Goal: Task Accomplishment & Management: Use online tool/utility

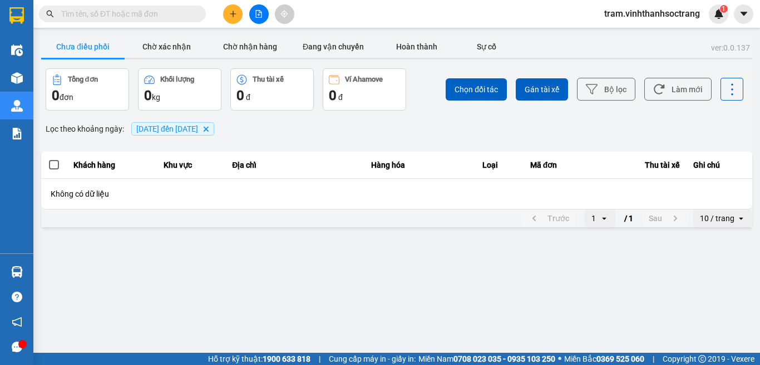
click at [209, 130] on icon "10/08/2022 đến 12/08/2022, close by backspace" at bounding box center [206, 128] width 5 height 5
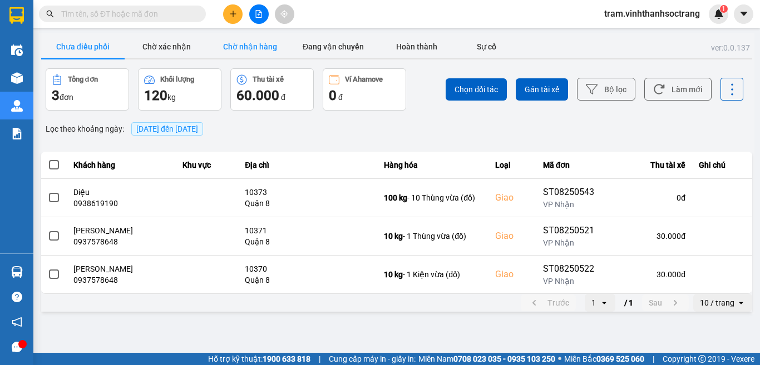
click at [273, 43] on button "Chờ nhận hàng" at bounding box center [249, 47] width 83 height 22
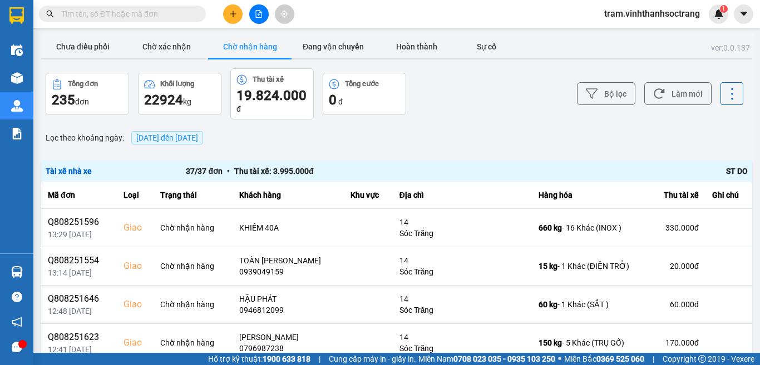
click at [257, 53] on button "Chờ nhận hàng" at bounding box center [249, 47] width 83 height 22
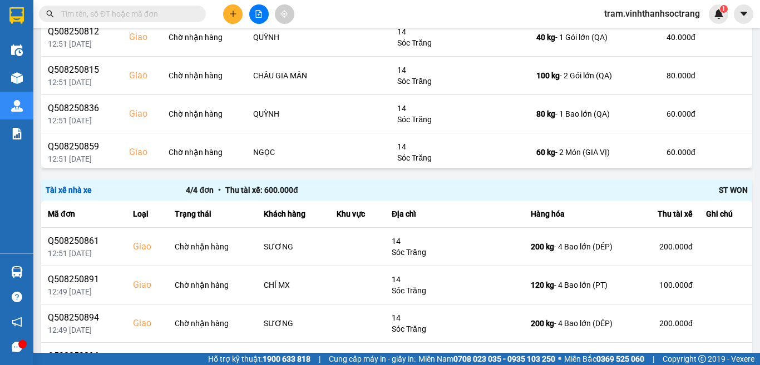
scroll to position [1277, 0]
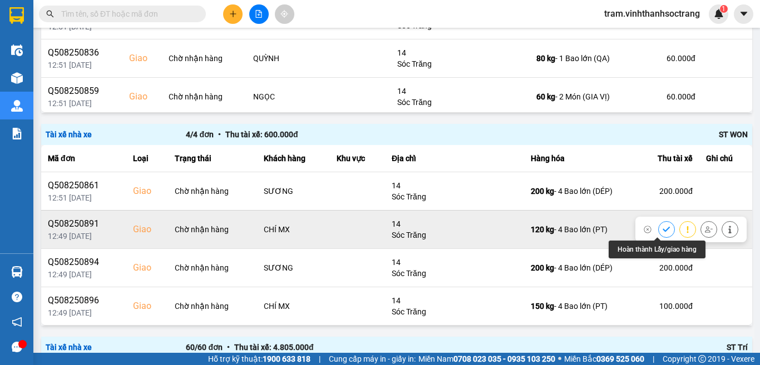
click at [662, 227] on icon at bounding box center [666, 230] width 8 height 8
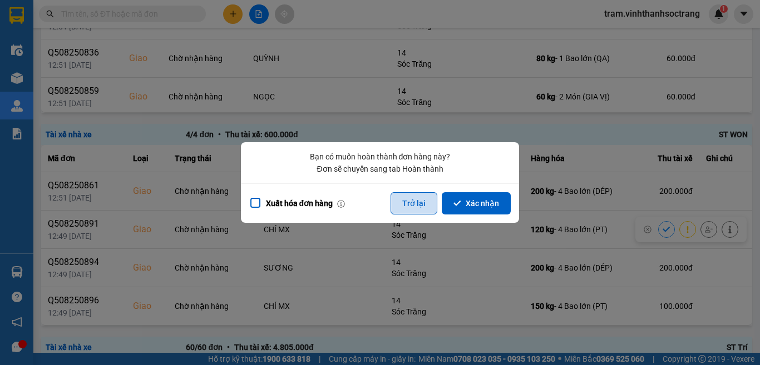
click at [415, 214] on button "Trở lại" at bounding box center [413, 203] width 47 height 22
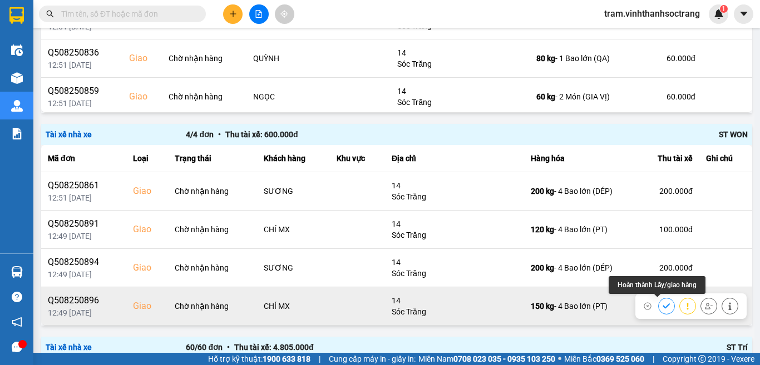
click at [662, 307] on icon at bounding box center [666, 306] width 8 height 8
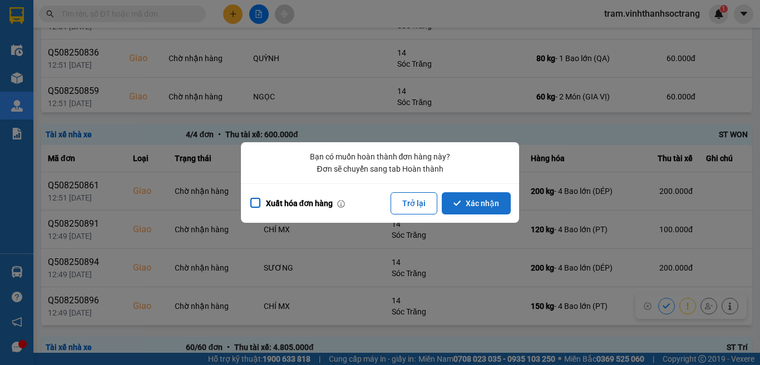
click at [494, 201] on button "Xác nhận" at bounding box center [475, 203] width 69 height 22
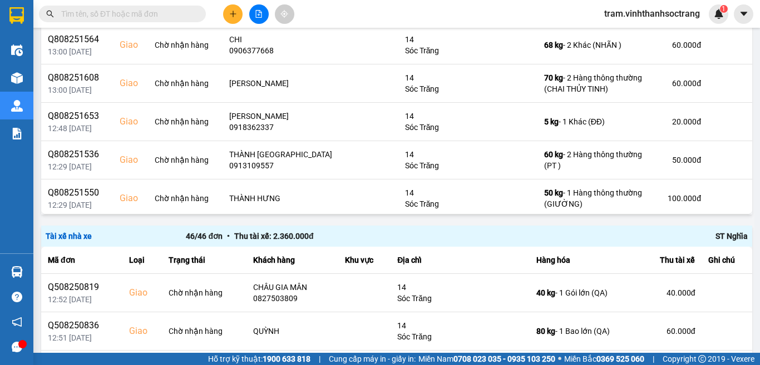
scroll to position [1236, 0]
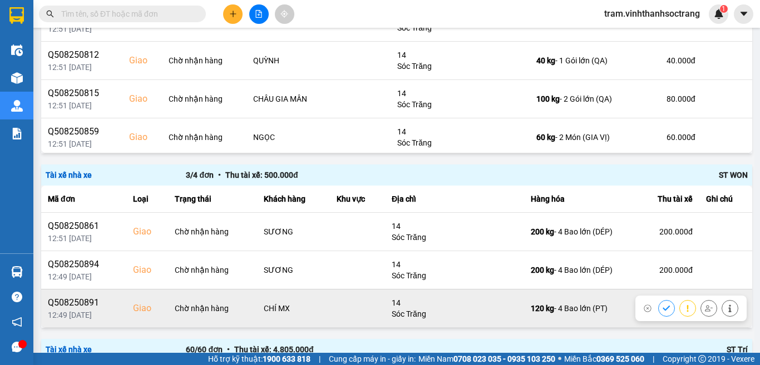
click at [658, 307] on button at bounding box center [666, 308] width 16 height 19
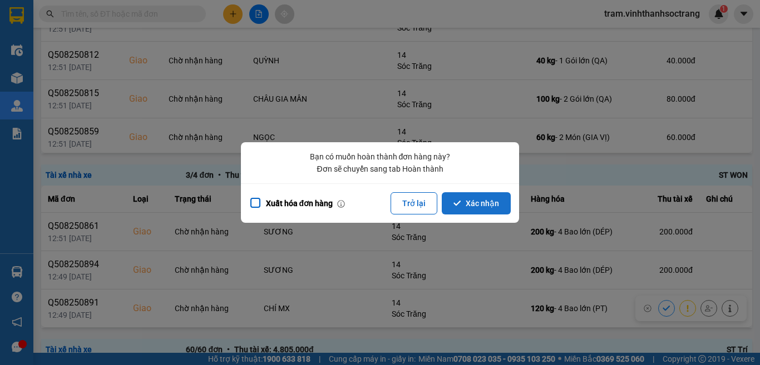
click at [472, 210] on button "Xác nhận" at bounding box center [475, 203] width 69 height 22
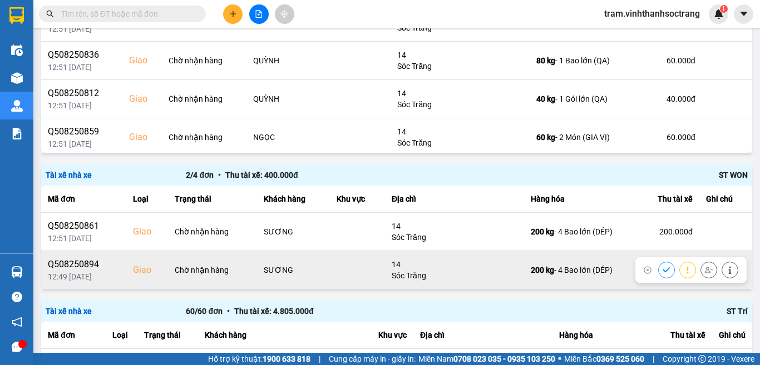
click at [658, 265] on button at bounding box center [666, 269] width 16 height 19
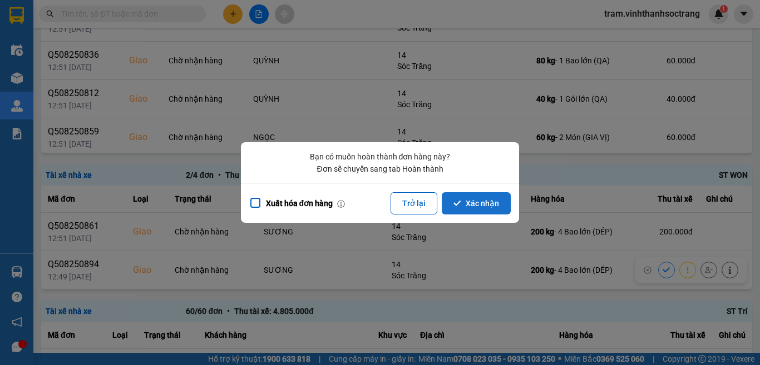
click at [466, 212] on button "Xác nhận" at bounding box center [475, 203] width 69 height 22
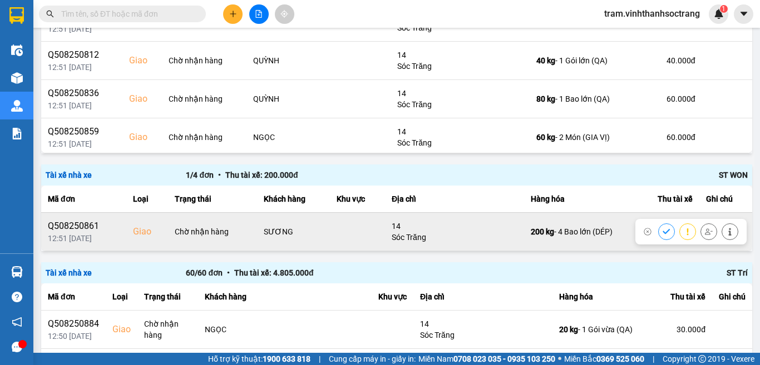
click at [658, 227] on button at bounding box center [666, 231] width 16 height 19
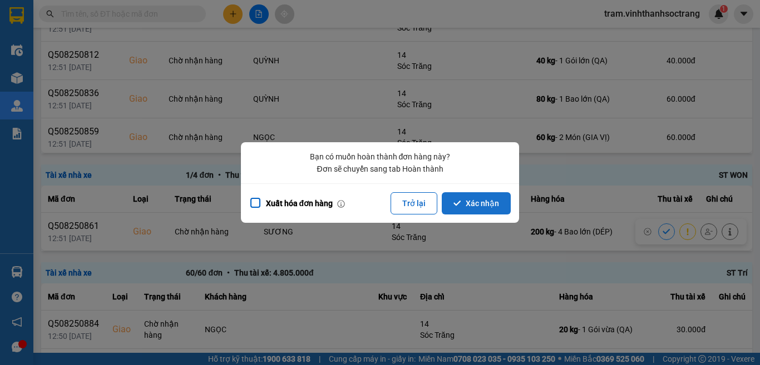
click at [484, 202] on button "Xác nhận" at bounding box center [475, 203] width 69 height 22
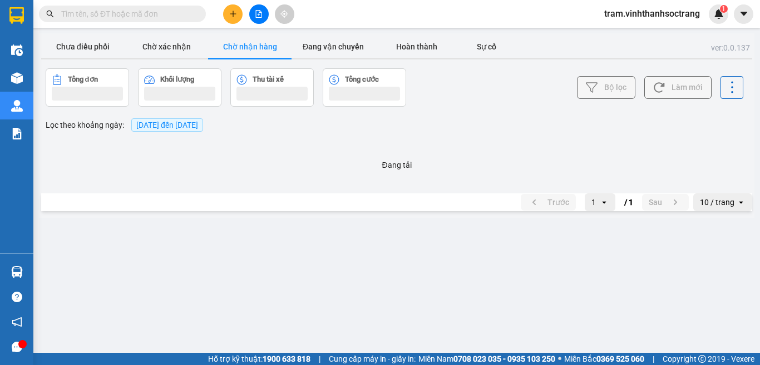
scroll to position [0, 0]
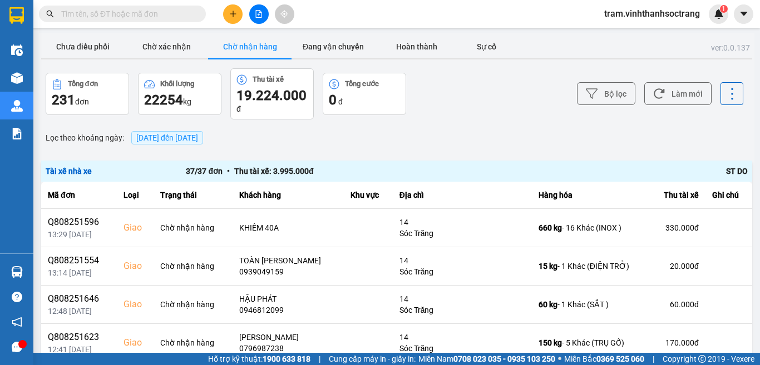
click at [198, 137] on span "15/08/2025 đến 15/08/2025" at bounding box center [167, 137] width 62 height 9
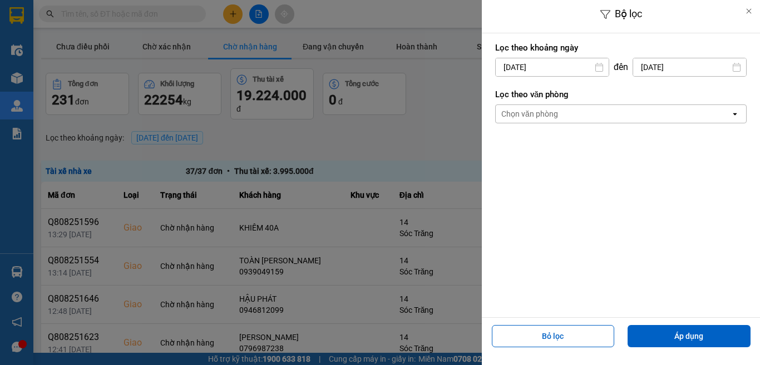
click at [572, 67] on input "15/08/2025" at bounding box center [551, 67] width 113 height 18
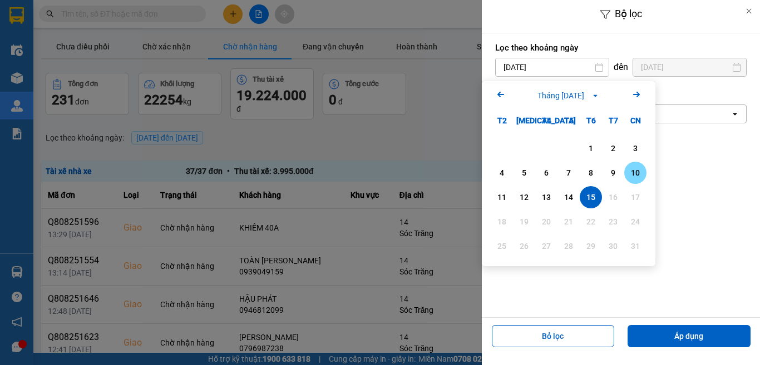
click at [631, 171] on div "10" at bounding box center [635, 172] width 16 height 13
type input "10/08/2025"
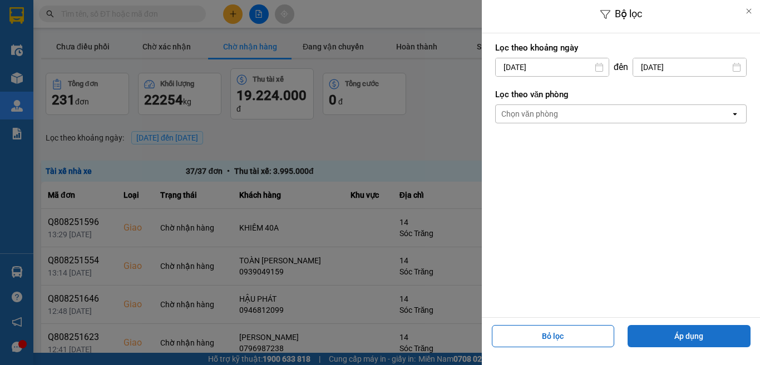
click at [702, 338] on button "Áp dụng" at bounding box center [688, 336] width 123 height 22
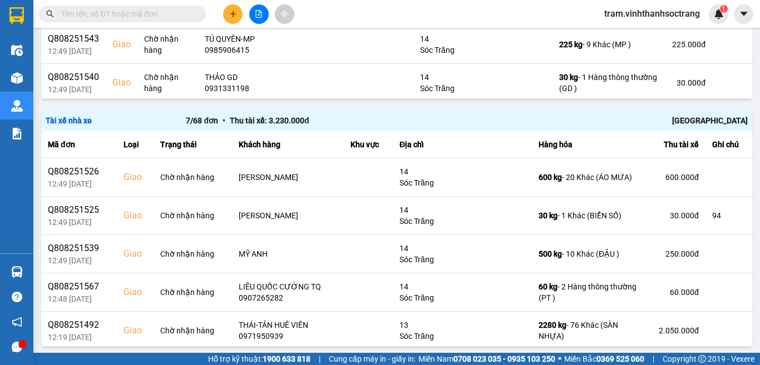
scroll to position [1594, 0]
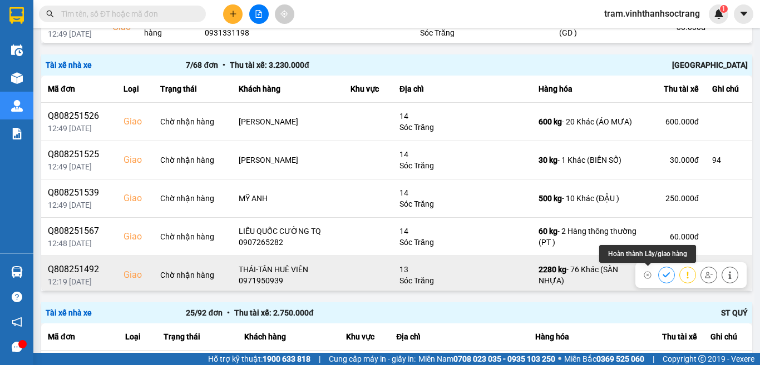
click at [662, 272] on icon at bounding box center [666, 275] width 8 height 8
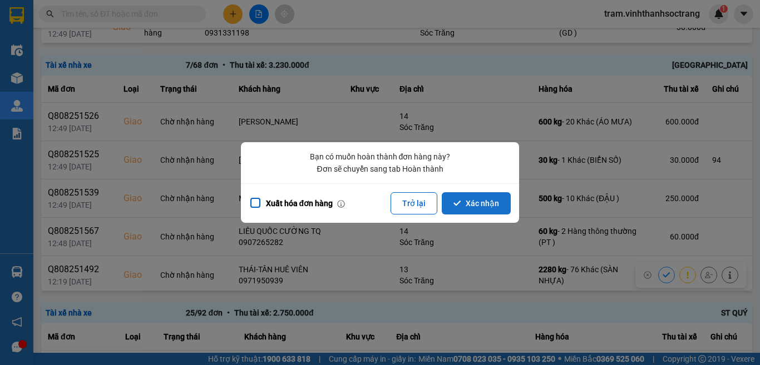
click at [494, 198] on button "Xác nhận" at bounding box center [475, 203] width 69 height 22
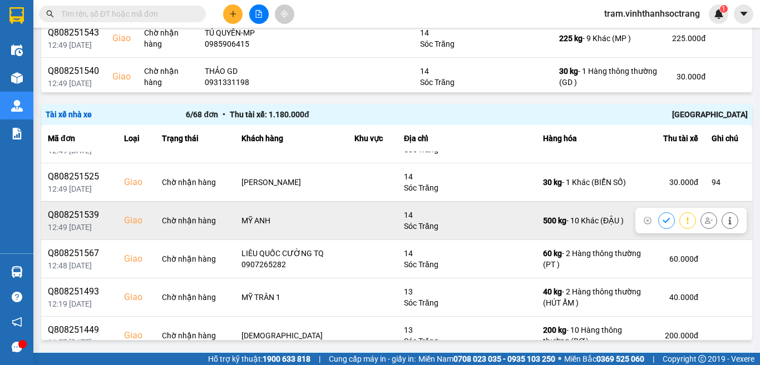
scroll to position [42, 0]
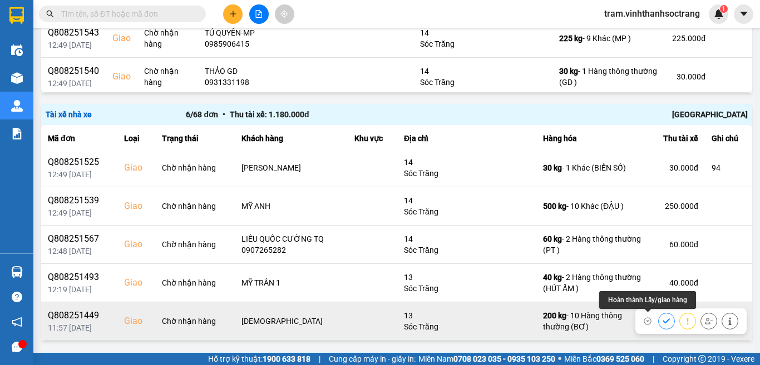
click at [658, 320] on button at bounding box center [666, 320] width 16 height 19
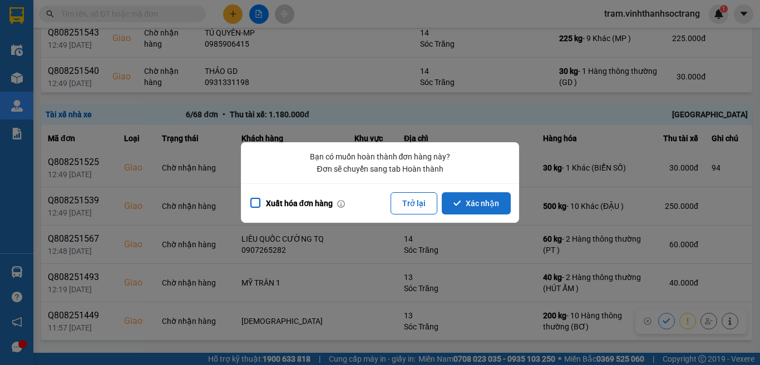
click at [472, 209] on button "Xác nhận" at bounding box center [475, 203] width 69 height 22
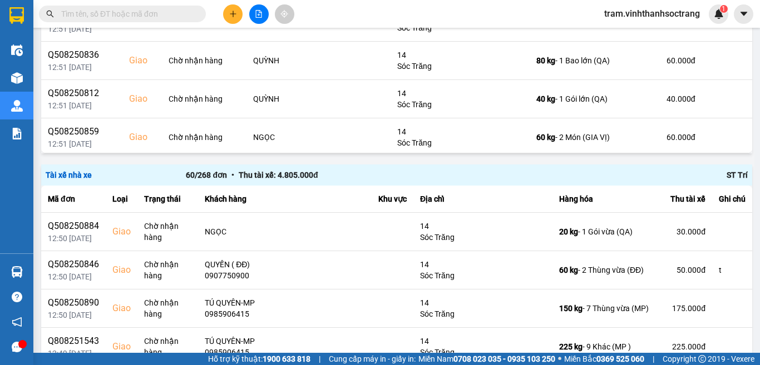
scroll to position [1545, 0]
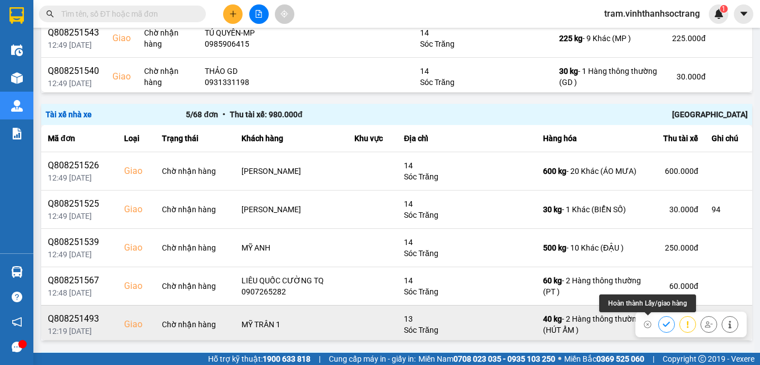
click at [662, 322] on icon at bounding box center [665, 324] width 7 height 5
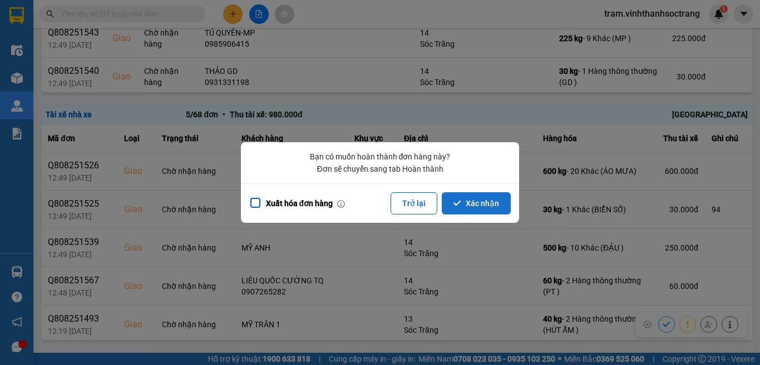
click at [466, 213] on button "Xác nhận" at bounding box center [475, 203] width 69 height 22
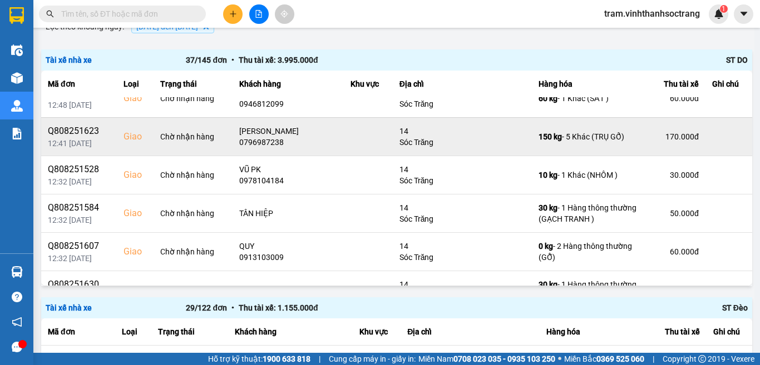
scroll to position [111, 0]
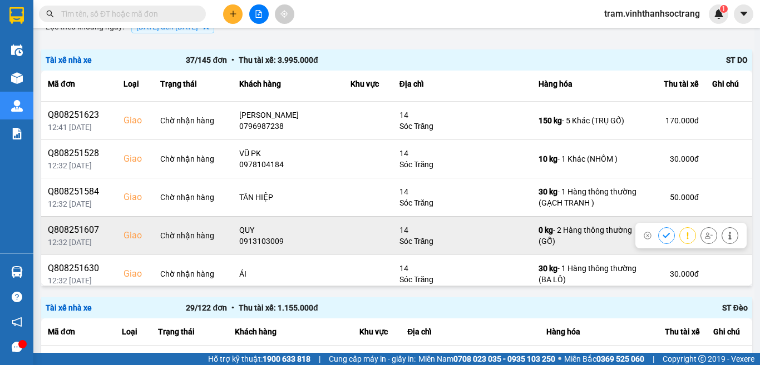
click at [662, 234] on icon at bounding box center [665, 235] width 7 height 5
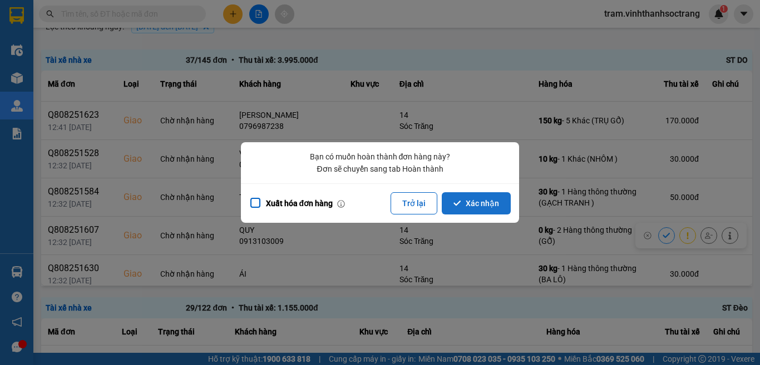
click at [474, 203] on button "Xác nhận" at bounding box center [475, 203] width 69 height 22
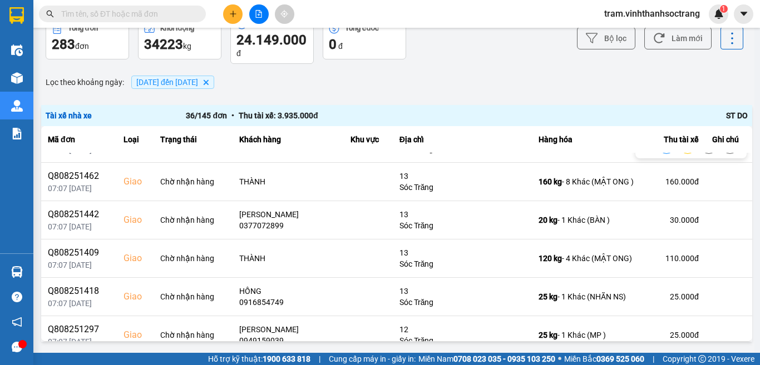
scroll to position [1112, 0]
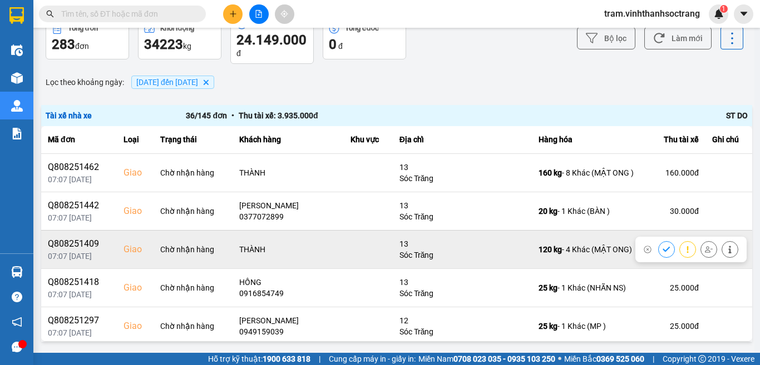
click at [662, 250] on icon at bounding box center [665, 249] width 7 height 5
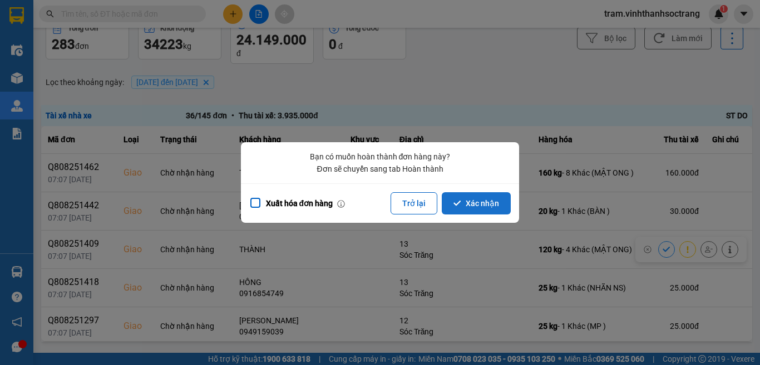
click at [463, 210] on button "Xác nhận" at bounding box center [475, 203] width 69 height 22
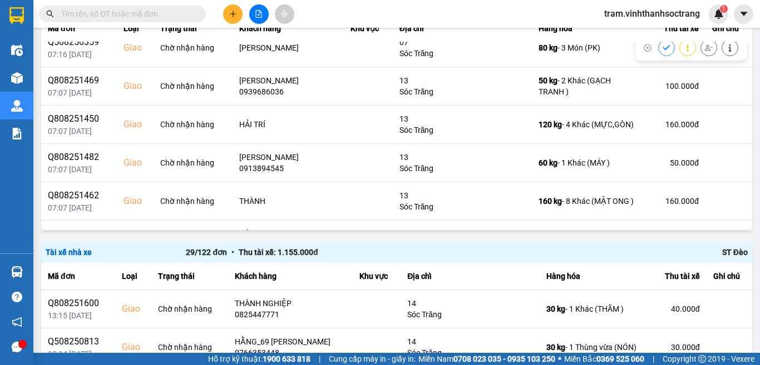
scroll to position [1001, 0]
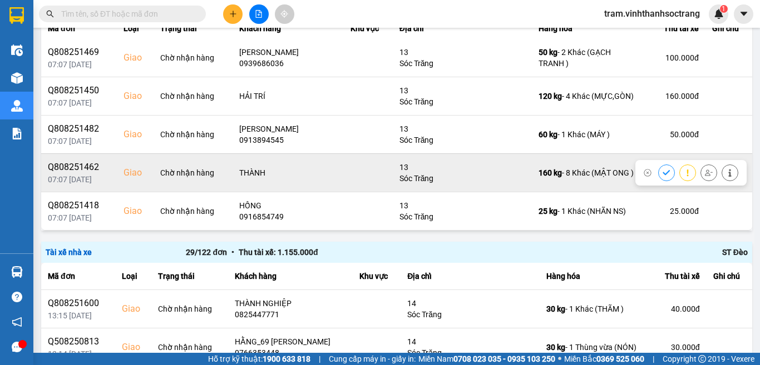
click at [662, 171] on icon at bounding box center [666, 173] width 8 height 8
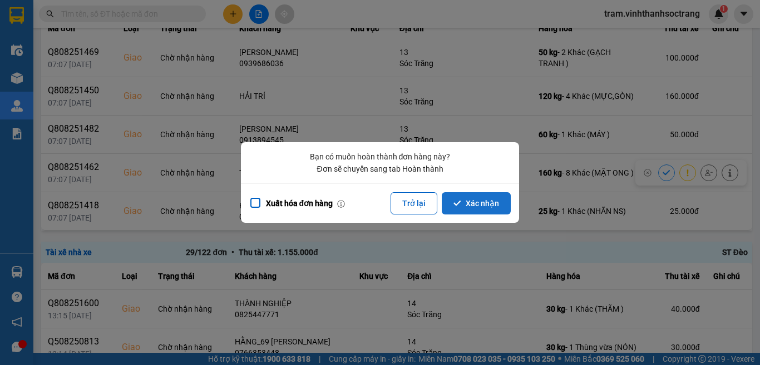
click at [475, 198] on button "Xác nhận" at bounding box center [475, 203] width 69 height 22
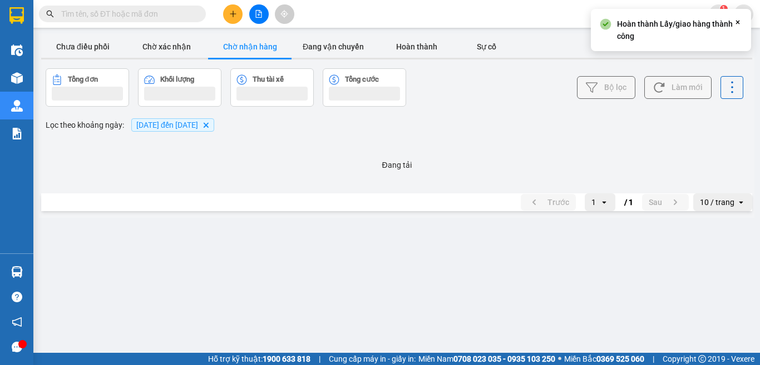
scroll to position [0, 0]
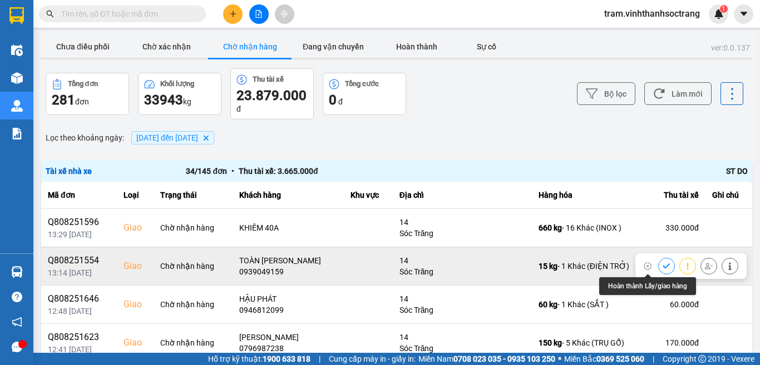
click at [662, 264] on icon at bounding box center [665, 266] width 7 height 5
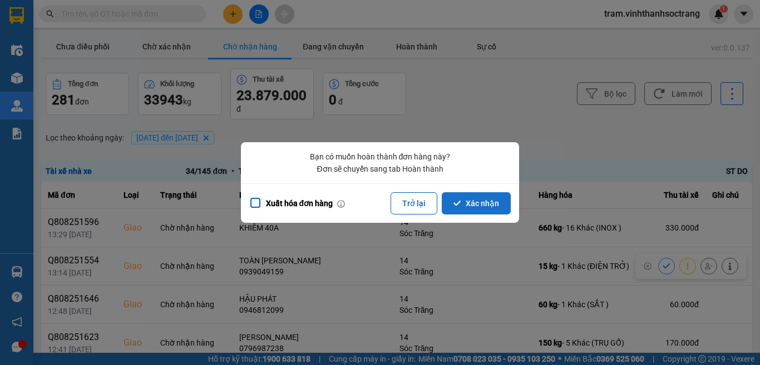
click at [498, 211] on button "Xác nhận" at bounding box center [475, 203] width 69 height 22
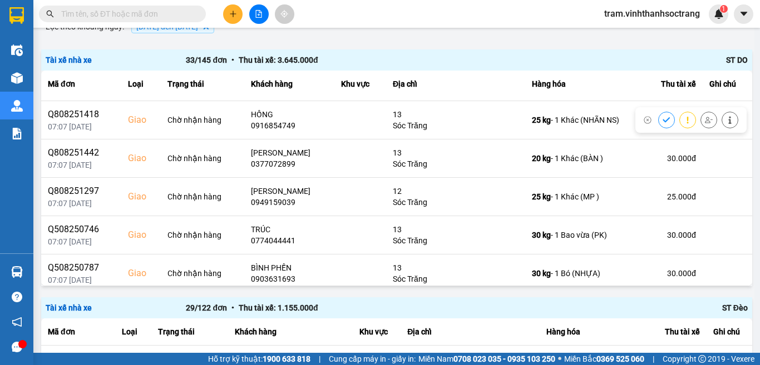
scroll to position [1078, 0]
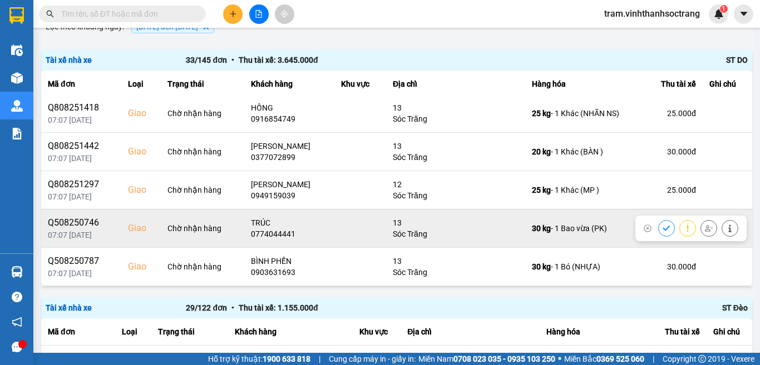
click at [662, 226] on icon at bounding box center [666, 229] width 8 height 8
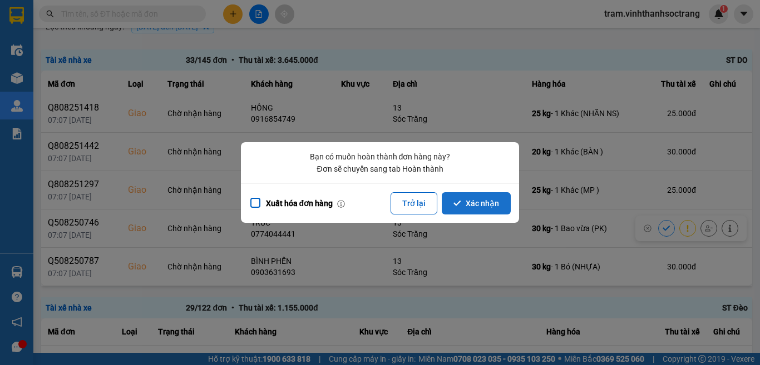
click at [468, 197] on button "Xác nhận" at bounding box center [475, 203] width 69 height 22
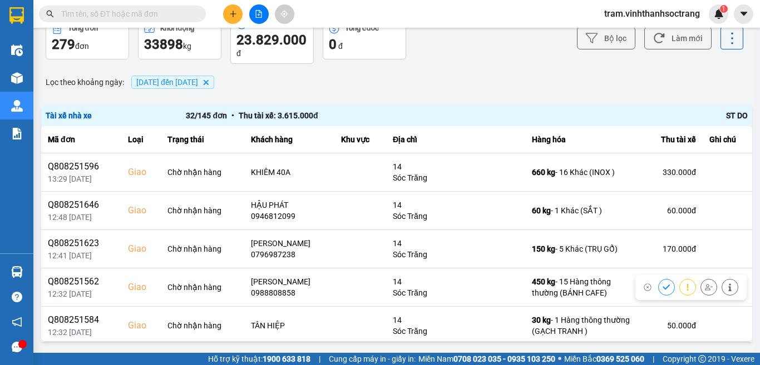
scroll to position [0, 0]
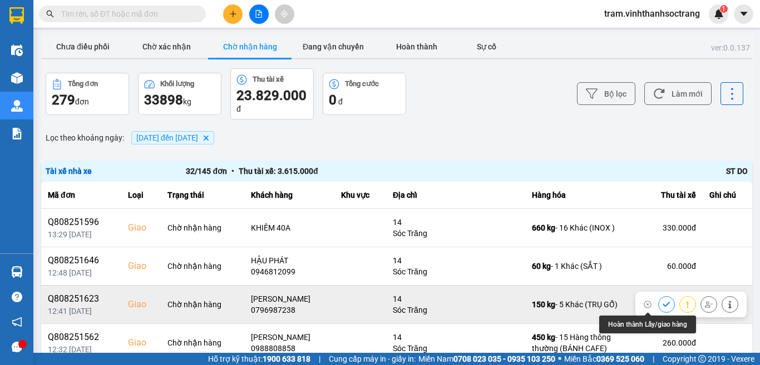
click at [658, 303] on button at bounding box center [666, 304] width 16 height 19
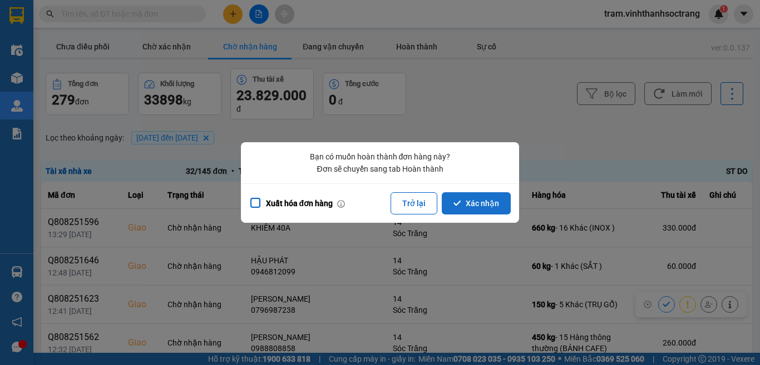
click at [459, 203] on icon "dialog" at bounding box center [456, 203] width 7 height 5
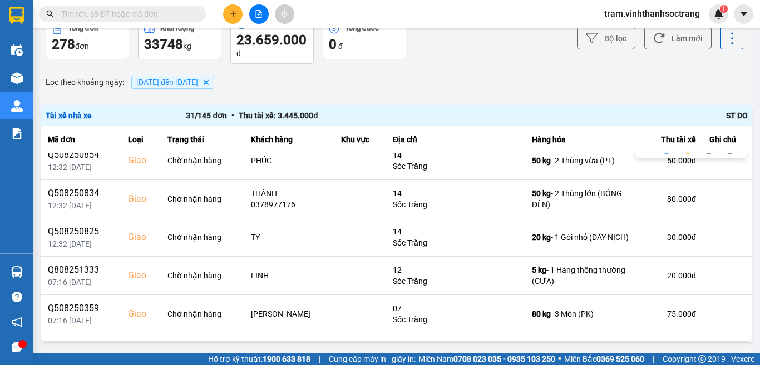
scroll to position [667, 0]
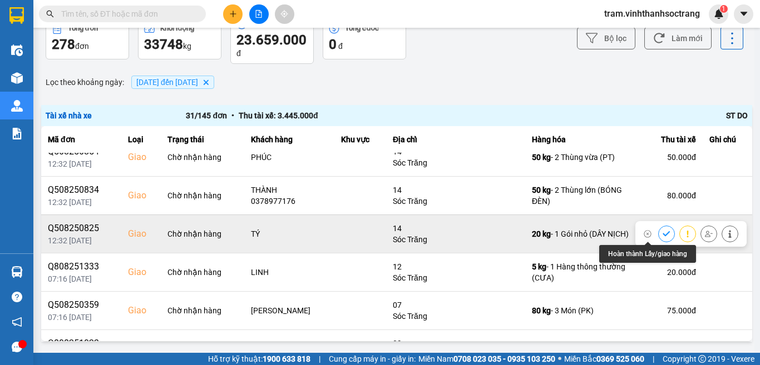
click at [662, 237] on icon at bounding box center [666, 234] width 8 height 8
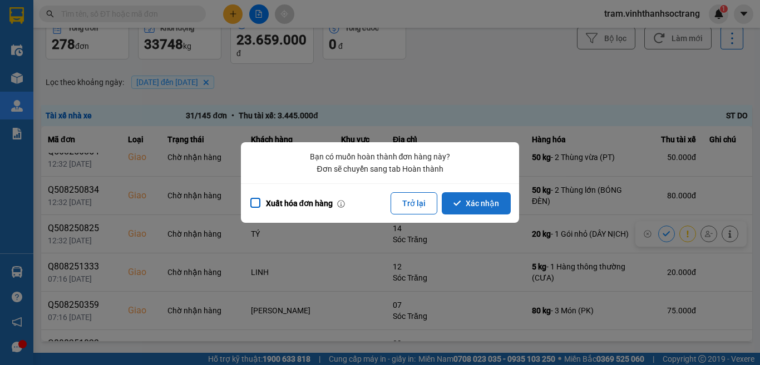
click at [491, 207] on button "Xác nhận" at bounding box center [475, 203] width 69 height 22
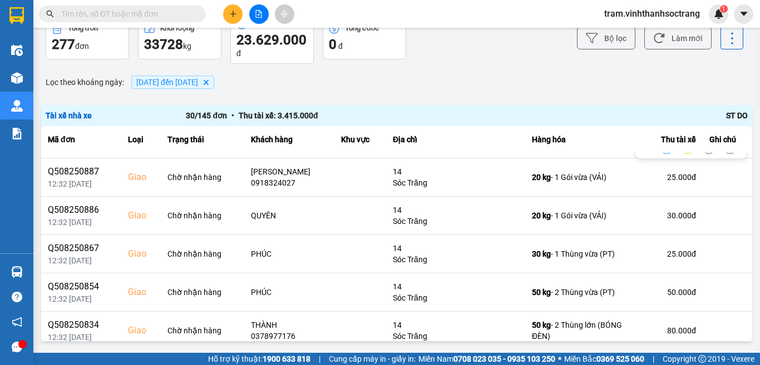
scroll to position [556, 0]
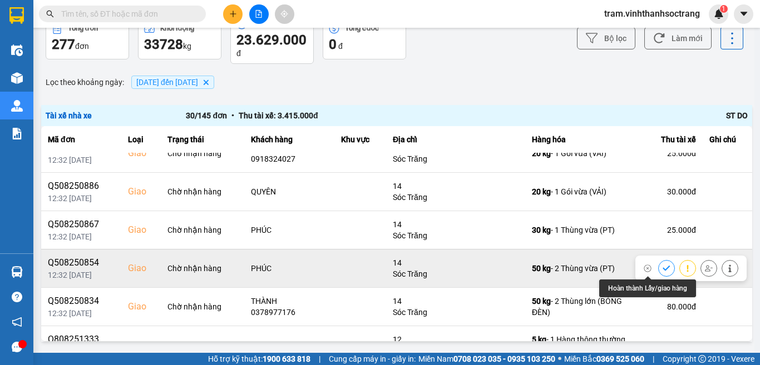
click at [662, 266] on icon at bounding box center [666, 269] width 8 height 8
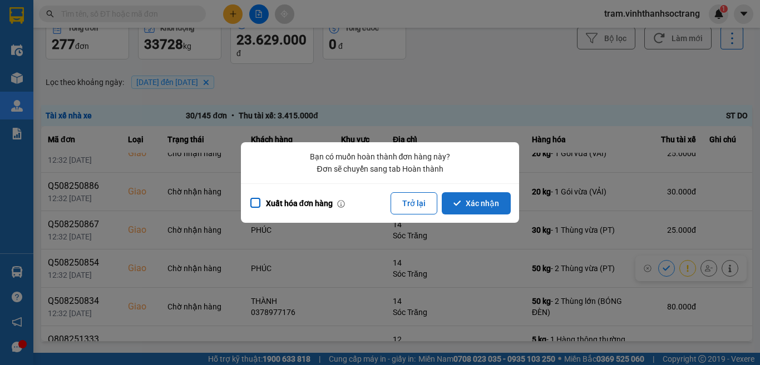
click at [464, 202] on button "Xác nhận" at bounding box center [475, 203] width 69 height 22
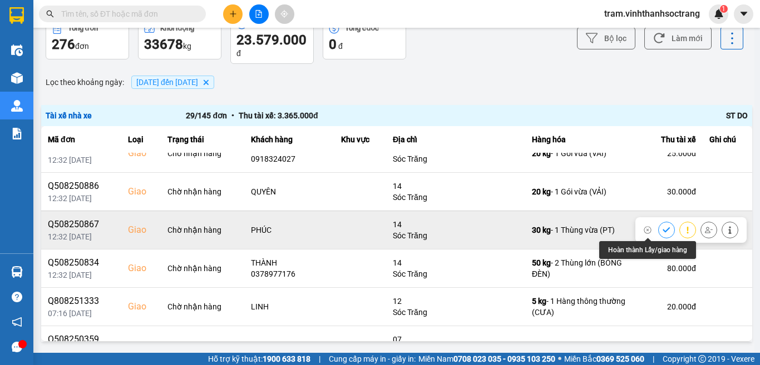
click at [658, 230] on button at bounding box center [666, 229] width 16 height 19
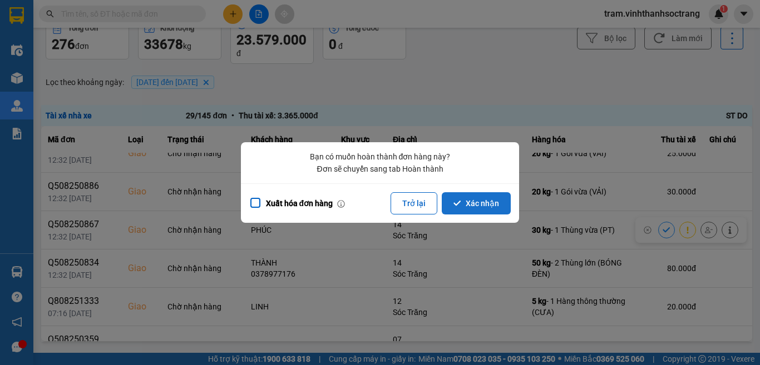
click at [487, 203] on button "Xác nhận" at bounding box center [475, 203] width 69 height 22
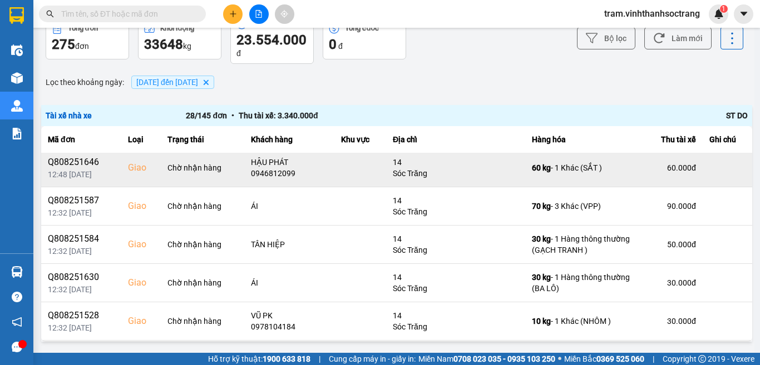
scroll to position [56, 0]
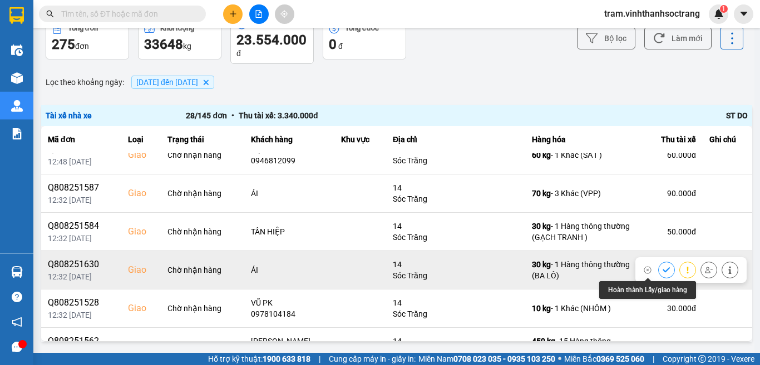
click at [662, 271] on icon at bounding box center [666, 270] width 8 height 8
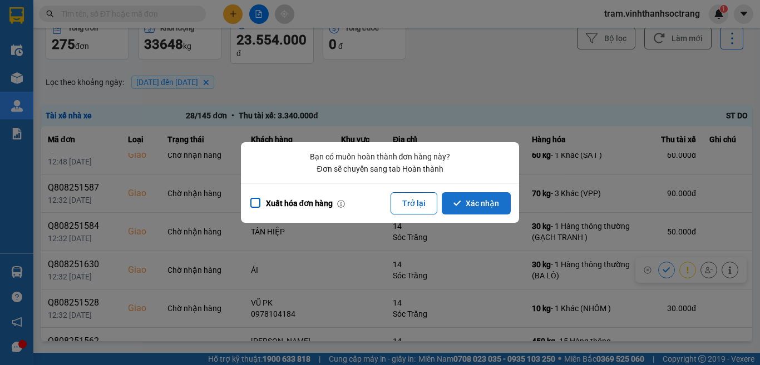
click at [483, 200] on button "Xác nhận" at bounding box center [475, 203] width 69 height 22
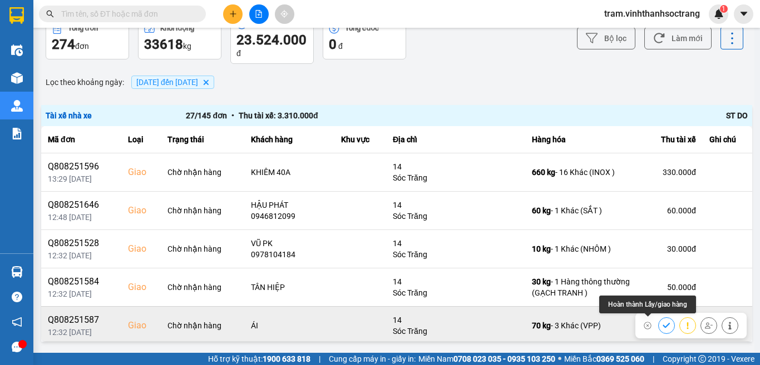
click at [662, 324] on icon at bounding box center [665, 325] width 7 height 5
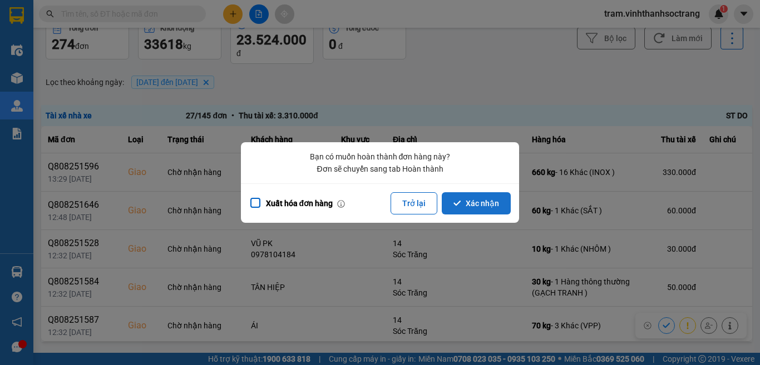
click at [499, 203] on button "Xác nhận" at bounding box center [475, 203] width 69 height 22
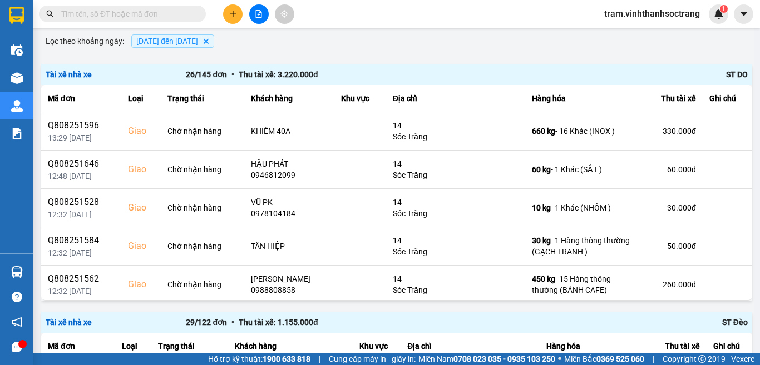
scroll to position [111, 0]
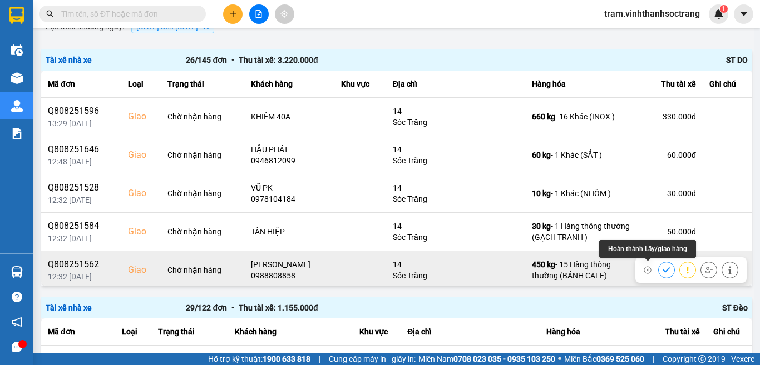
click at [662, 268] on icon at bounding box center [666, 270] width 8 height 8
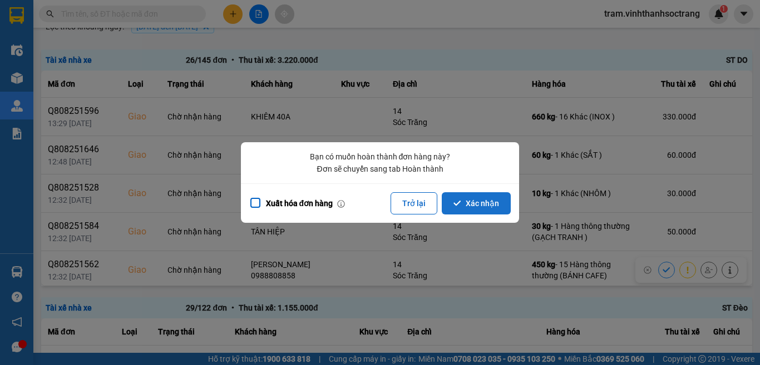
click at [467, 207] on button "Xác nhận" at bounding box center [475, 203] width 69 height 22
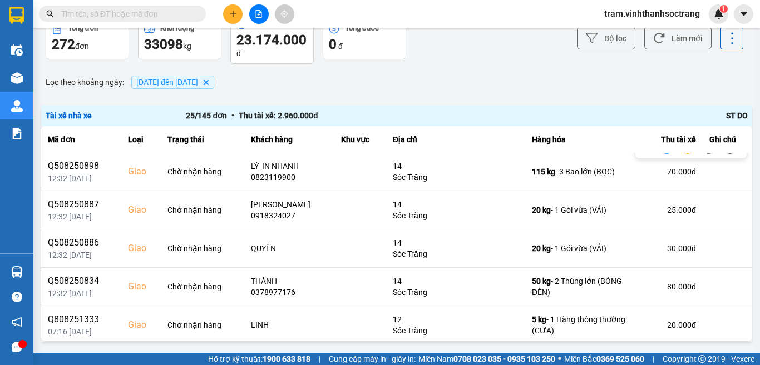
scroll to position [389, 0]
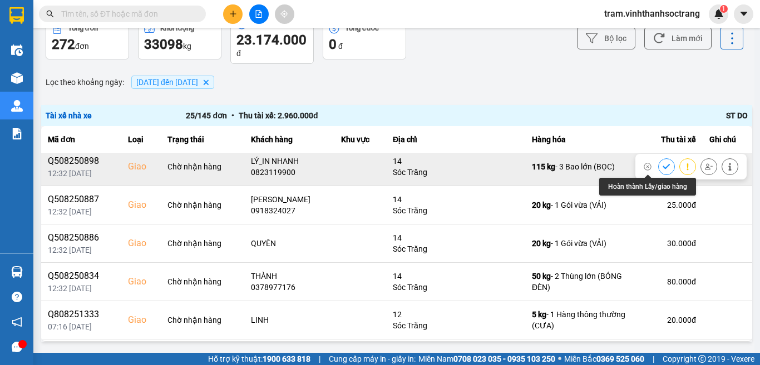
click at [662, 164] on icon at bounding box center [666, 167] width 8 height 8
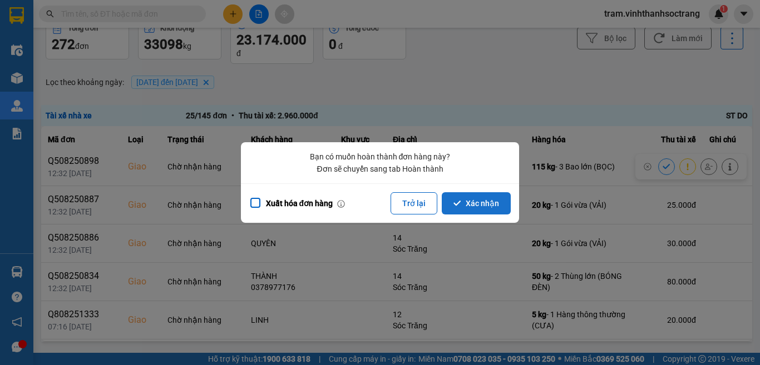
click at [449, 209] on button "Xác nhận" at bounding box center [475, 203] width 69 height 22
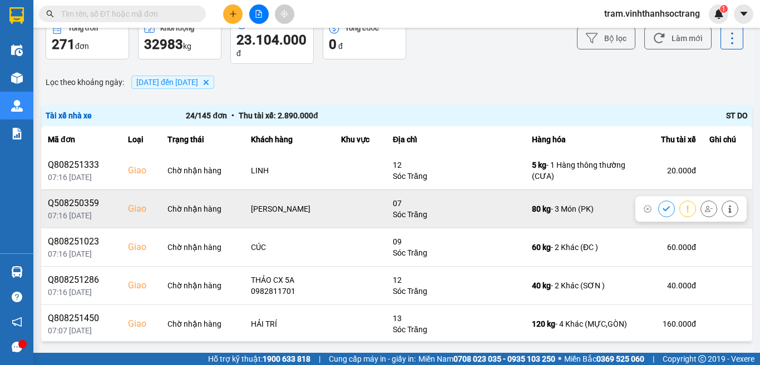
scroll to position [445, 0]
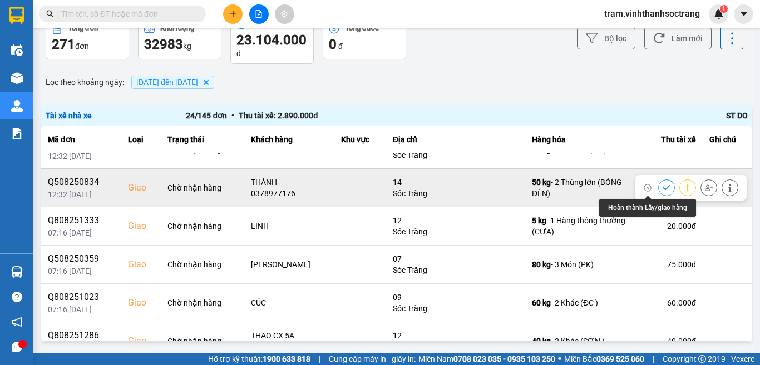
click at [662, 191] on icon at bounding box center [666, 188] width 8 height 8
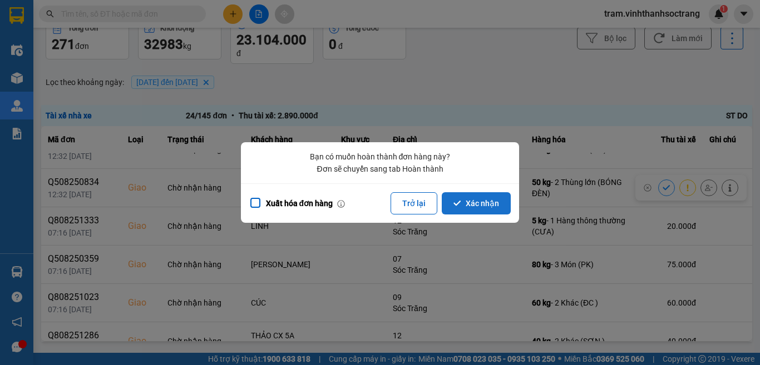
click at [472, 207] on button "Xác nhận" at bounding box center [475, 203] width 69 height 22
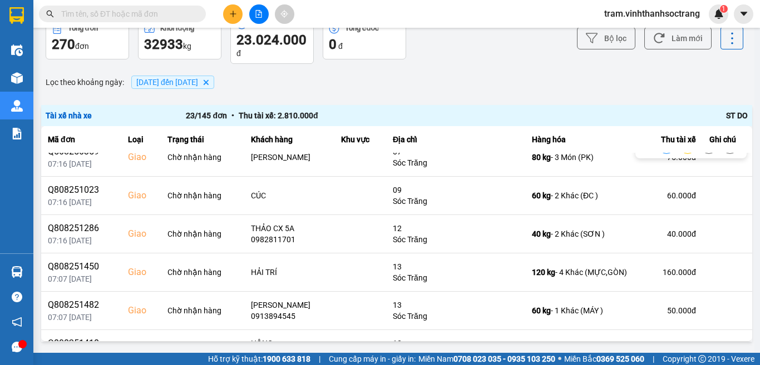
scroll to position [556, 0]
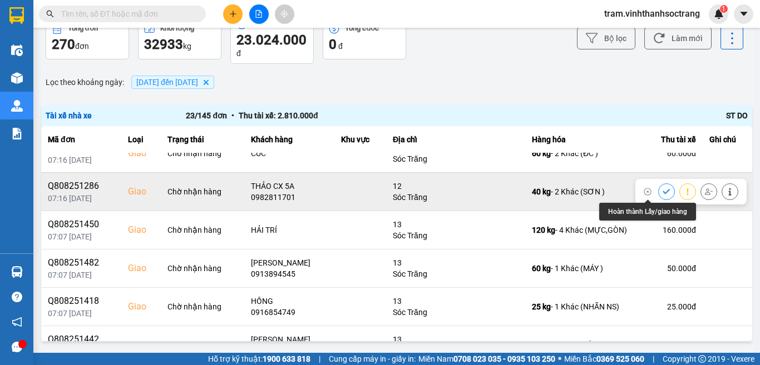
click at [662, 192] on icon at bounding box center [666, 192] width 8 height 8
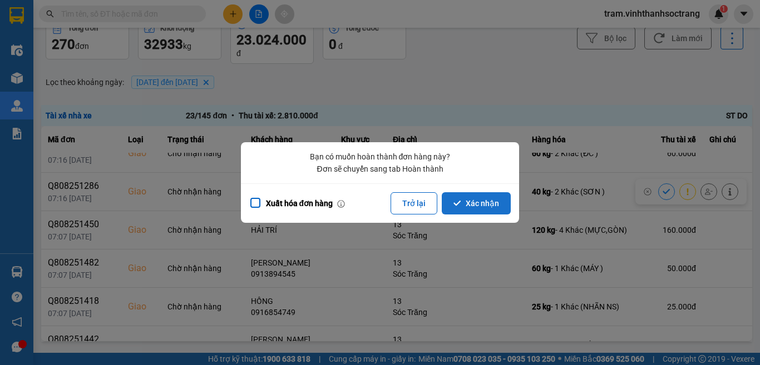
click at [470, 202] on button "Xác nhận" at bounding box center [475, 203] width 69 height 22
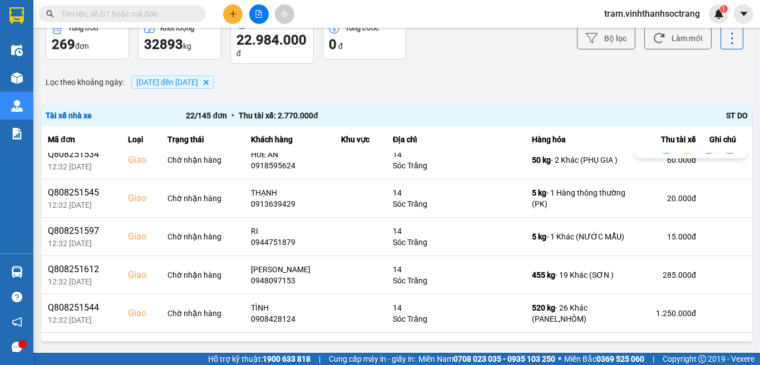
scroll to position [222, 0]
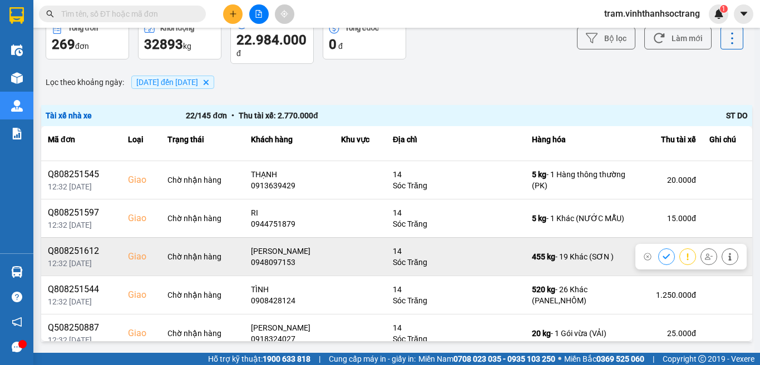
click at [662, 257] on icon at bounding box center [666, 257] width 8 height 8
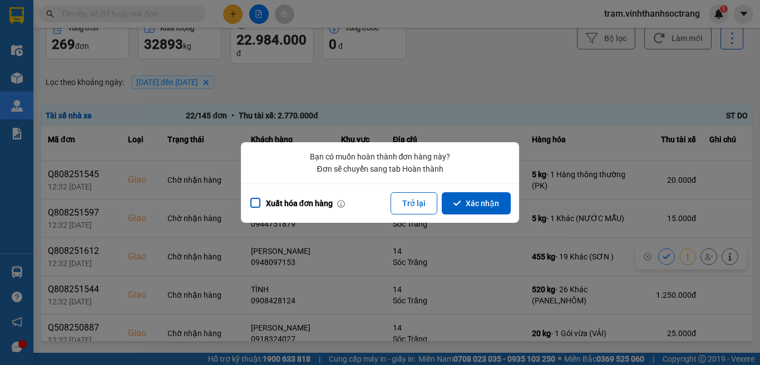
click at [465, 207] on button "Xác nhận" at bounding box center [475, 203] width 69 height 22
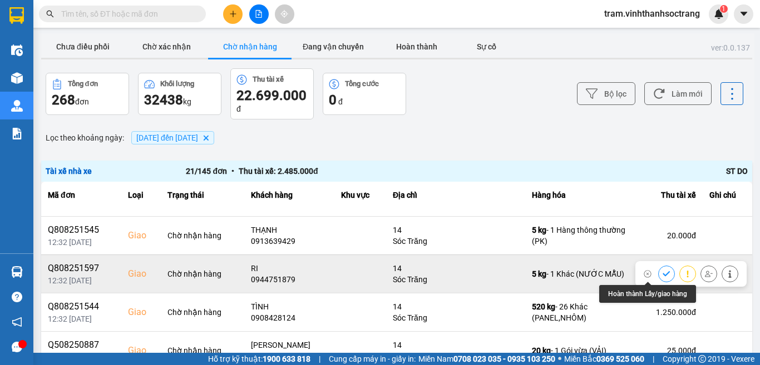
click at [658, 269] on button at bounding box center [666, 273] width 16 height 19
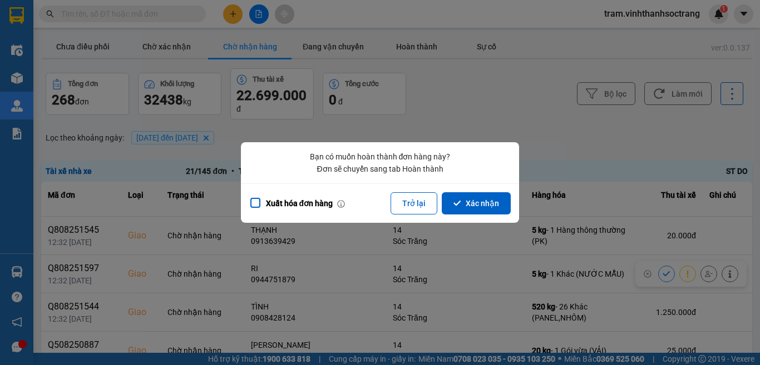
drag, startPoint x: 476, startPoint y: 207, endPoint x: 537, endPoint y: 204, distance: 60.7
click at [477, 207] on button "Xác nhận" at bounding box center [475, 203] width 69 height 22
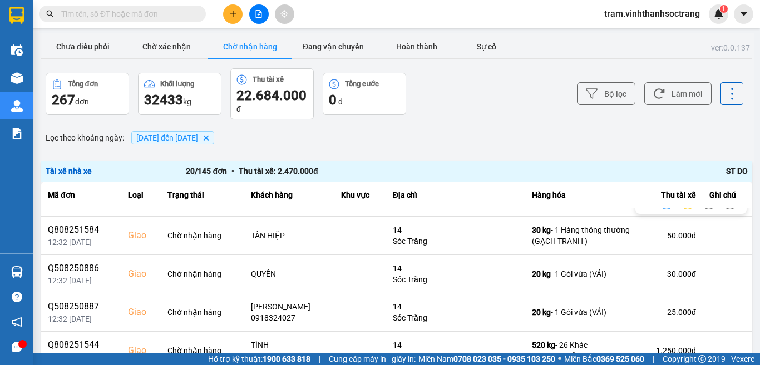
scroll to position [278, 0]
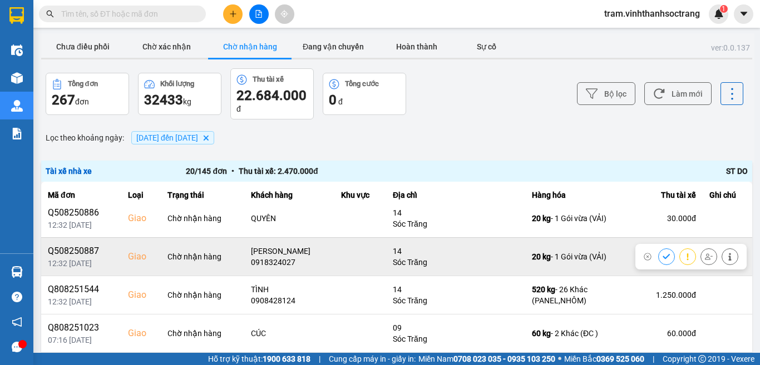
click at [662, 254] on icon at bounding box center [666, 257] width 8 height 8
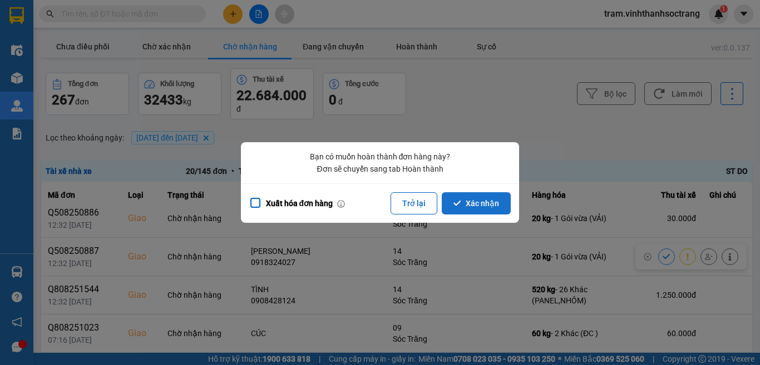
click at [487, 196] on button "Xác nhận" at bounding box center [475, 203] width 69 height 22
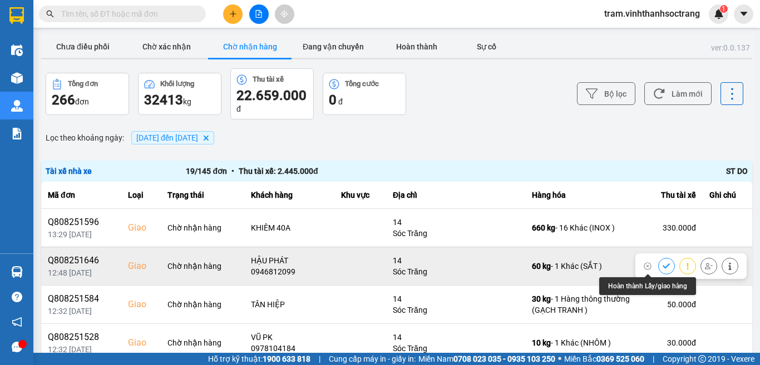
click at [658, 262] on button at bounding box center [666, 265] width 16 height 19
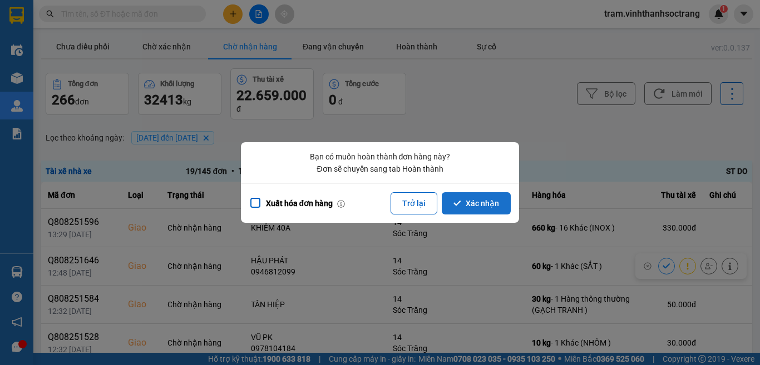
click at [483, 214] on button "Xác nhận" at bounding box center [475, 203] width 69 height 22
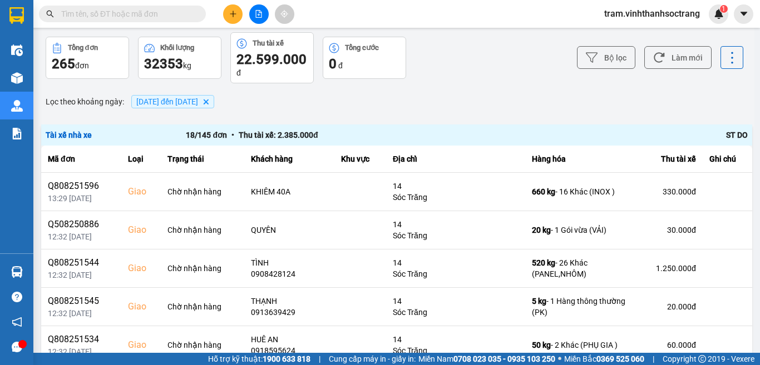
scroll to position [56, 0]
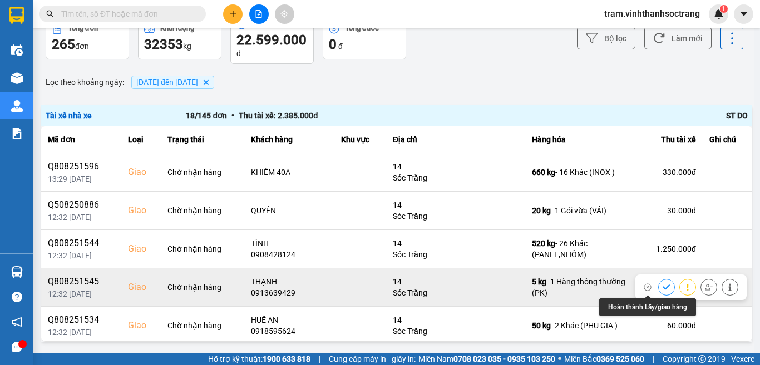
click at [662, 286] on icon at bounding box center [665, 287] width 7 height 5
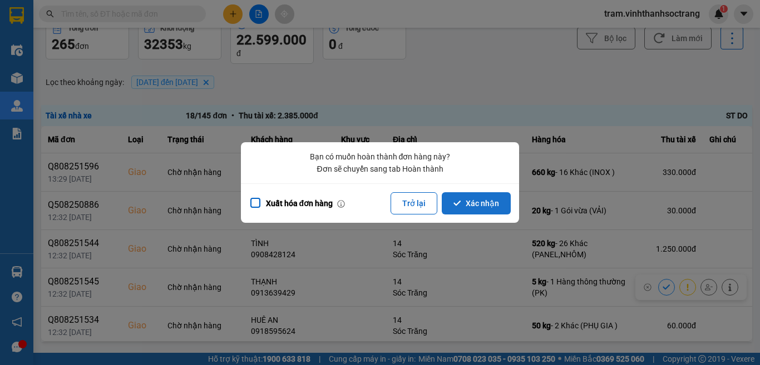
click at [482, 196] on button "Xác nhận" at bounding box center [475, 203] width 69 height 22
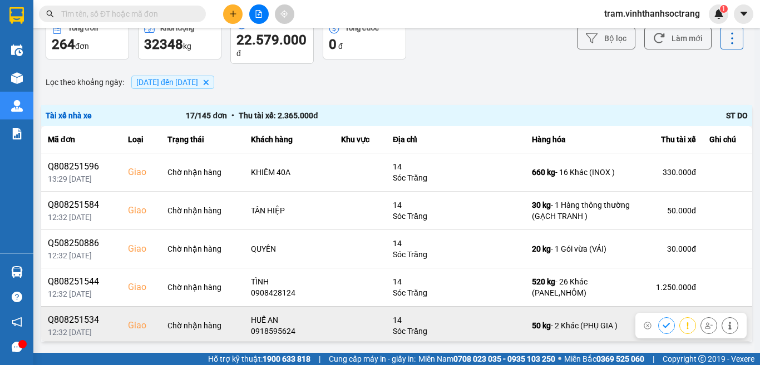
click at [662, 324] on icon at bounding box center [666, 326] width 8 height 8
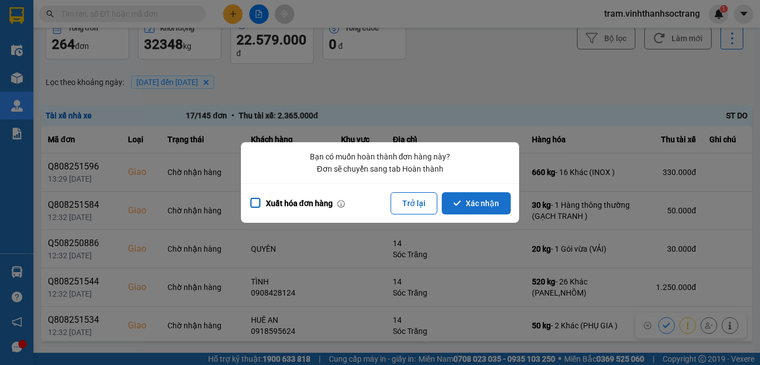
click at [490, 210] on button "Xác nhận" at bounding box center [475, 203] width 69 height 22
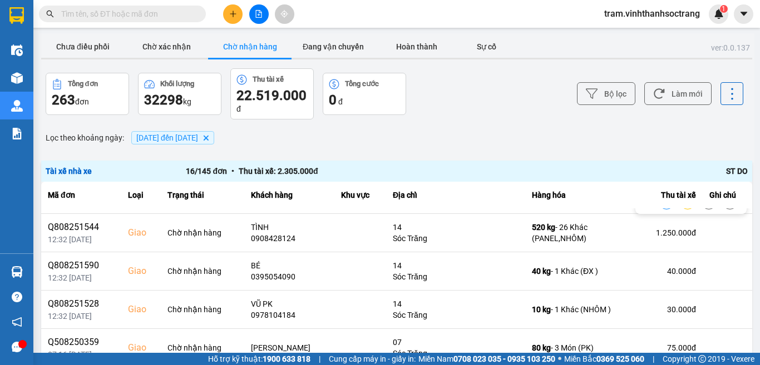
scroll to position [111, 0]
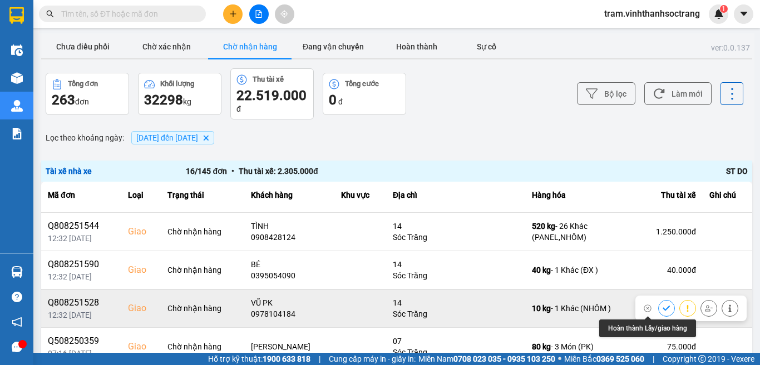
click at [658, 312] on button at bounding box center [666, 308] width 16 height 19
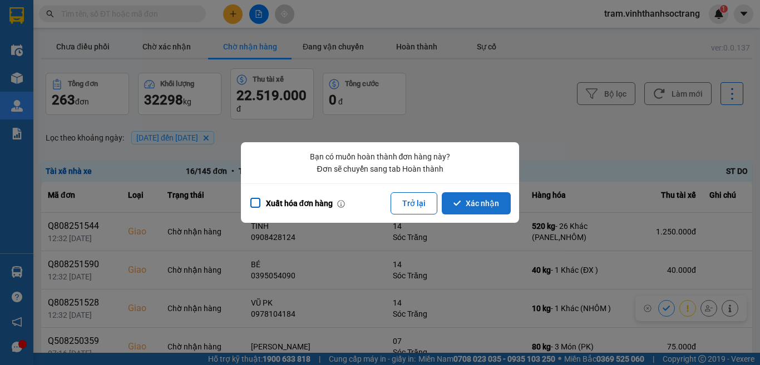
click at [502, 204] on button "Xác nhận" at bounding box center [475, 203] width 69 height 22
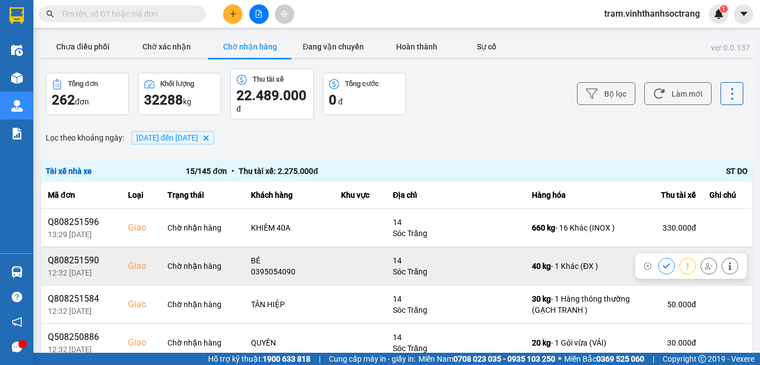
click at [662, 265] on icon at bounding box center [665, 266] width 7 height 5
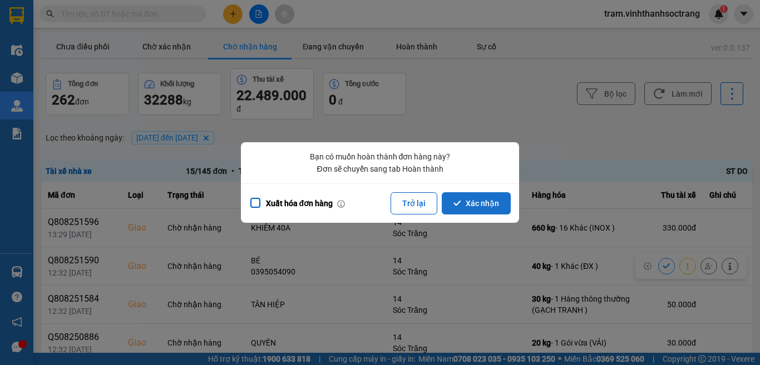
click at [475, 207] on button "Xác nhận" at bounding box center [475, 203] width 69 height 22
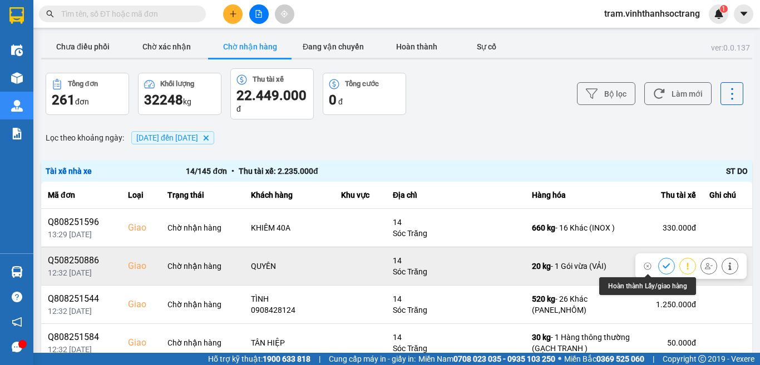
click at [662, 265] on icon at bounding box center [666, 266] width 8 height 8
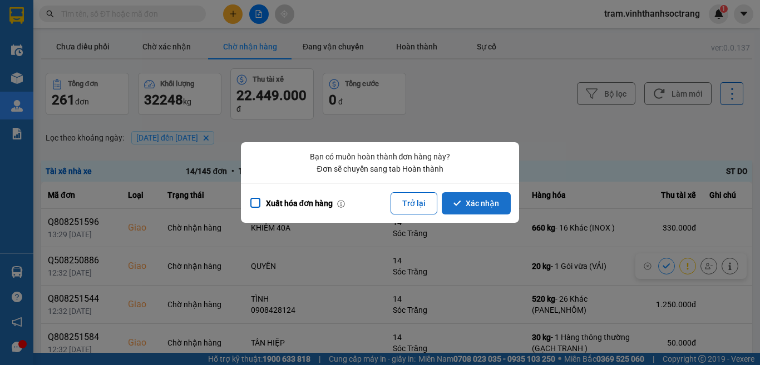
click at [501, 204] on button "Xác nhận" at bounding box center [475, 203] width 69 height 22
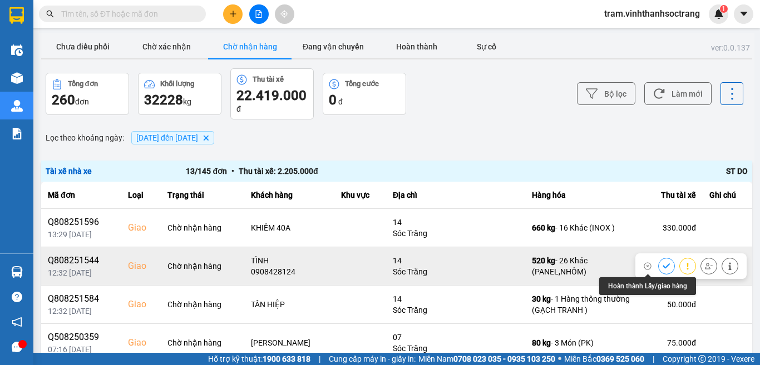
click at [662, 267] on icon at bounding box center [666, 266] width 8 height 8
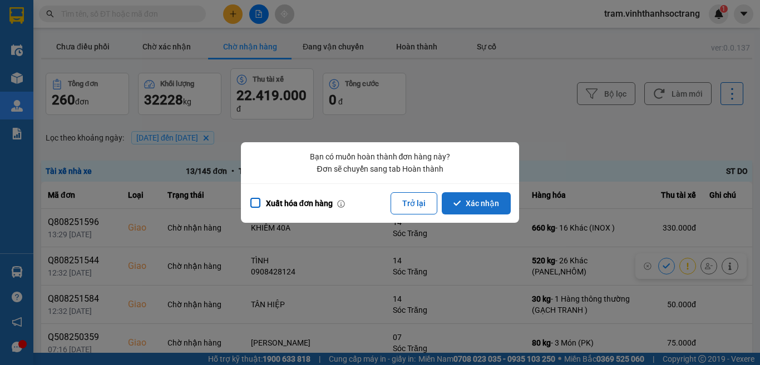
click at [464, 200] on button "Xác nhận" at bounding box center [475, 203] width 69 height 22
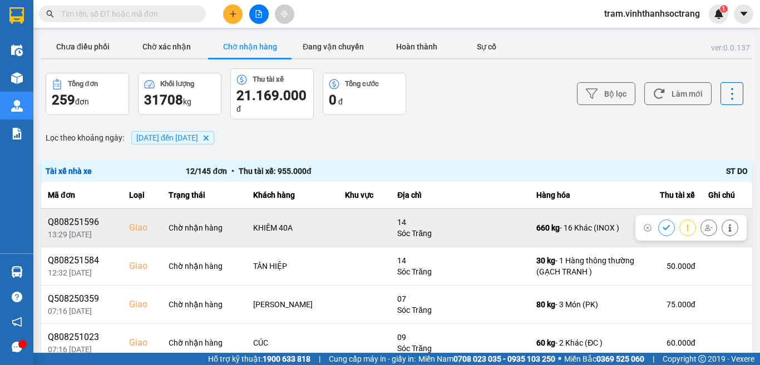
click at [662, 229] on icon at bounding box center [665, 227] width 7 height 5
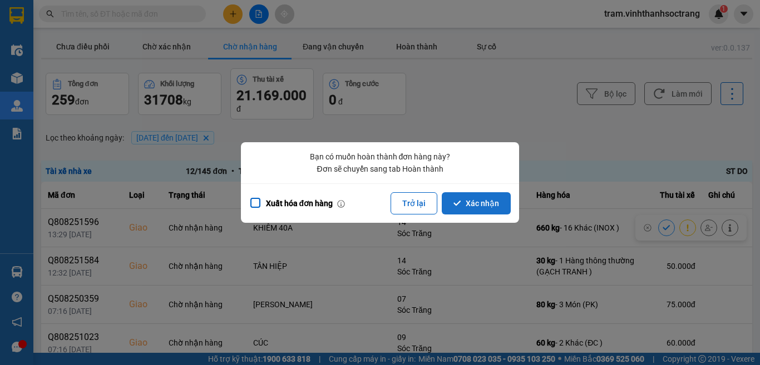
click at [482, 205] on button "Xác nhận" at bounding box center [475, 203] width 69 height 22
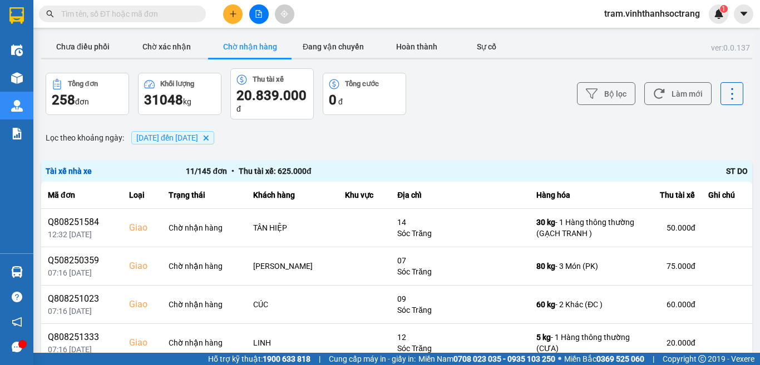
scroll to position [309, 0]
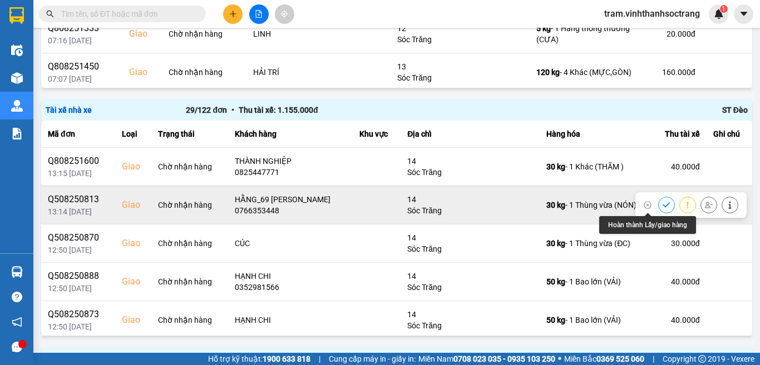
click at [658, 202] on button at bounding box center [666, 204] width 16 height 19
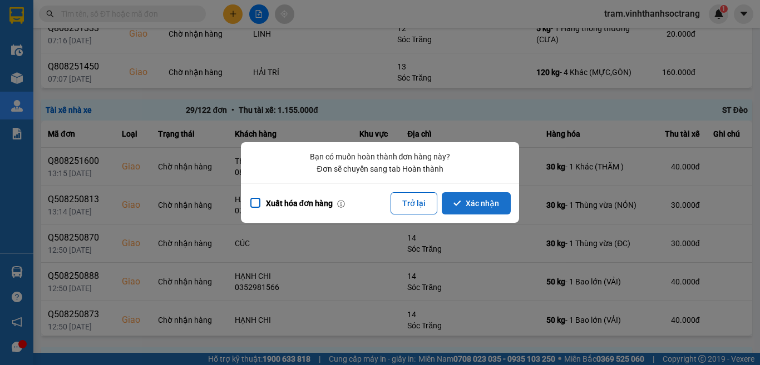
click at [489, 200] on button "Xác nhận" at bounding box center [475, 203] width 69 height 22
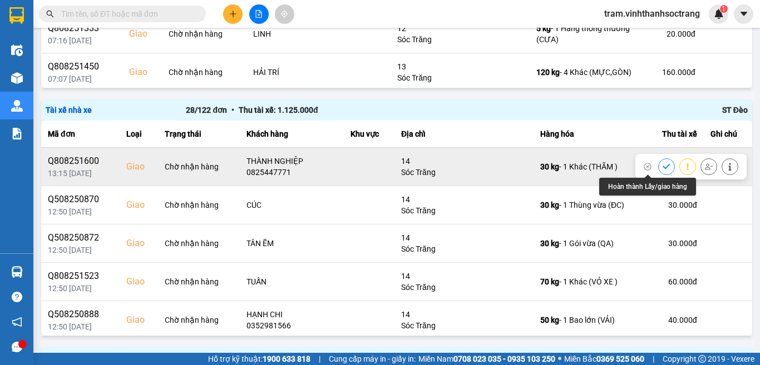
click at [658, 161] on button at bounding box center [666, 166] width 16 height 19
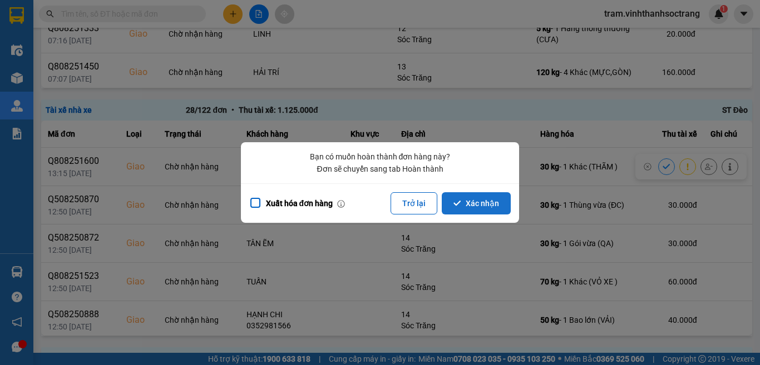
click at [458, 200] on icon "dialog" at bounding box center [457, 204] width 8 height 8
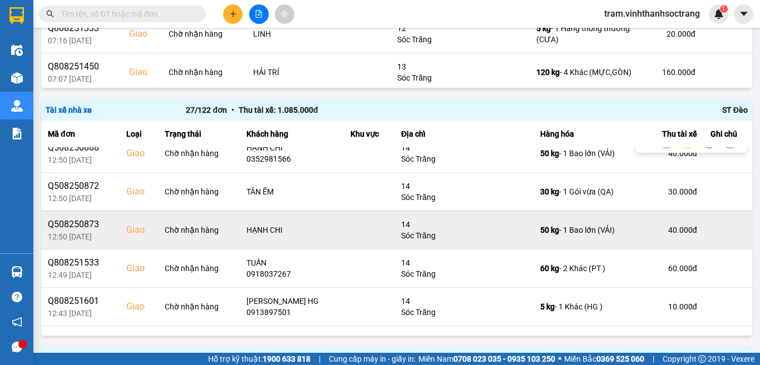
scroll to position [111, 0]
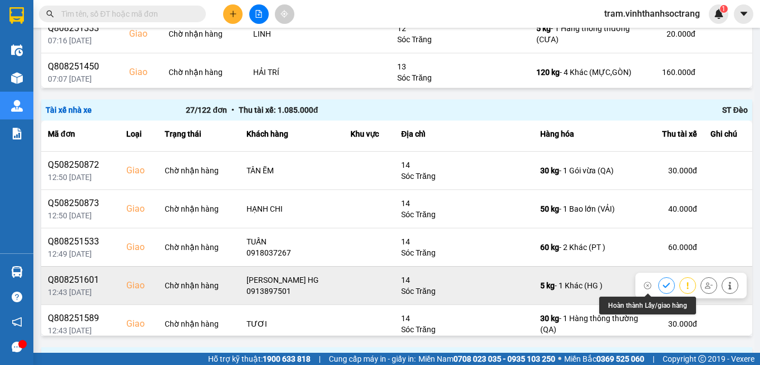
click at [662, 284] on icon at bounding box center [665, 285] width 7 height 5
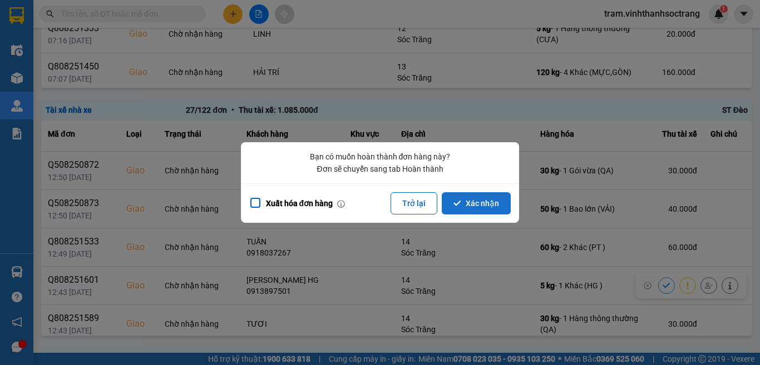
click at [482, 198] on button "Xác nhận" at bounding box center [475, 203] width 69 height 22
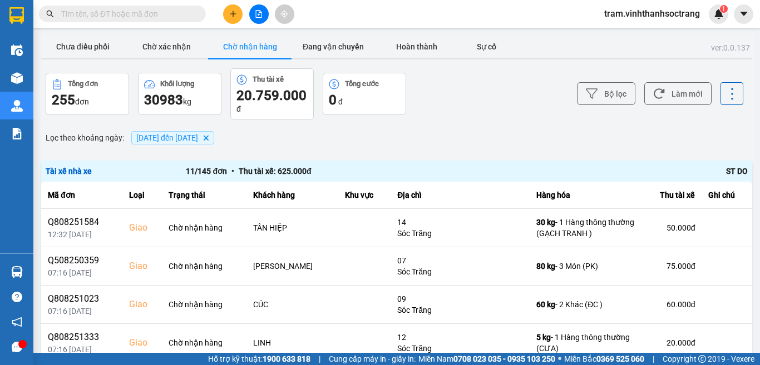
scroll to position [309, 0]
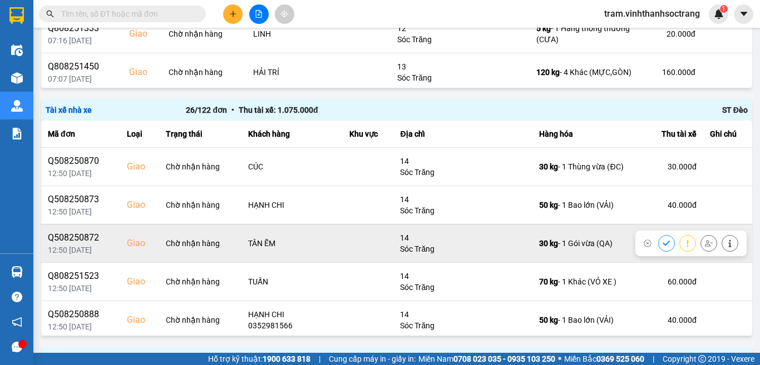
click at [658, 244] on button at bounding box center [666, 243] width 16 height 19
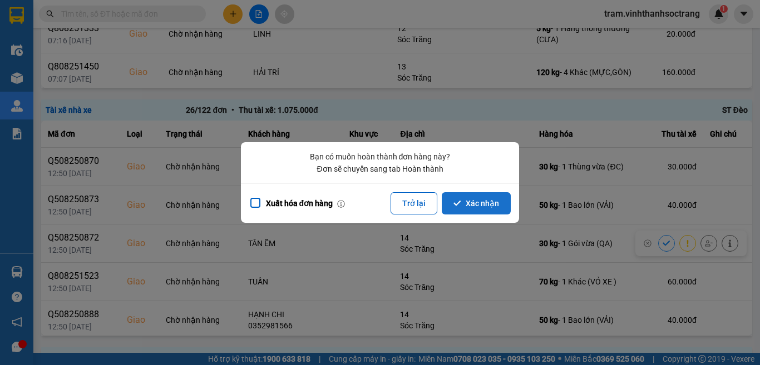
click at [482, 205] on button "Xác nhận" at bounding box center [475, 203] width 69 height 22
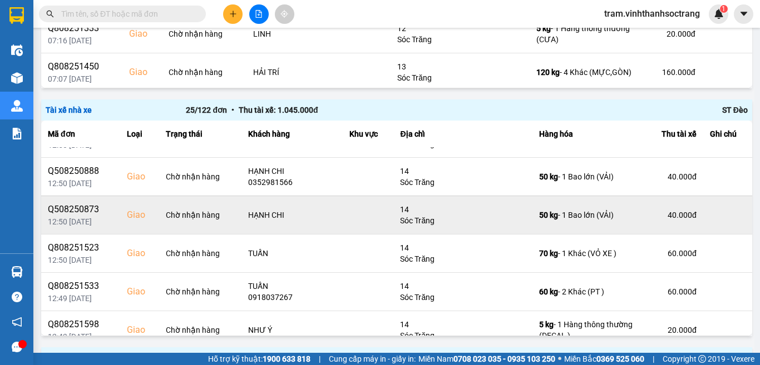
scroll to position [56, 0]
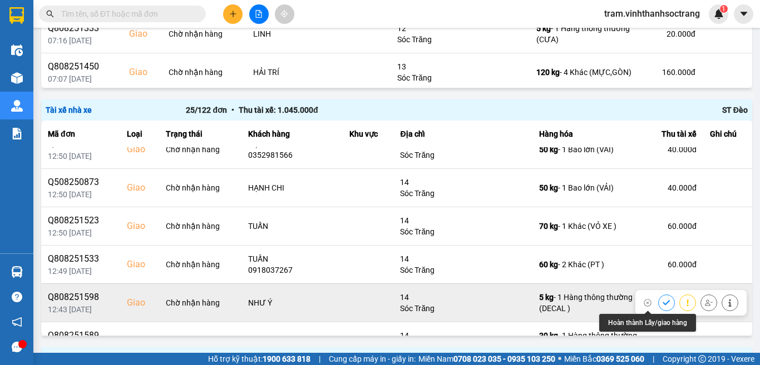
click at [662, 306] on icon at bounding box center [666, 303] width 8 height 8
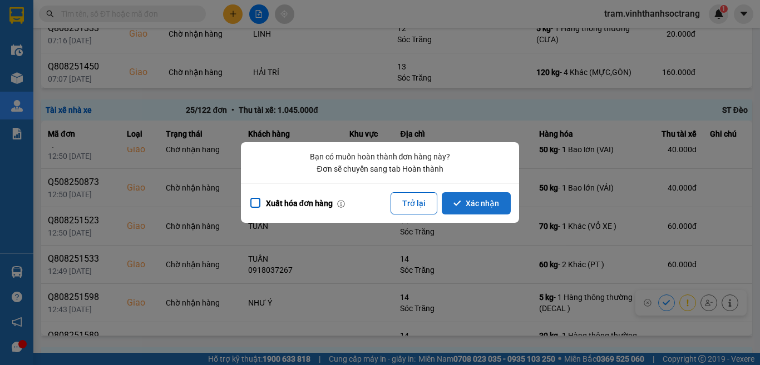
click at [483, 206] on button "Xác nhận" at bounding box center [475, 203] width 69 height 22
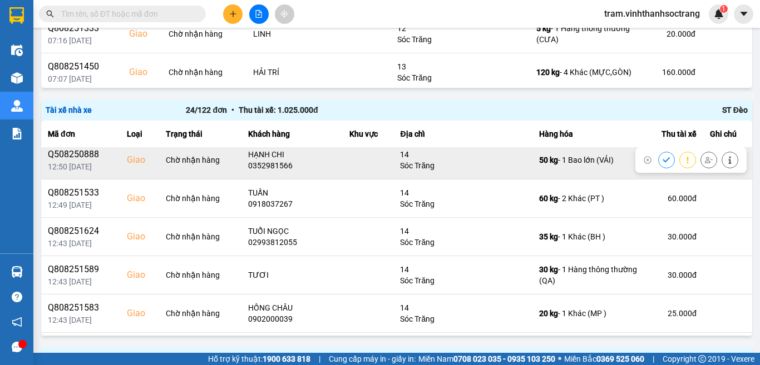
scroll to position [222, 0]
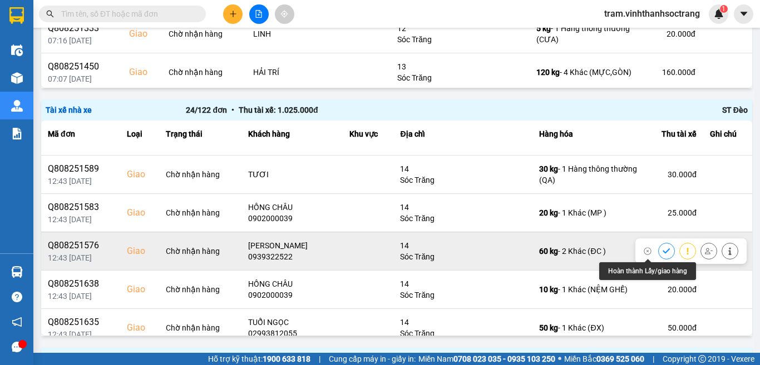
click at [662, 250] on icon at bounding box center [666, 251] width 8 height 8
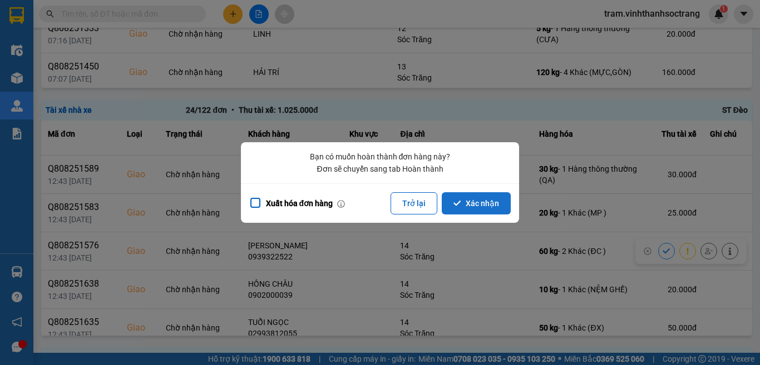
click at [465, 209] on button "Xác nhận" at bounding box center [475, 203] width 69 height 22
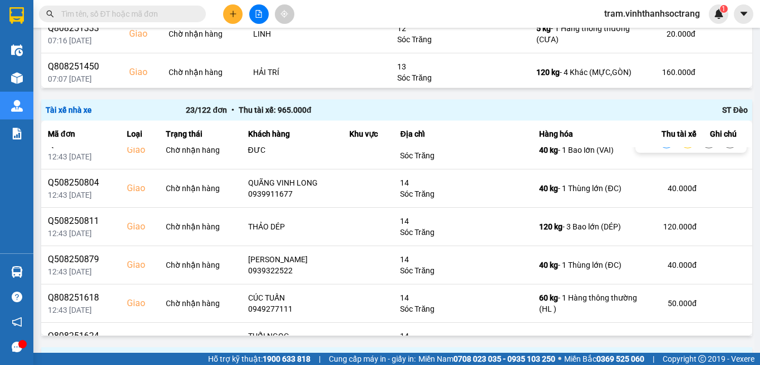
scroll to position [667, 0]
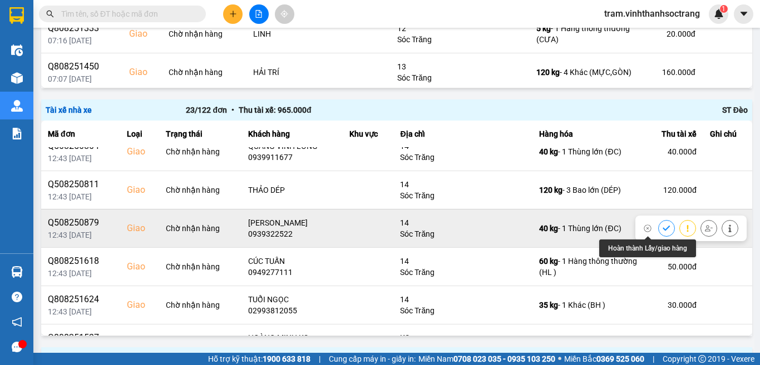
click at [658, 228] on button at bounding box center [666, 228] width 16 height 19
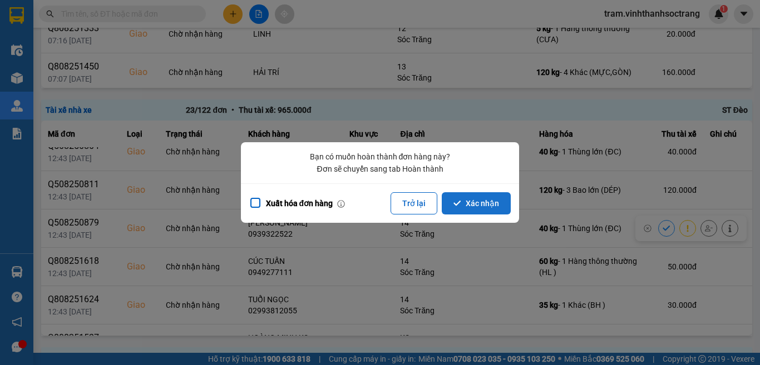
click at [479, 201] on button "Xác nhận" at bounding box center [475, 203] width 69 height 22
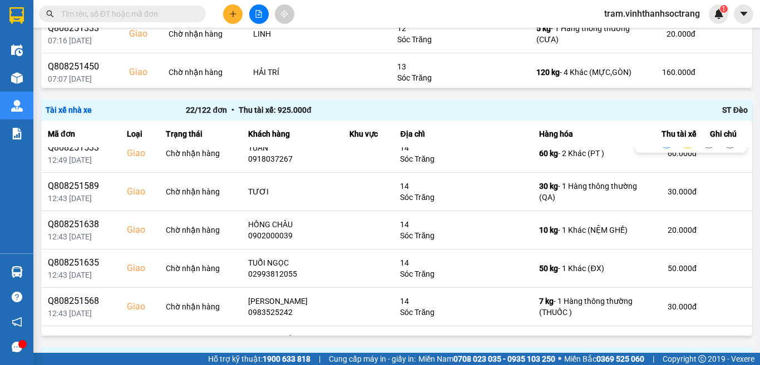
scroll to position [222, 0]
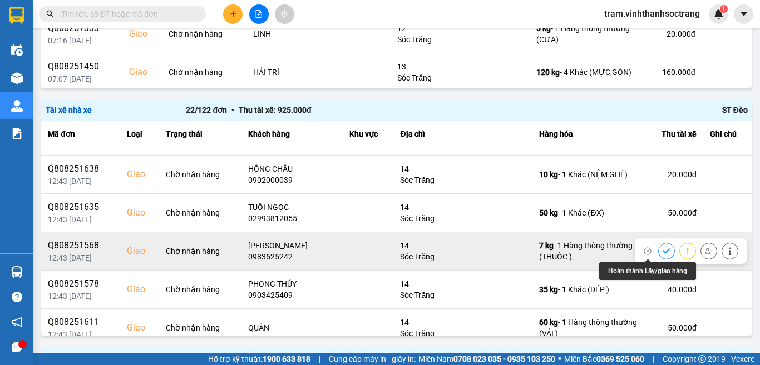
click at [662, 247] on icon at bounding box center [666, 251] width 8 height 8
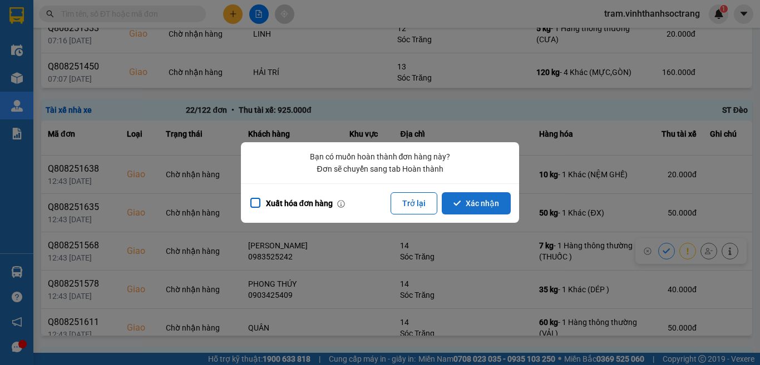
click at [469, 208] on button "Xác nhận" at bounding box center [475, 203] width 69 height 22
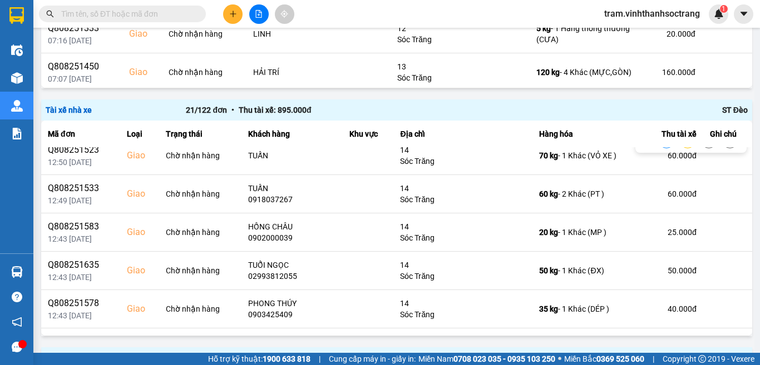
scroll to position [167, 0]
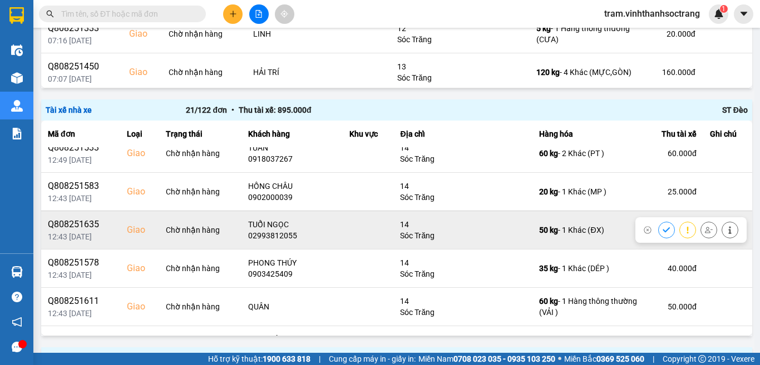
click at [662, 227] on icon at bounding box center [666, 230] width 8 height 8
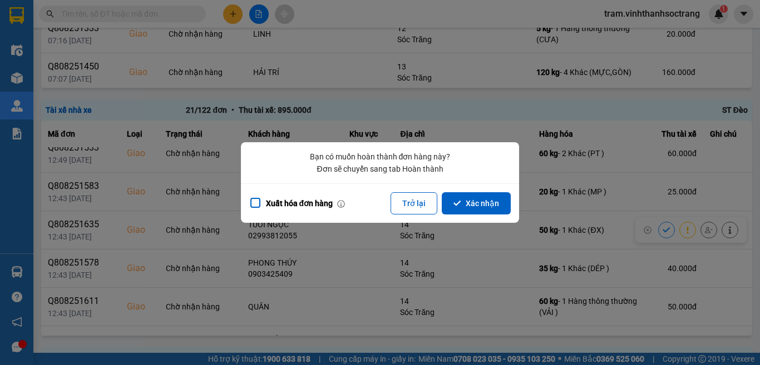
click at [483, 206] on button "Xác nhận" at bounding box center [475, 203] width 69 height 22
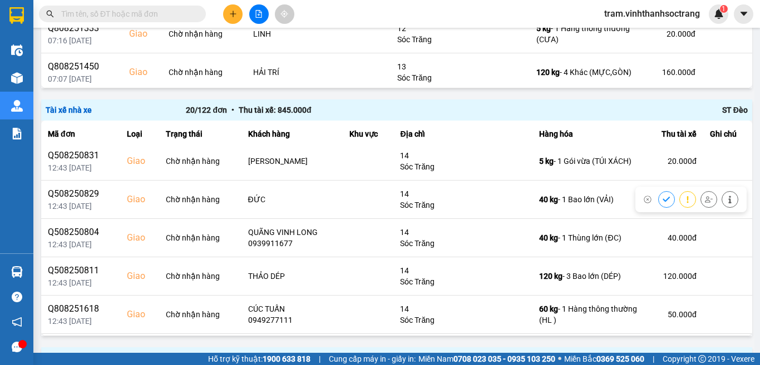
scroll to position [445, 0]
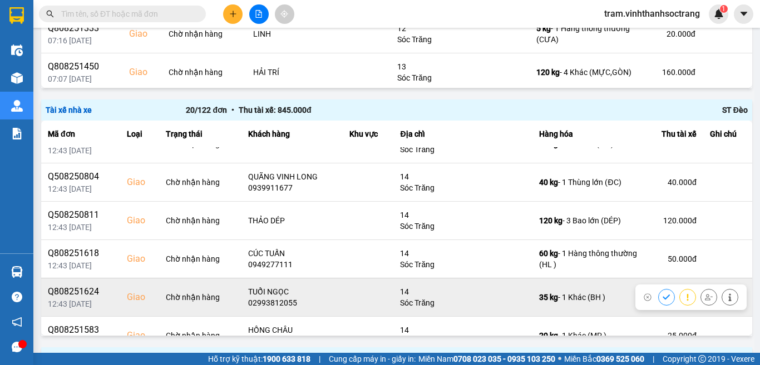
click at [662, 294] on icon at bounding box center [666, 298] width 8 height 8
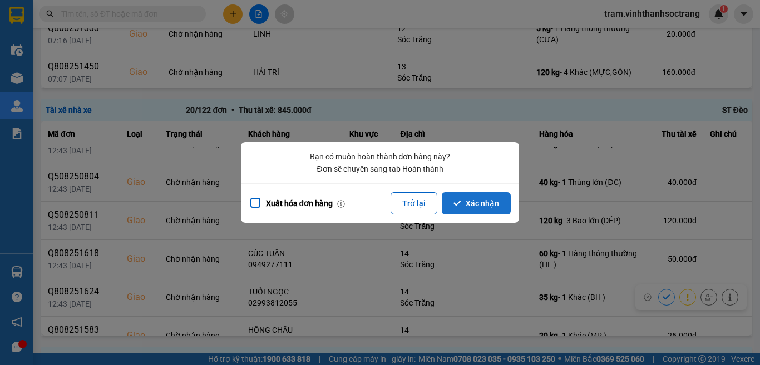
click at [481, 207] on button "Xác nhận" at bounding box center [475, 203] width 69 height 22
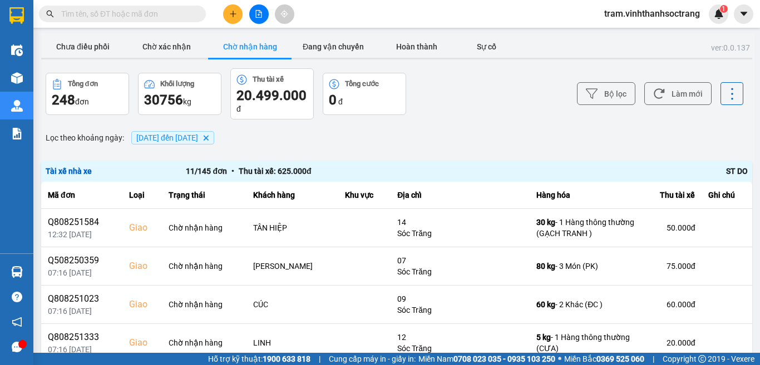
scroll to position [309, 0]
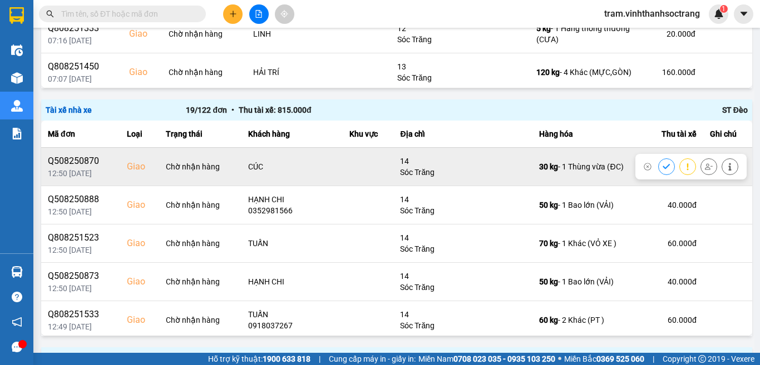
click at [662, 167] on icon at bounding box center [665, 166] width 7 height 5
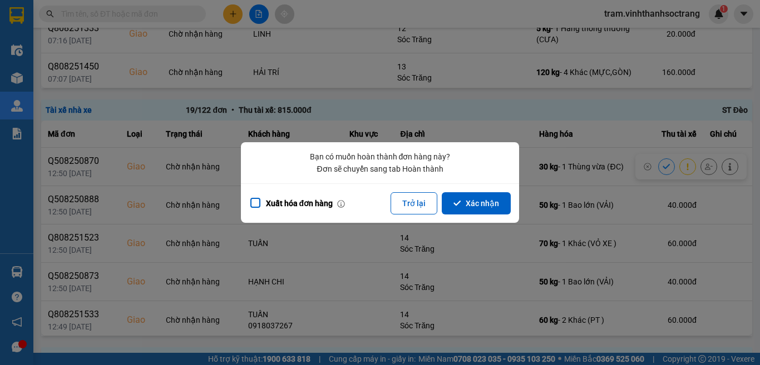
click at [475, 205] on button "Xác nhận" at bounding box center [475, 203] width 69 height 22
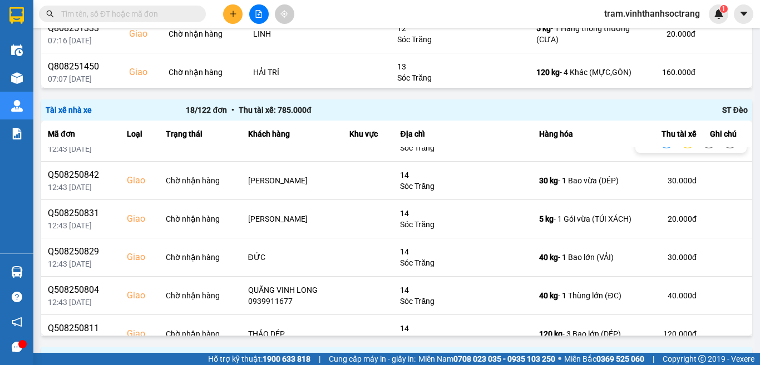
scroll to position [278, 0]
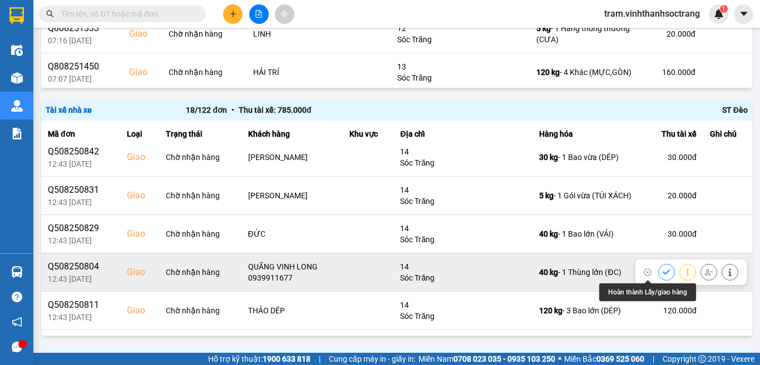
click at [662, 271] on icon at bounding box center [666, 273] width 8 height 8
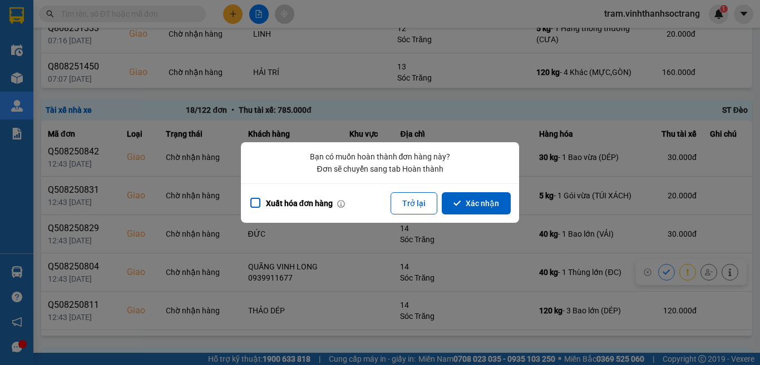
click at [469, 213] on button "Xác nhận" at bounding box center [475, 203] width 69 height 22
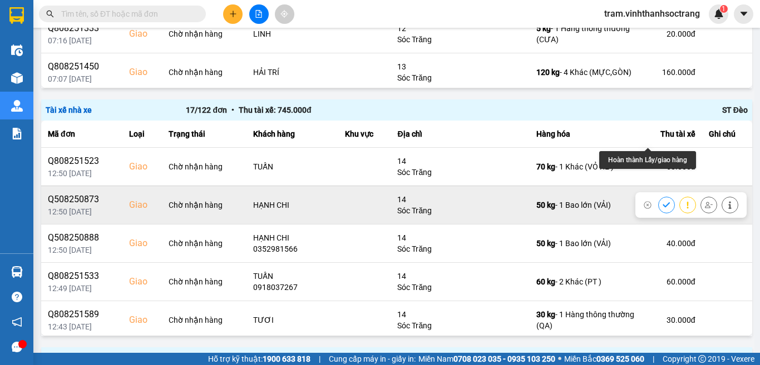
scroll to position [167, 0]
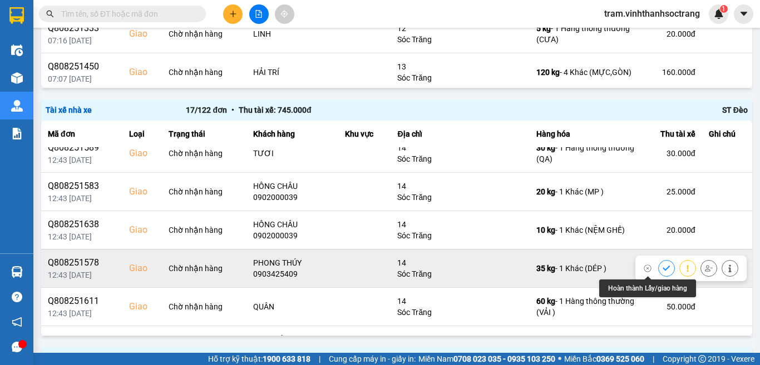
click at [662, 268] on icon at bounding box center [665, 268] width 7 height 5
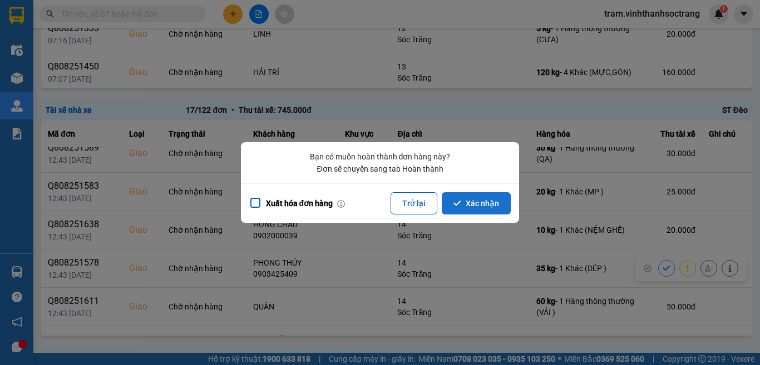
click at [484, 206] on button "Xác nhận" at bounding box center [475, 203] width 69 height 22
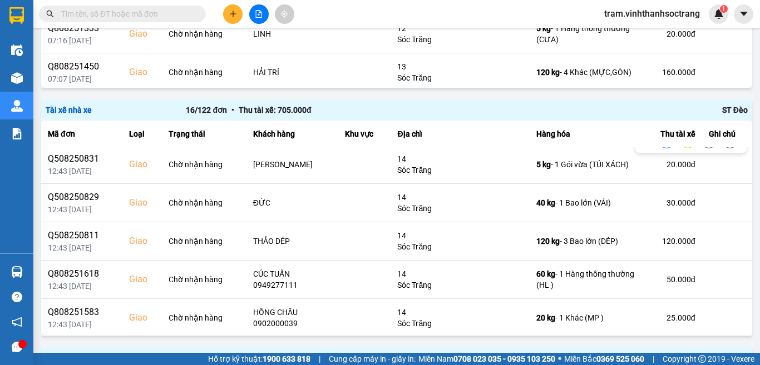
scroll to position [389, 0]
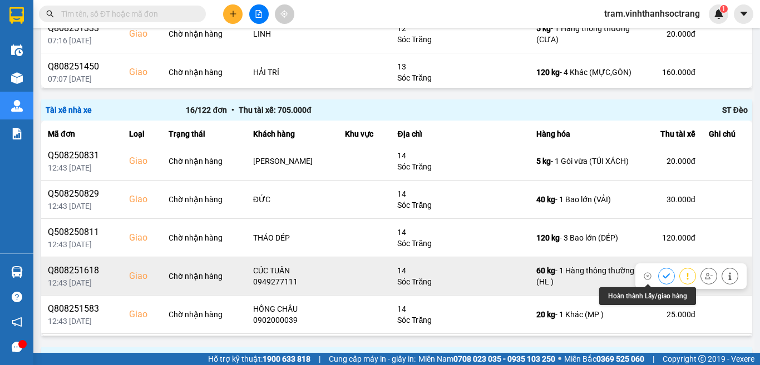
click at [662, 277] on icon at bounding box center [665, 276] width 7 height 5
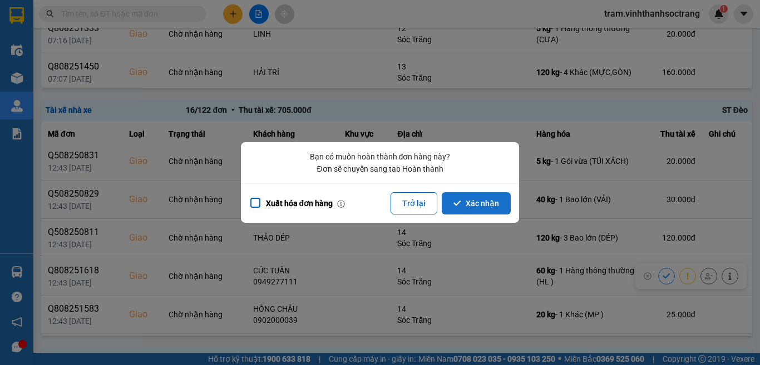
click at [466, 202] on button "Xác nhận" at bounding box center [475, 203] width 69 height 22
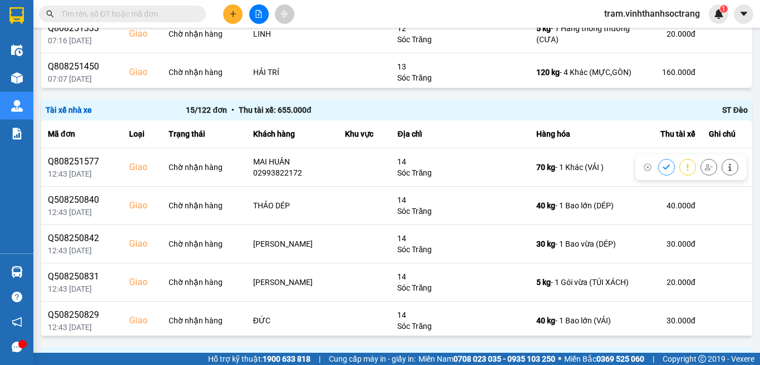
scroll to position [334, 0]
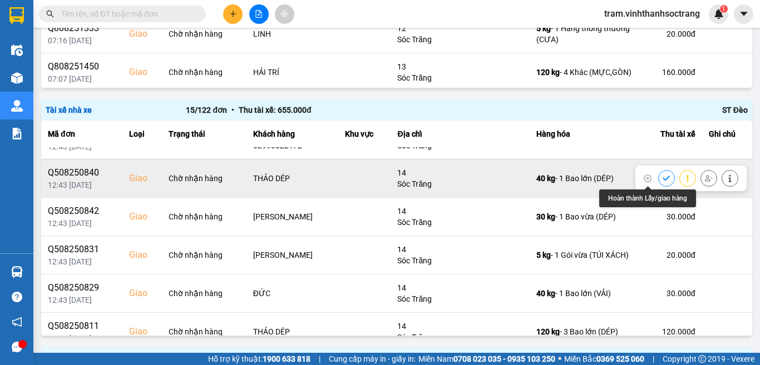
click at [662, 180] on icon at bounding box center [665, 178] width 7 height 5
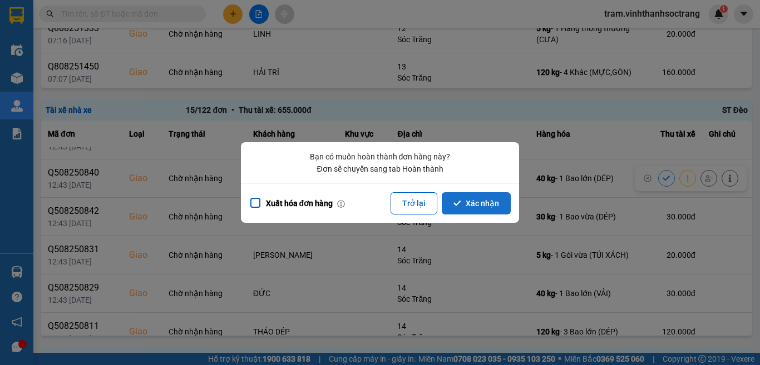
click at [455, 192] on button "Xác nhận" at bounding box center [475, 203] width 69 height 22
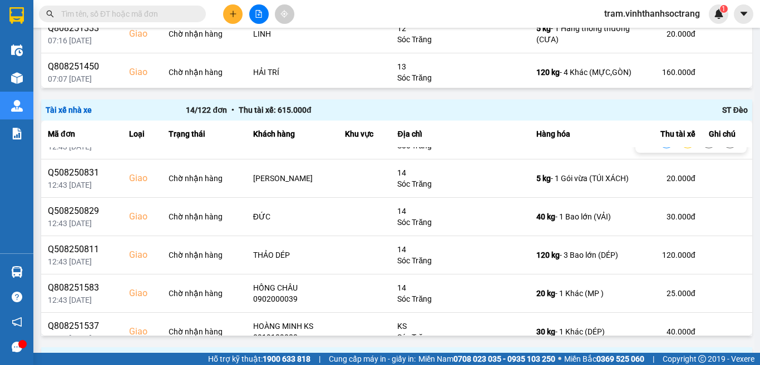
scroll to position [349, 0]
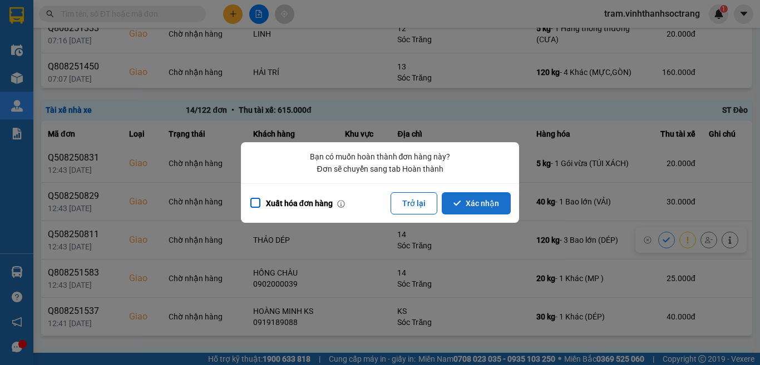
click at [474, 214] on button "Xác nhận" at bounding box center [475, 203] width 69 height 22
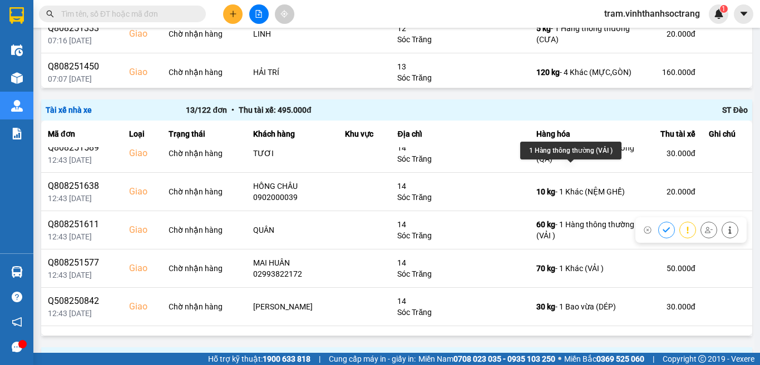
scroll to position [222, 0]
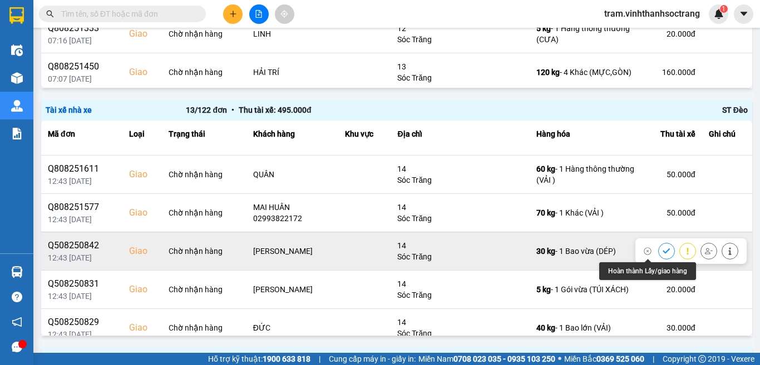
click at [658, 244] on button at bounding box center [666, 250] width 16 height 19
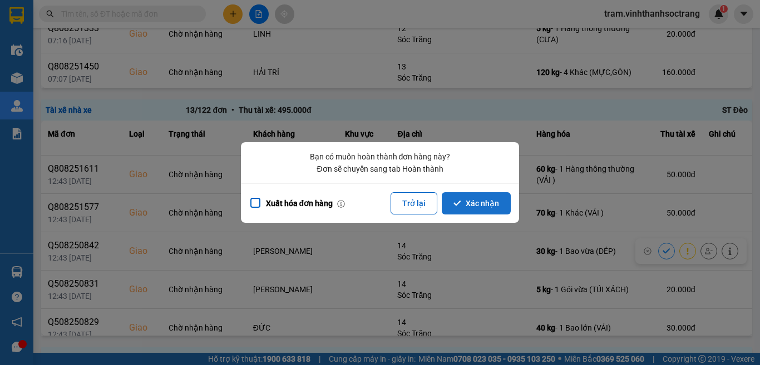
click at [488, 198] on button "Xác nhận" at bounding box center [475, 203] width 69 height 22
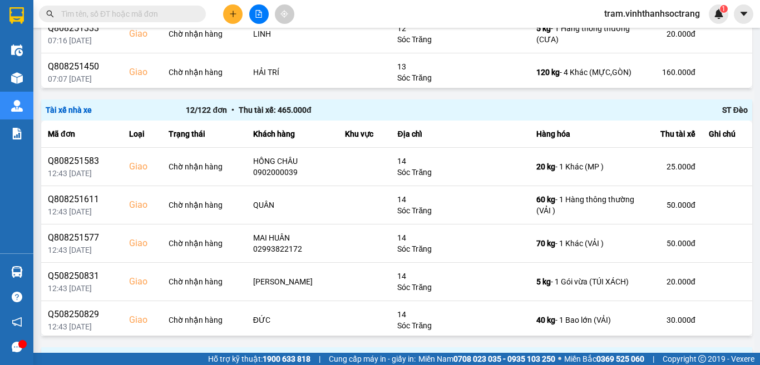
scroll to position [167, 0]
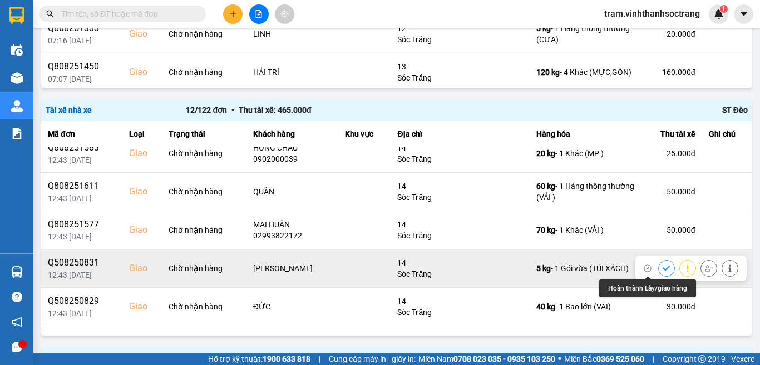
click at [662, 269] on icon at bounding box center [666, 269] width 8 height 8
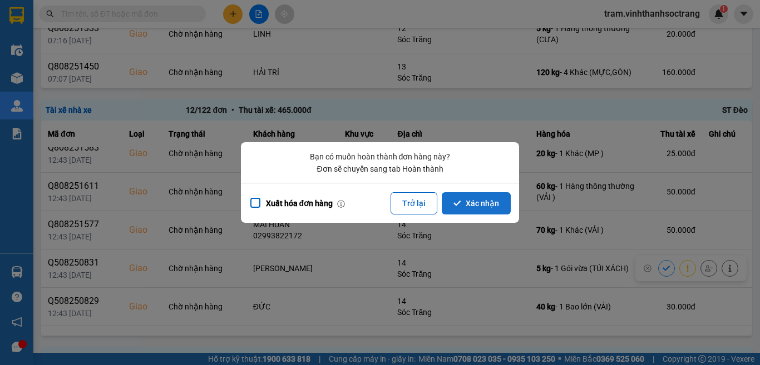
click at [465, 200] on button "Xác nhận" at bounding box center [475, 203] width 69 height 22
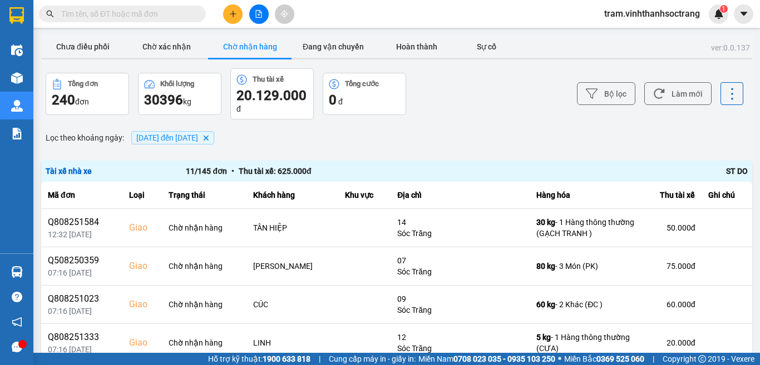
scroll to position [309, 0]
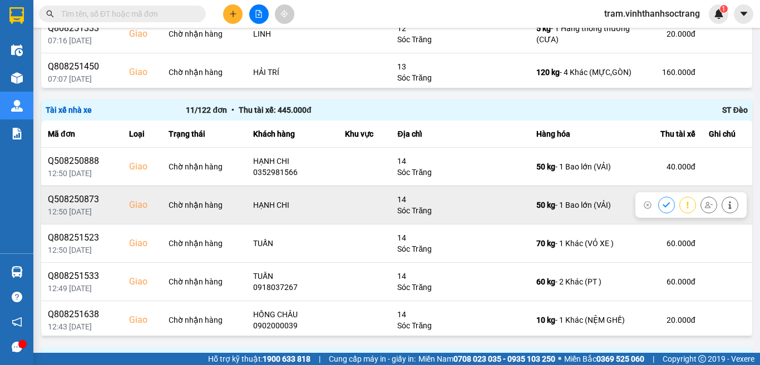
click at [662, 207] on icon at bounding box center [665, 204] width 7 height 5
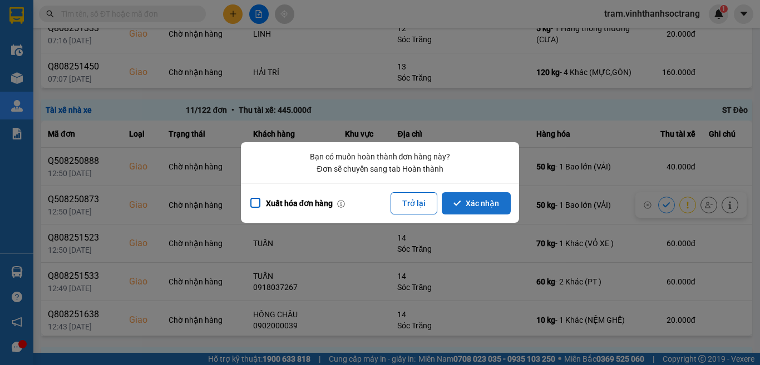
click at [458, 207] on icon "dialog" at bounding box center [457, 204] width 8 height 8
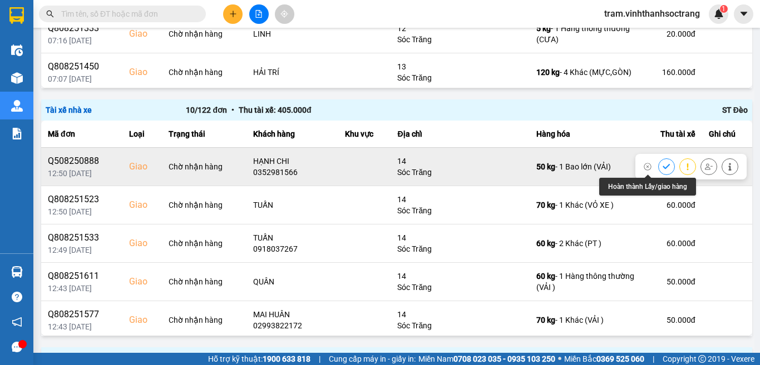
click at [662, 169] on icon at bounding box center [665, 166] width 7 height 5
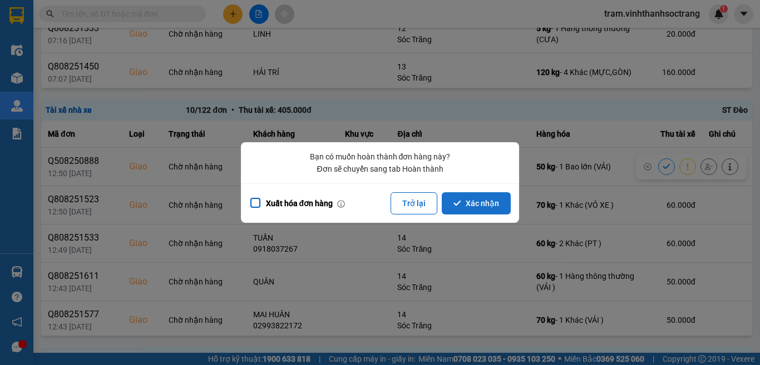
click at [483, 208] on button "Xác nhận" at bounding box center [475, 203] width 69 height 22
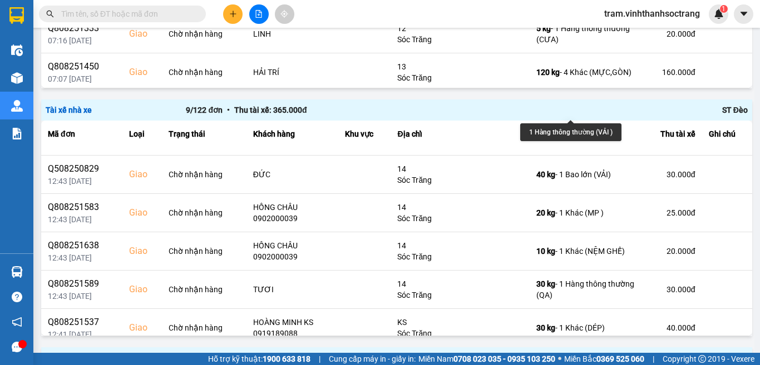
scroll to position [157, 0]
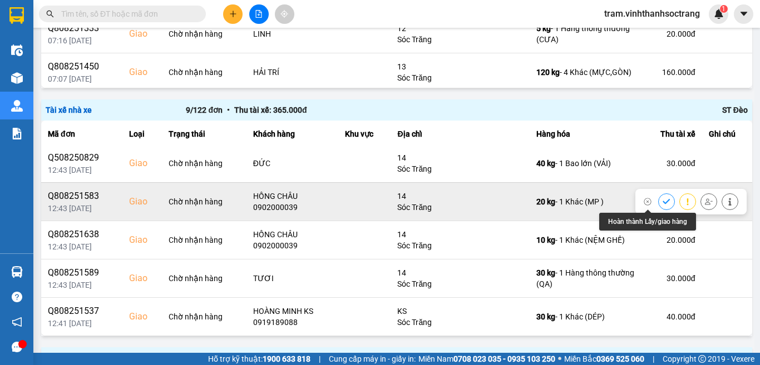
click at [658, 197] on button at bounding box center [666, 201] width 16 height 19
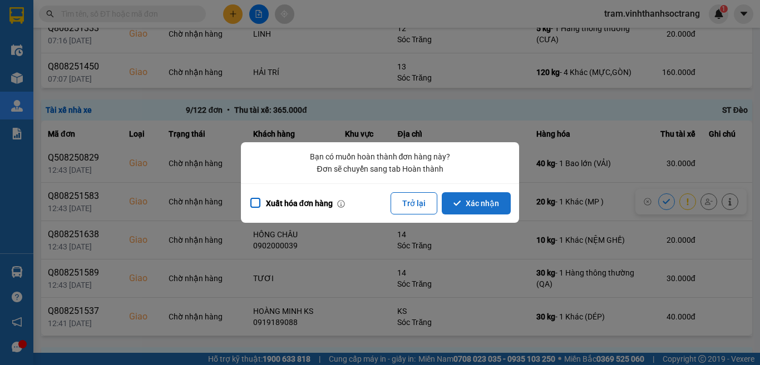
click at [493, 195] on button "Xác nhận" at bounding box center [475, 203] width 69 height 22
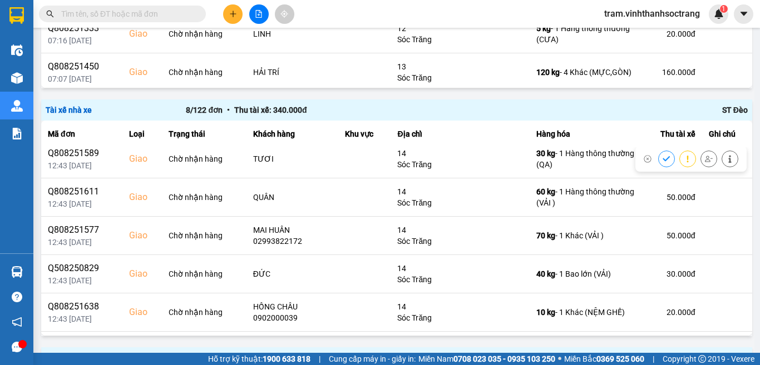
scroll to position [111, 0]
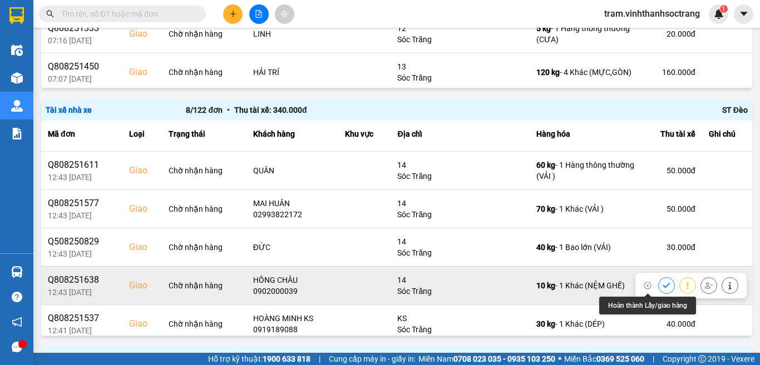
click at [662, 284] on icon at bounding box center [665, 285] width 7 height 5
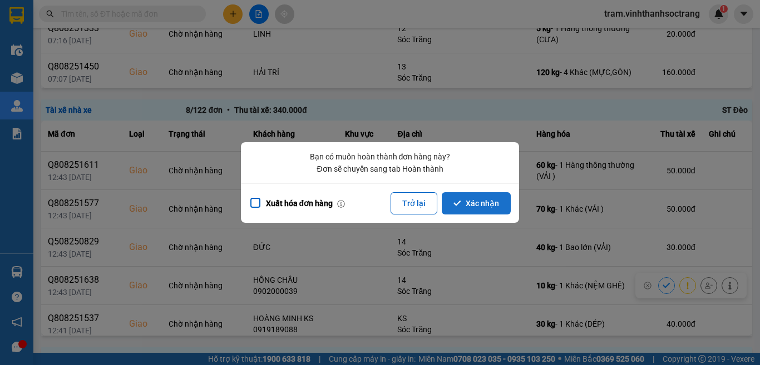
click at [496, 209] on button "Xác nhận" at bounding box center [475, 203] width 69 height 22
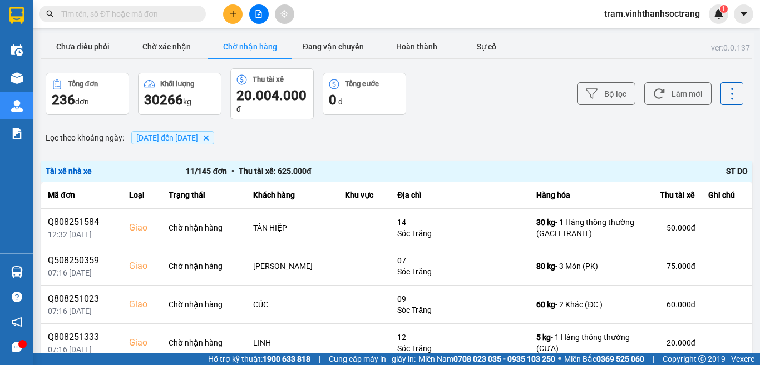
scroll to position [309, 0]
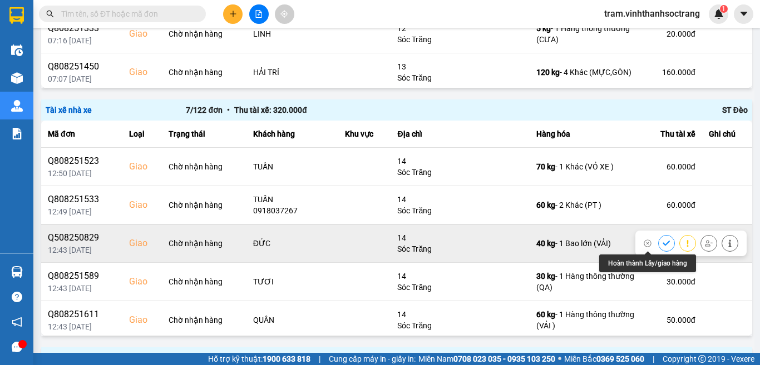
click at [662, 241] on icon at bounding box center [666, 244] width 8 height 8
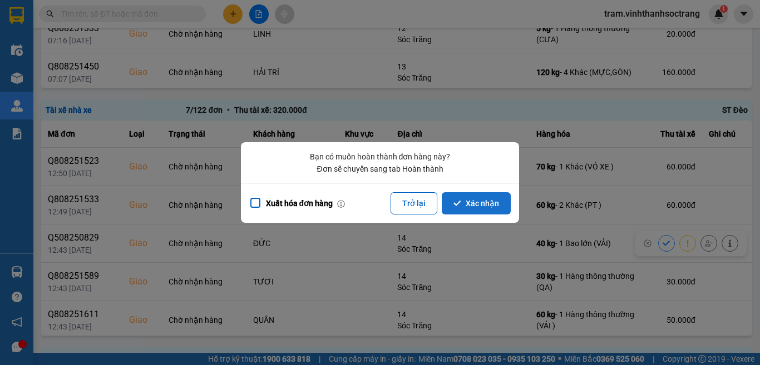
click at [499, 203] on button "Xác nhận" at bounding box center [475, 203] width 69 height 22
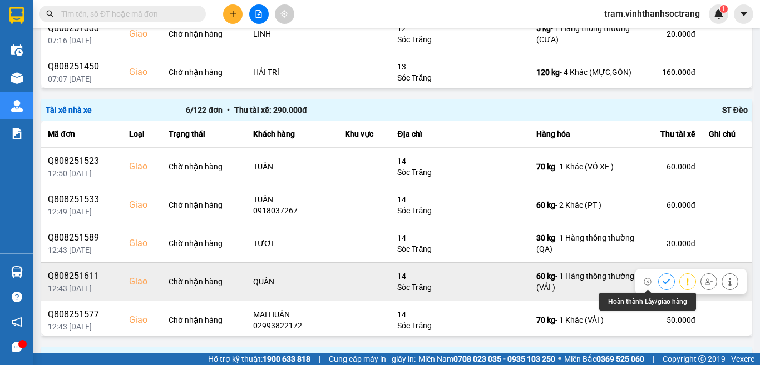
click at [662, 284] on icon at bounding box center [666, 282] width 8 height 8
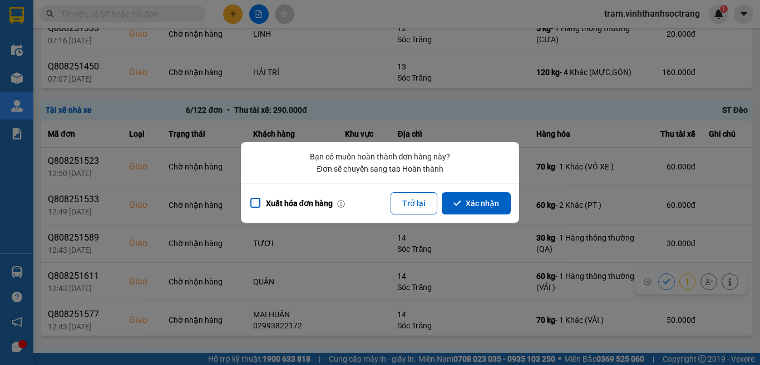
click at [478, 215] on div "Xuất hóa đơn hàng Trở lại Xác nhận" at bounding box center [380, 202] width 278 height 39
click at [482, 202] on button "Xác nhận" at bounding box center [475, 203] width 69 height 22
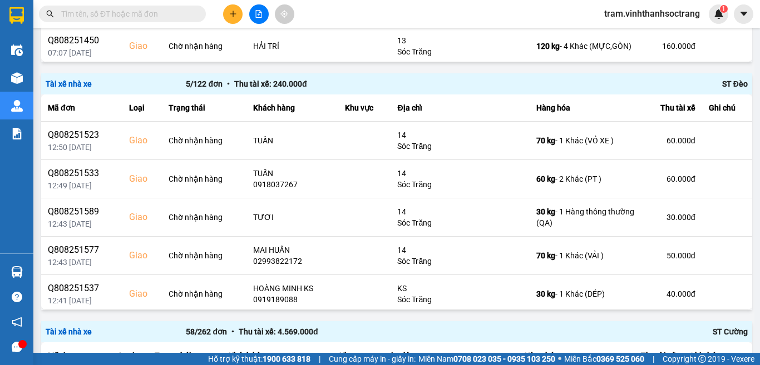
scroll to position [334, 0]
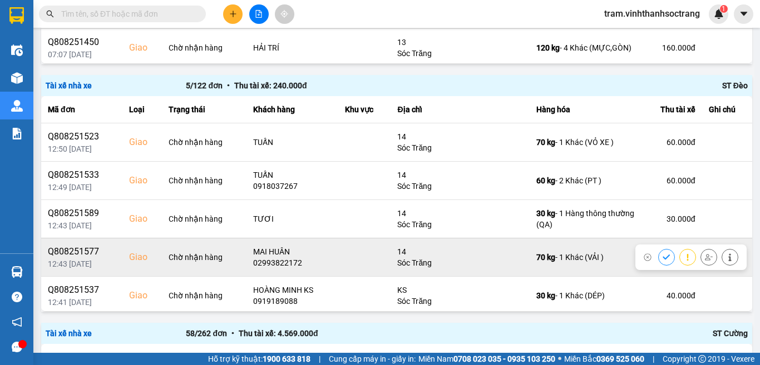
click at [658, 257] on button at bounding box center [666, 256] width 16 height 19
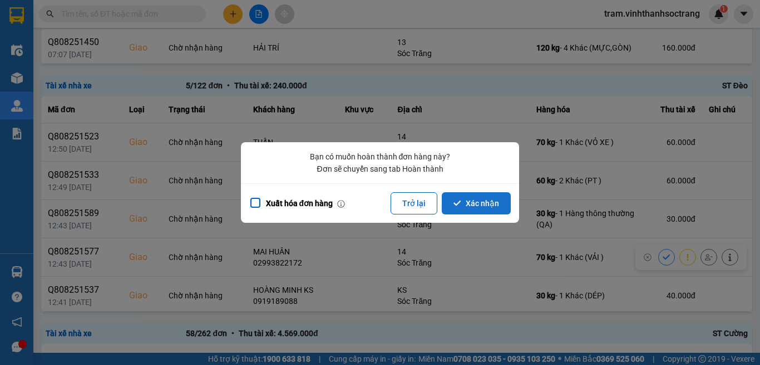
click at [466, 200] on button "Xác nhận" at bounding box center [475, 203] width 69 height 22
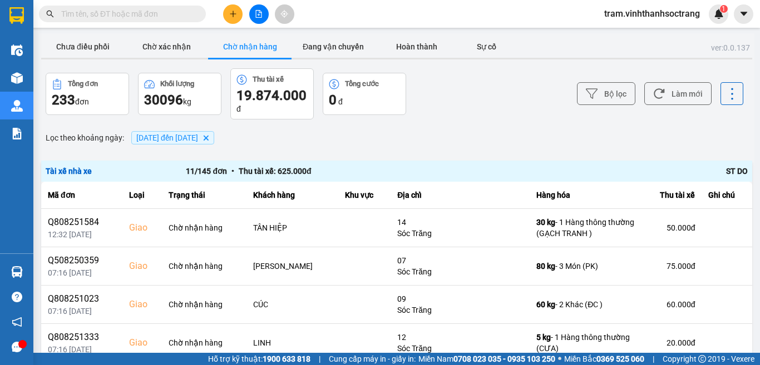
scroll to position [309, 0]
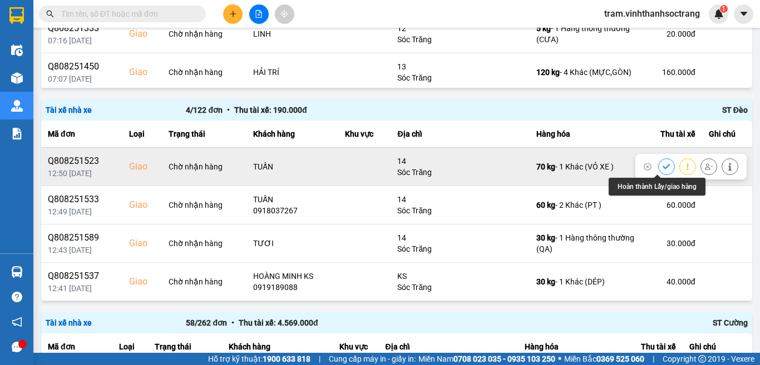
click at [662, 167] on icon at bounding box center [665, 166] width 7 height 5
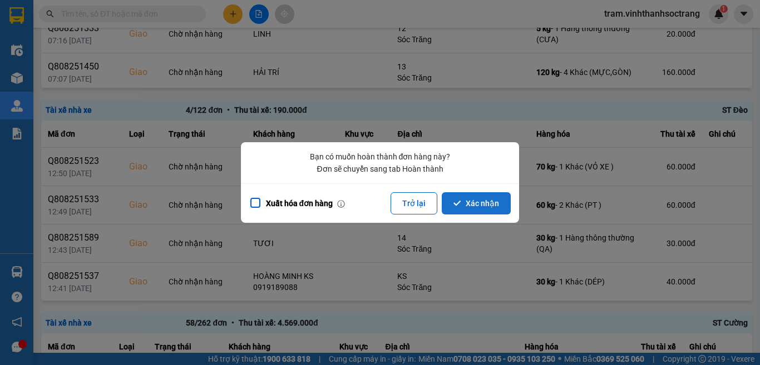
click at [484, 199] on button "Xác nhận" at bounding box center [475, 203] width 69 height 22
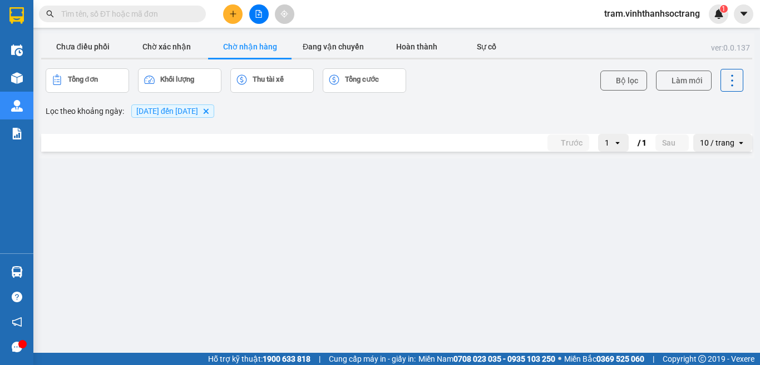
click icon
click button "Xác nhận"
click icon
click button "Xác nhận"
click icon
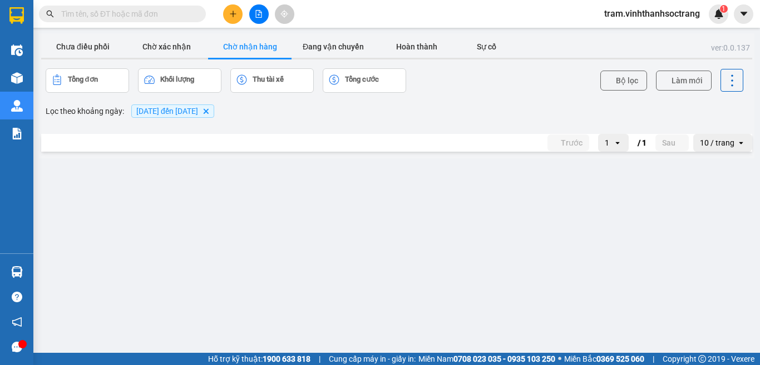
click button "Xác nhận"
click button
click button "Xác nhận"
click button
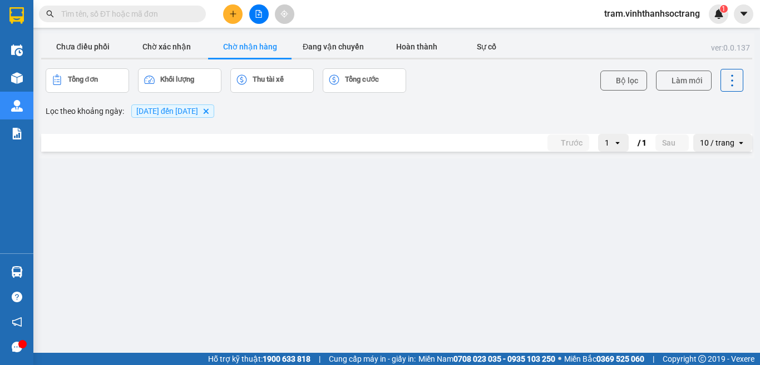
click button "Xác nhận"
click icon
click button "Xác nhận"
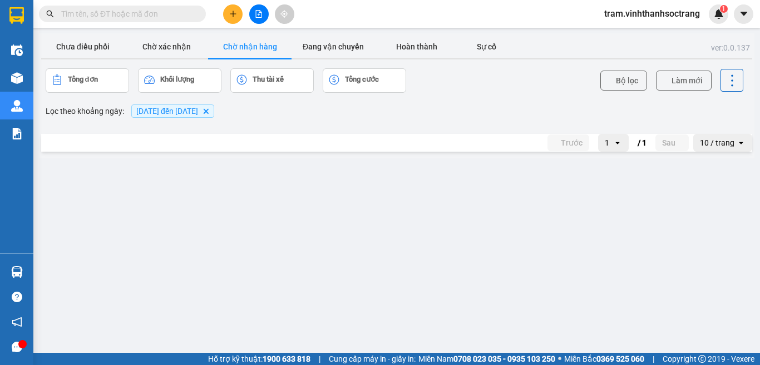
click button
click button "Xác nhận"
click icon
click button "Xác nhận"
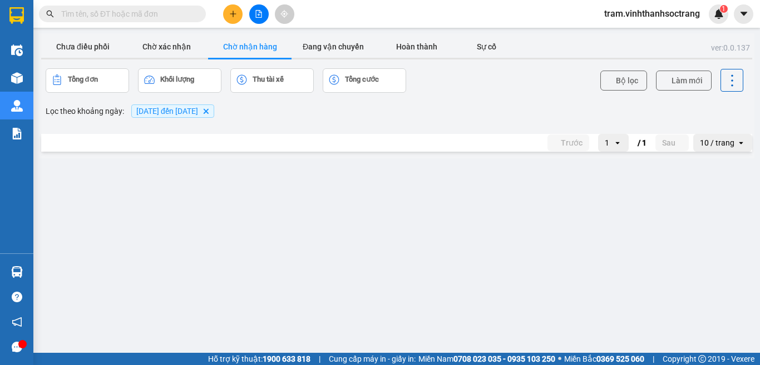
click button
click button "Xác nhận"
click button
click button "Xác nhận"
click icon
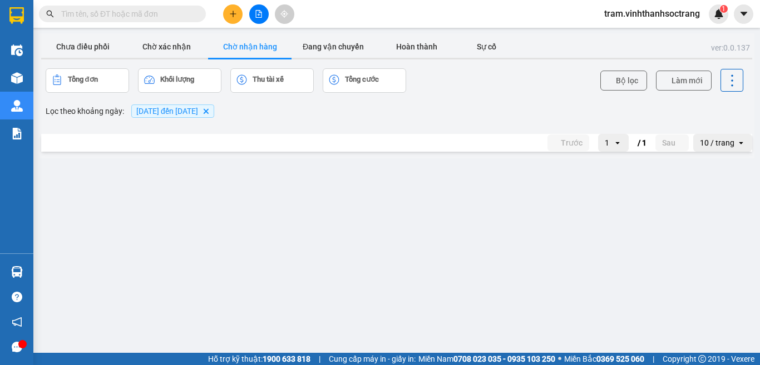
click button "Xác nhận"
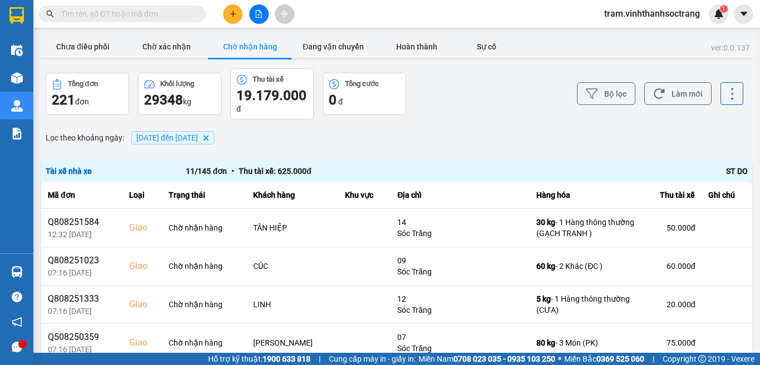
scroll to position [618, 0]
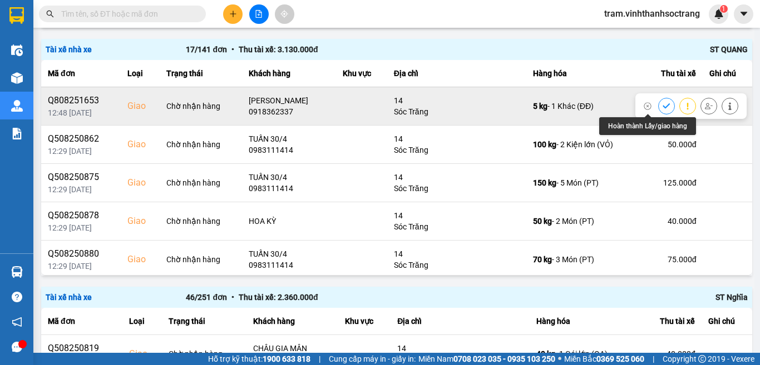
click at [662, 108] on icon at bounding box center [666, 106] width 8 height 8
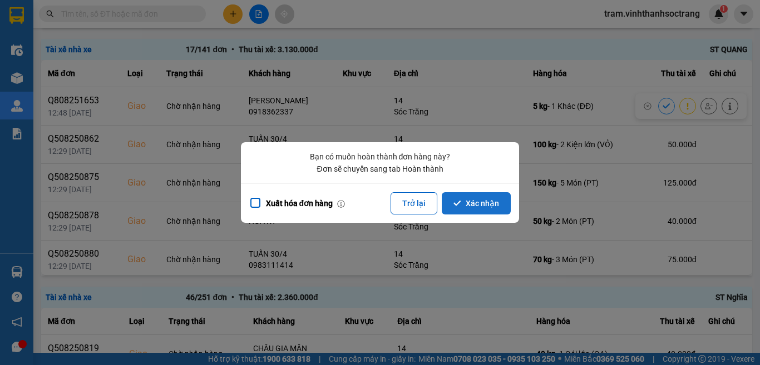
click at [491, 209] on button "Xác nhận" at bounding box center [475, 203] width 69 height 22
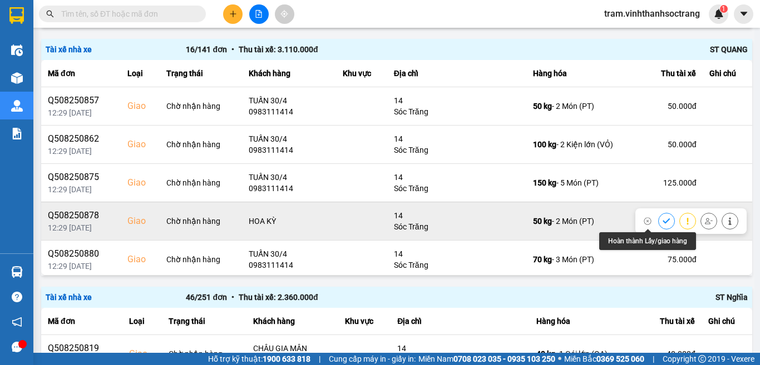
click at [658, 216] on button at bounding box center [666, 220] width 16 height 19
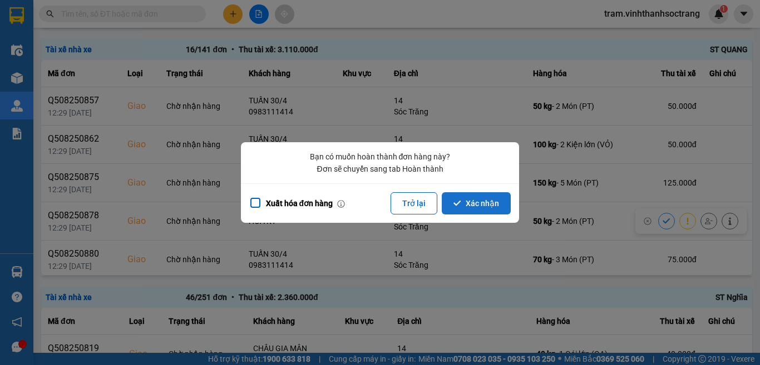
click at [478, 196] on button "Xác nhận" at bounding box center [475, 203] width 69 height 22
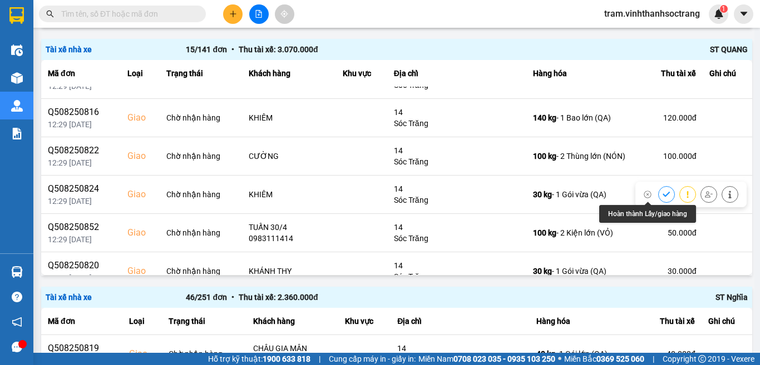
scroll to position [387, 0]
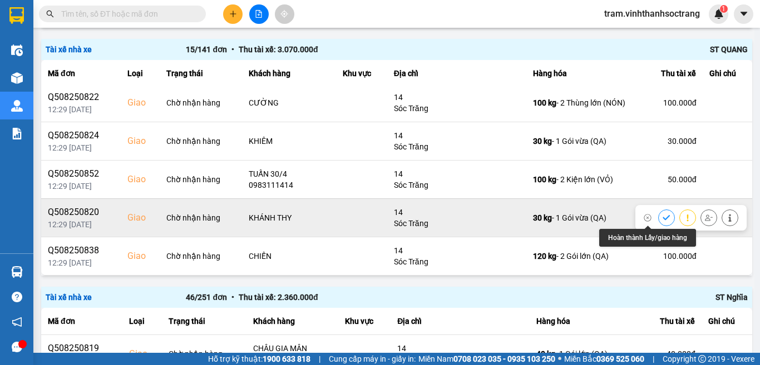
click at [662, 214] on icon at bounding box center [666, 218] width 8 height 8
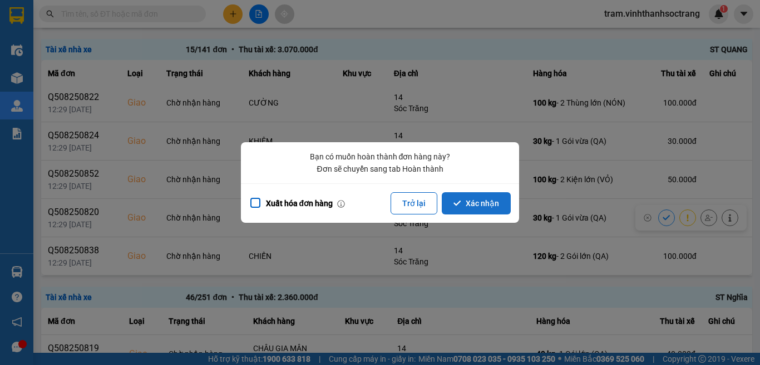
click at [476, 205] on button "Xác nhận" at bounding box center [475, 203] width 69 height 22
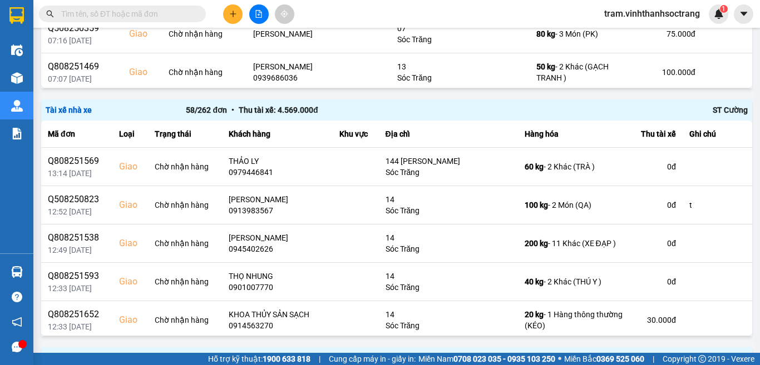
scroll to position [618, 0]
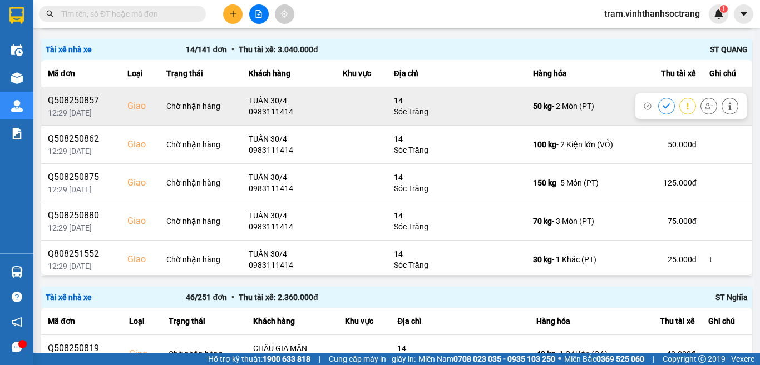
click at [662, 105] on icon at bounding box center [665, 105] width 7 height 5
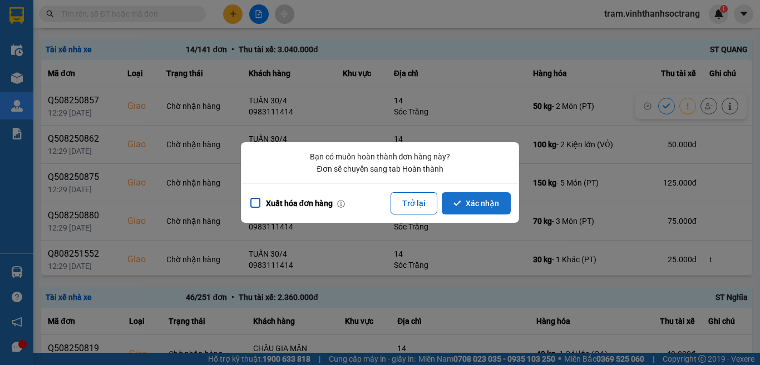
click at [497, 198] on button "Xác nhận" at bounding box center [475, 203] width 69 height 22
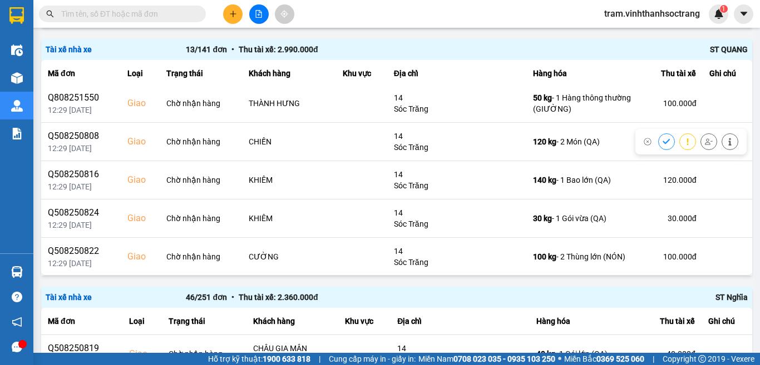
scroll to position [310, 0]
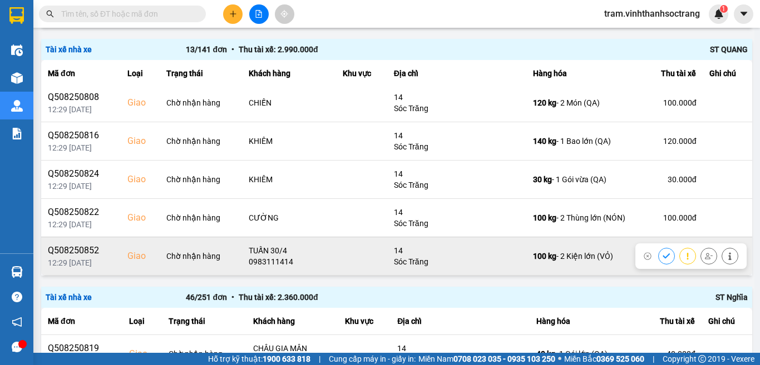
click at [662, 257] on icon at bounding box center [665, 256] width 7 height 5
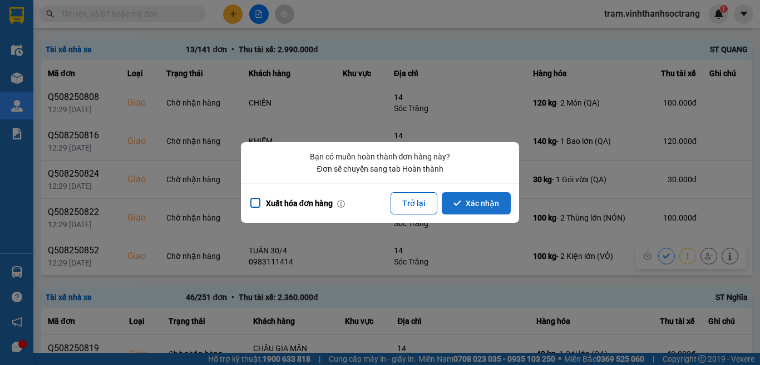
click at [487, 201] on button "Xác nhận" at bounding box center [475, 203] width 69 height 22
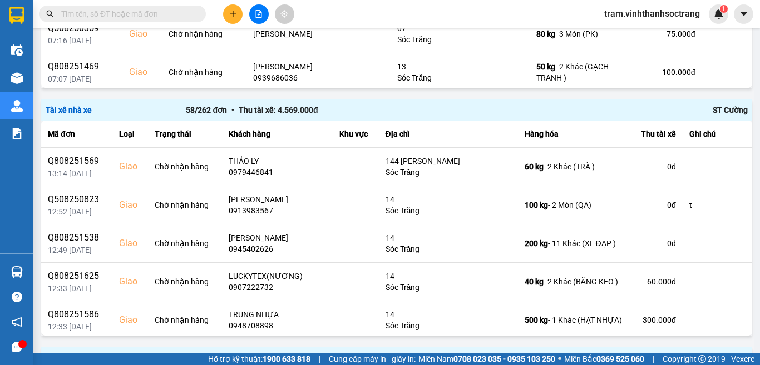
scroll to position [618, 0]
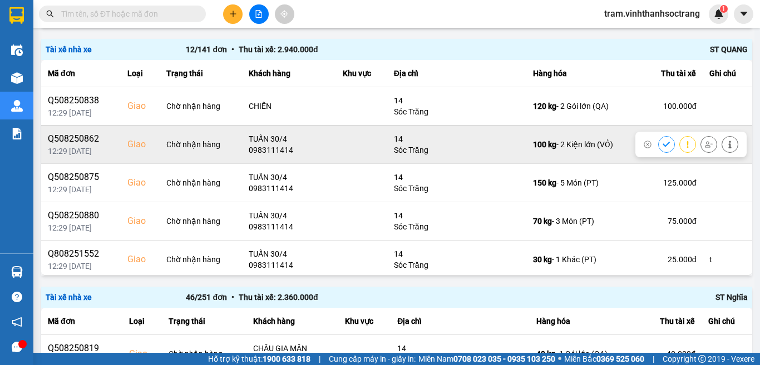
click at [662, 141] on icon at bounding box center [666, 145] width 8 height 8
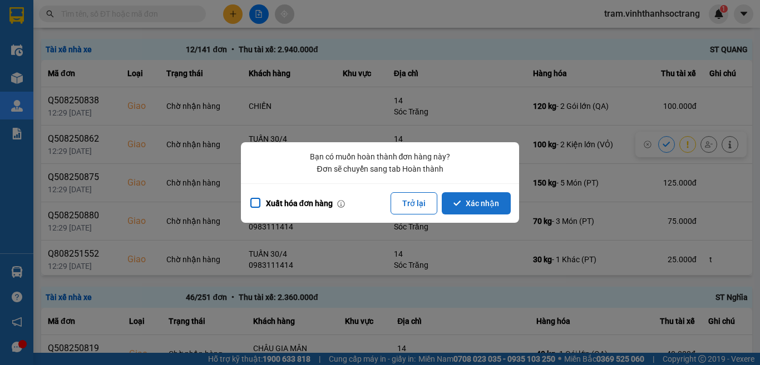
click at [473, 202] on button "Xác nhận" at bounding box center [475, 203] width 69 height 22
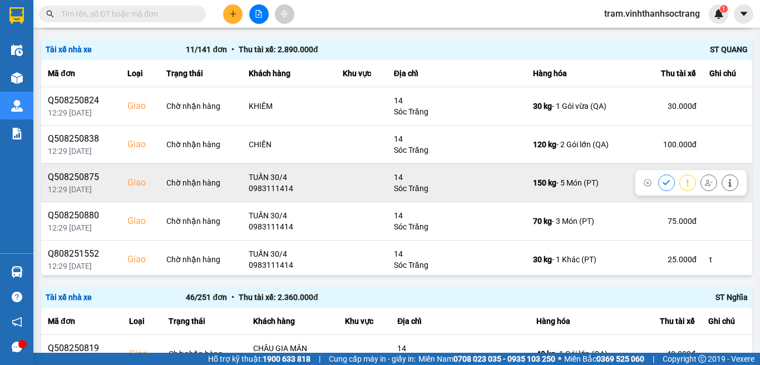
click at [658, 183] on button at bounding box center [666, 182] width 16 height 19
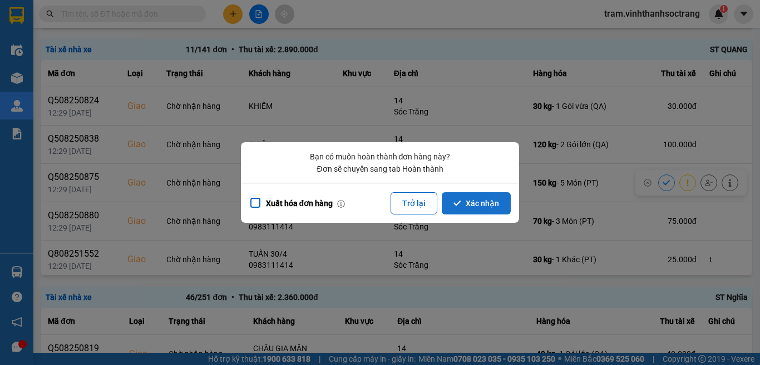
click at [467, 204] on button "Xác nhận" at bounding box center [475, 203] width 69 height 22
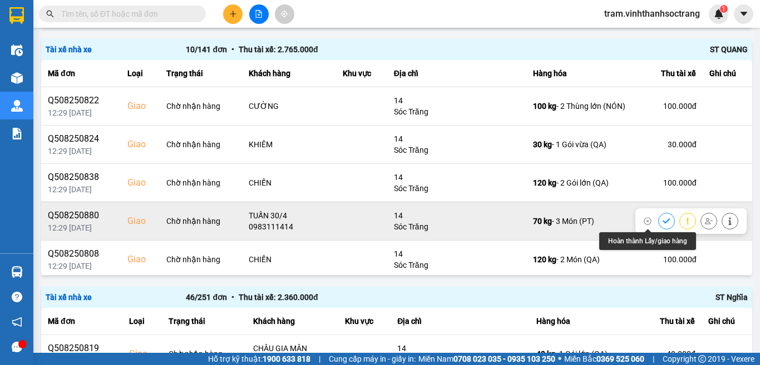
click at [662, 220] on icon at bounding box center [666, 221] width 8 height 8
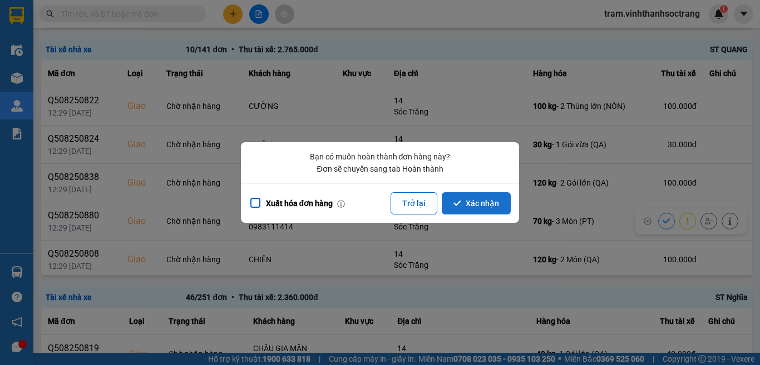
click at [494, 198] on button "Xác nhận" at bounding box center [475, 203] width 69 height 22
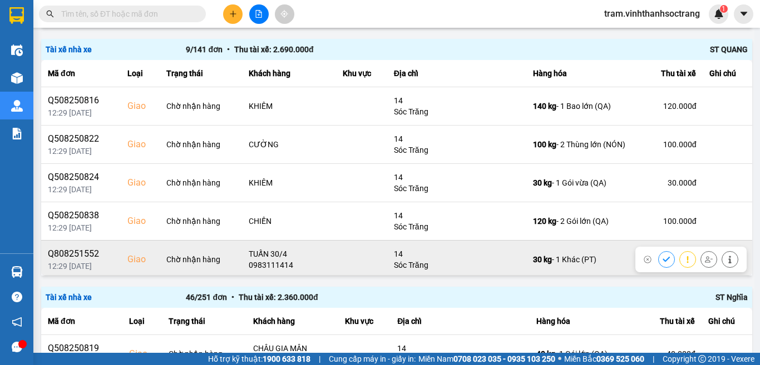
click at [662, 256] on icon at bounding box center [666, 260] width 8 height 8
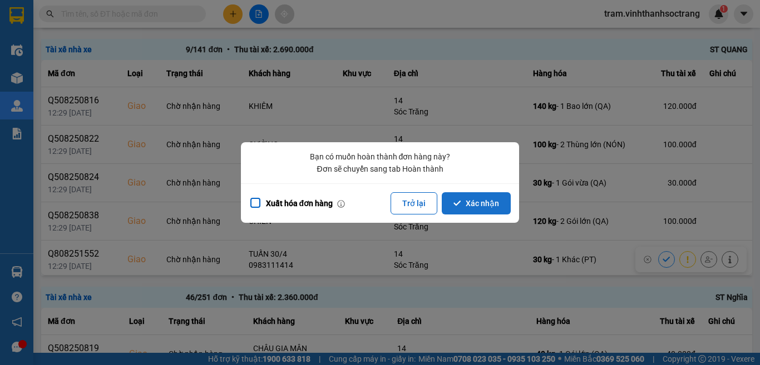
click at [475, 201] on button "Xác nhận" at bounding box center [475, 203] width 69 height 22
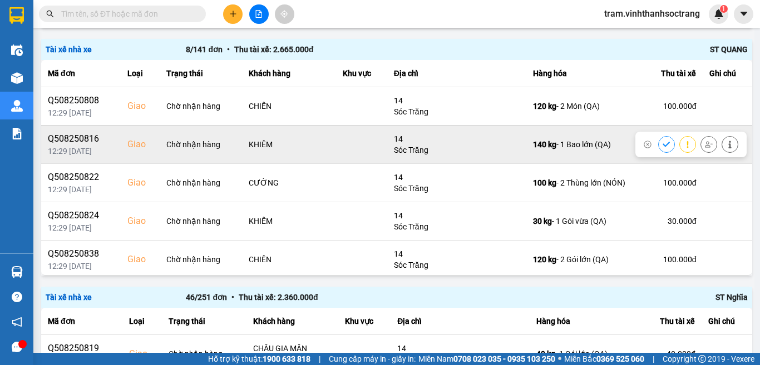
click button at bounding box center [666, 144] width 16 height 19
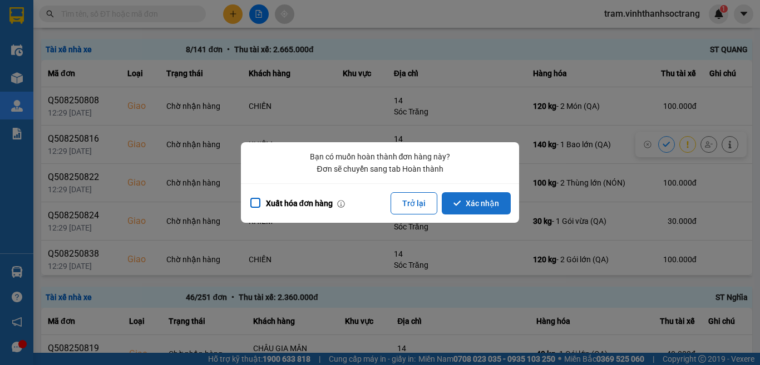
click at [441, 192] on button "Xác nhận" at bounding box center [475, 203] width 69 height 22
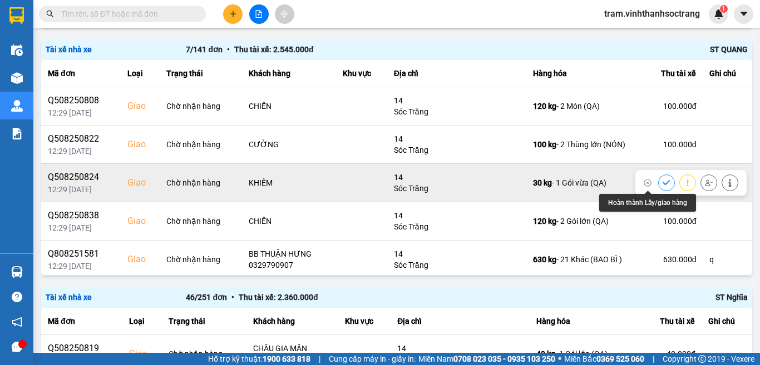
click at [658, 181] on button at bounding box center [666, 182] width 16 height 19
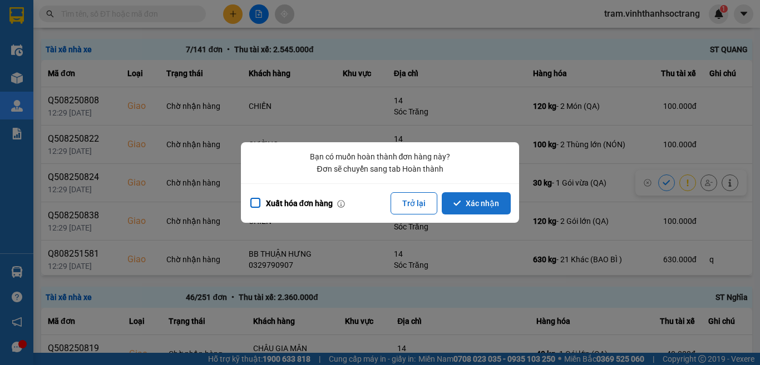
click at [474, 203] on button "Xác nhận" at bounding box center [475, 203] width 69 height 22
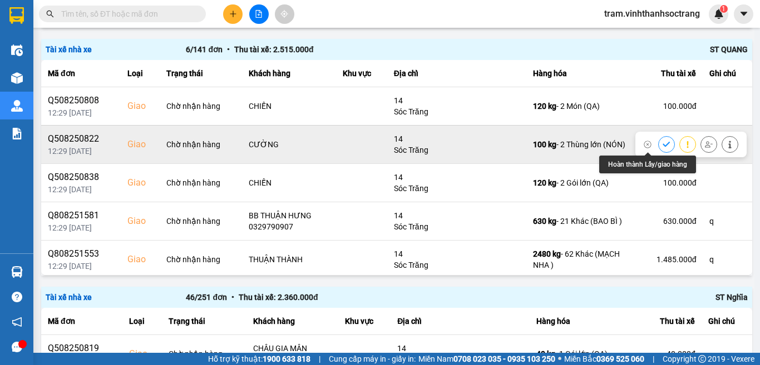
click at [662, 142] on icon at bounding box center [666, 145] width 8 height 8
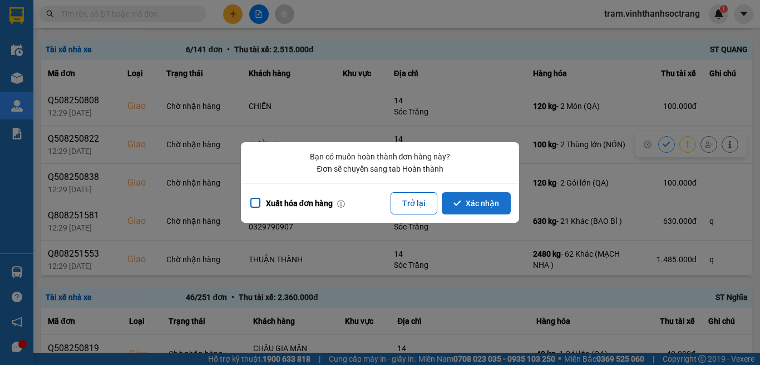
click at [488, 205] on button "Xác nhận" at bounding box center [475, 203] width 69 height 22
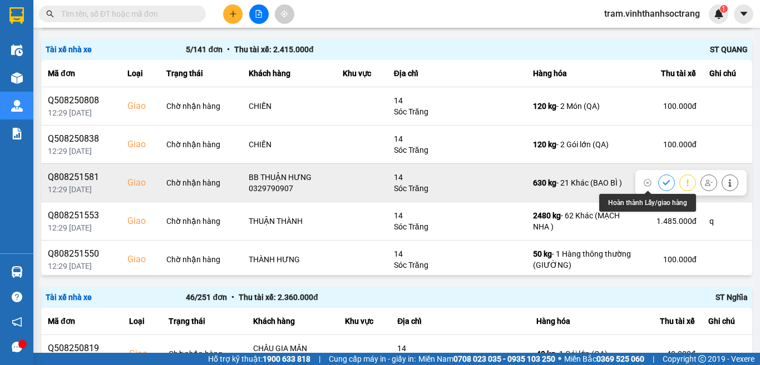
click at [662, 183] on icon at bounding box center [665, 182] width 7 height 5
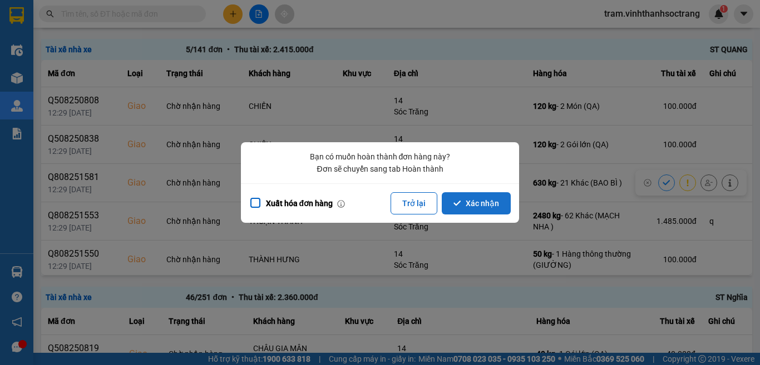
click at [485, 202] on button "Xác nhận" at bounding box center [475, 203] width 69 height 22
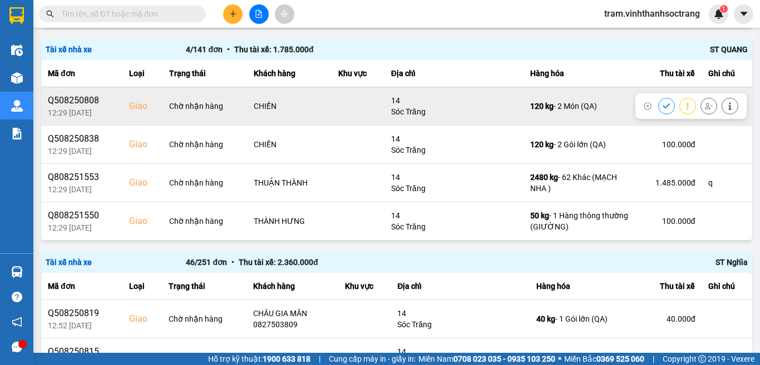
click at [662, 106] on icon at bounding box center [666, 106] width 8 height 8
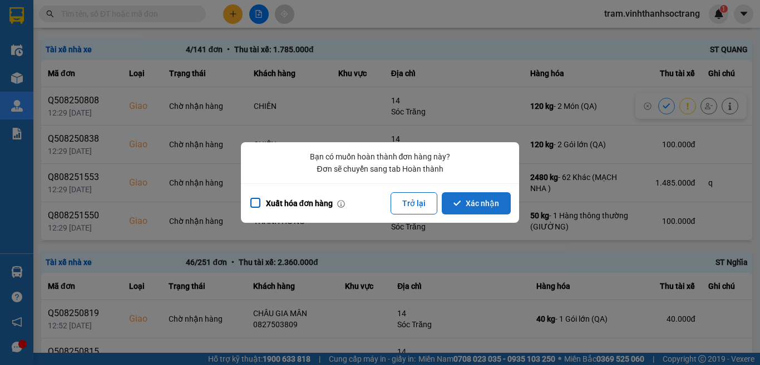
click at [494, 206] on button "Xác nhận" at bounding box center [475, 203] width 69 height 22
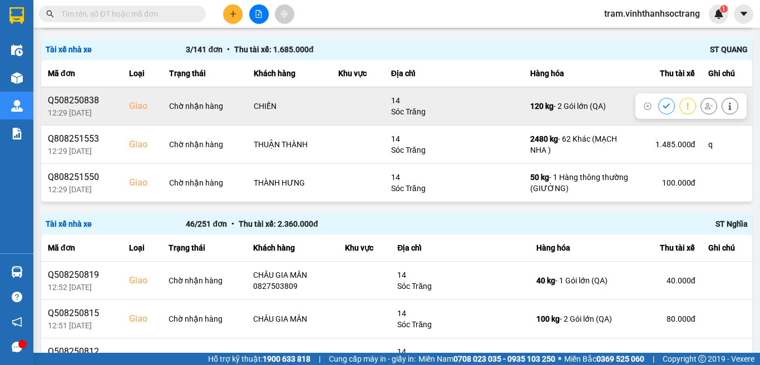
click at [662, 108] on icon at bounding box center [666, 106] width 8 height 8
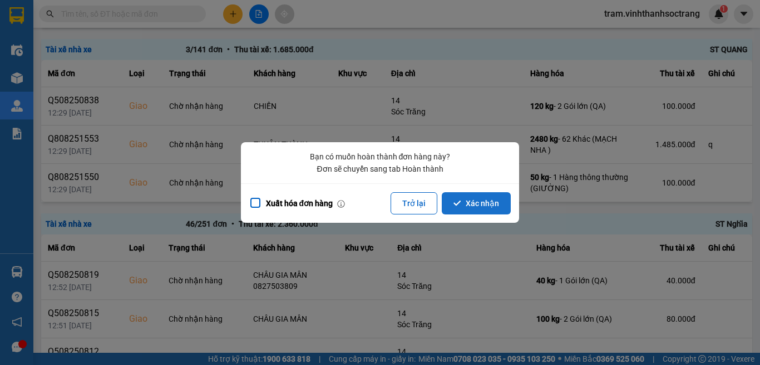
click at [479, 205] on button "Xác nhận" at bounding box center [475, 203] width 69 height 22
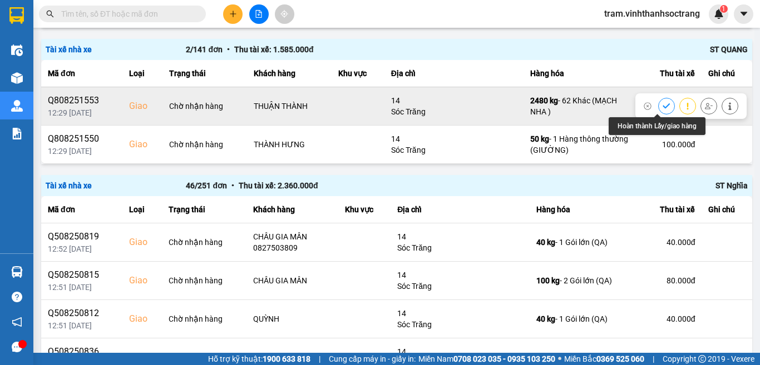
click at [658, 105] on button at bounding box center [666, 105] width 16 height 19
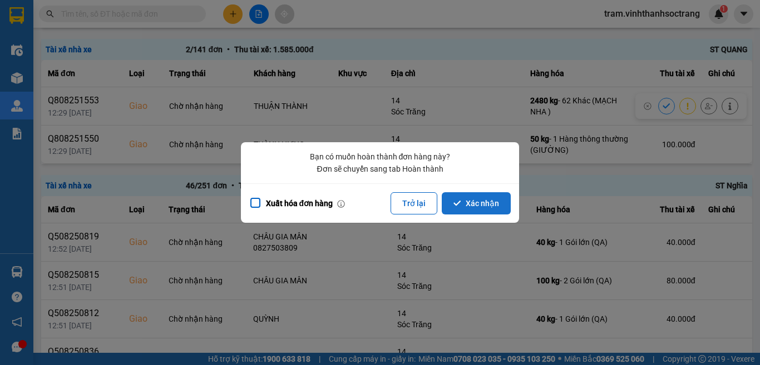
click at [504, 201] on button "Xác nhận" at bounding box center [475, 203] width 69 height 22
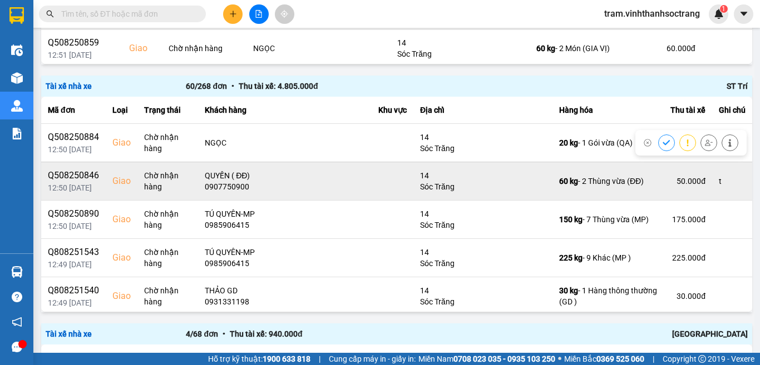
scroll to position [167, 0]
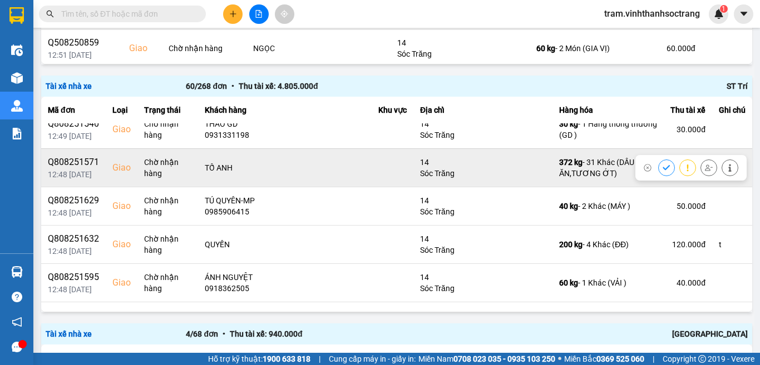
click at [658, 169] on button at bounding box center [666, 167] width 16 height 19
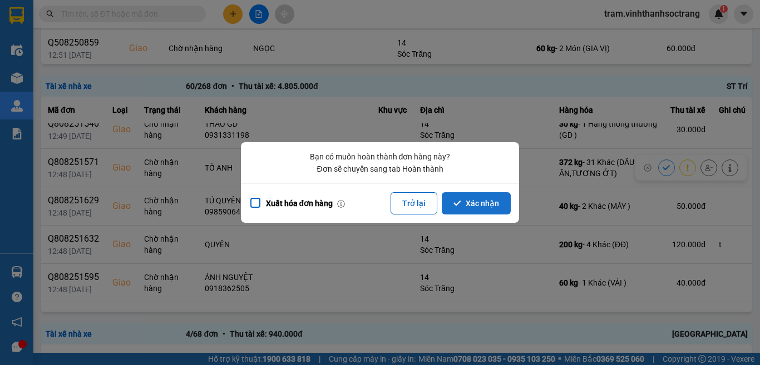
click at [464, 204] on button "Xác nhận" at bounding box center [475, 203] width 69 height 22
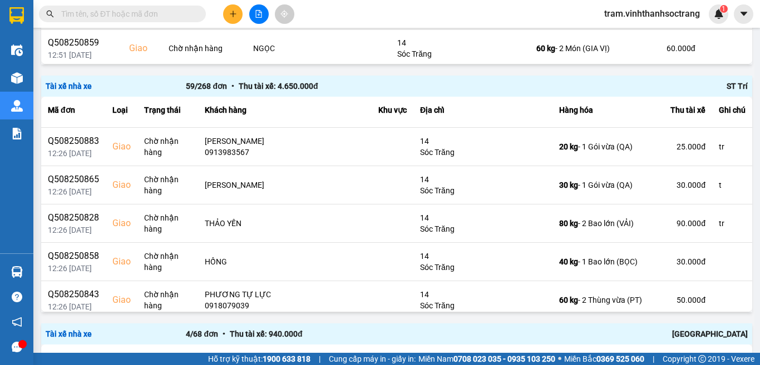
scroll to position [1612, 0]
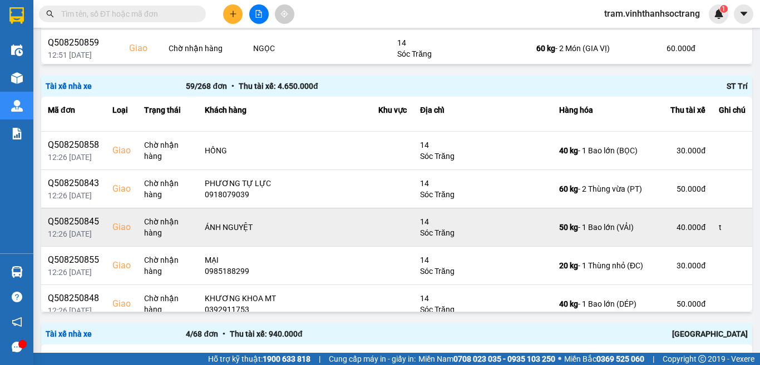
click at [670, 222] on div "40.000 đ" at bounding box center [687, 227] width 35 height 11
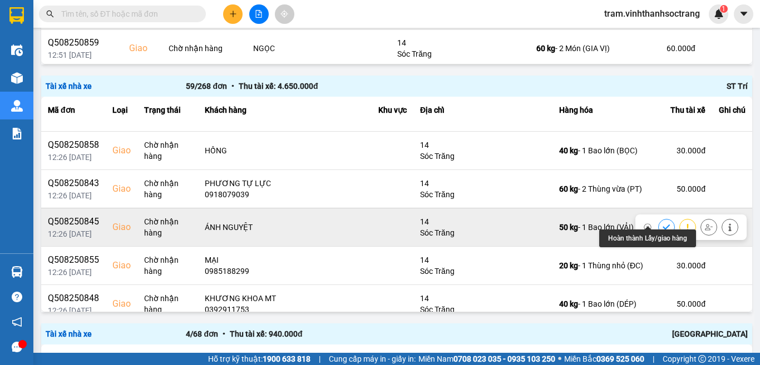
click at [662, 224] on icon at bounding box center [666, 228] width 8 height 8
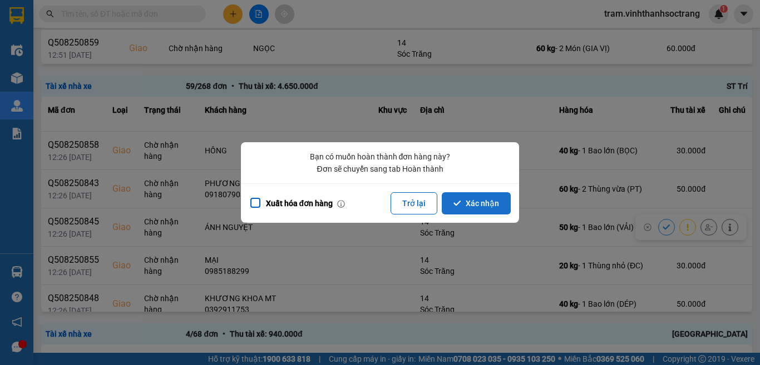
click at [474, 197] on button "Xác nhận" at bounding box center [475, 203] width 69 height 22
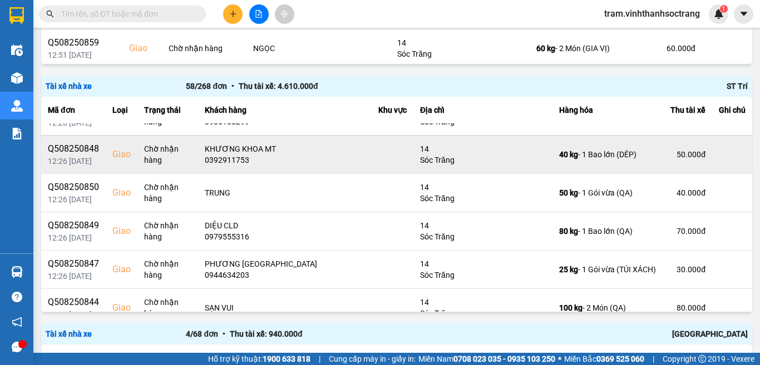
scroll to position [1835, 0]
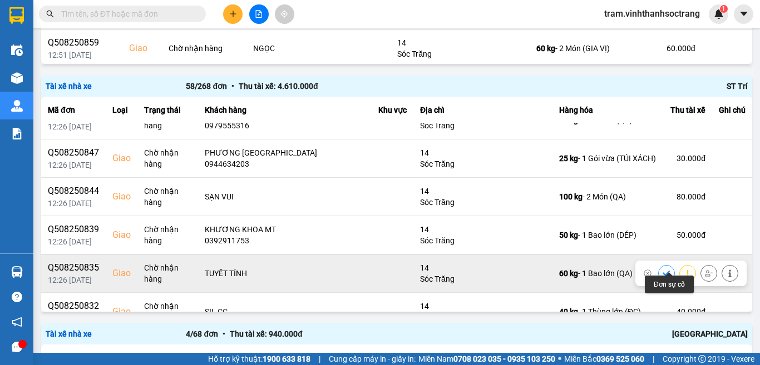
click at [662, 270] on icon at bounding box center [666, 274] width 8 height 8
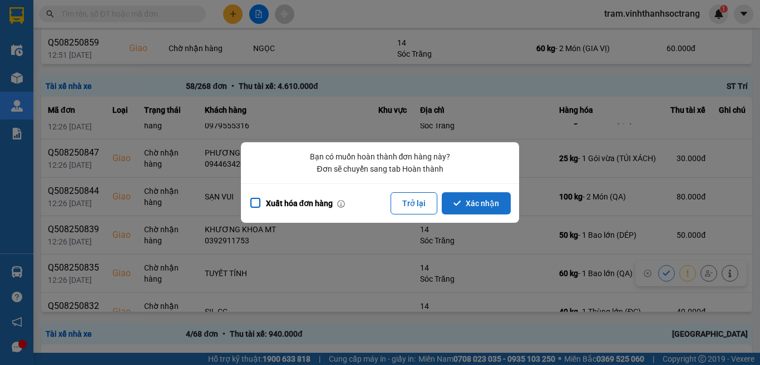
click at [483, 200] on button "Xác nhận" at bounding box center [475, 203] width 69 height 22
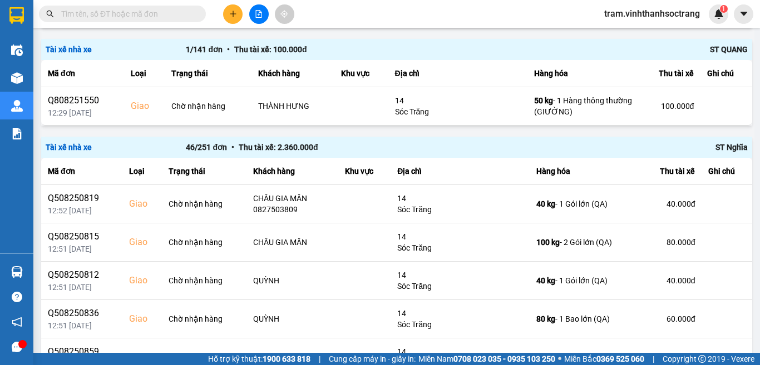
scroll to position [927, 0]
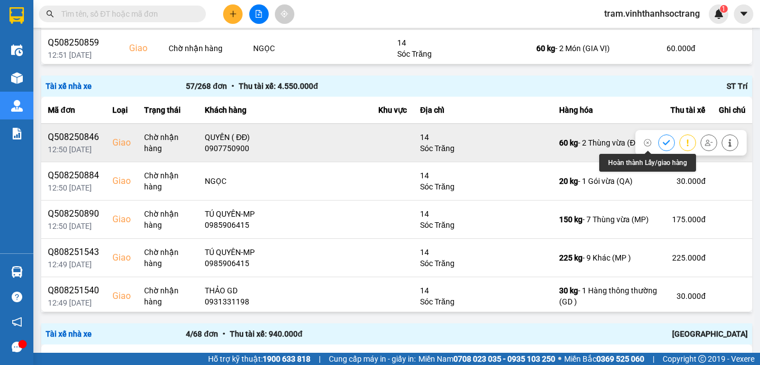
click at [658, 144] on button at bounding box center [666, 142] width 16 height 19
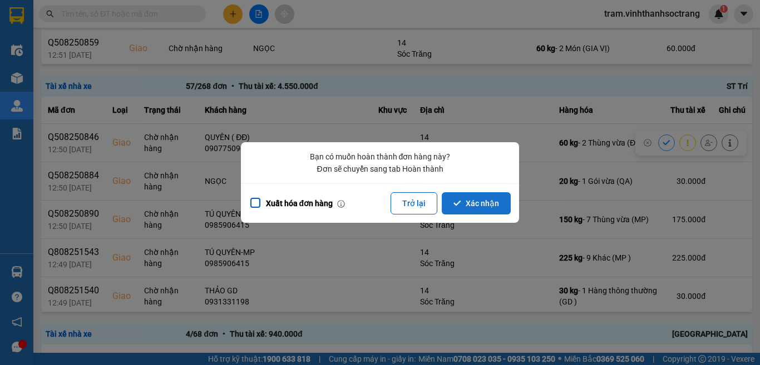
click at [480, 197] on button "Xác nhận" at bounding box center [475, 203] width 69 height 22
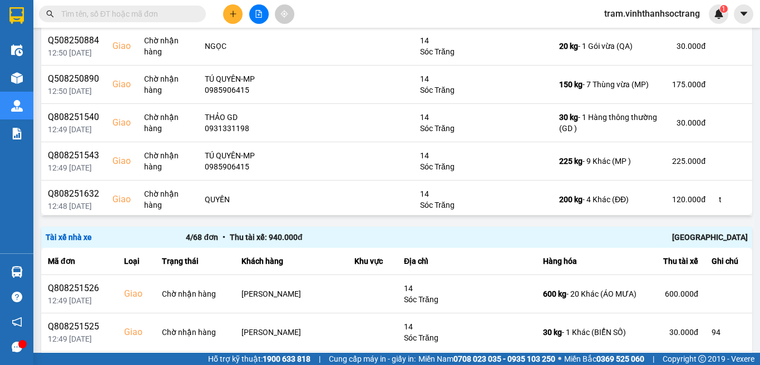
scroll to position [968, 0]
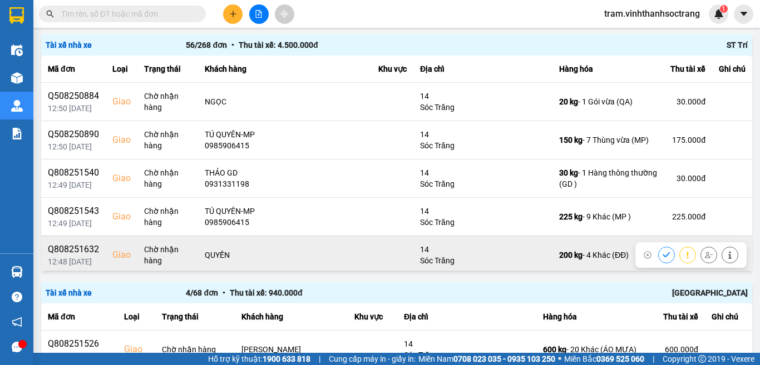
click at [658, 256] on button at bounding box center [666, 254] width 16 height 19
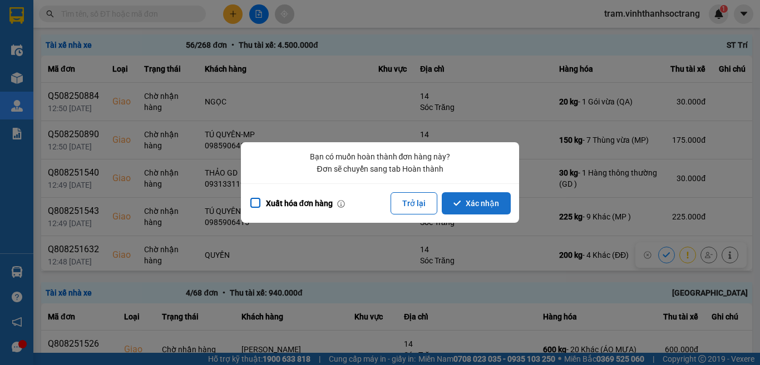
click at [463, 198] on button "Xác nhận" at bounding box center [475, 203] width 69 height 22
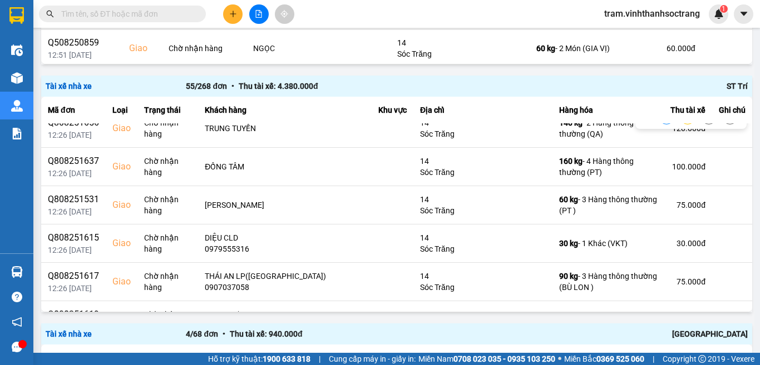
scroll to position [667, 0]
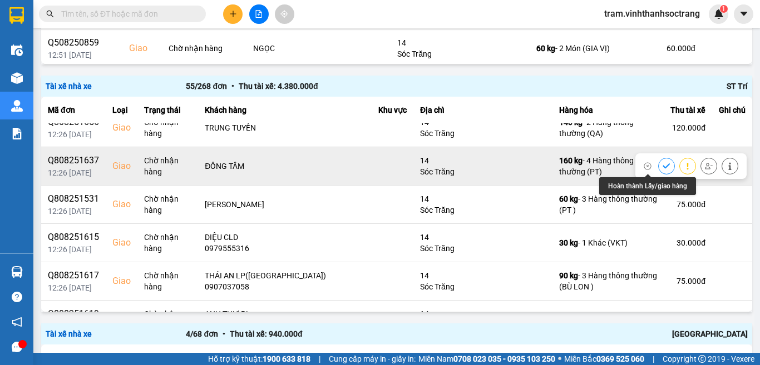
click at [658, 166] on button at bounding box center [666, 165] width 16 height 19
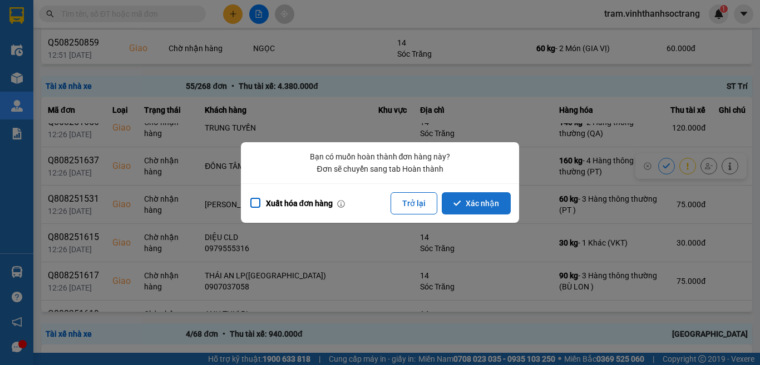
click at [489, 197] on button "Xác nhận" at bounding box center [475, 203] width 69 height 22
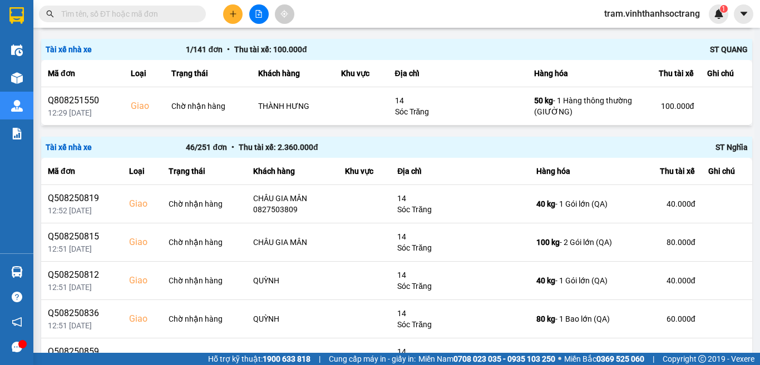
scroll to position [927, 0]
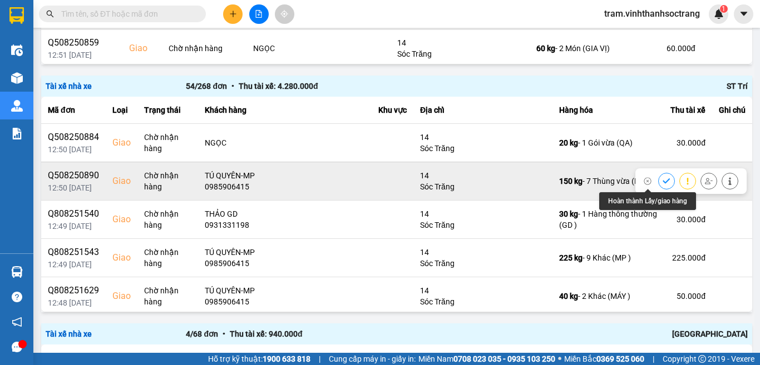
click at [658, 180] on button at bounding box center [666, 180] width 16 height 19
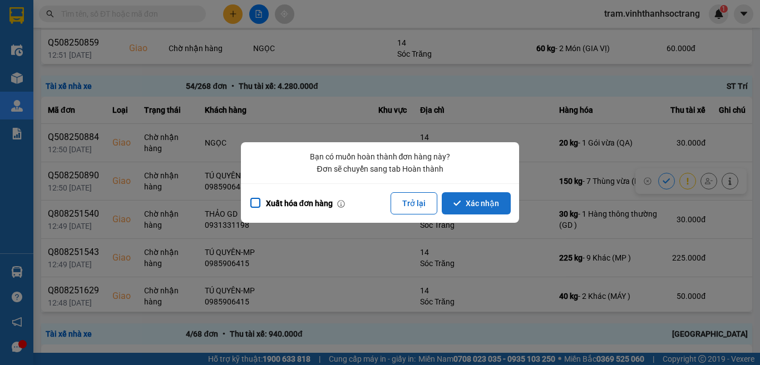
click at [494, 197] on button "Xác nhận" at bounding box center [475, 203] width 69 height 22
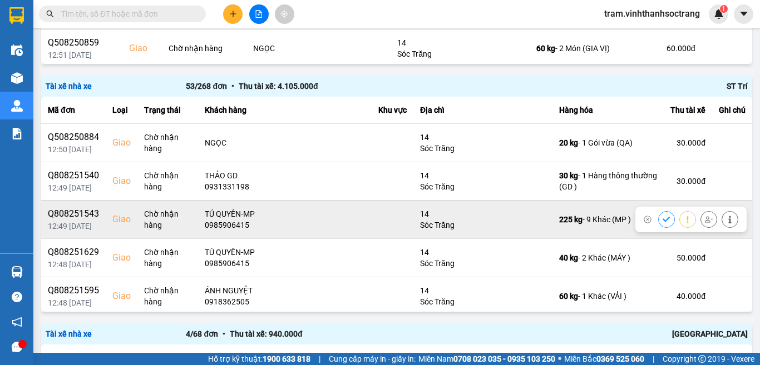
click at [658, 218] on button at bounding box center [666, 219] width 16 height 19
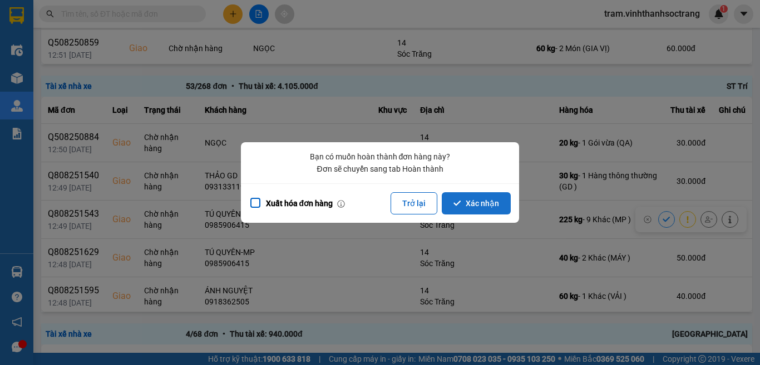
click at [470, 207] on button "Xác nhận" at bounding box center [475, 203] width 69 height 22
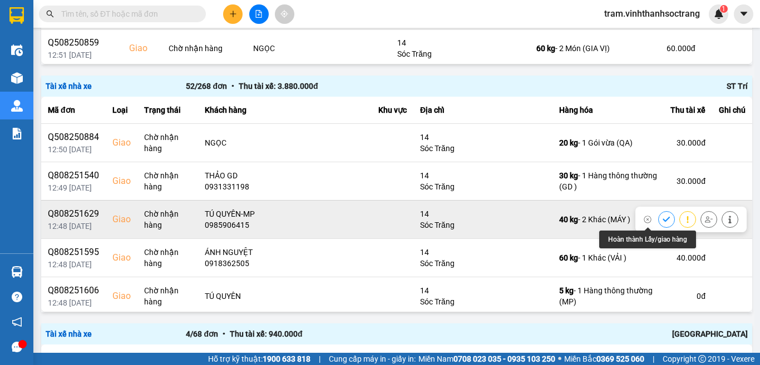
click at [658, 217] on button at bounding box center [666, 219] width 16 height 19
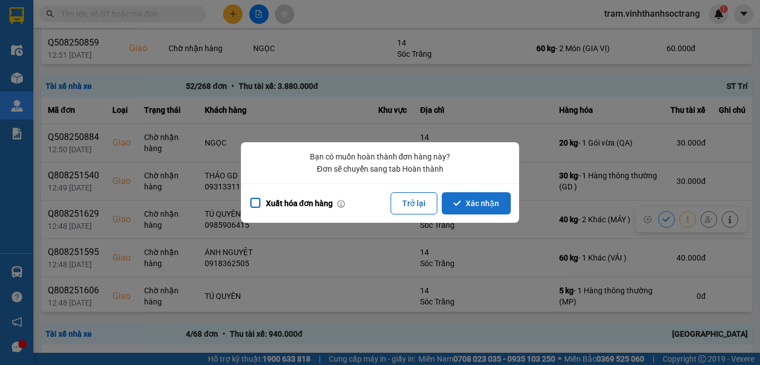
click at [459, 207] on button "Xác nhận" at bounding box center [475, 203] width 69 height 22
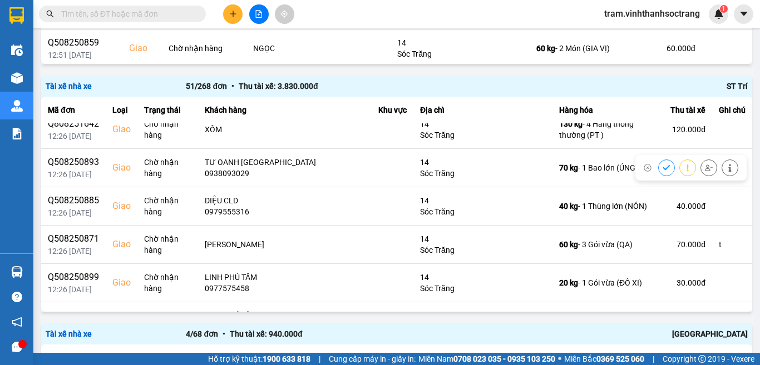
scroll to position [1001, 0]
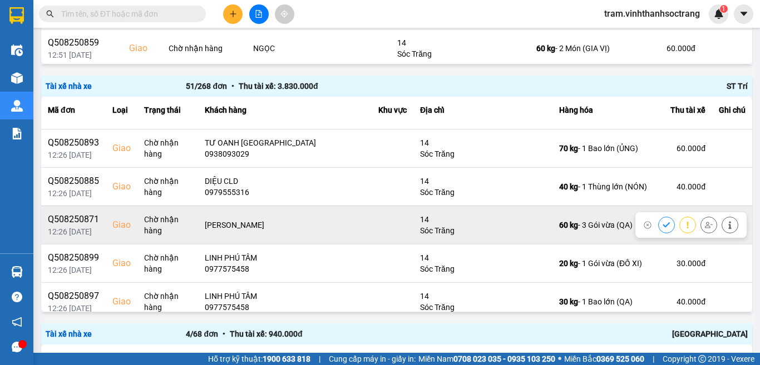
click at [658, 221] on button at bounding box center [666, 224] width 16 height 19
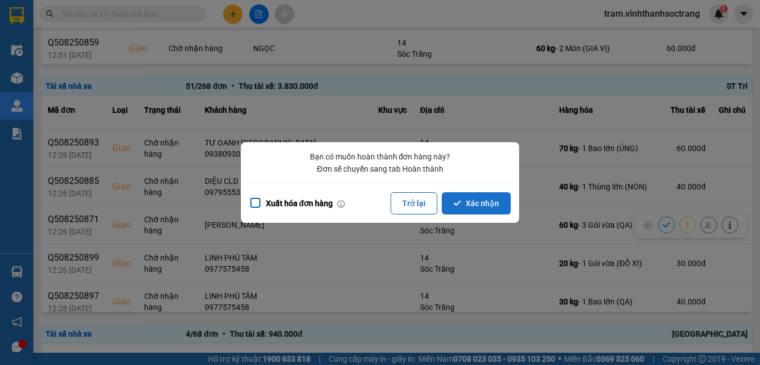
click at [477, 202] on button "Xác nhận" at bounding box center [475, 203] width 69 height 22
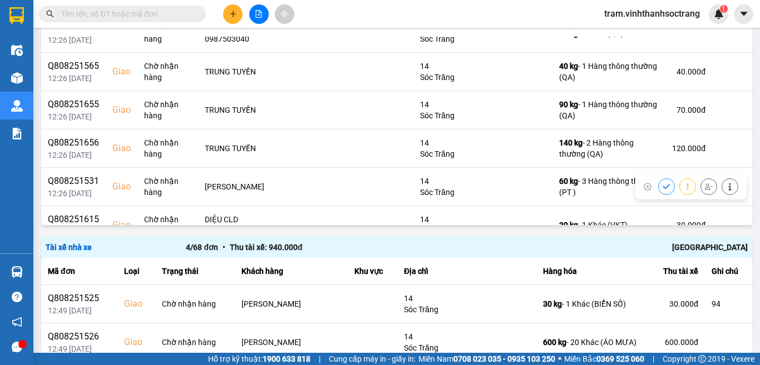
scroll to position [667, 0]
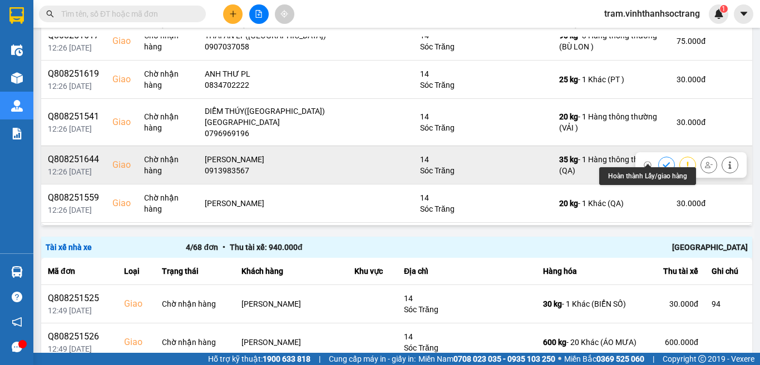
click at [658, 155] on button at bounding box center [666, 164] width 16 height 19
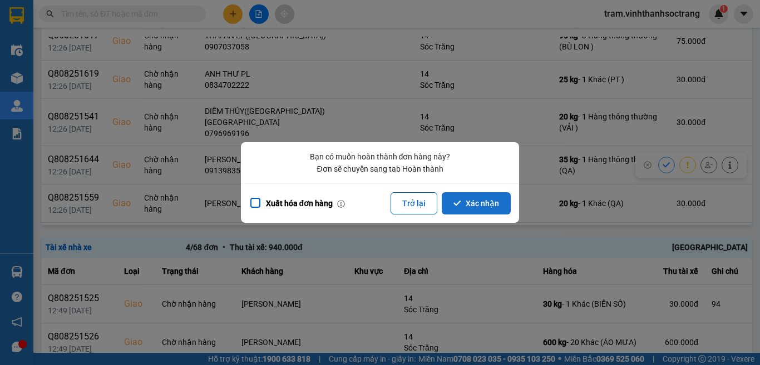
click at [485, 212] on button "Xác nhận" at bounding box center [475, 203] width 69 height 22
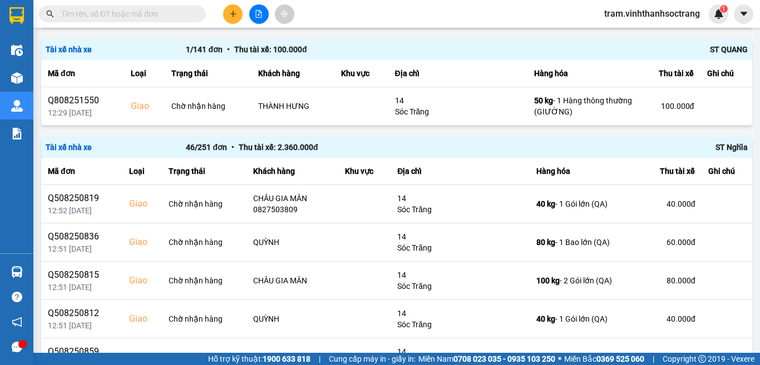
scroll to position [927, 0]
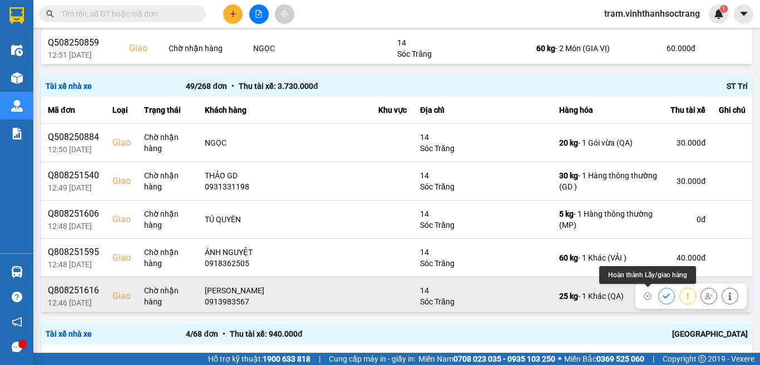
click at [662, 297] on icon at bounding box center [666, 296] width 8 height 8
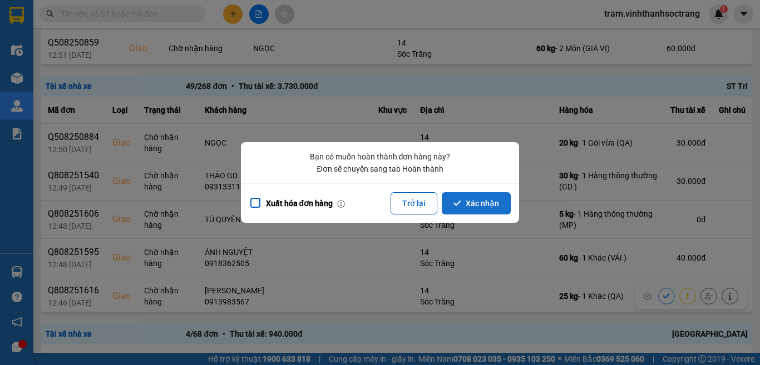
click at [463, 199] on button "Xác nhận" at bounding box center [475, 203] width 69 height 22
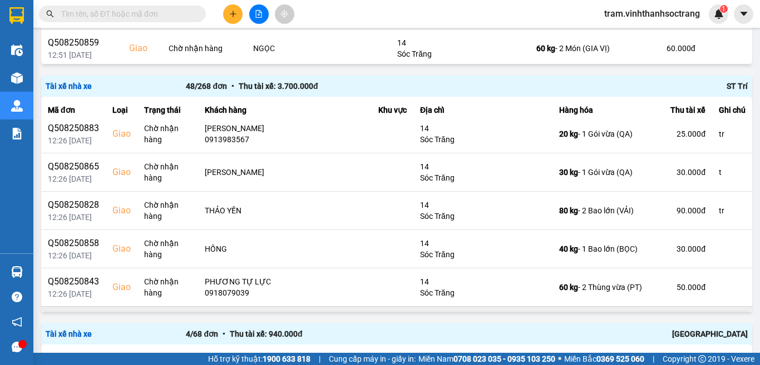
scroll to position [1168, 0]
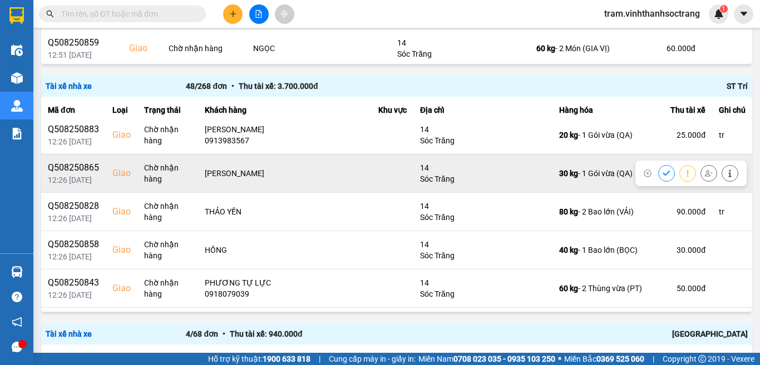
click at [662, 171] on icon at bounding box center [665, 173] width 7 height 5
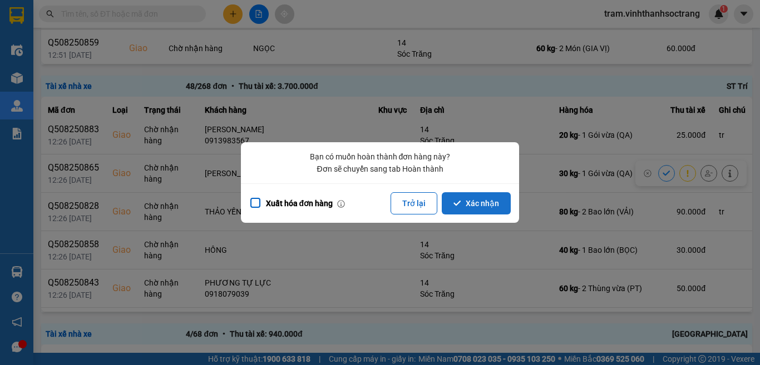
click at [480, 204] on button "Xác nhận" at bounding box center [475, 203] width 69 height 22
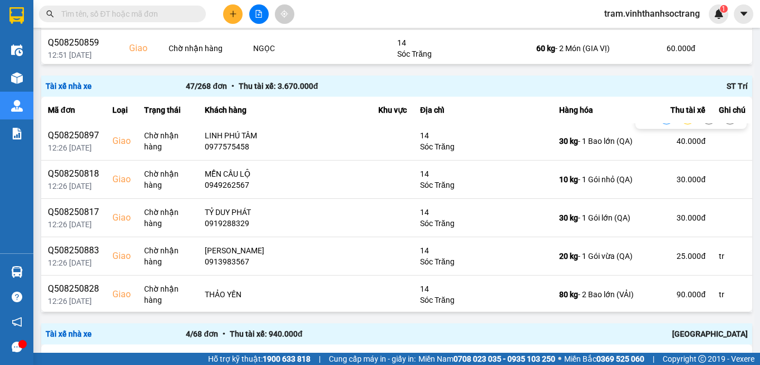
scroll to position [1112, 0]
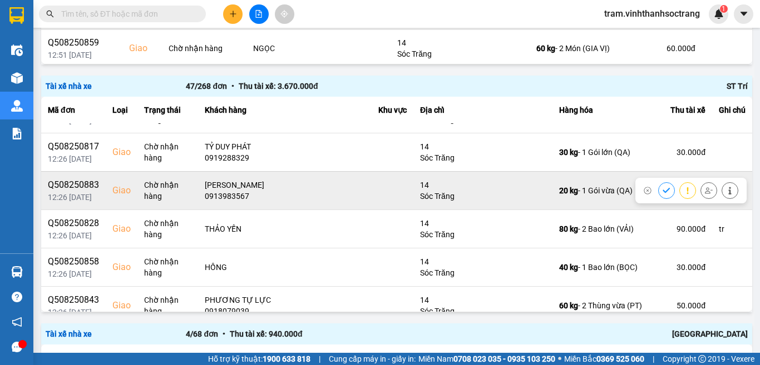
click at [662, 187] on icon at bounding box center [666, 191] width 8 height 8
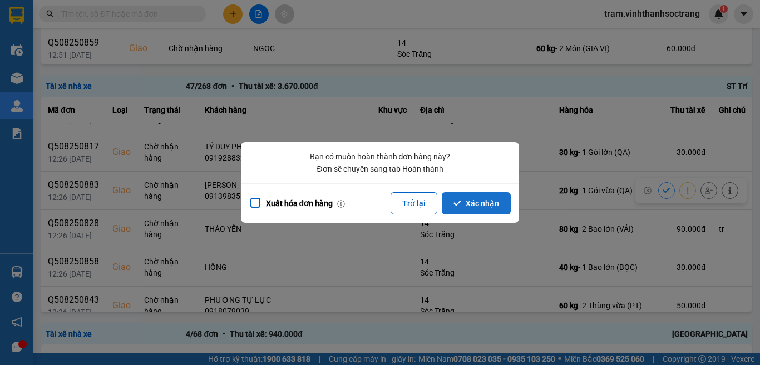
click at [505, 209] on button "Xác nhận" at bounding box center [475, 203] width 69 height 22
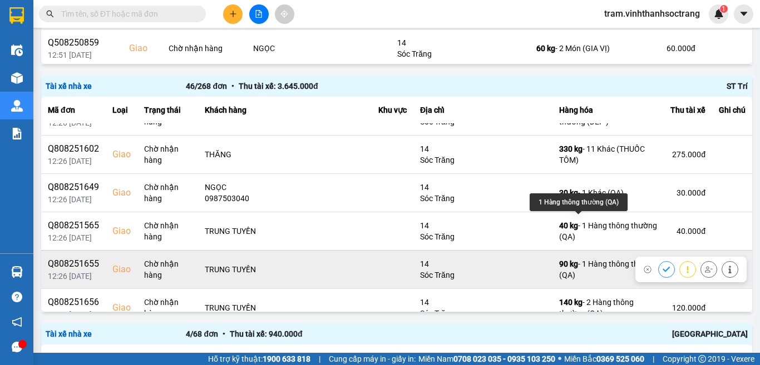
scroll to position [389, 0]
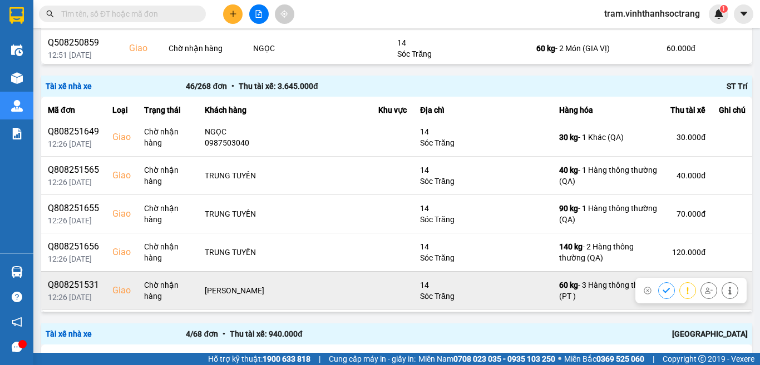
click at [658, 294] on button at bounding box center [666, 290] width 16 height 19
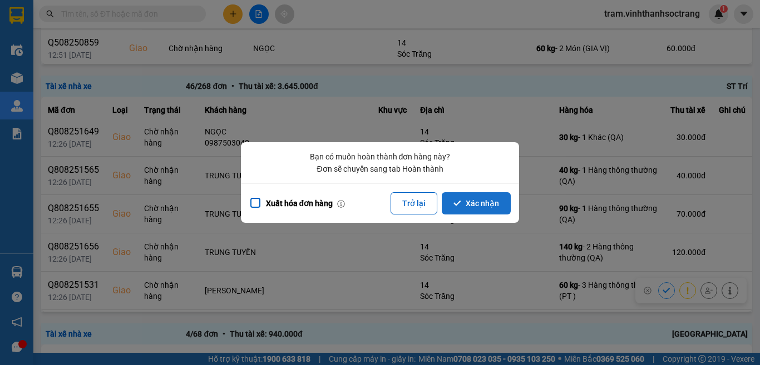
click at [500, 206] on button "Xác nhận" at bounding box center [475, 203] width 69 height 22
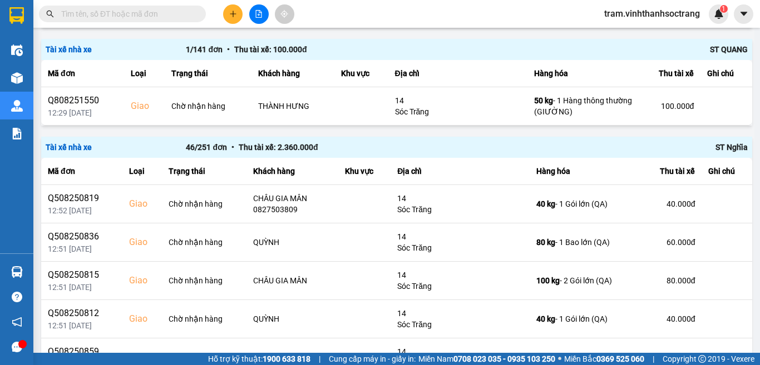
scroll to position [927, 0]
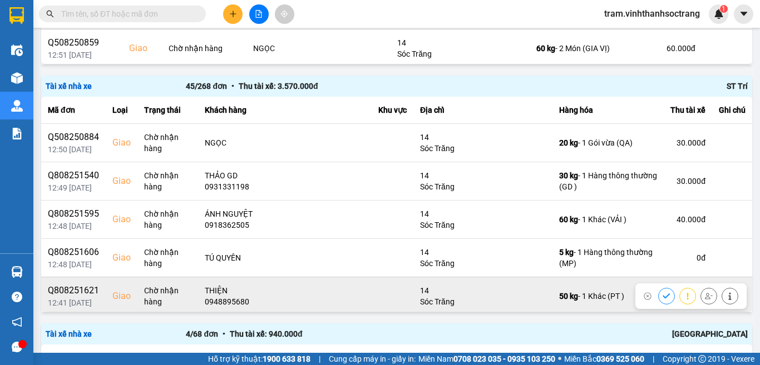
click at [662, 292] on icon at bounding box center [666, 296] width 8 height 8
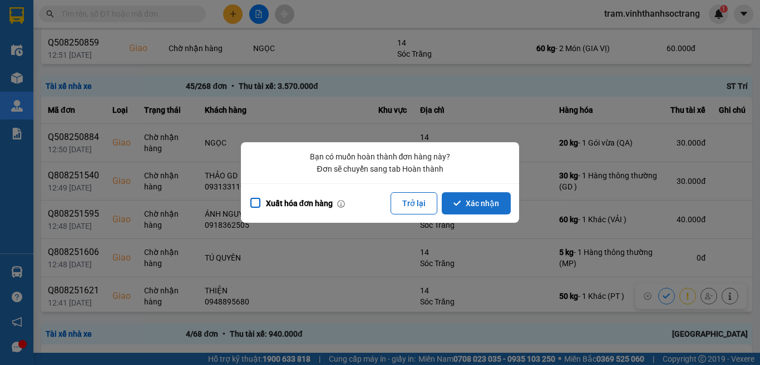
click at [490, 201] on button "Xác nhận" at bounding box center [475, 203] width 69 height 22
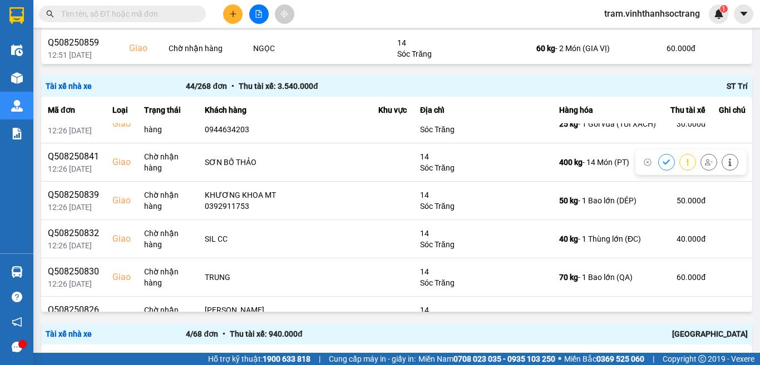
scroll to position [1390, 0]
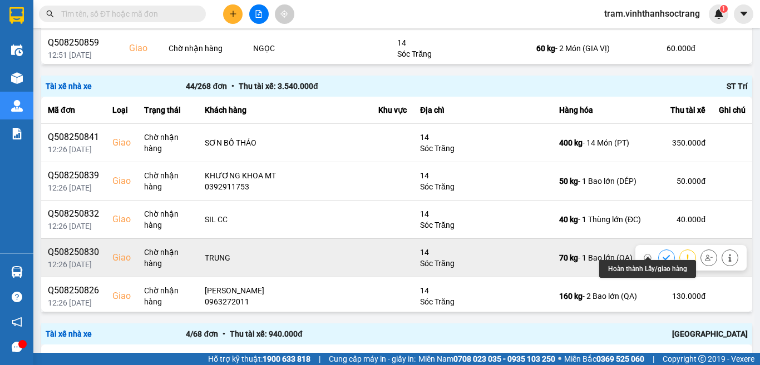
click at [662, 254] on icon at bounding box center [666, 258] width 8 height 8
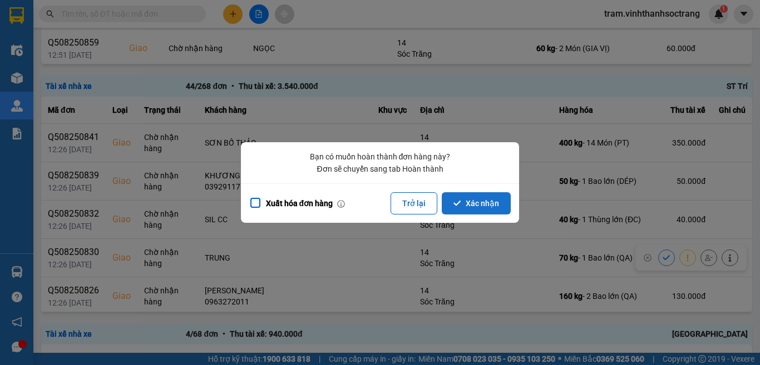
click at [498, 204] on button "Xác nhận" at bounding box center [475, 203] width 69 height 22
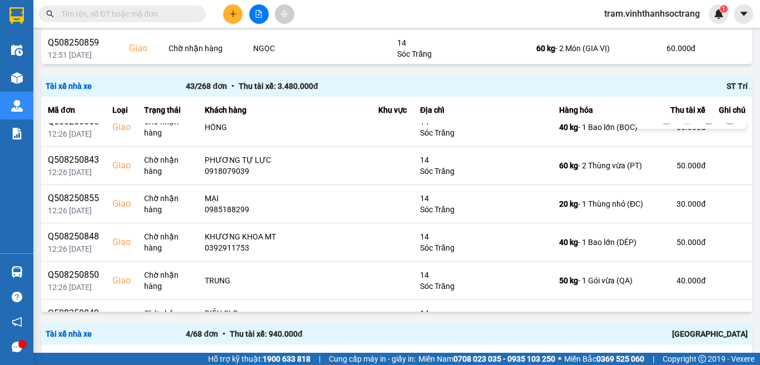
scroll to position [1168, 0]
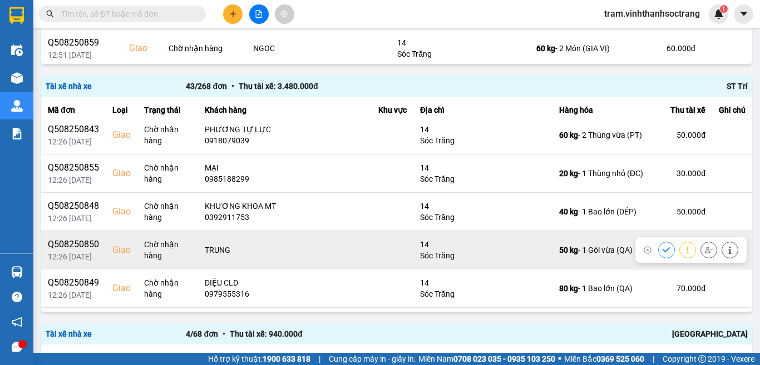
click at [662, 246] on icon at bounding box center [666, 250] width 8 height 8
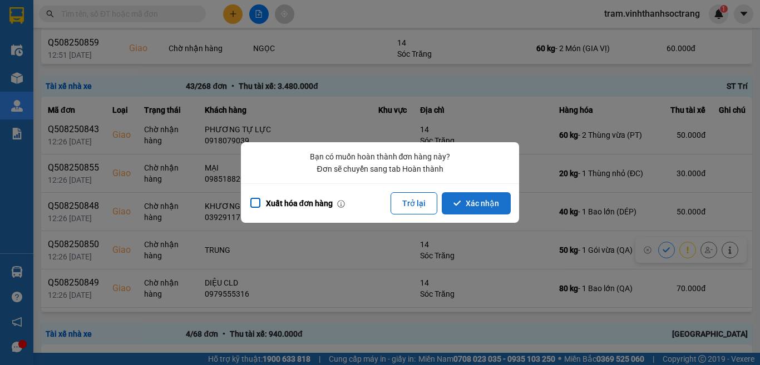
click at [480, 206] on button "Xác nhận" at bounding box center [475, 203] width 69 height 22
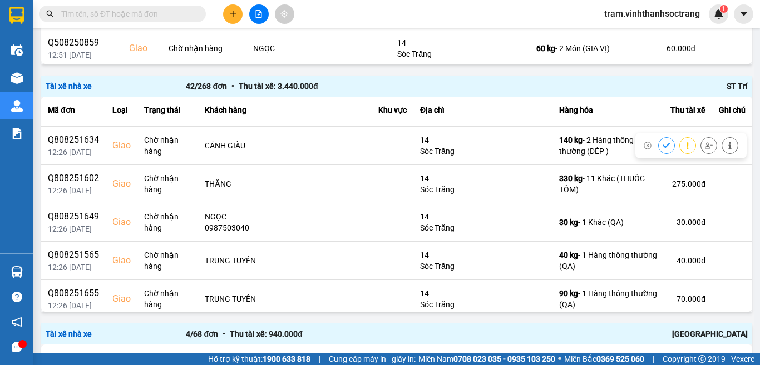
scroll to position [278, 0]
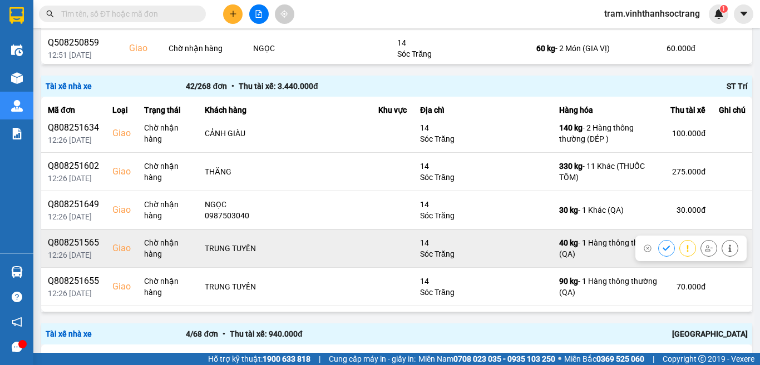
click at [662, 249] on icon at bounding box center [666, 249] width 8 height 8
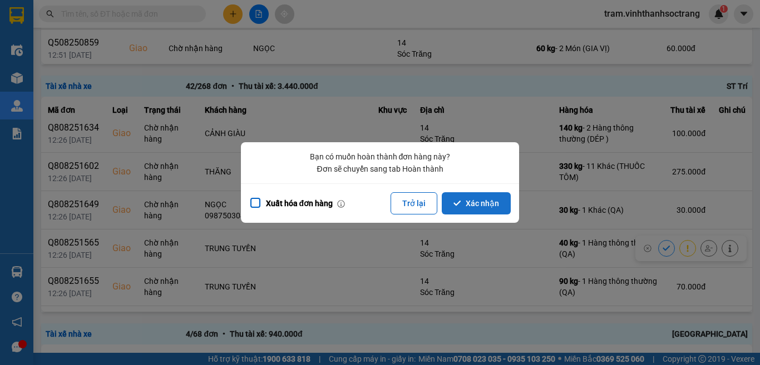
click at [448, 212] on button "Xác nhận" at bounding box center [475, 203] width 69 height 22
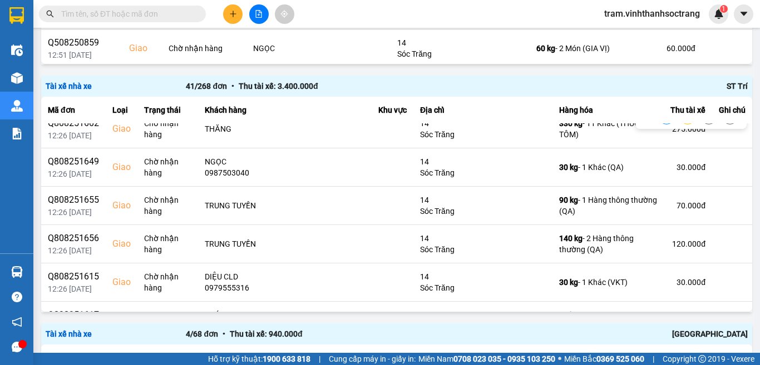
scroll to position [334, 0]
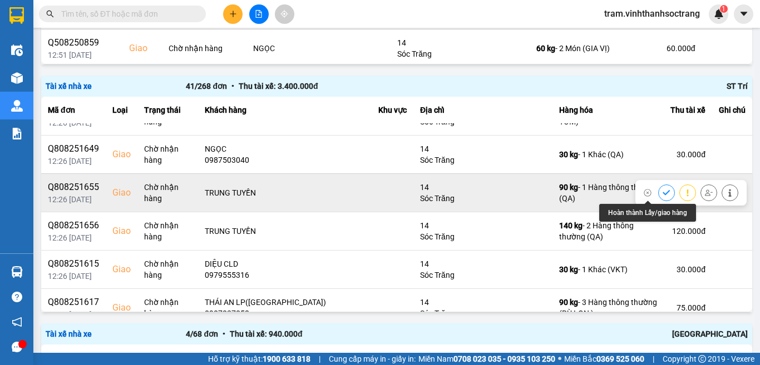
click at [662, 191] on icon at bounding box center [666, 193] width 8 height 8
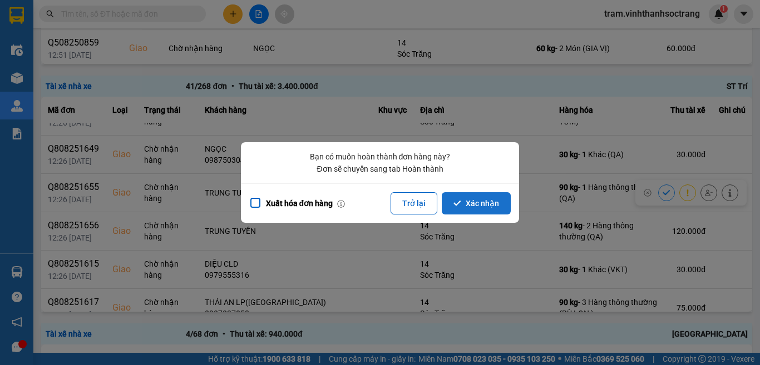
click at [497, 201] on button "Xác nhận" at bounding box center [475, 203] width 69 height 22
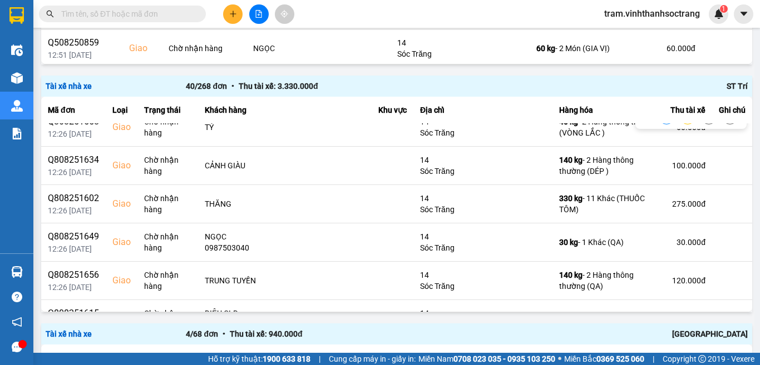
scroll to position [278, 0]
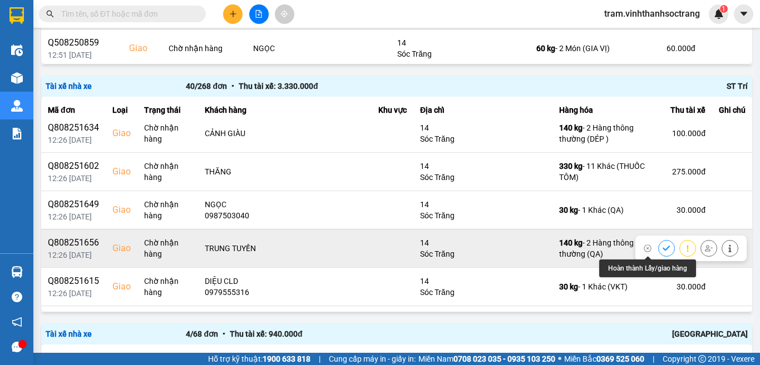
click at [662, 247] on icon at bounding box center [666, 249] width 8 height 8
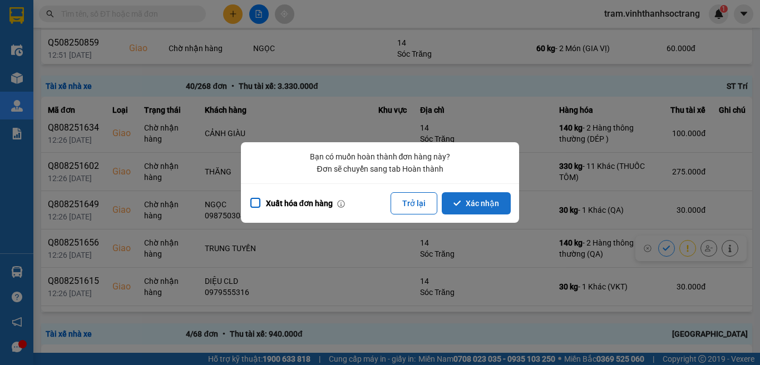
click at [489, 208] on button "Xác nhận" at bounding box center [475, 203] width 69 height 22
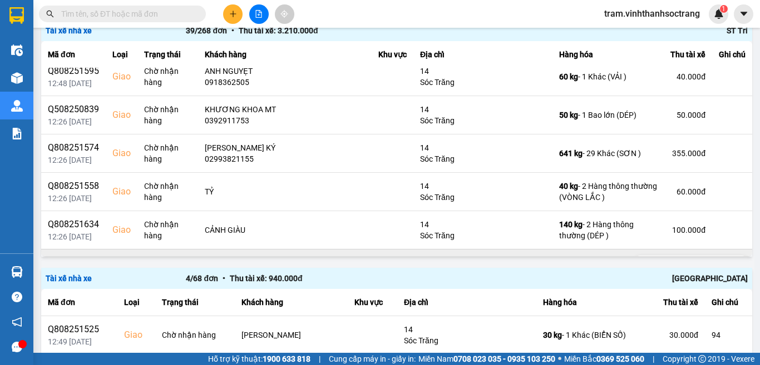
scroll to position [111, 0]
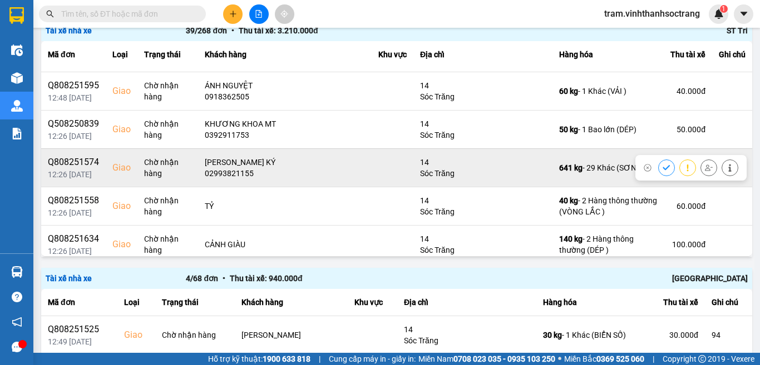
click at [658, 168] on div at bounding box center [698, 168] width 80 height 17
click at [662, 168] on icon at bounding box center [666, 168] width 8 height 8
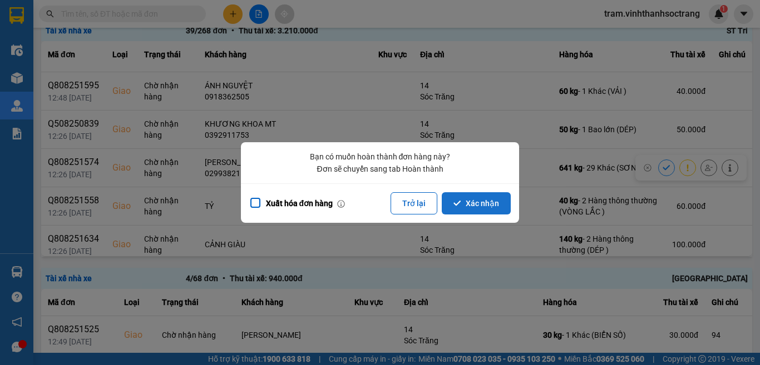
click at [482, 202] on button "Xác nhận" at bounding box center [475, 203] width 69 height 22
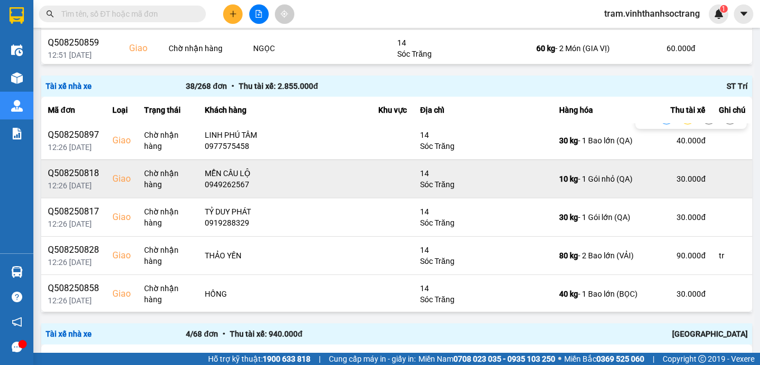
scroll to position [834, 0]
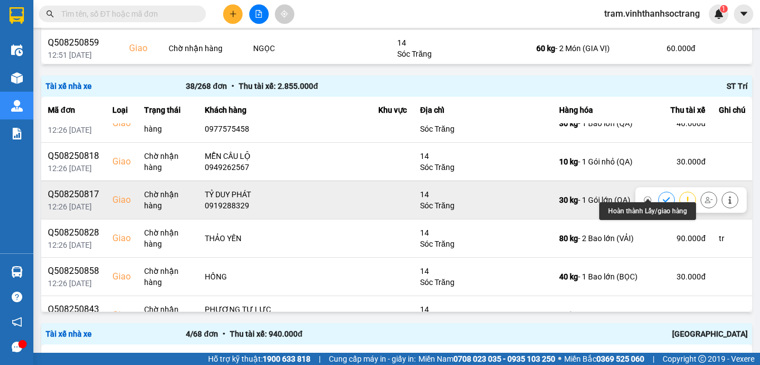
click at [662, 196] on icon at bounding box center [666, 200] width 8 height 8
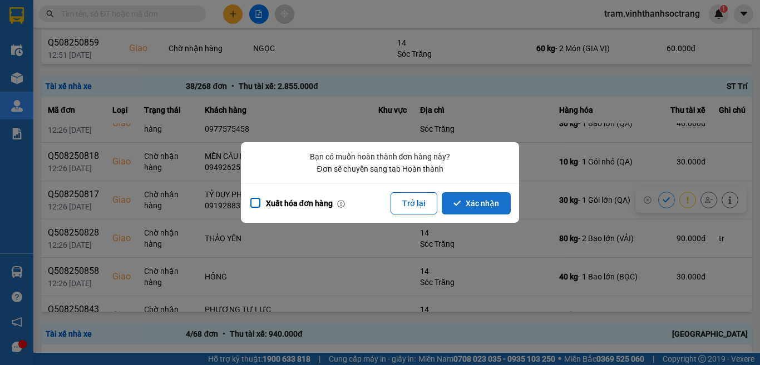
drag, startPoint x: 464, startPoint y: 202, endPoint x: 754, endPoint y: 228, distance: 290.8
click at [467, 202] on button "Xác nhận" at bounding box center [475, 203] width 69 height 22
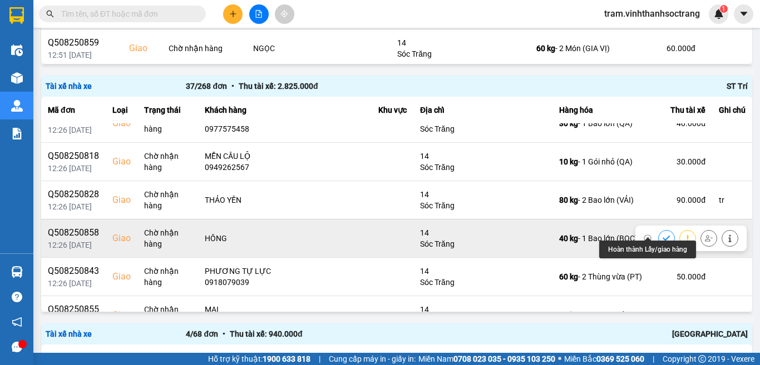
click at [658, 229] on button at bounding box center [666, 238] width 16 height 19
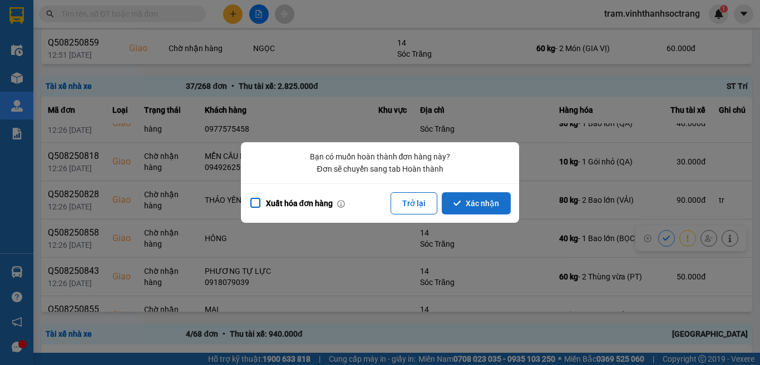
click at [480, 208] on button "Xác nhận" at bounding box center [475, 203] width 69 height 22
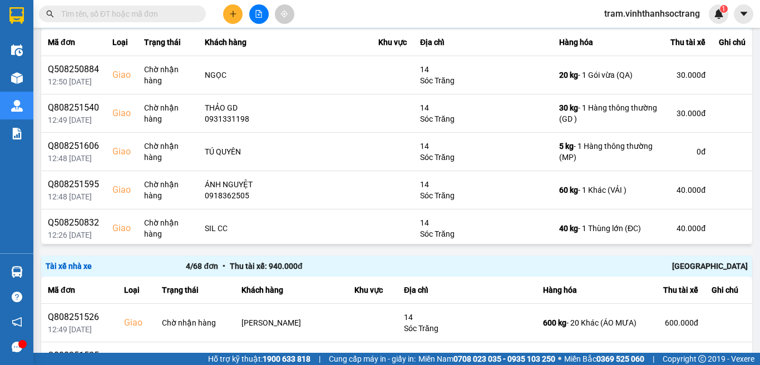
scroll to position [982, 0]
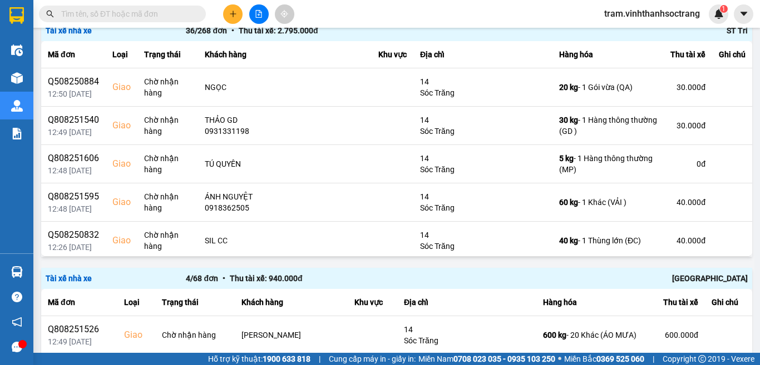
click at [128, 16] on input "text" at bounding box center [126, 14] width 131 height 12
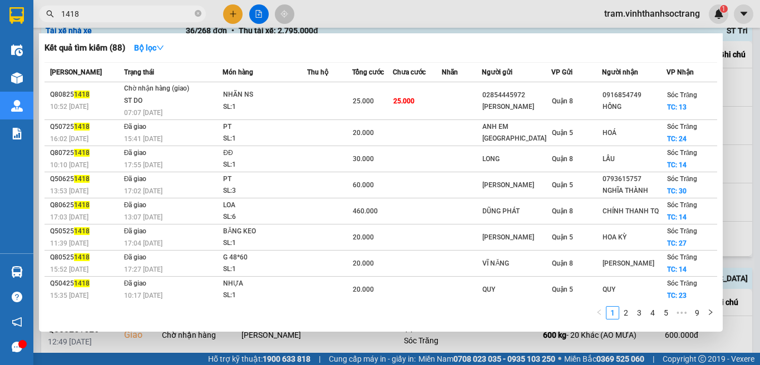
type input "1418"
click at [759, 132] on div at bounding box center [380, 182] width 760 height 365
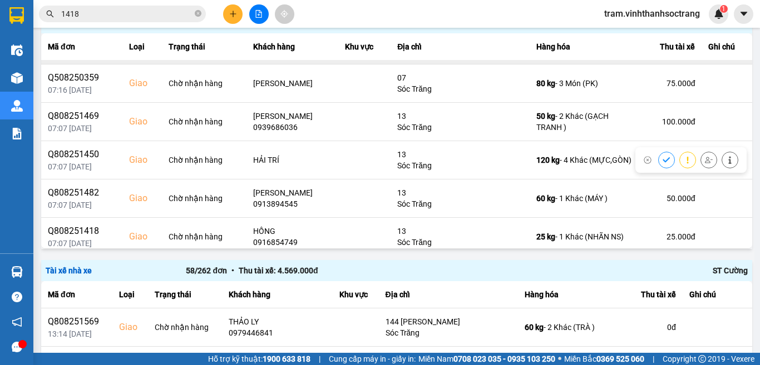
scroll to position [167, 0]
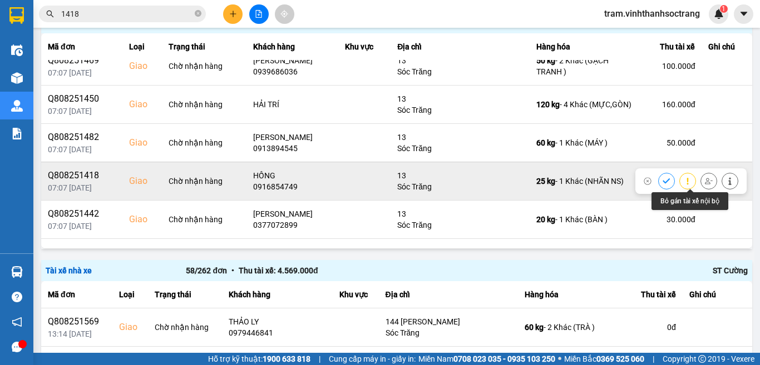
click at [701, 181] on button at bounding box center [709, 180] width 16 height 19
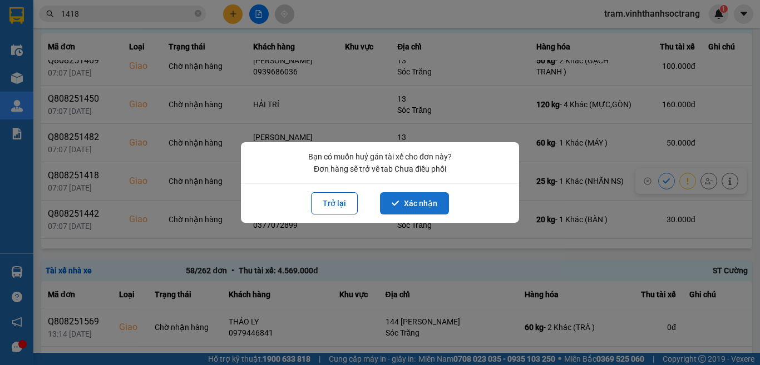
click at [417, 206] on button "Xác nhận" at bounding box center [414, 203] width 69 height 22
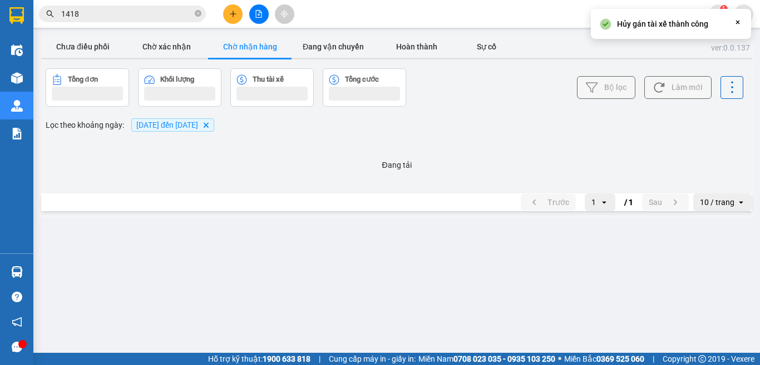
scroll to position [0, 0]
click at [71, 46] on button "Chưa điều phối" at bounding box center [82, 47] width 83 height 22
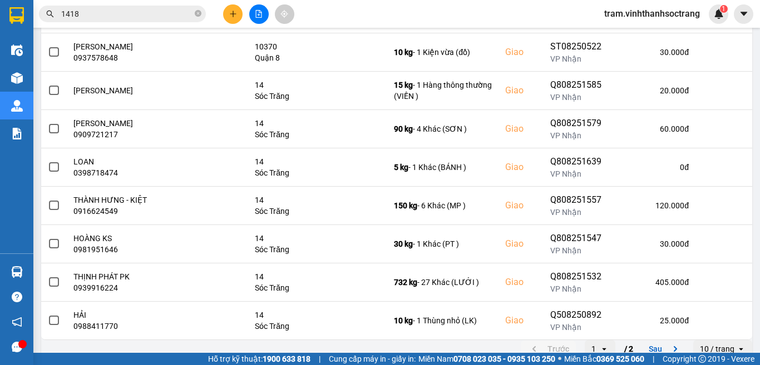
scroll to position [235, 0]
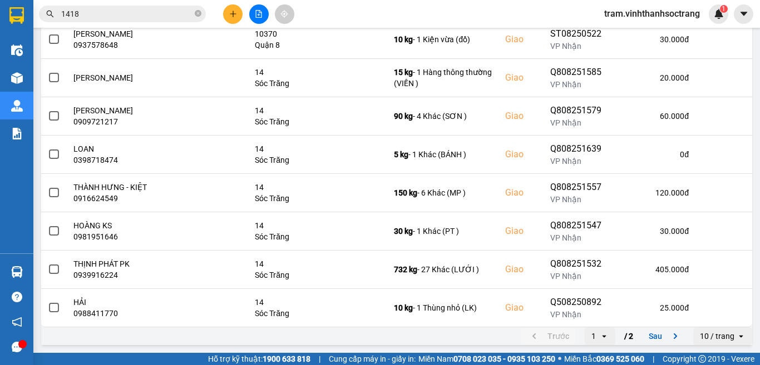
click at [736, 340] on icon "open" at bounding box center [740, 336] width 9 height 9
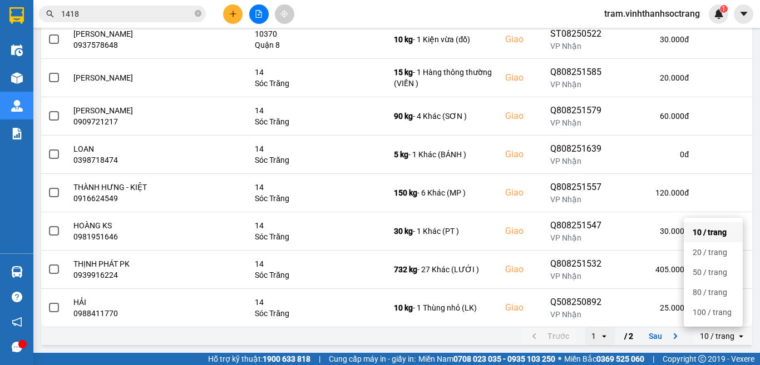
click at [736, 338] on icon "open" at bounding box center [740, 336] width 9 height 9
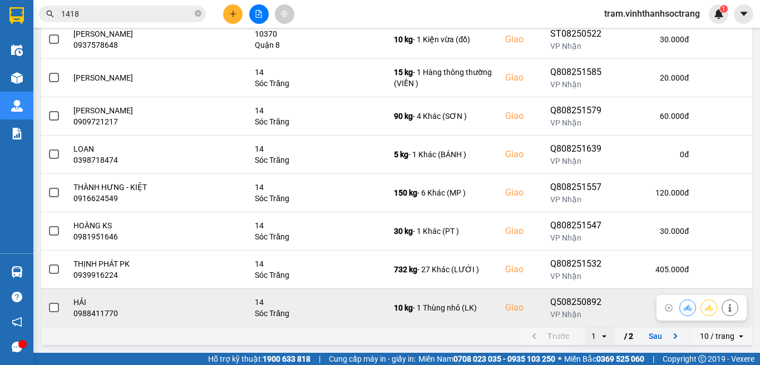
click at [724, 326] on td at bounding box center [723, 308] width 57 height 38
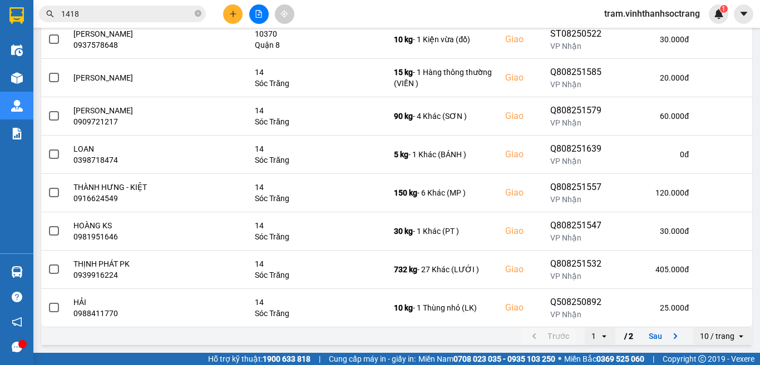
click at [719, 333] on div "10 / trang" at bounding box center [716, 336] width 34 height 11
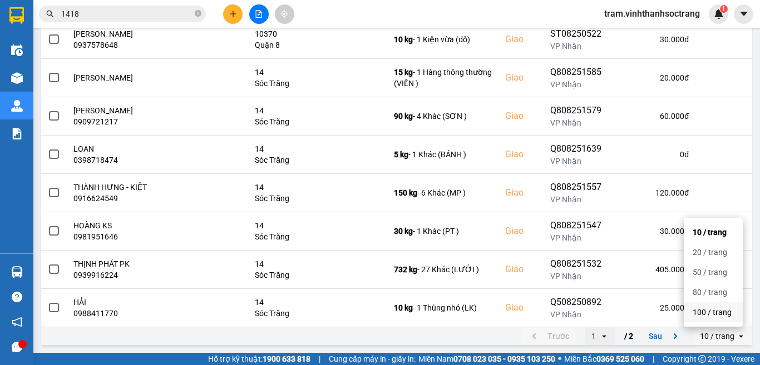
click at [712, 312] on div "100 / trang" at bounding box center [712, 312] width 41 height 11
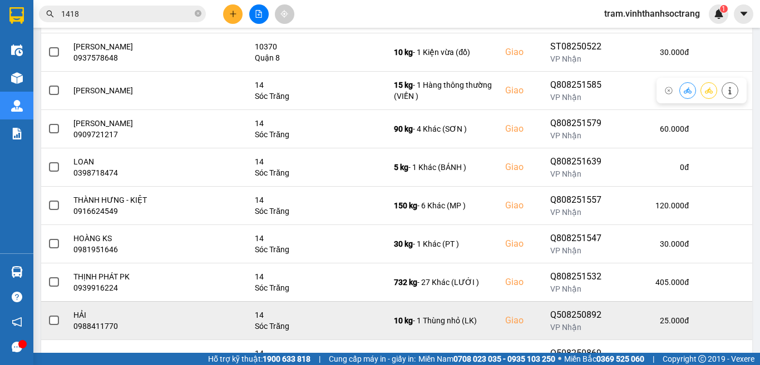
scroll to position [350, 0]
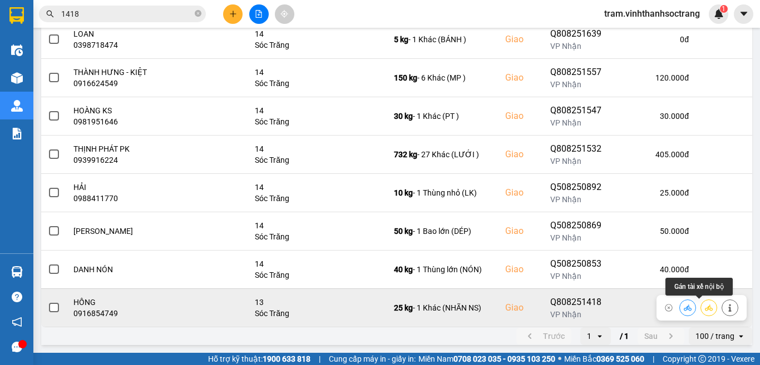
click at [703, 309] on button at bounding box center [709, 307] width 16 height 19
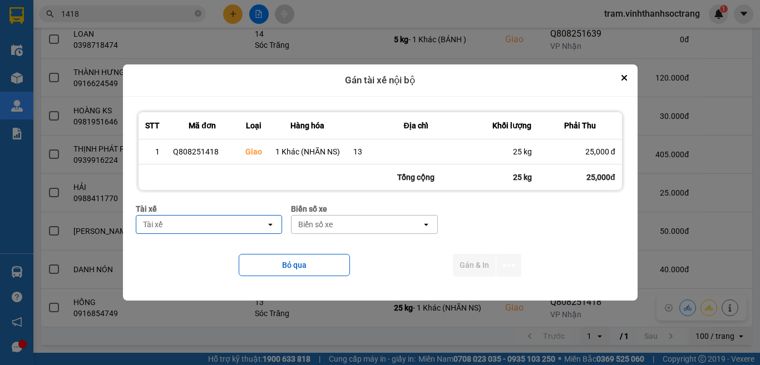
click at [232, 217] on div "Tài xế" at bounding box center [201, 225] width 130 height 18
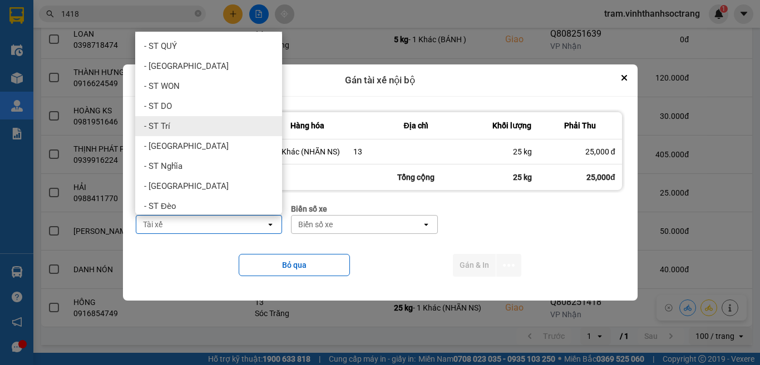
click at [236, 124] on div "- ST Trí" at bounding box center [208, 126] width 147 height 20
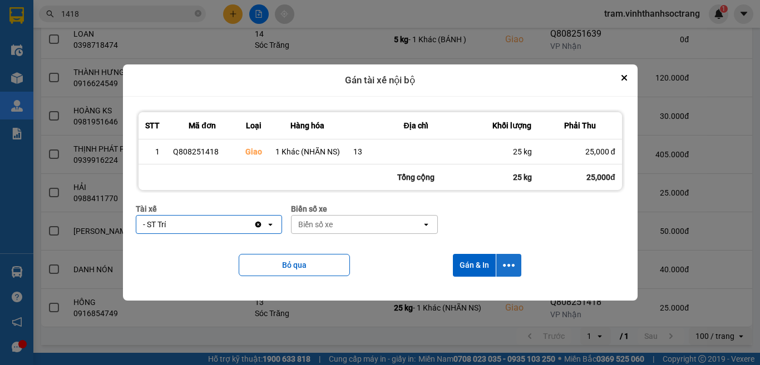
click at [505, 264] on icon "dialog" at bounding box center [509, 266] width 12 height 12
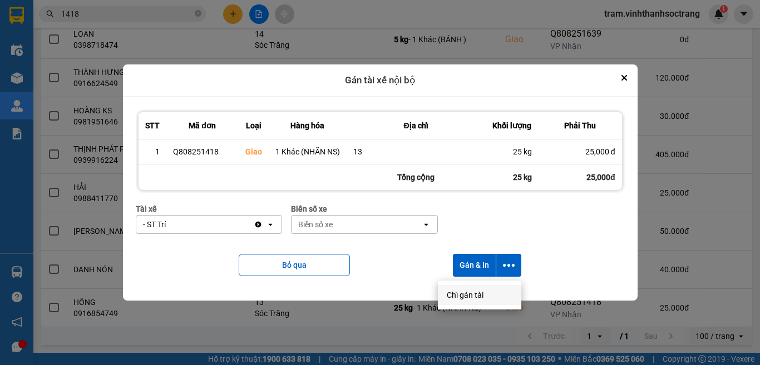
click at [456, 296] on span "Chỉ gán tài" at bounding box center [464, 295] width 37 height 11
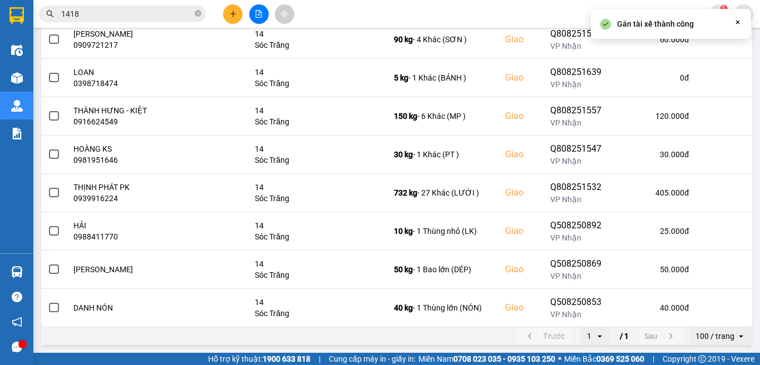
scroll to position [0, 0]
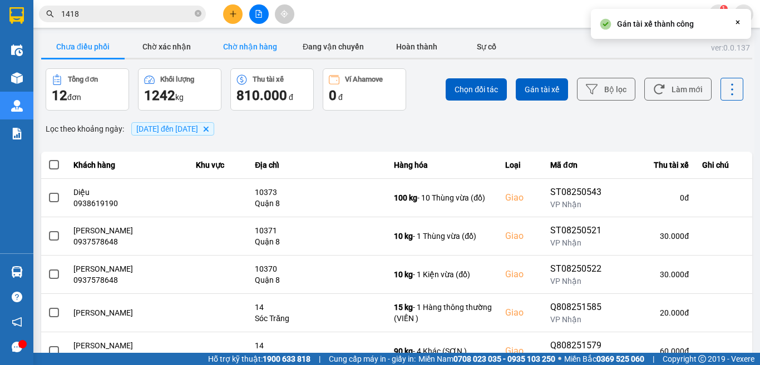
click at [270, 47] on button "Chờ nhận hàng" at bounding box center [249, 47] width 83 height 22
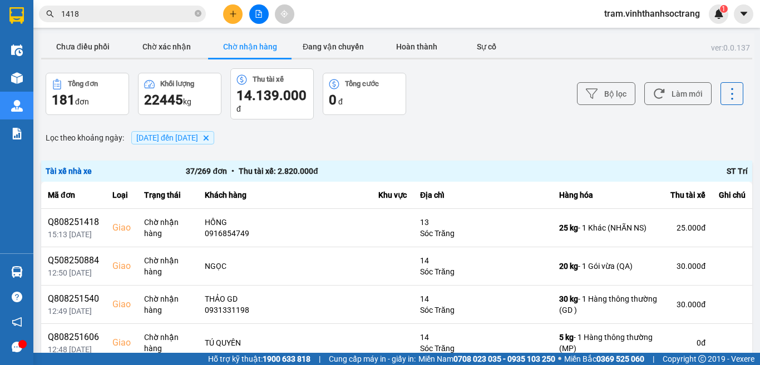
scroll to position [56, 0]
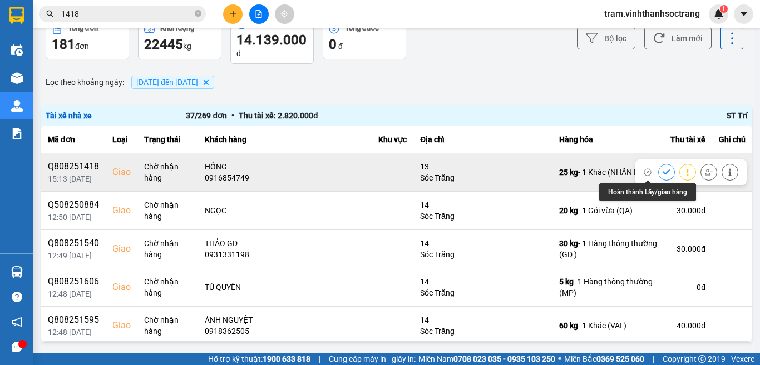
click at [662, 172] on icon at bounding box center [666, 172] width 8 height 8
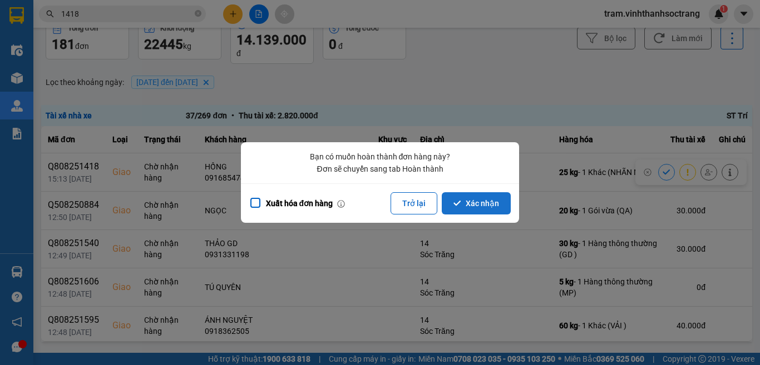
click at [479, 205] on button "Xác nhận" at bounding box center [475, 203] width 69 height 22
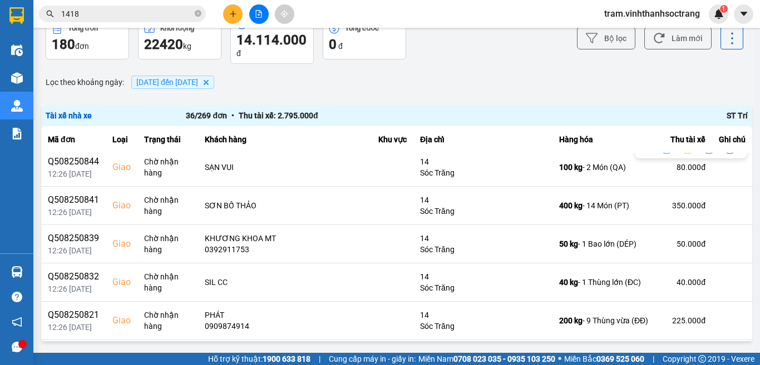
scroll to position [1168, 0]
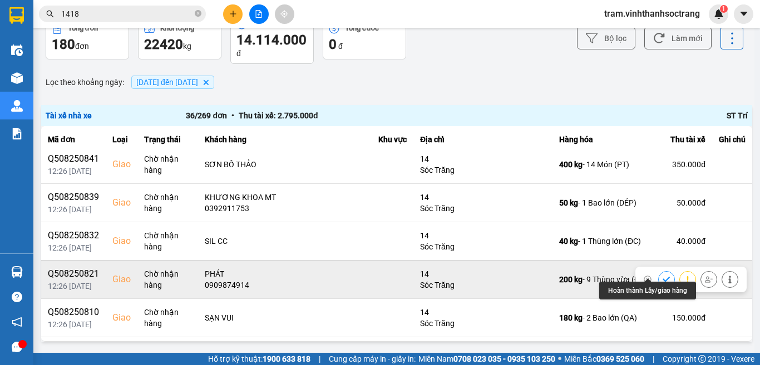
click at [658, 272] on button at bounding box center [666, 279] width 16 height 19
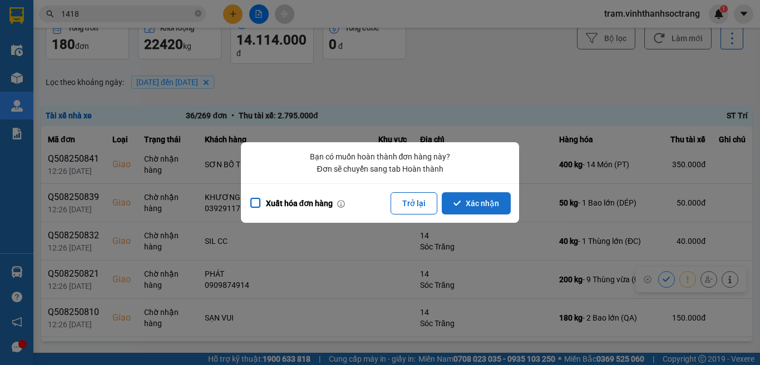
click at [475, 213] on button "Xác nhận" at bounding box center [475, 203] width 69 height 22
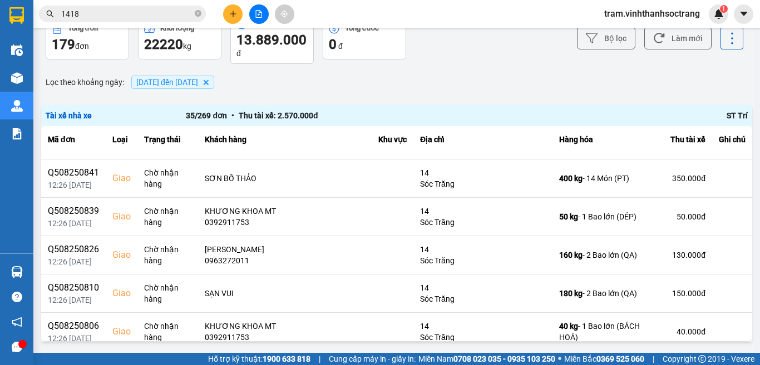
scroll to position [1154, 0]
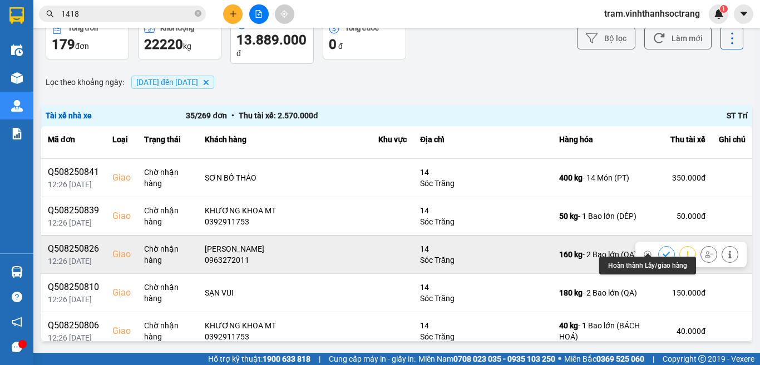
click at [662, 251] on icon at bounding box center [666, 255] width 8 height 8
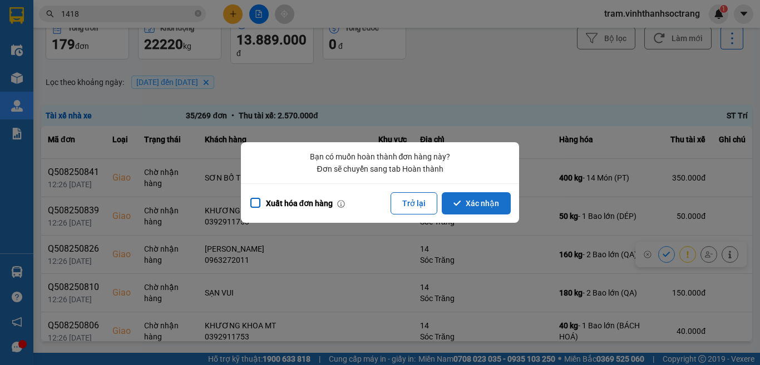
click at [495, 202] on button "Xác nhận" at bounding box center [475, 203] width 69 height 22
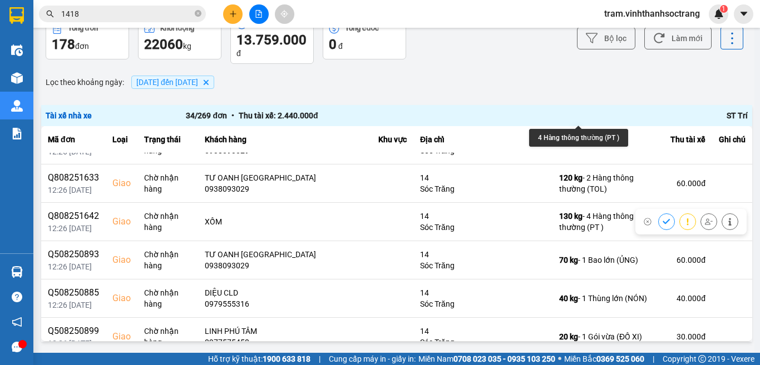
scroll to position [778, 0]
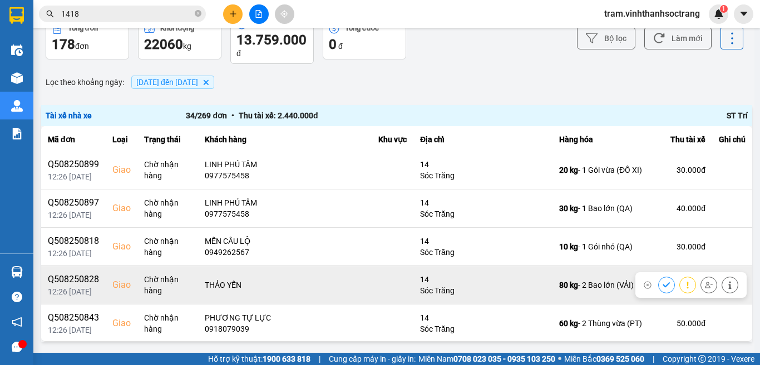
click at [658, 279] on button at bounding box center [666, 284] width 16 height 19
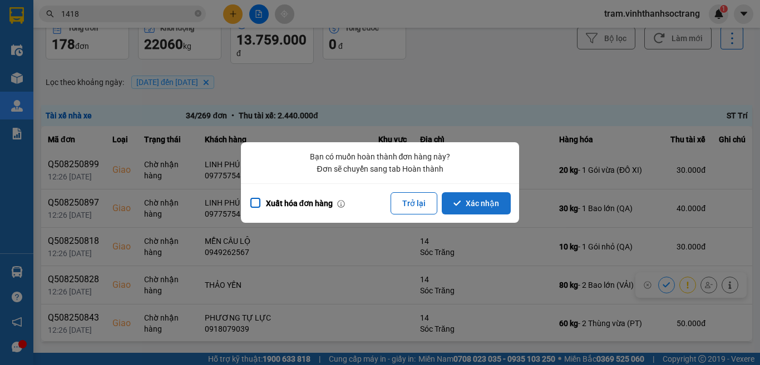
click at [479, 206] on button "Xác nhận" at bounding box center [475, 203] width 69 height 22
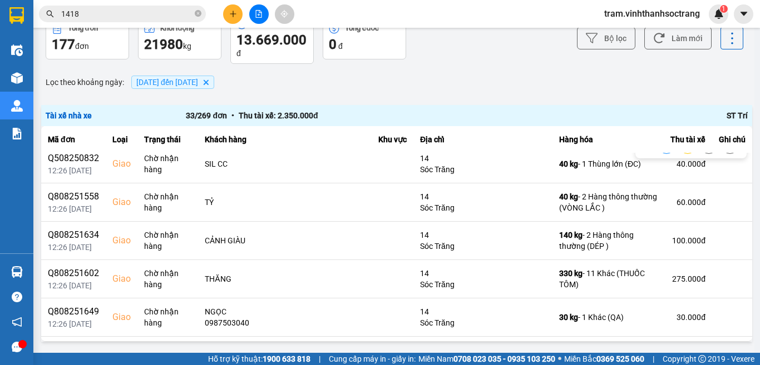
scroll to position [167, 0]
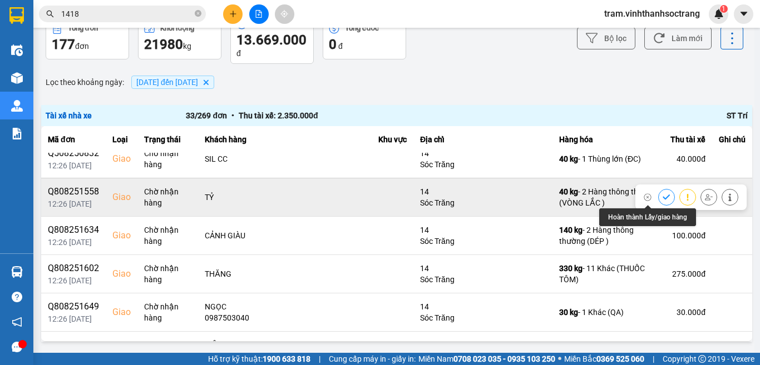
click at [662, 198] on icon at bounding box center [666, 197] width 8 height 8
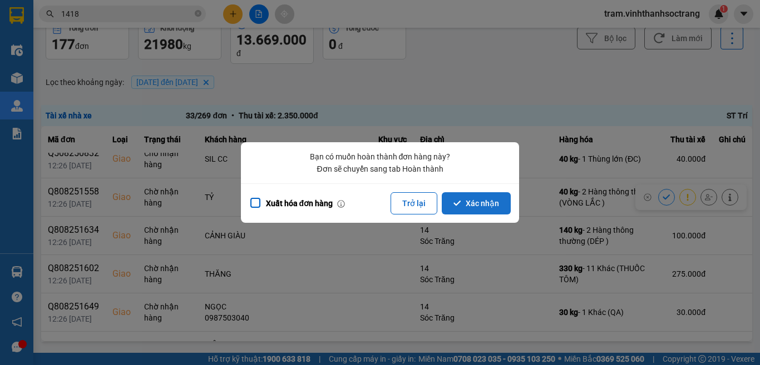
click at [502, 194] on button "Xác nhận" at bounding box center [475, 203] width 69 height 22
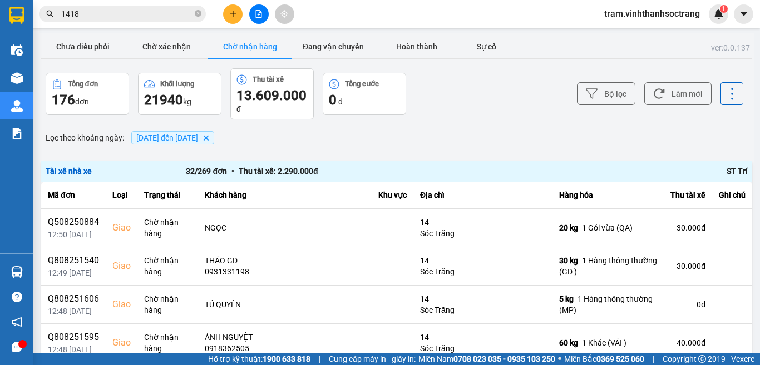
scroll to position [56, 0]
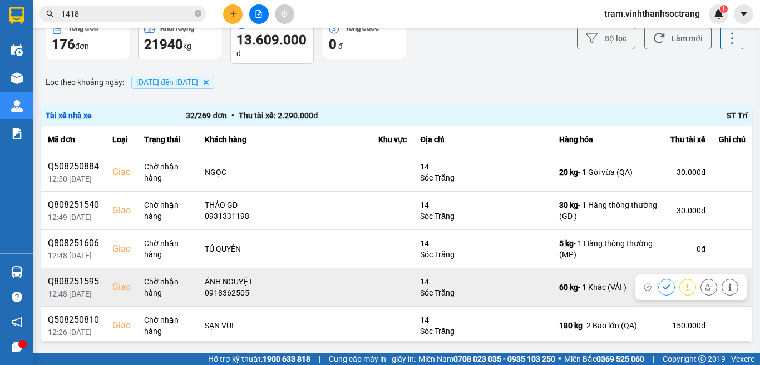
click at [662, 287] on icon at bounding box center [666, 288] width 8 height 8
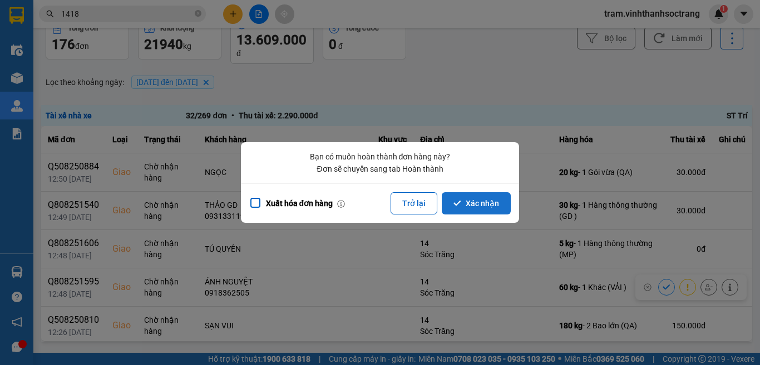
click at [475, 201] on button "Xác nhận" at bounding box center [475, 203] width 69 height 22
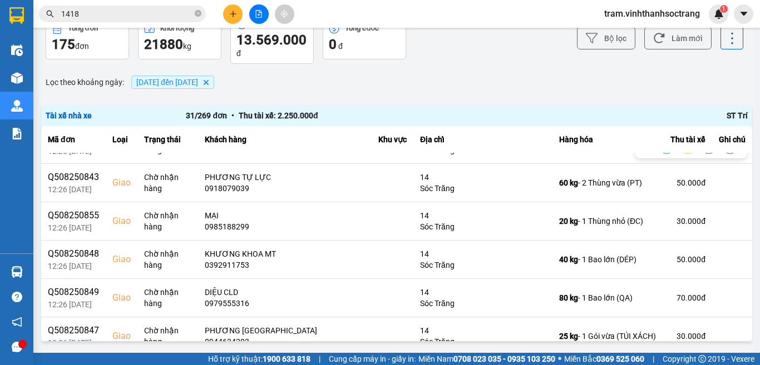
scroll to position [834, 0]
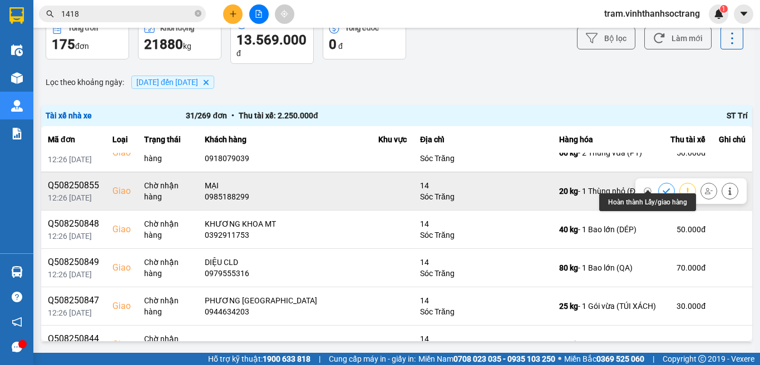
click at [662, 188] on icon at bounding box center [665, 190] width 7 height 5
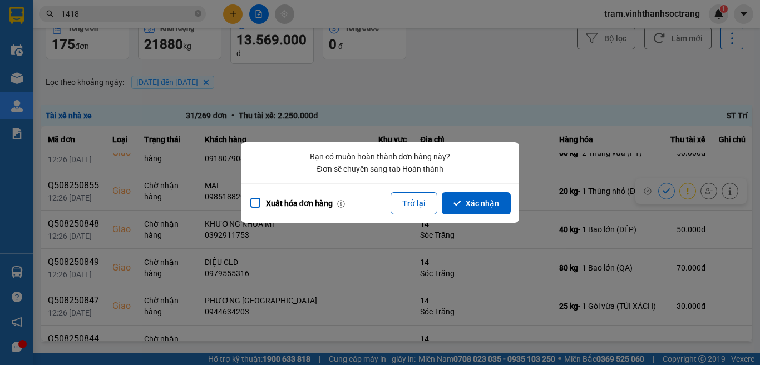
drag, startPoint x: 490, startPoint y: 210, endPoint x: 20, endPoint y: 197, distance: 470.6
click at [490, 207] on button "Xác nhận" at bounding box center [475, 203] width 69 height 22
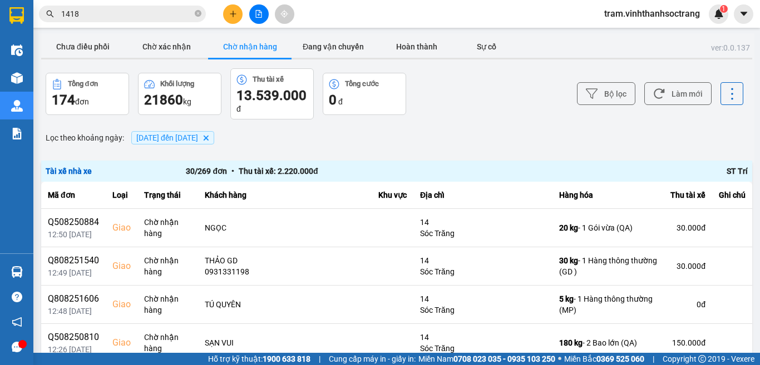
scroll to position [56, 0]
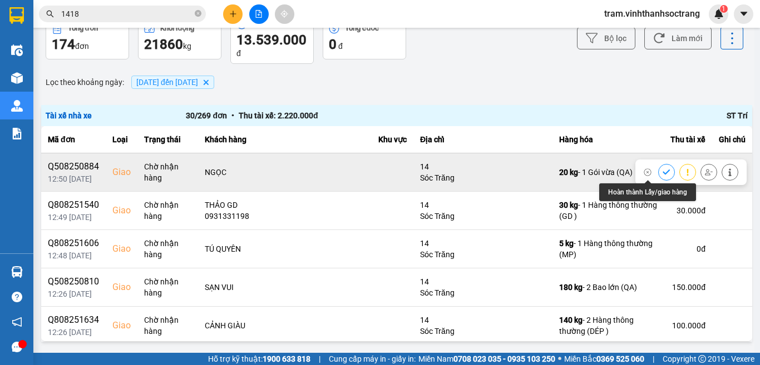
click at [662, 174] on icon at bounding box center [666, 172] width 8 height 8
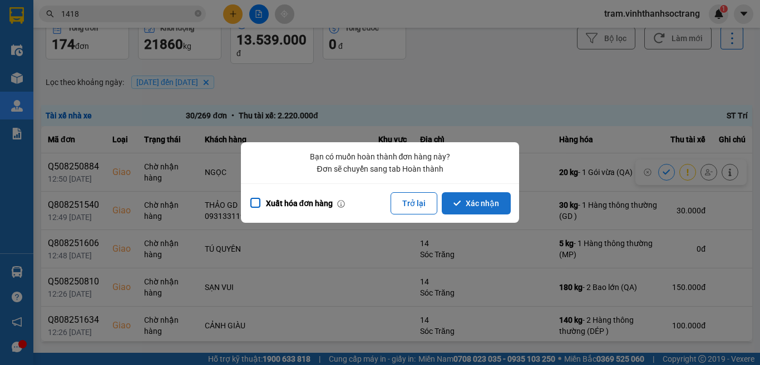
click at [457, 198] on button "Xác nhận" at bounding box center [475, 203] width 69 height 22
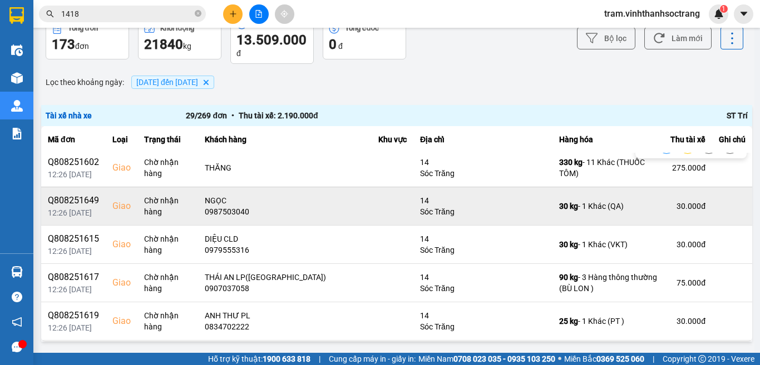
scroll to position [167, 0]
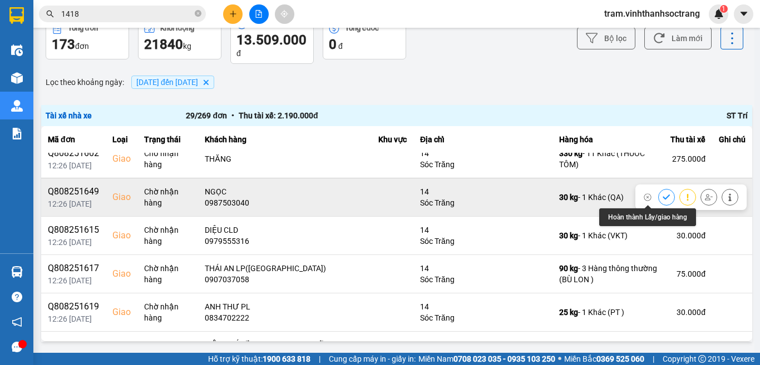
click at [662, 196] on icon at bounding box center [666, 197] width 8 height 8
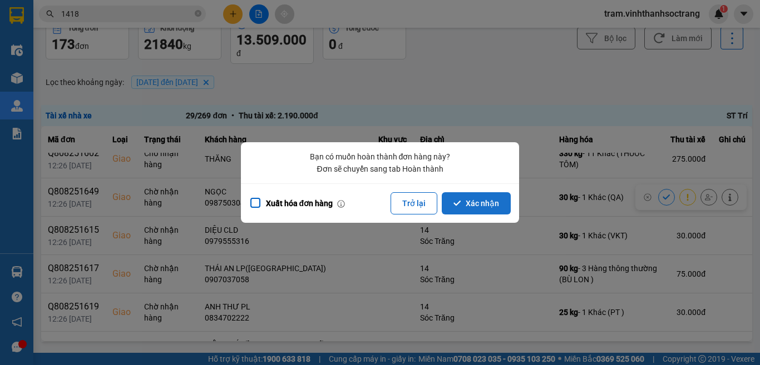
click at [505, 206] on button "Xác nhận" at bounding box center [475, 203] width 69 height 22
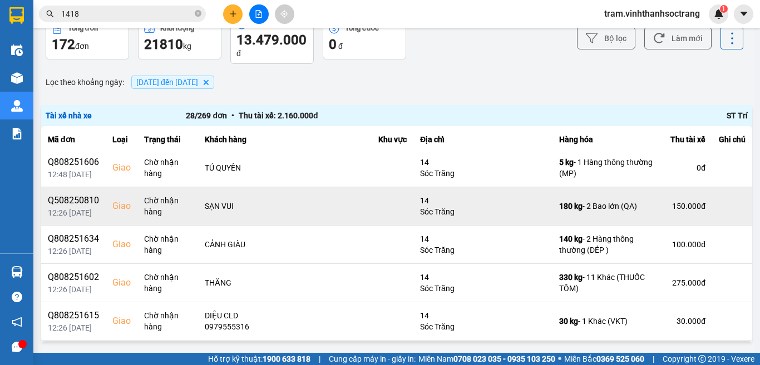
scroll to position [222, 0]
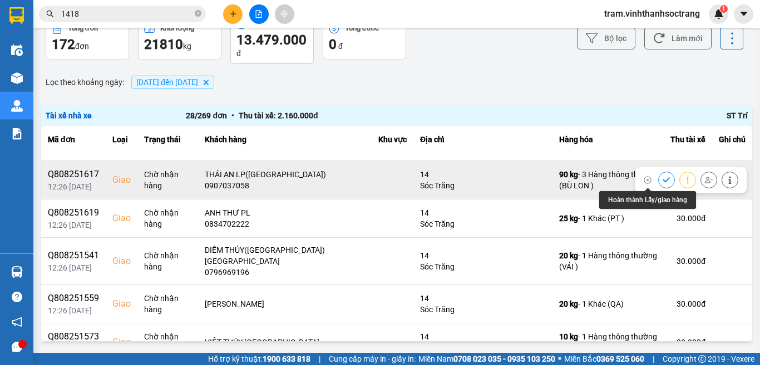
click at [658, 179] on button at bounding box center [666, 179] width 16 height 19
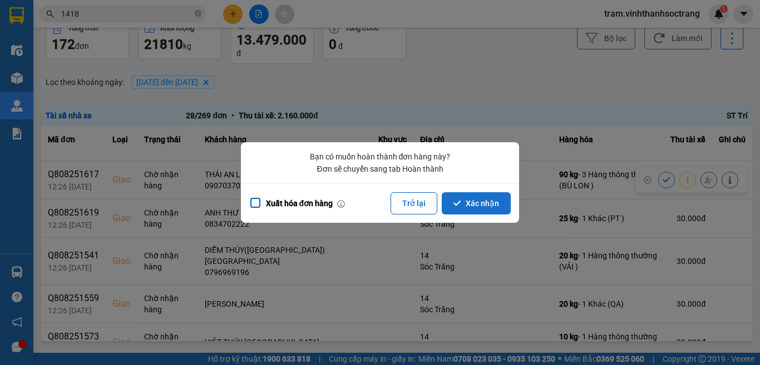
click at [487, 207] on button "Xác nhận" at bounding box center [475, 203] width 69 height 22
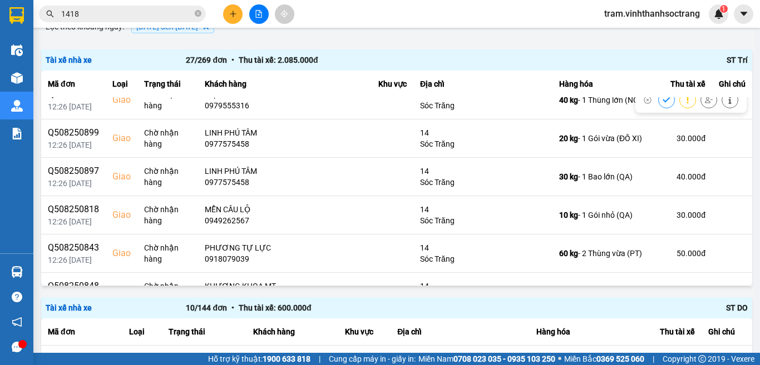
scroll to position [612, 0]
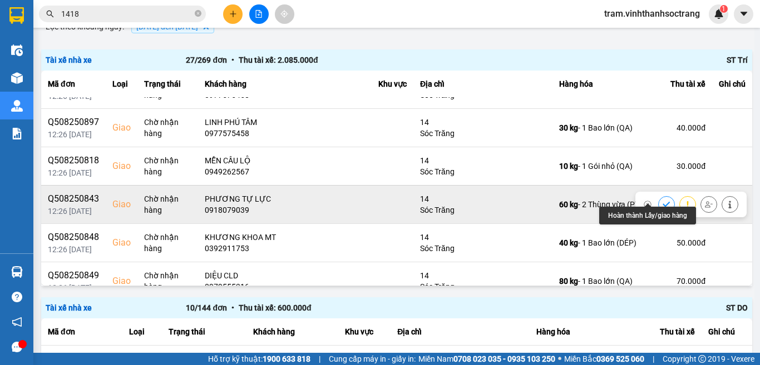
click at [662, 201] on icon at bounding box center [666, 205] width 8 height 8
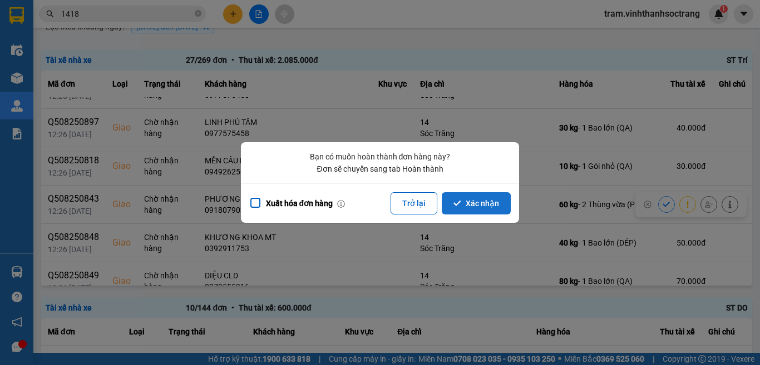
click at [485, 202] on button "Xác nhận" at bounding box center [475, 203] width 69 height 22
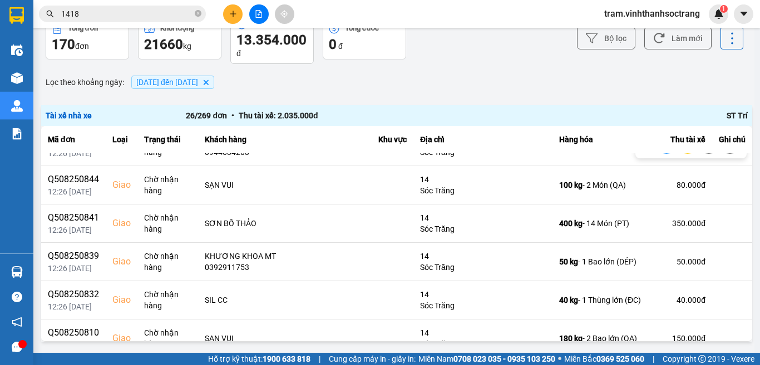
scroll to position [809, 0]
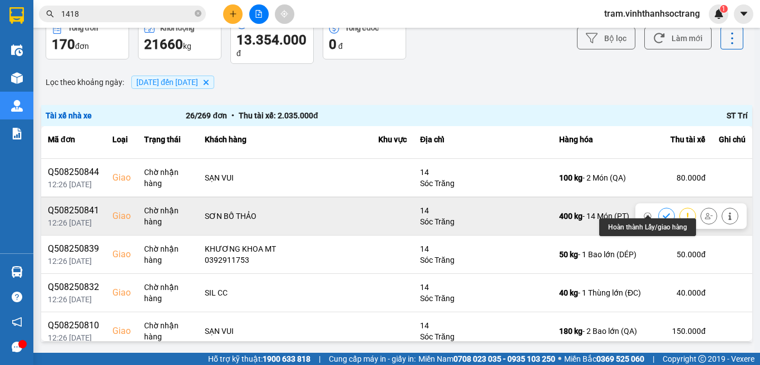
click at [662, 212] on icon at bounding box center [666, 216] width 8 height 8
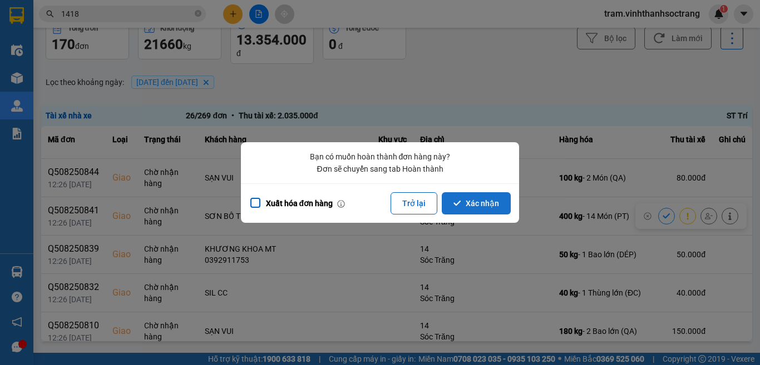
click at [463, 197] on button "Xác nhận" at bounding box center [475, 203] width 69 height 22
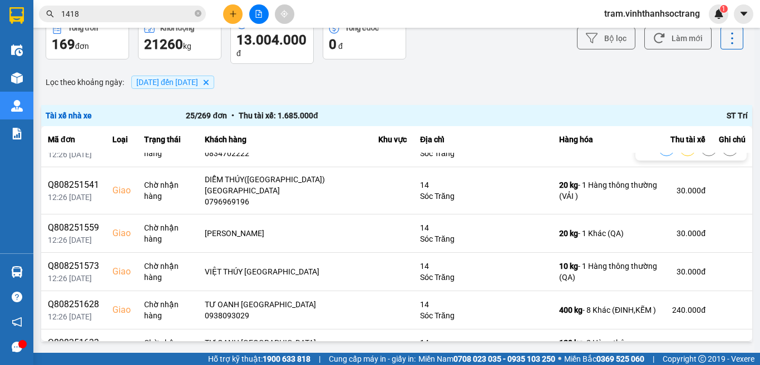
scroll to position [278, 0]
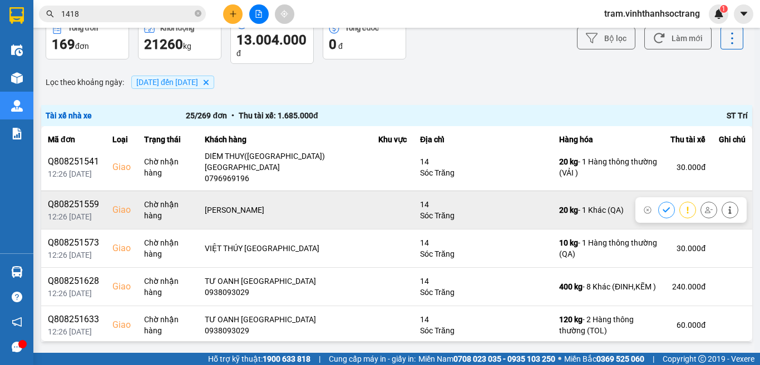
click at [658, 202] on button at bounding box center [666, 209] width 16 height 19
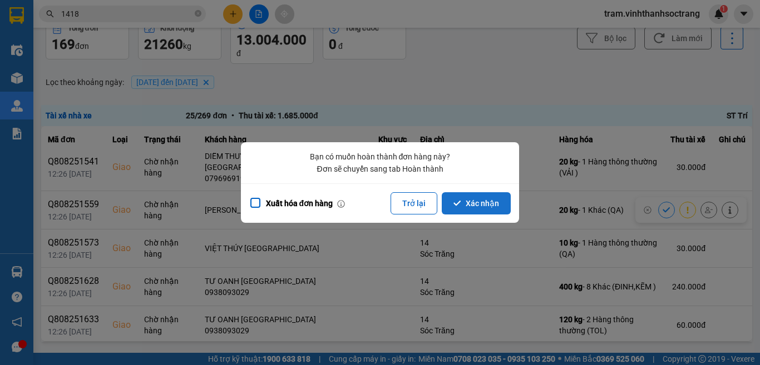
click at [467, 210] on button "Xác nhận" at bounding box center [475, 203] width 69 height 22
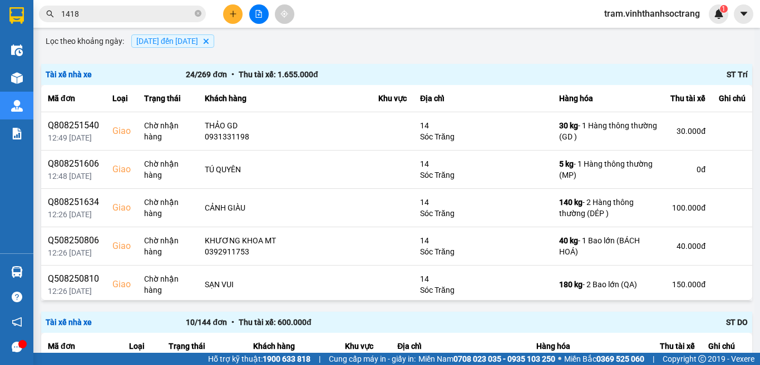
scroll to position [111, 0]
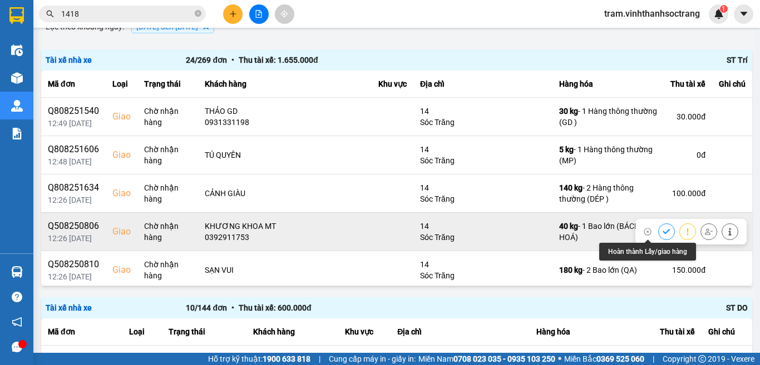
click at [662, 230] on icon at bounding box center [666, 232] width 8 height 8
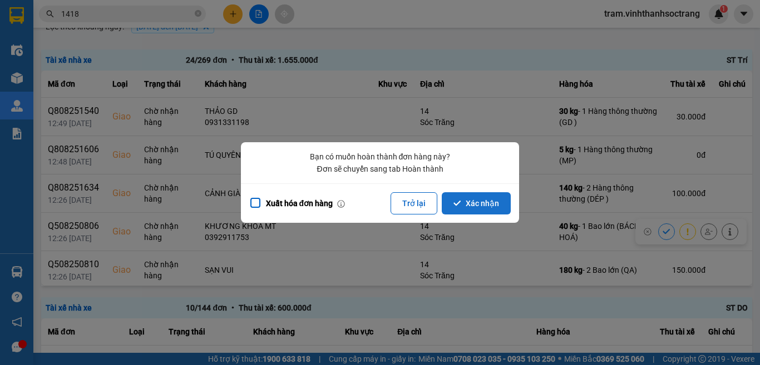
click at [482, 196] on button "Xác nhận" at bounding box center [475, 203] width 69 height 22
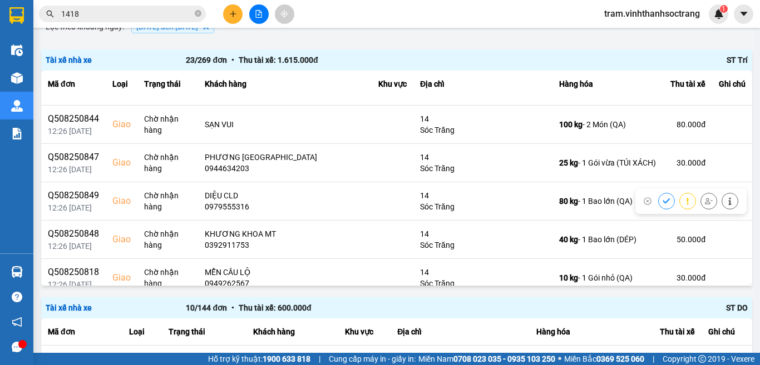
scroll to position [167, 0]
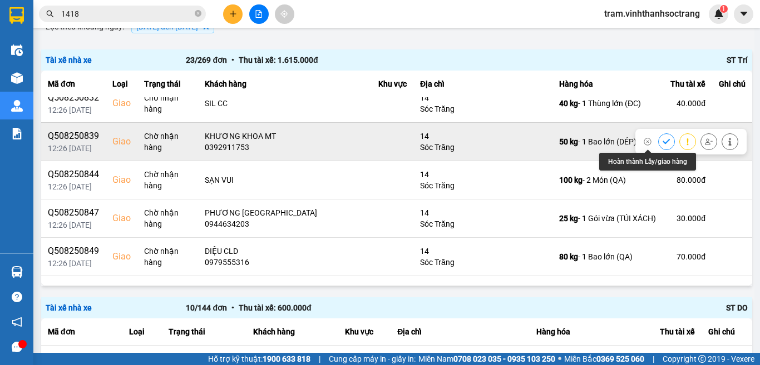
click at [662, 139] on icon at bounding box center [666, 142] width 8 height 8
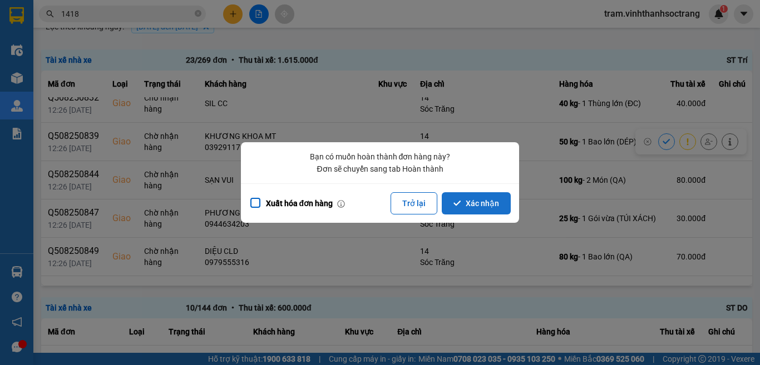
click at [487, 200] on button "Xác nhận" at bounding box center [475, 203] width 69 height 22
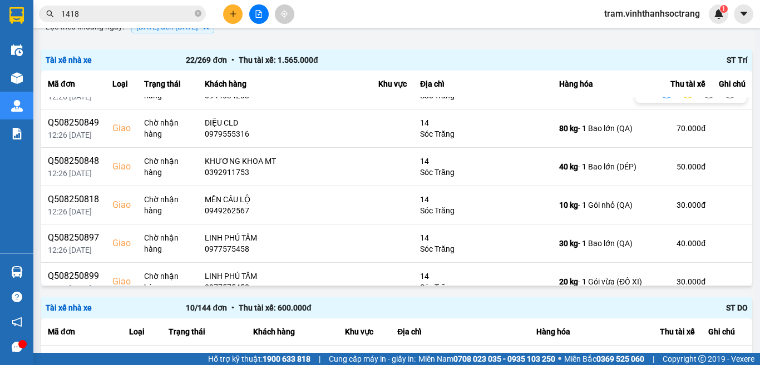
scroll to position [222, 0]
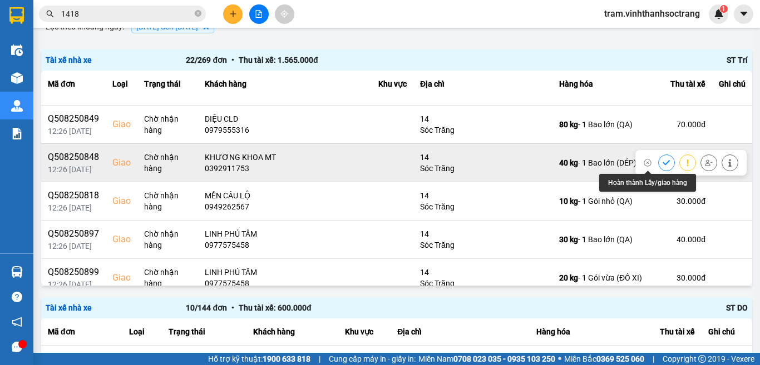
click at [662, 159] on icon at bounding box center [666, 163] width 8 height 8
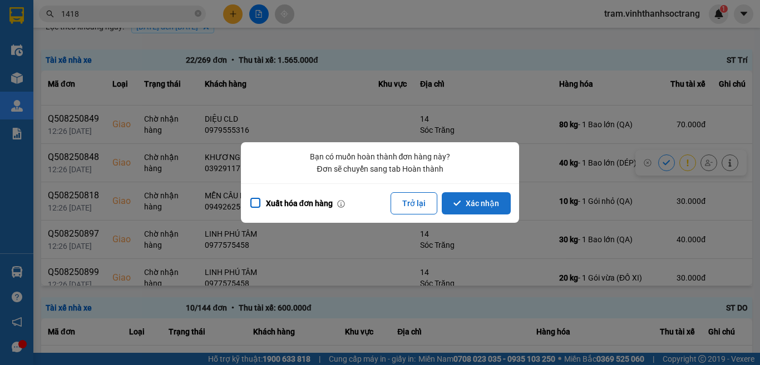
click at [465, 197] on button "Xác nhận" at bounding box center [475, 203] width 69 height 22
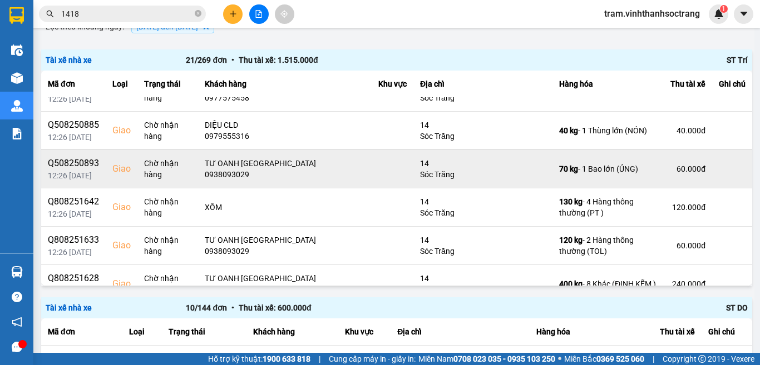
scroll to position [389, 0]
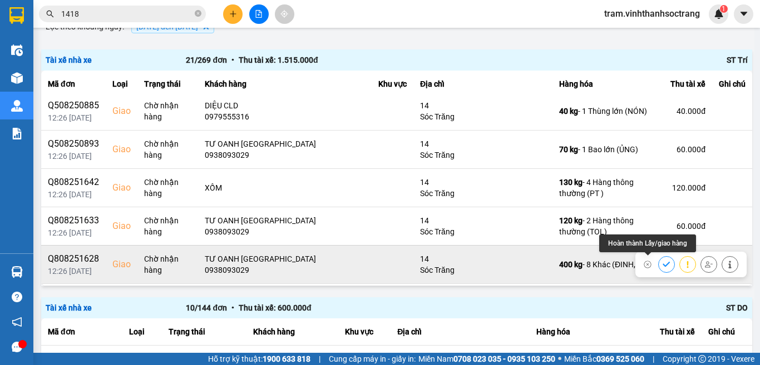
click at [662, 262] on icon at bounding box center [666, 265] width 8 height 8
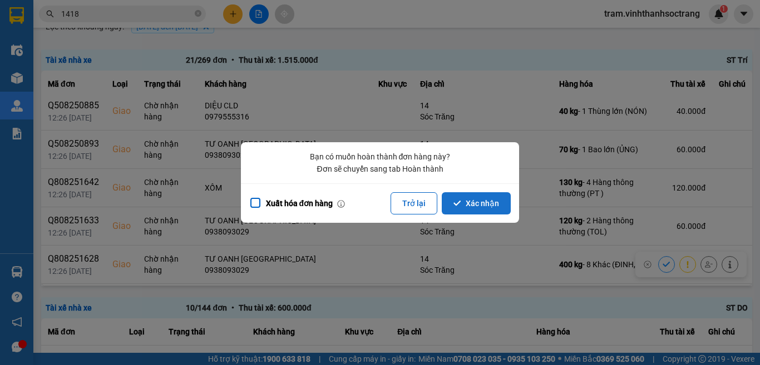
click at [477, 206] on button "Xác nhận" at bounding box center [475, 203] width 69 height 22
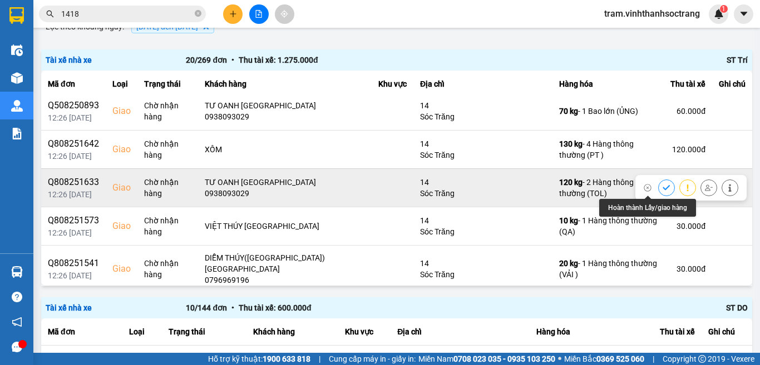
click at [658, 187] on button at bounding box center [666, 187] width 16 height 19
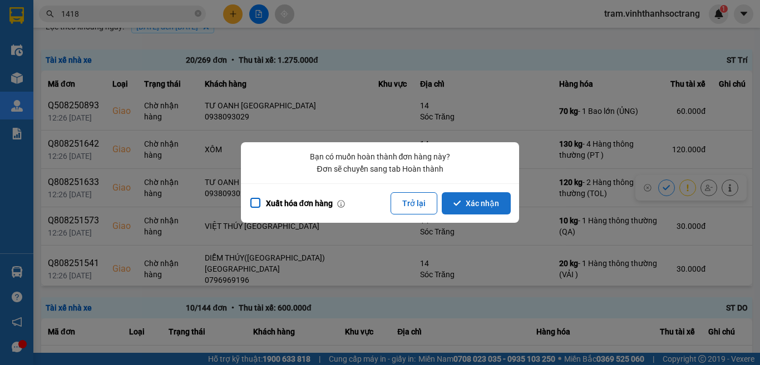
click at [495, 205] on button "Xác nhận" at bounding box center [475, 203] width 69 height 22
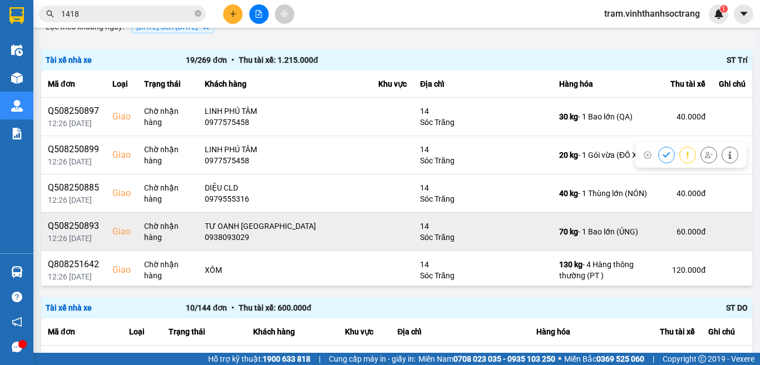
scroll to position [278, 0]
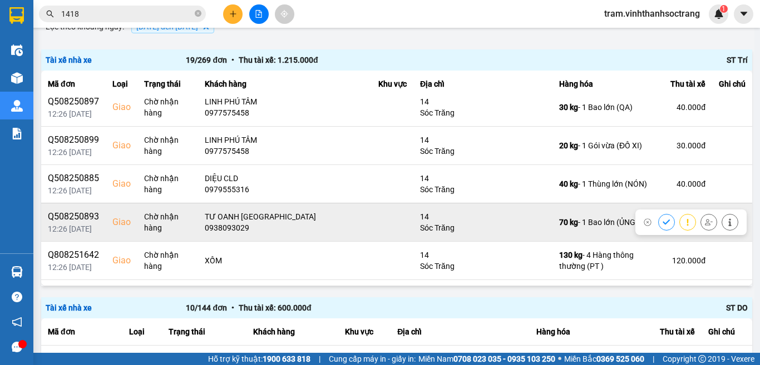
click at [658, 222] on button at bounding box center [666, 221] width 16 height 19
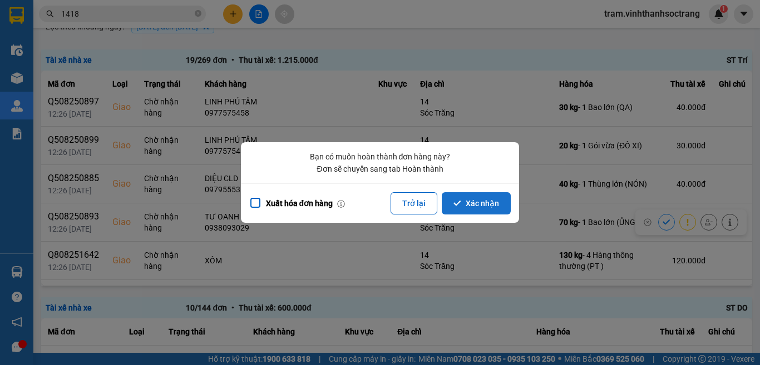
click at [456, 196] on button "Xác nhận" at bounding box center [475, 203] width 69 height 22
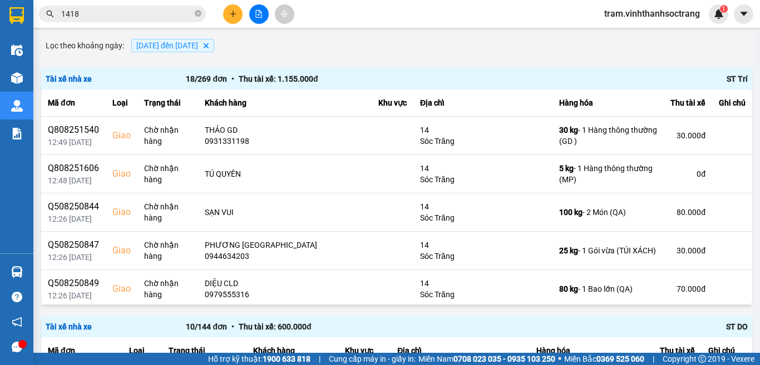
scroll to position [111, 0]
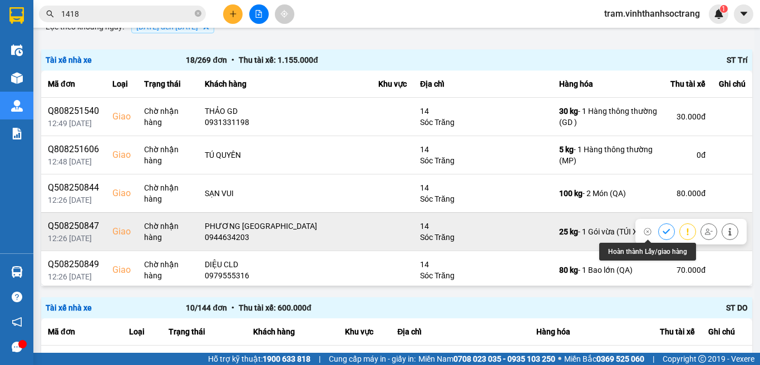
click at [662, 234] on icon at bounding box center [666, 232] width 8 height 8
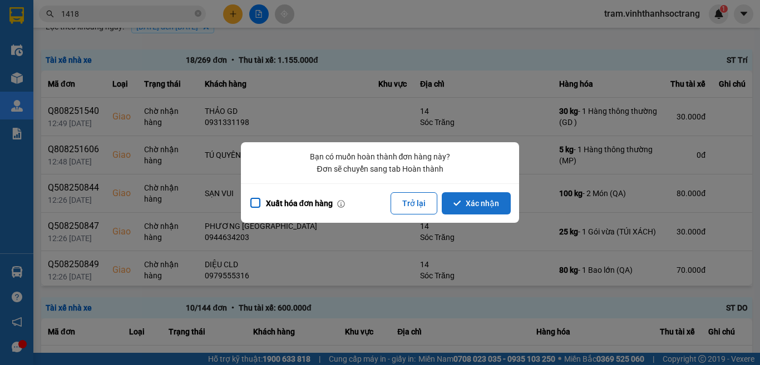
click at [461, 204] on icon "dialog" at bounding box center [457, 204] width 8 height 8
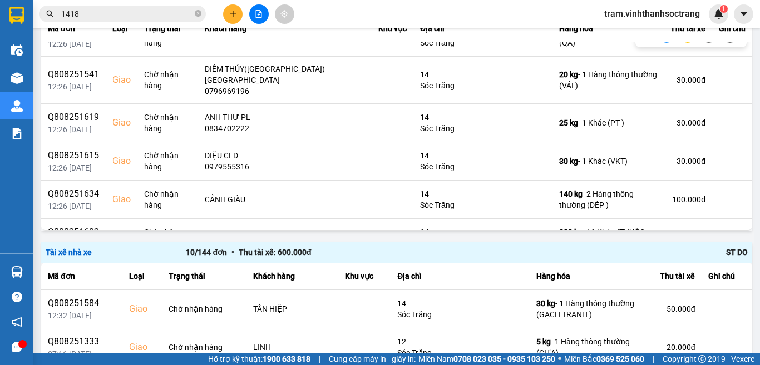
scroll to position [389, 0]
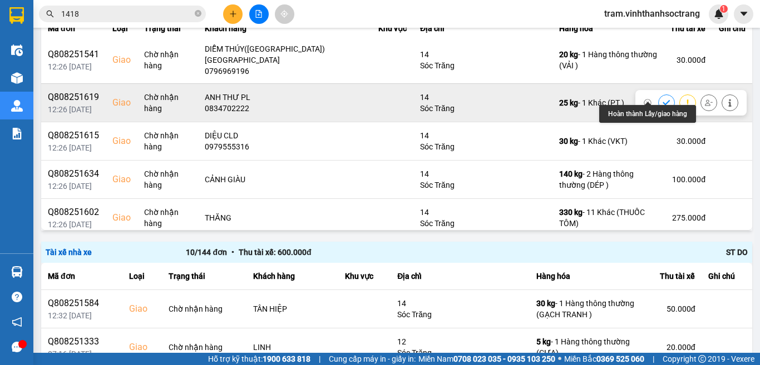
click at [662, 99] on icon at bounding box center [666, 103] width 8 height 8
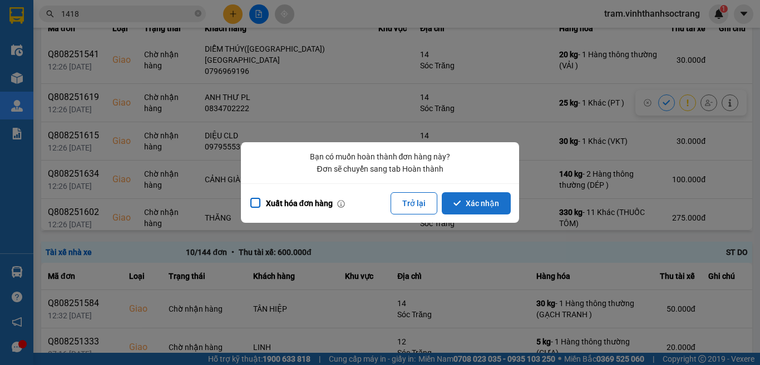
click at [482, 201] on button "Xác nhận" at bounding box center [475, 203] width 69 height 22
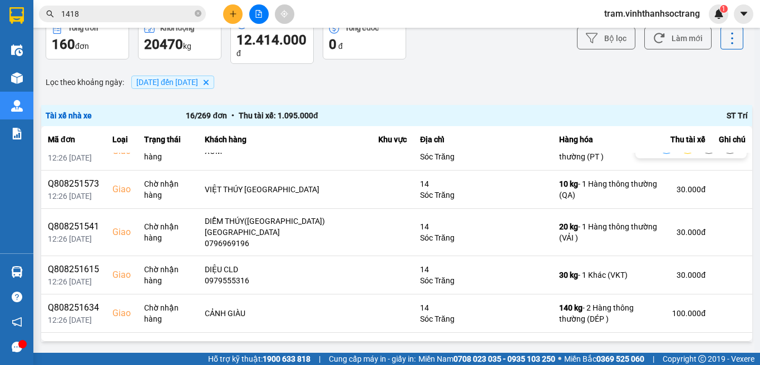
scroll to position [334, 0]
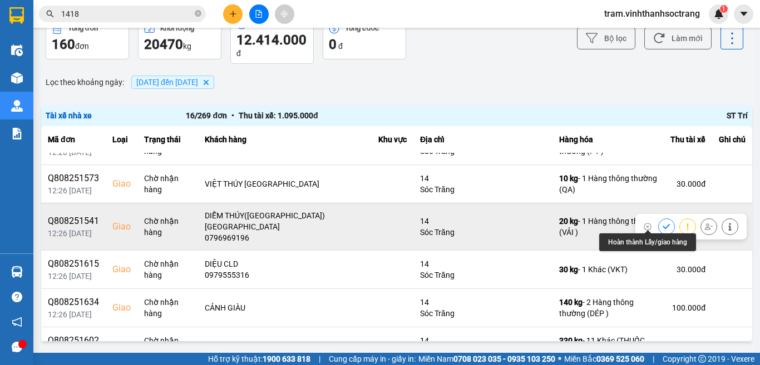
click at [662, 223] on icon at bounding box center [666, 227] width 8 height 8
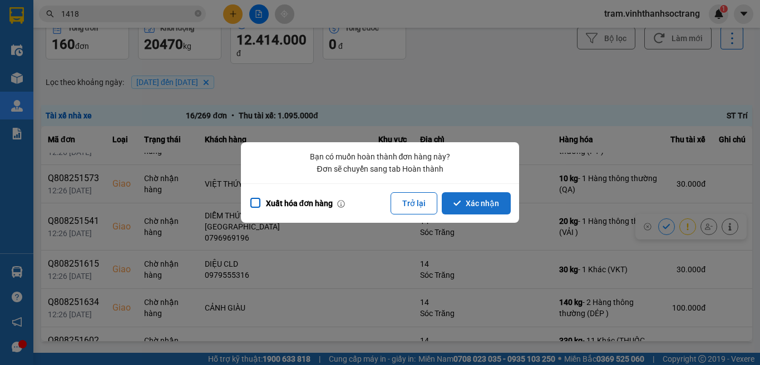
click at [473, 204] on button "Xác nhận" at bounding box center [475, 203] width 69 height 22
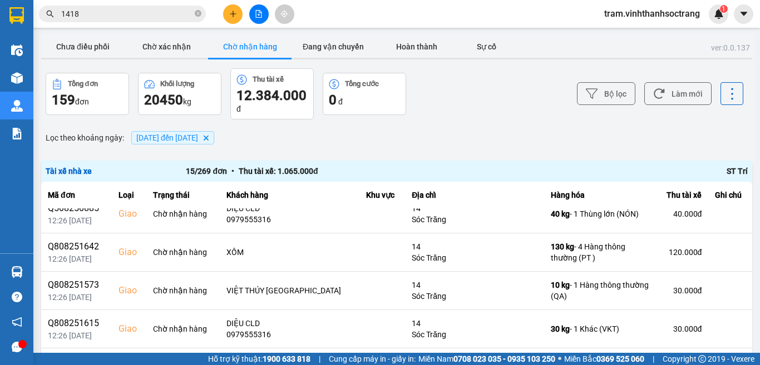
scroll to position [276, 0]
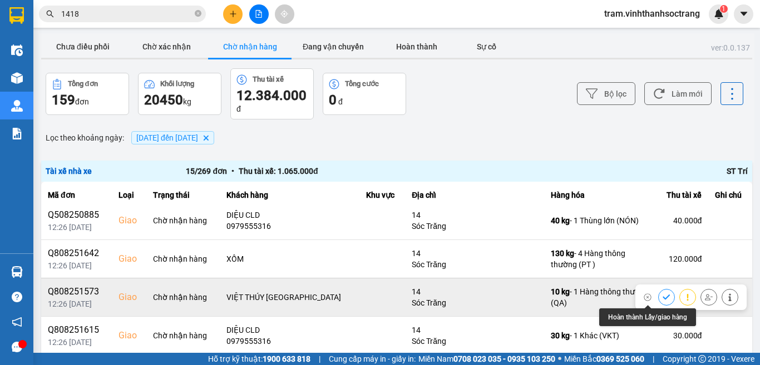
click at [662, 297] on icon at bounding box center [666, 298] width 8 height 8
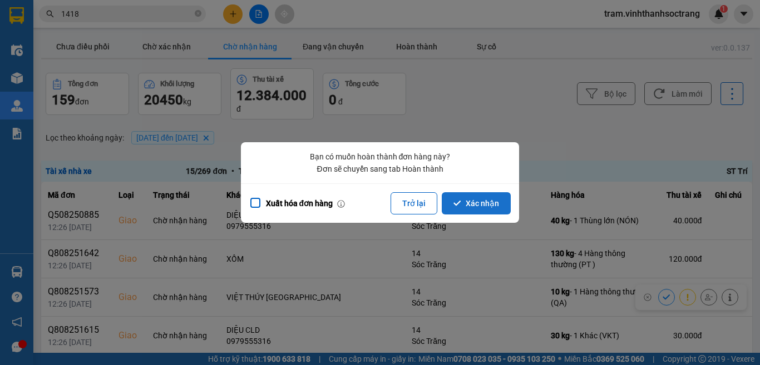
click at [492, 197] on button "Xác nhận" at bounding box center [475, 203] width 69 height 22
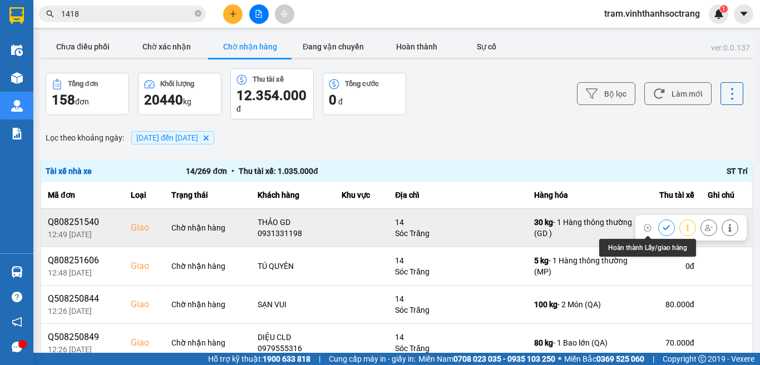
click at [662, 227] on icon at bounding box center [666, 228] width 8 height 8
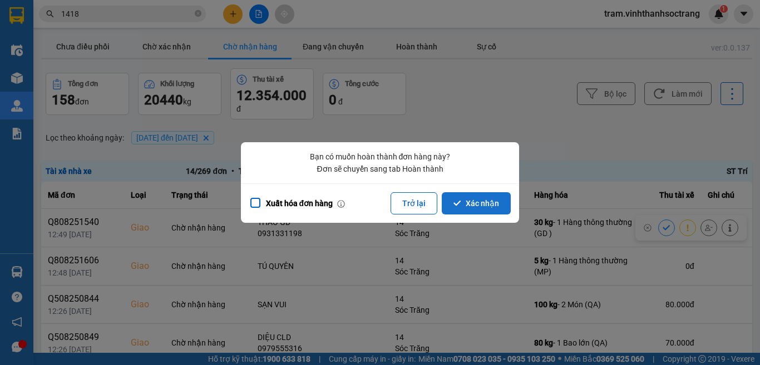
click at [481, 205] on button "Xác nhận" at bounding box center [475, 203] width 69 height 22
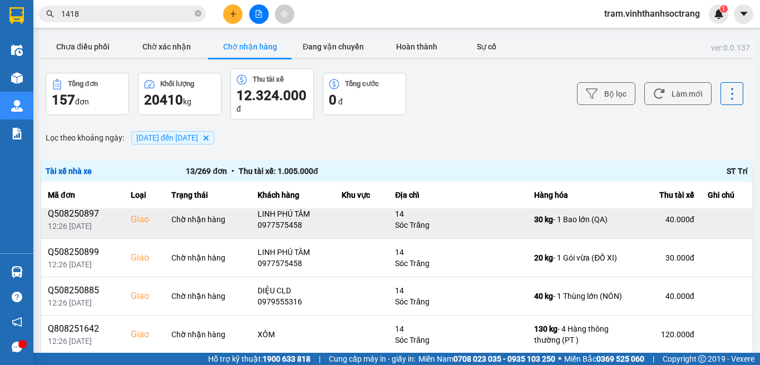
scroll to position [167, 0]
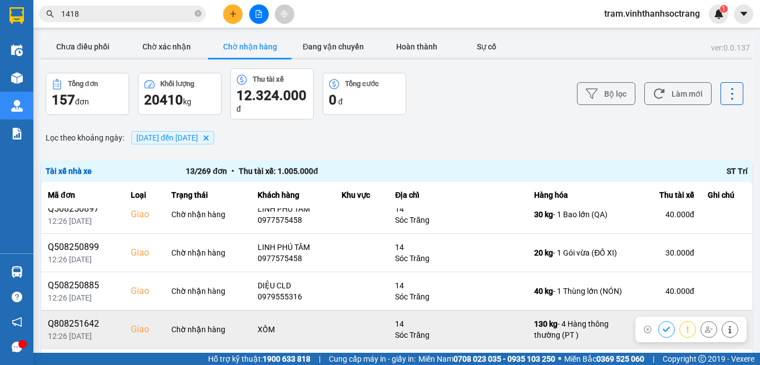
click at [662, 330] on icon at bounding box center [665, 329] width 7 height 5
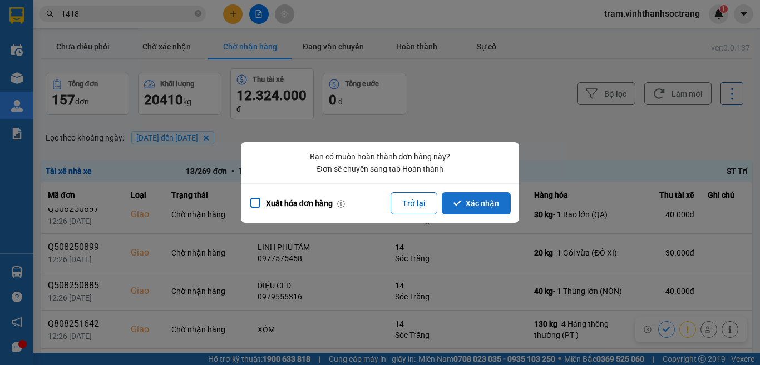
click at [485, 203] on button "Xác nhận" at bounding box center [475, 203] width 69 height 22
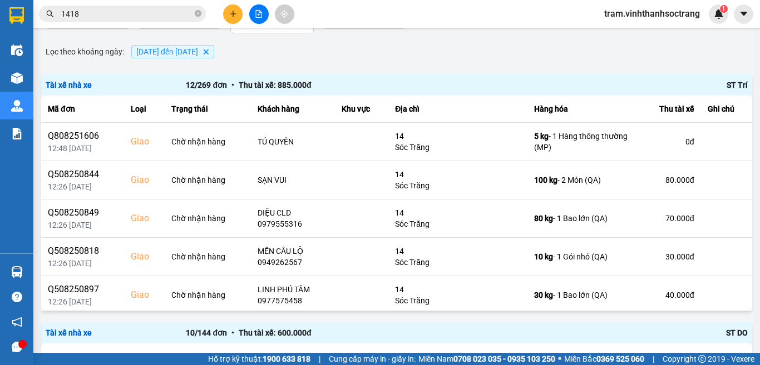
scroll to position [111, 0]
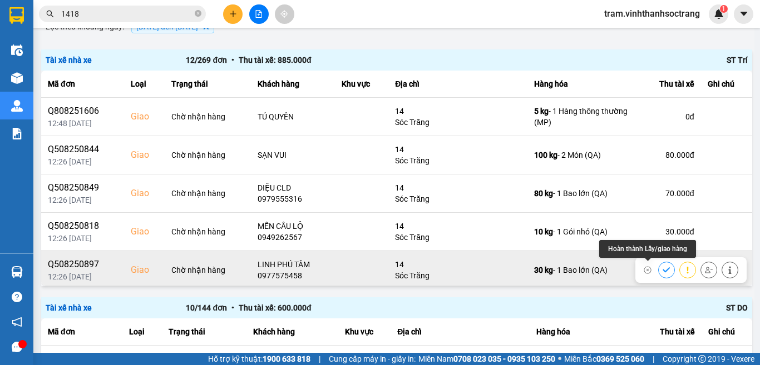
click at [662, 272] on icon at bounding box center [666, 270] width 8 height 8
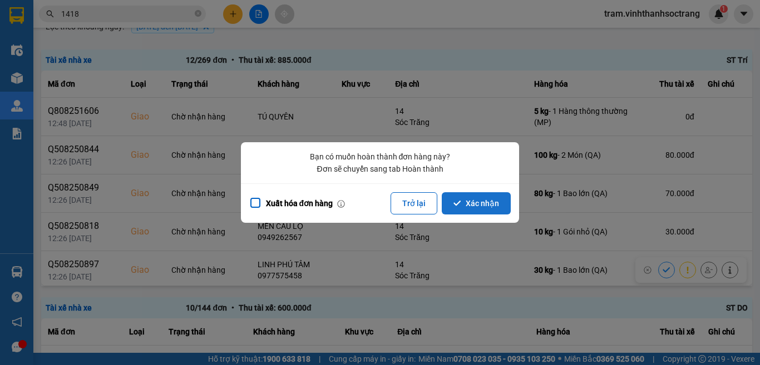
click at [472, 203] on button "Xác nhận" at bounding box center [475, 203] width 69 height 22
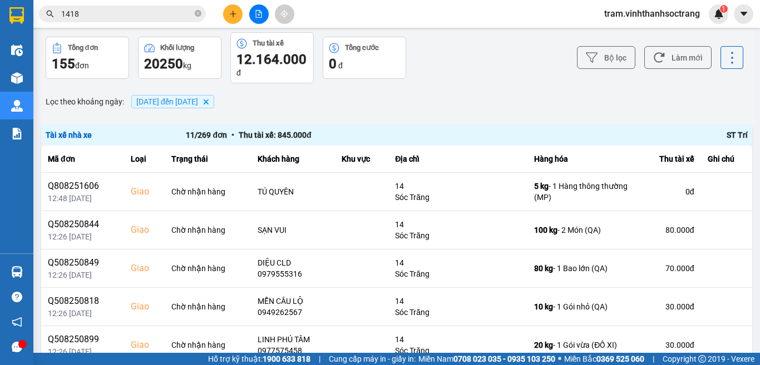
scroll to position [56, 0]
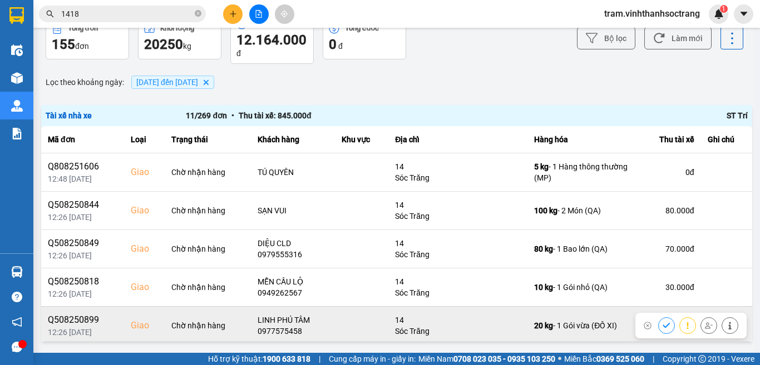
click at [658, 321] on div at bounding box center [698, 325] width 80 height 17
click at [662, 327] on icon at bounding box center [666, 326] width 8 height 8
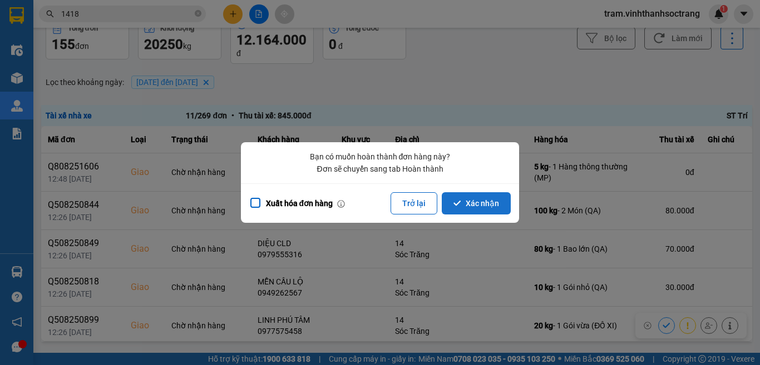
click at [489, 200] on button "Xác nhận" at bounding box center [475, 203] width 69 height 22
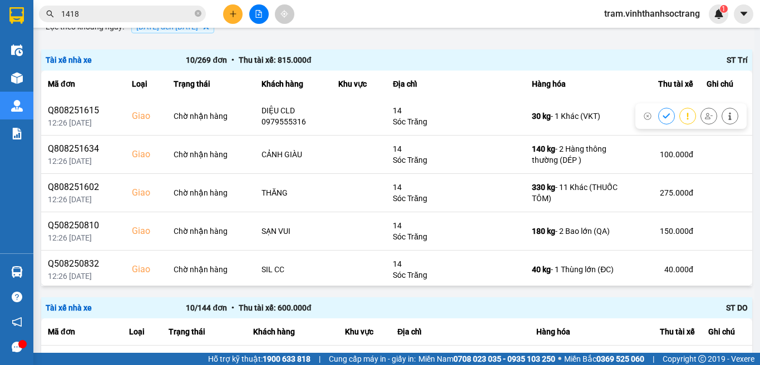
scroll to position [195, 0]
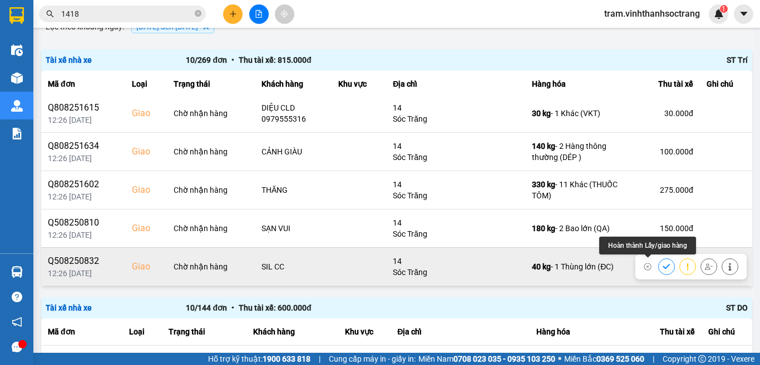
click at [662, 267] on icon at bounding box center [665, 266] width 7 height 5
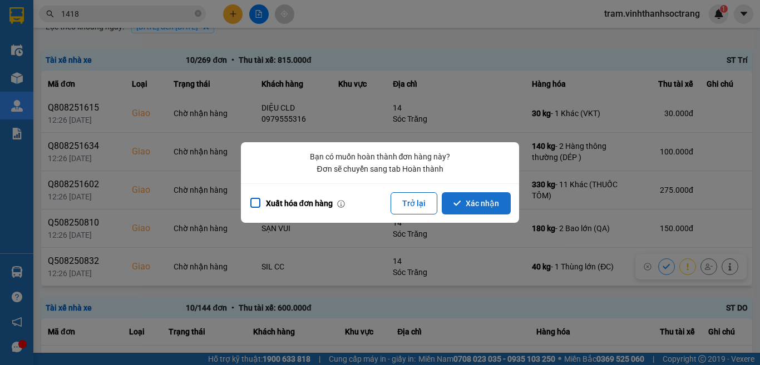
click at [452, 199] on button "Xác nhận" at bounding box center [475, 203] width 69 height 22
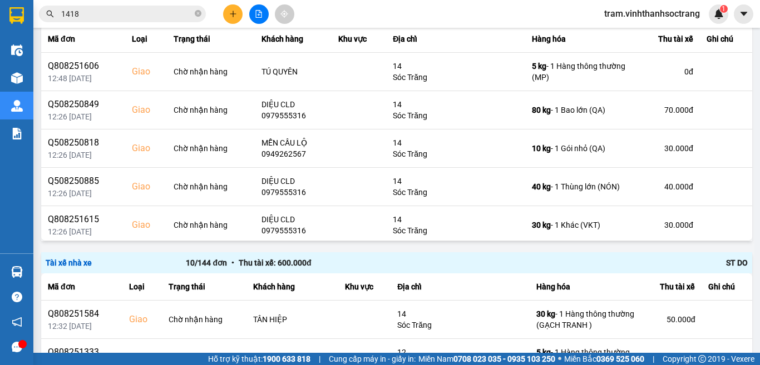
scroll to position [167, 0]
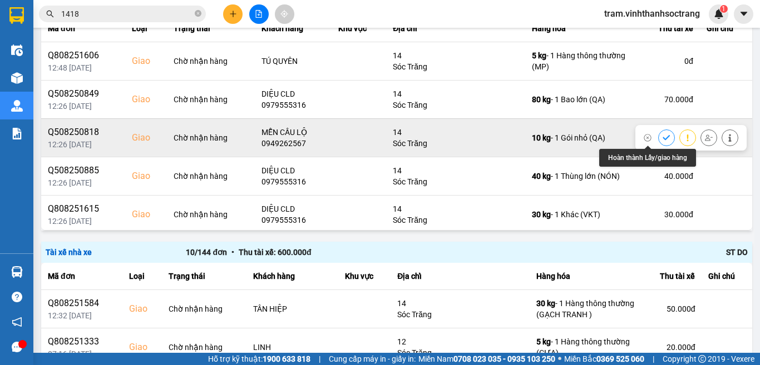
click at [662, 140] on icon at bounding box center [665, 137] width 7 height 5
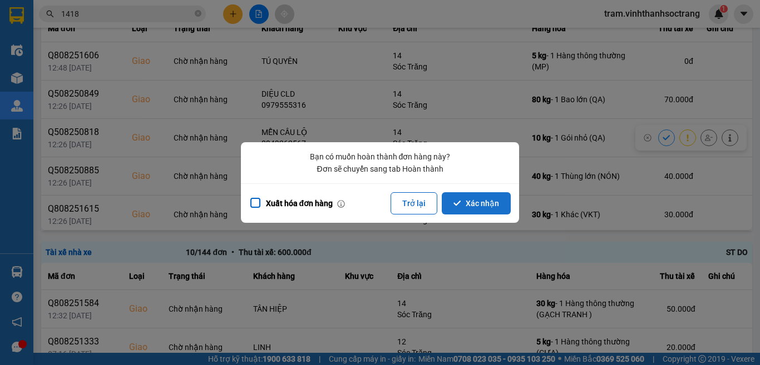
click at [474, 205] on button "Xác nhận" at bounding box center [475, 203] width 69 height 22
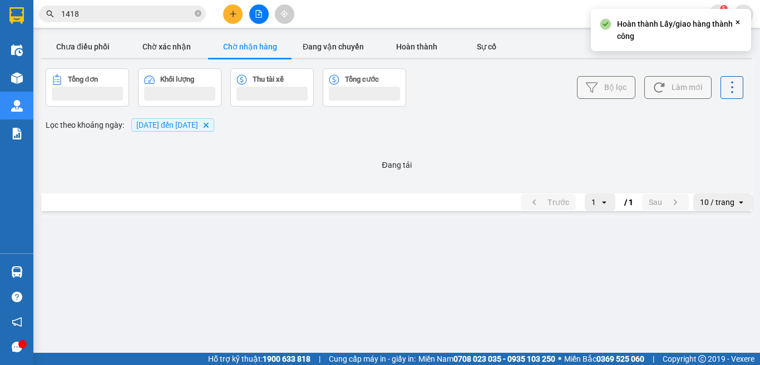
scroll to position [0, 0]
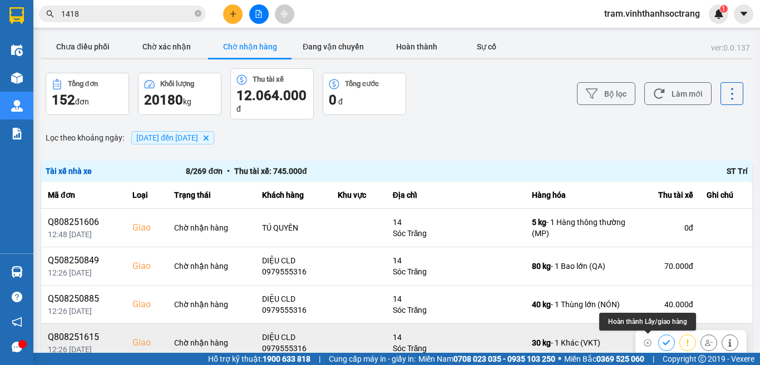
click at [662, 341] on icon at bounding box center [666, 343] width 8 height 8
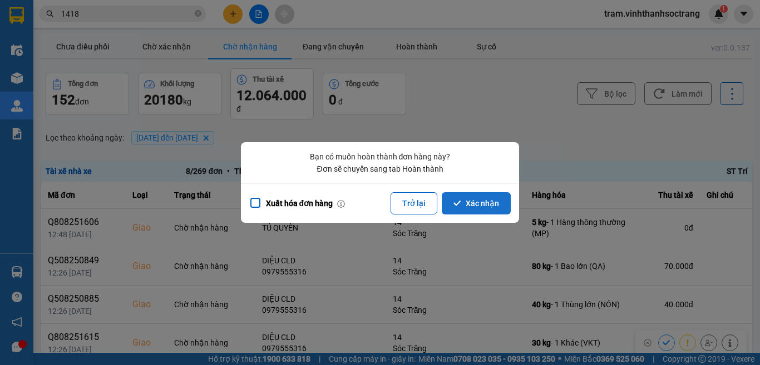
click at [505, 204] on button "Xác nhận" at bounding box center [475, 203] width 69 height 22
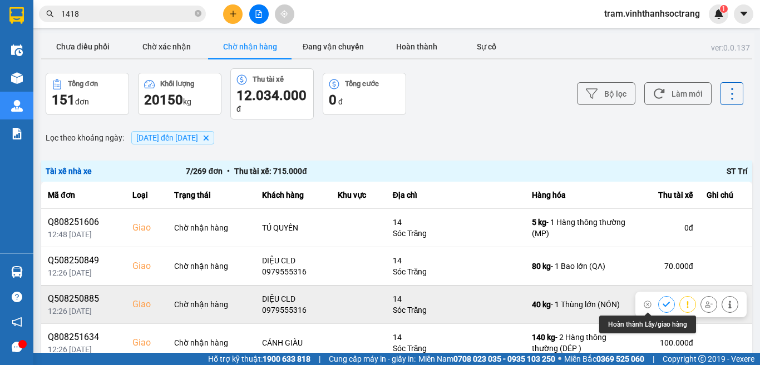
click at [662, 302] on icon at bounding box center [666, 305] width 8 height 8
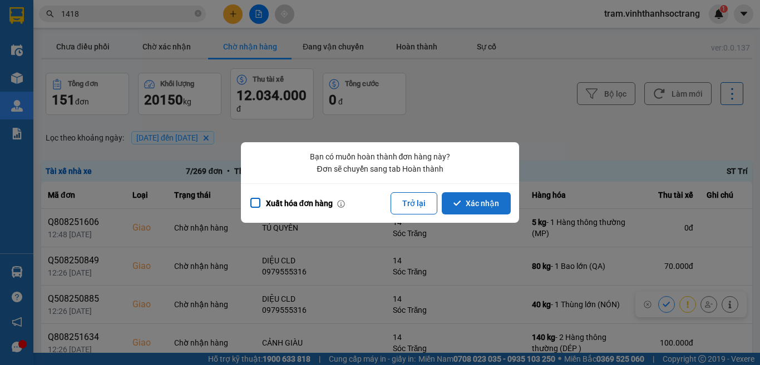
click at [473, 209] on button "Xác nhận" at bounding box center [475, 203] width 69 height 22
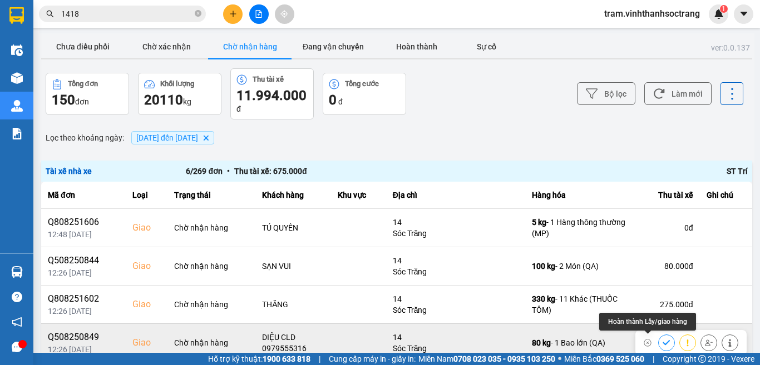
click at [662, 344] on icon at bounding box center [666, 343] width 8 height 8
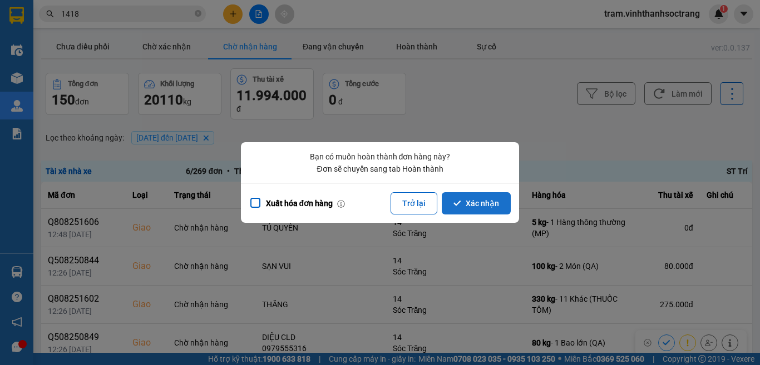
click at [468, 207] on button "Xác nhận" at bounding box center [475, 203] width 69 height 22
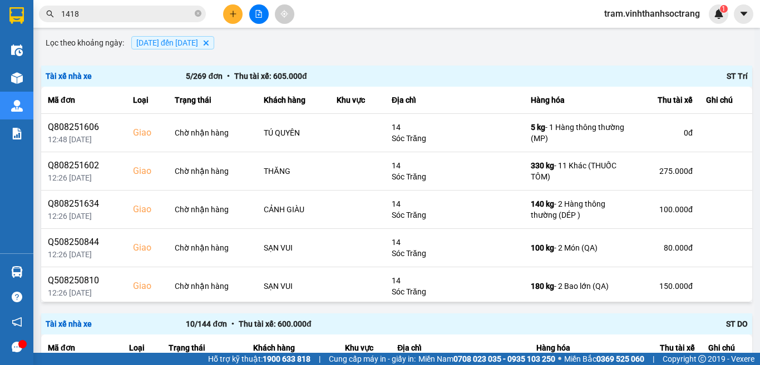
scroll to position [111, 0]
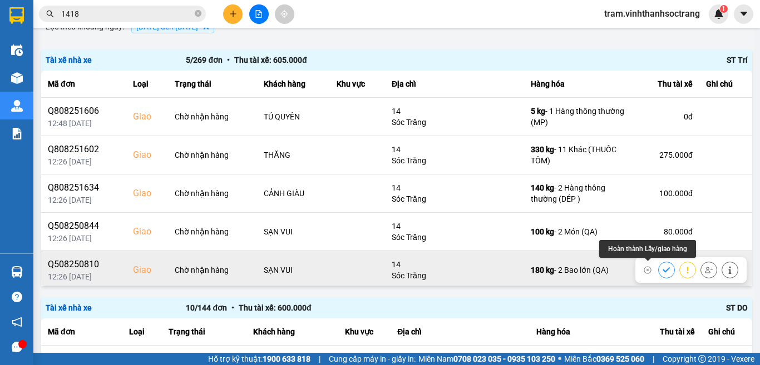
click at [658, 275] on button at bounding box center [666, 269] width 16 height 19
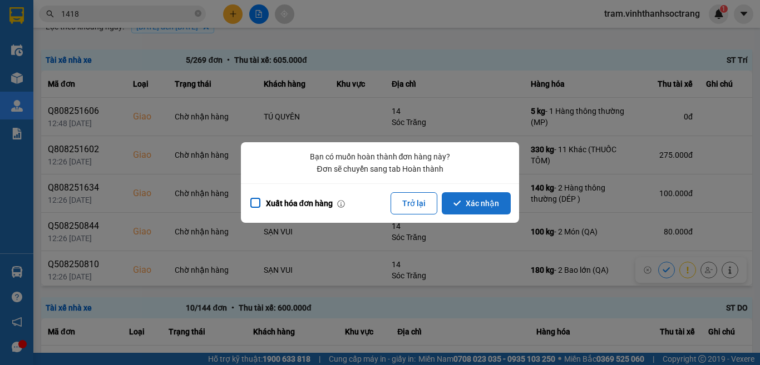
click at [481, 207] on button "Xác nhận" at bounding box center [475, 203] width 69 height 22
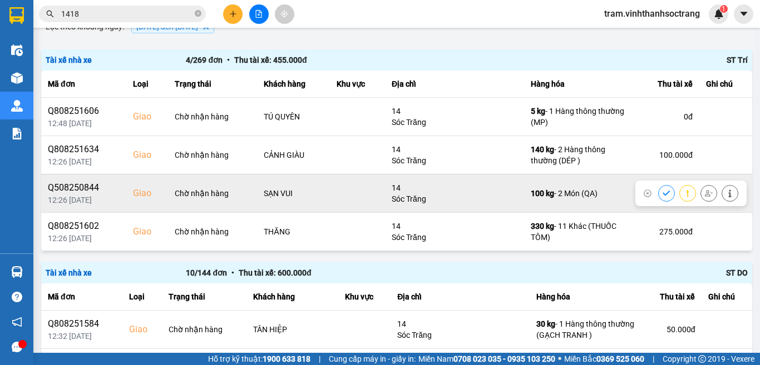
click at [662, 194] on icon at bounding box center [665, 193] width 7 height 5
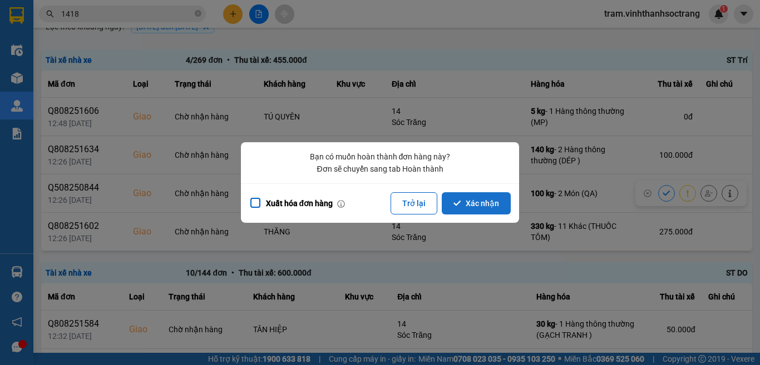
click at [479, 198] on button "Xác nhận" at bounding box center [475, 203] width 69 height 22
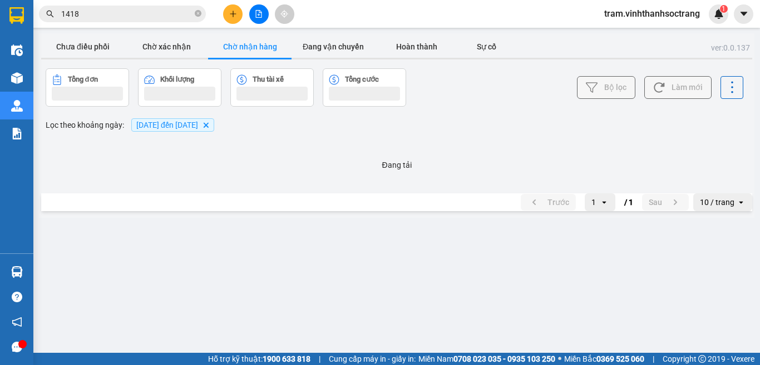
scroll to position [0, 0]
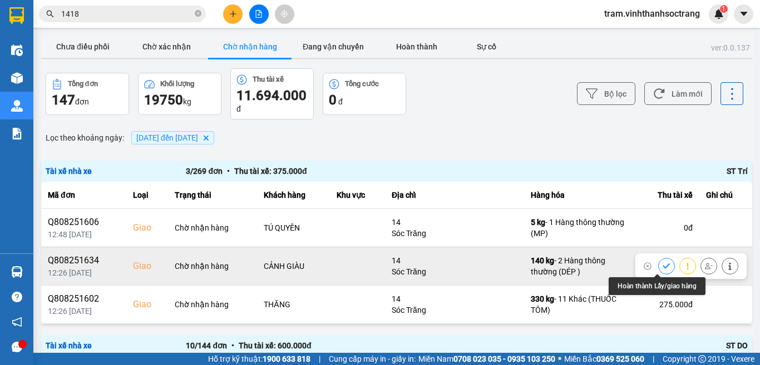
click at [662, 264] on icon at bounding box center [666, 266] width 8 height 8
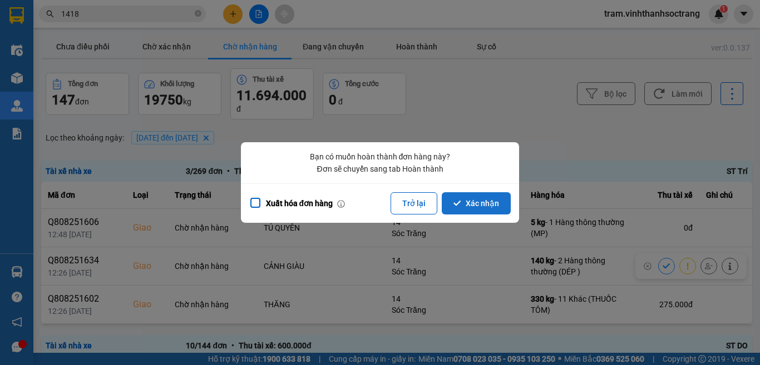
click at [492, 203] on button "Xác nhận" at bounding box center [475, 203] width 69 height 22
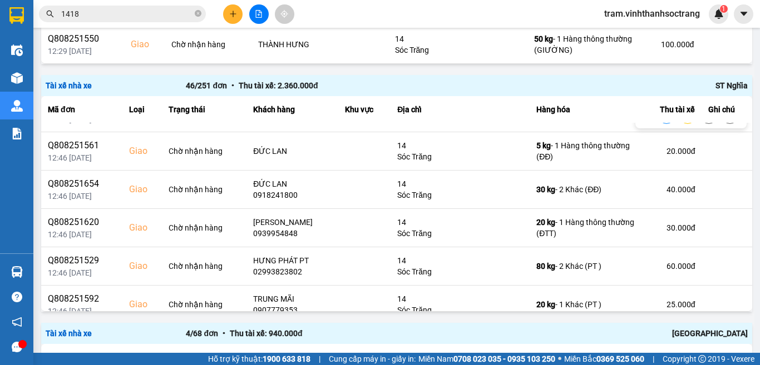
scroll to position [1390, 0]
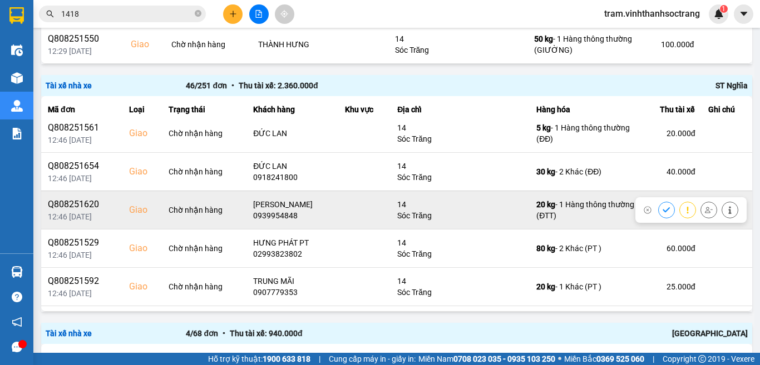
click at [662, 210] on icon at bounding box center [666, 210] width 8 height 8
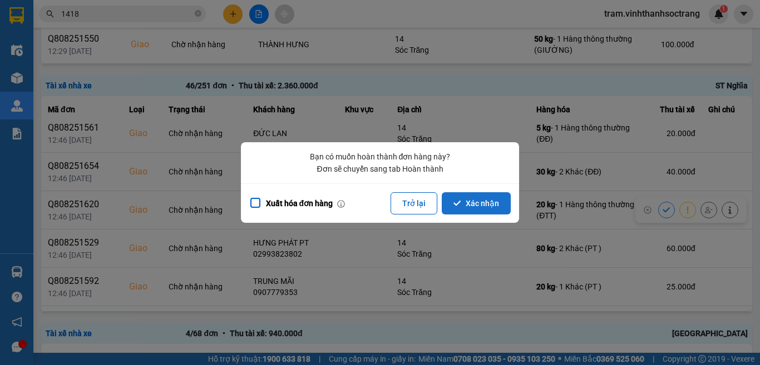
click at [487, 201] on button "Xác nhận" at bounding box center [475, 203] width 69 height 22
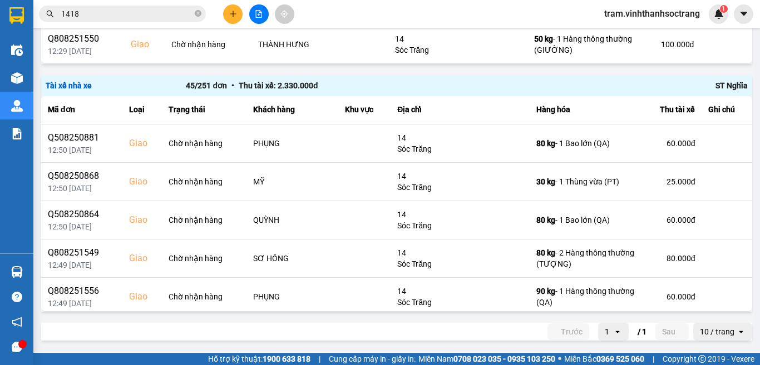
scroll to position [167, 0]
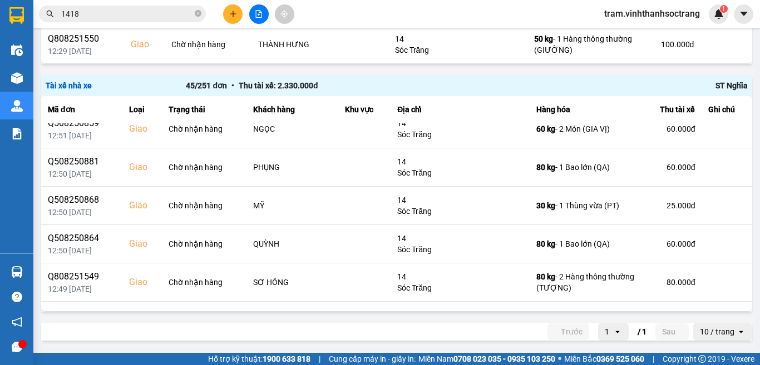
click icon
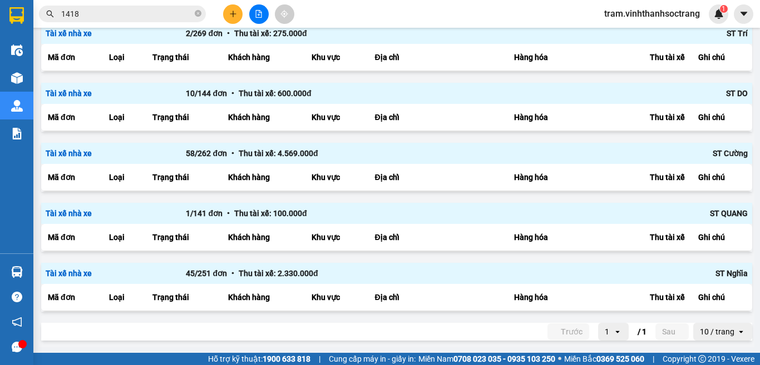
click button "Xác nhận"
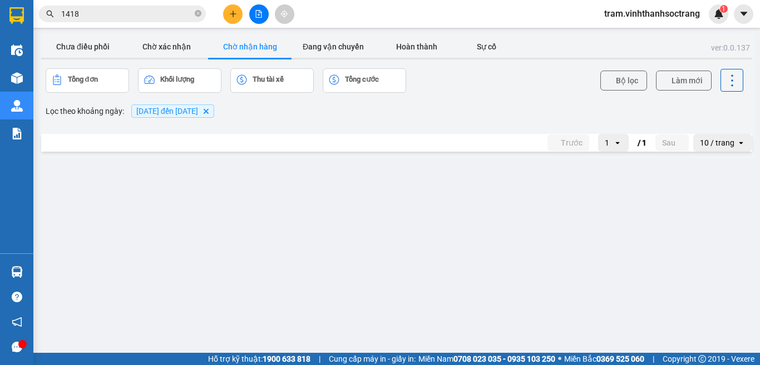
click button
click button "Xác nhận"
click icon
click button "Xác nhận"
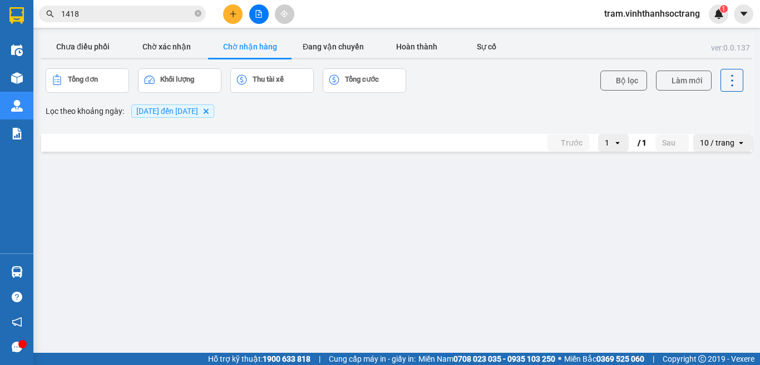
scroll to position [445, 0]
click icon
click button "Xác nhận"
click icon
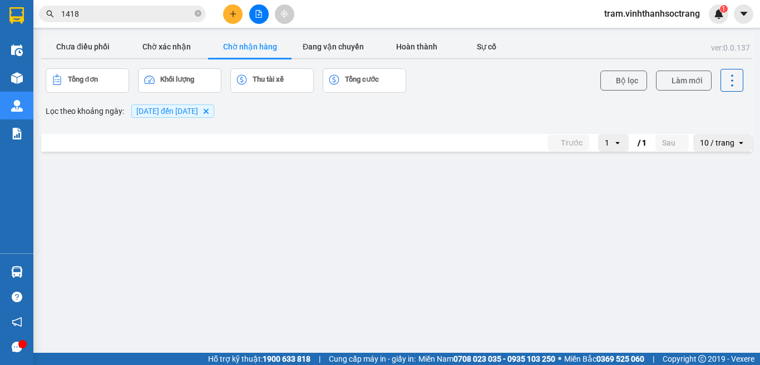
click button "Xác nhận"
click icon
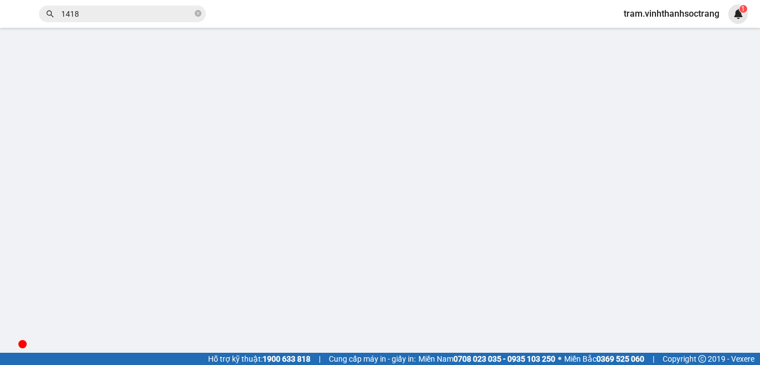
type input "MAI QUẦY"
type input "MỸ"
checkbox input "true"
type input "14"
type input "25.000"
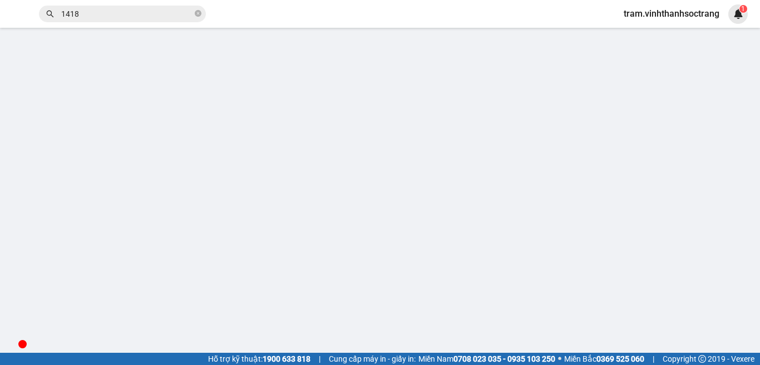
type input "25.000"
click input "25.000"
type input "3"
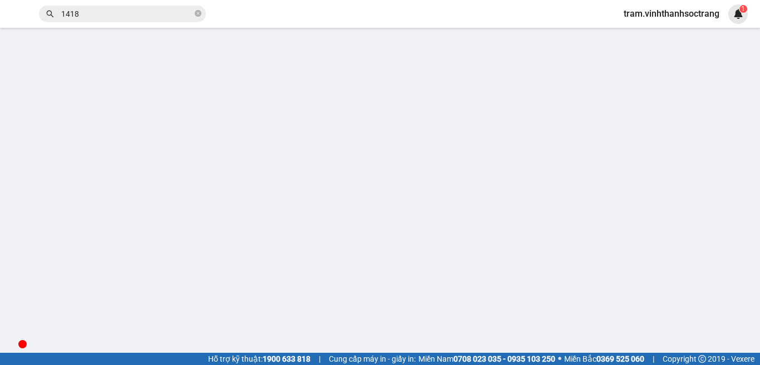
type input "30"
type input "30.000"
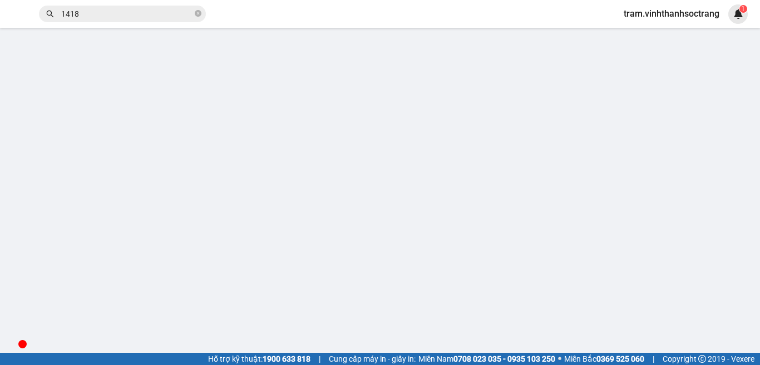
type input "30.000"
click div "SỬA ĐƠN HÀNG Lịch sử Ảnh kiện hàng Yêu cầu xuất hóa đơn điện tử Total Paid Fee …"
click span "[PERSON_NAME] thay đổi"
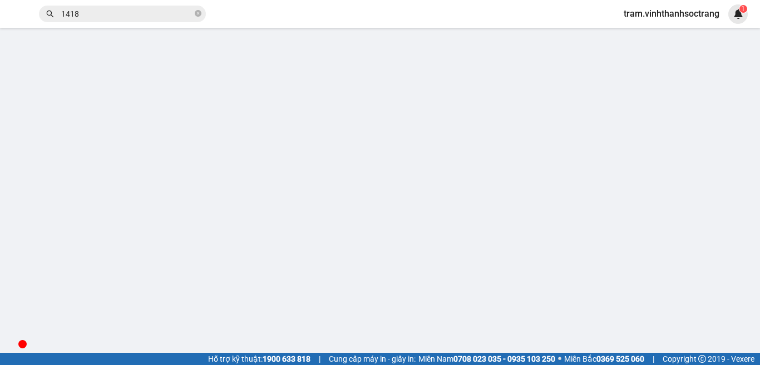
click icon
click button "Xác nhận"
click icon
click button "Xác nhận"
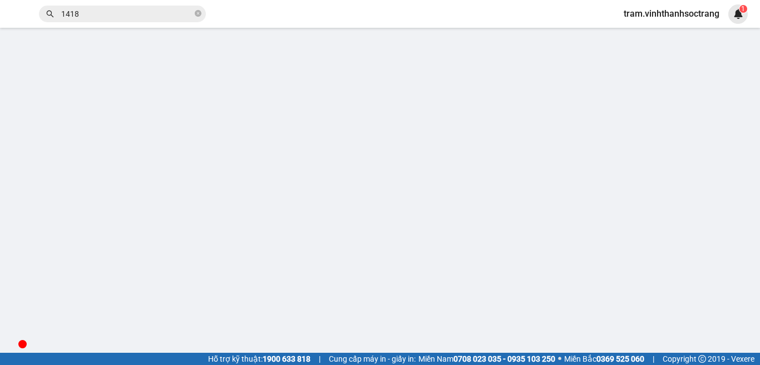
scroll to position [896, 0]
click icon
click button "Xác nhận"
drag, startPoint x: 643, startPoint y: 166, endPoint x: 549, endPoint y: 162, distance: 94.6
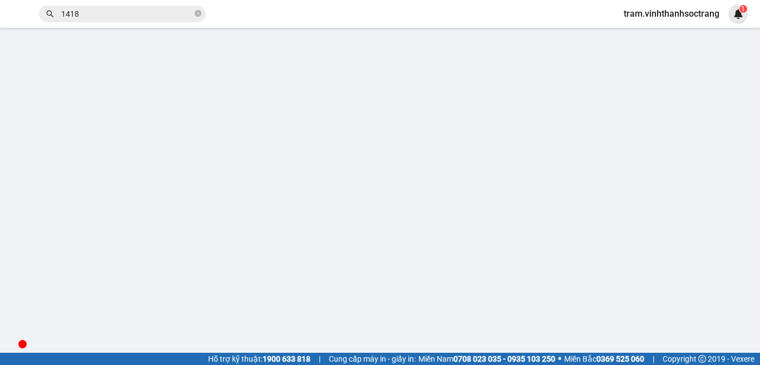
click div
click button
click button "Xác nhận"
click button
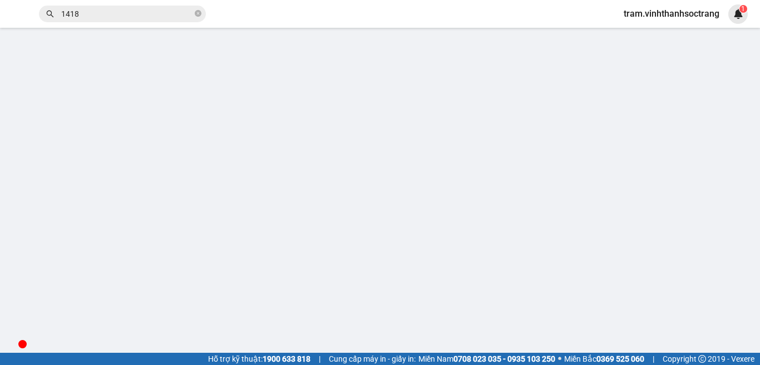
click button "Xác nhận"
click button
click button "Xác nhận"
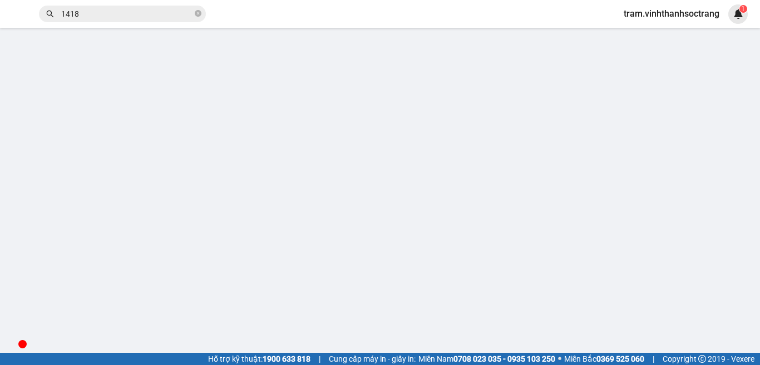
click icon
click button "Xác nhận"
click button
click button "Xác nhận"
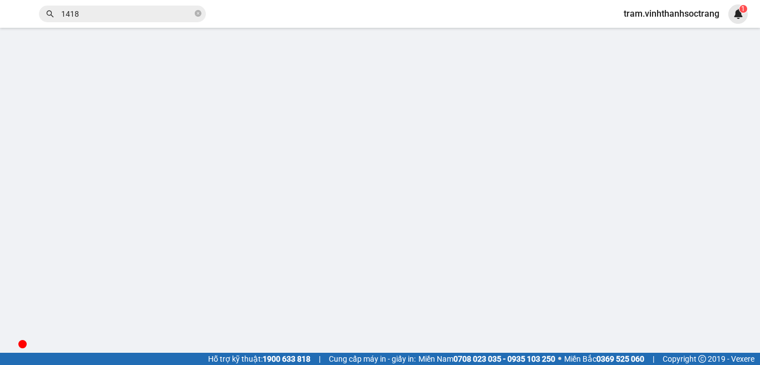
scroll to position [667, 0]
click icon
click button "Xác nhận"
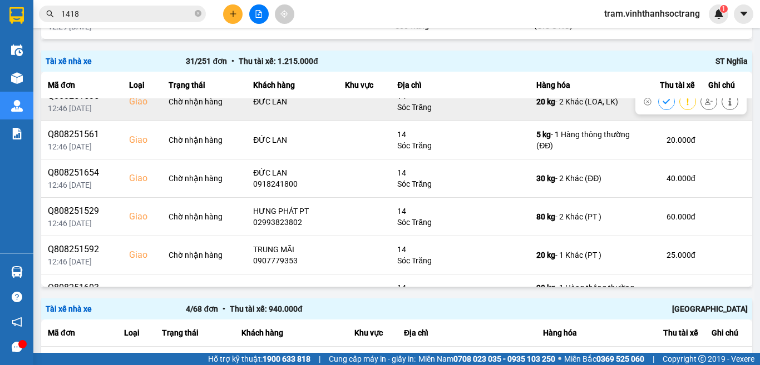
scroll to position [723, 0]
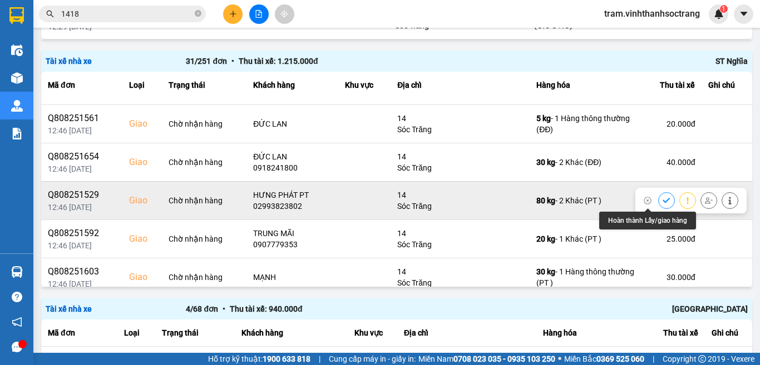
click at [662, 204] on icon at bounding box center [666, 201] width 8 height 8
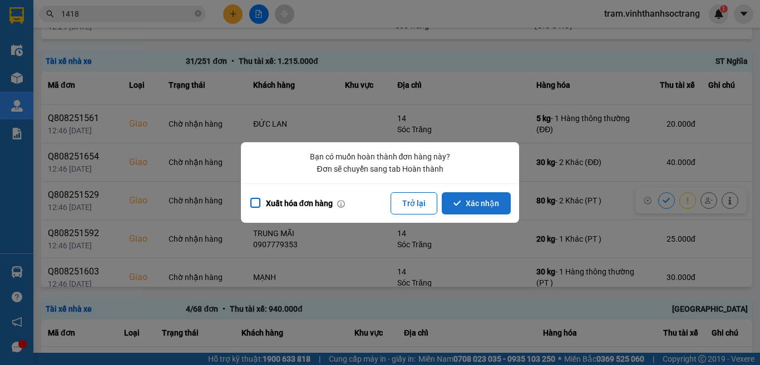
click at [470, 200] on button "Xác nhận" at bounding box center [475, 203] width 69 height 22
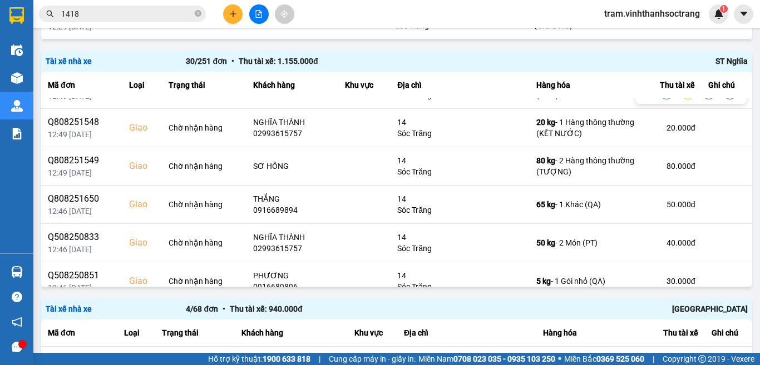
scroll to position [167, 0]
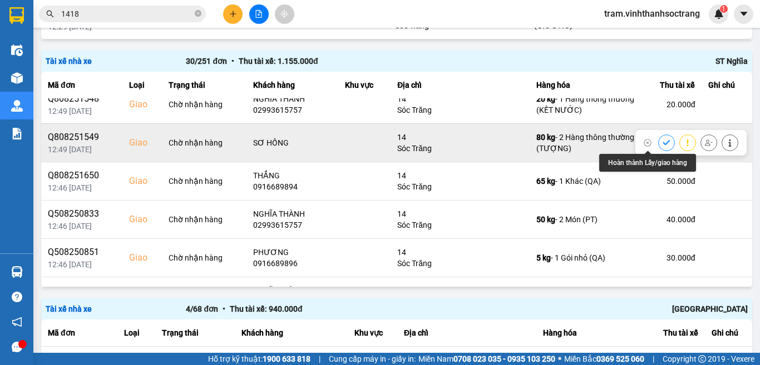
click at [662, 140] on icon at bounding box center [666, 143] width 8 height 8
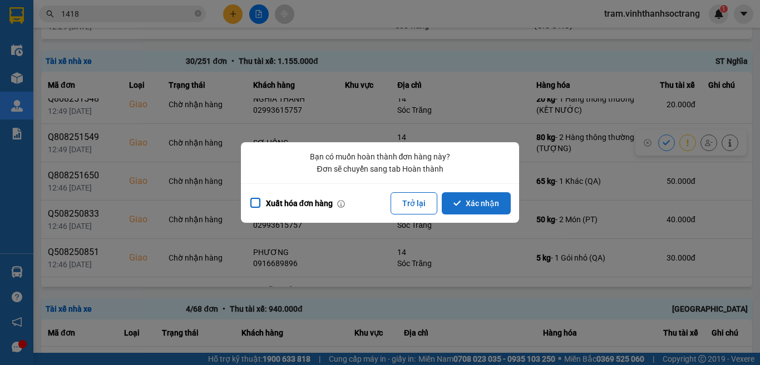
click at [474, 210] on button "Xác nhận" at bounding box center [475, 203] width 69 height 22
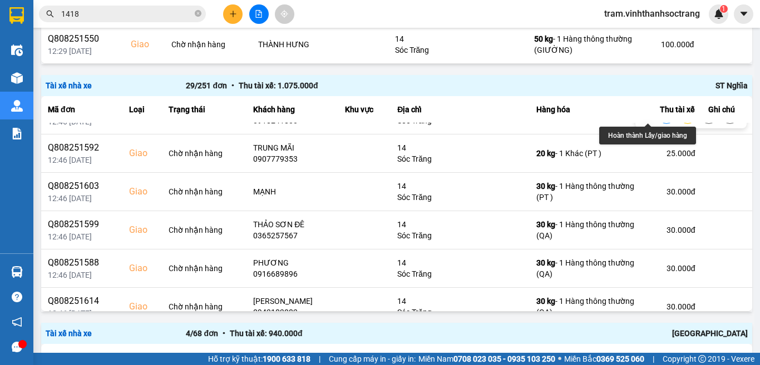
scroll to position [834, 0]
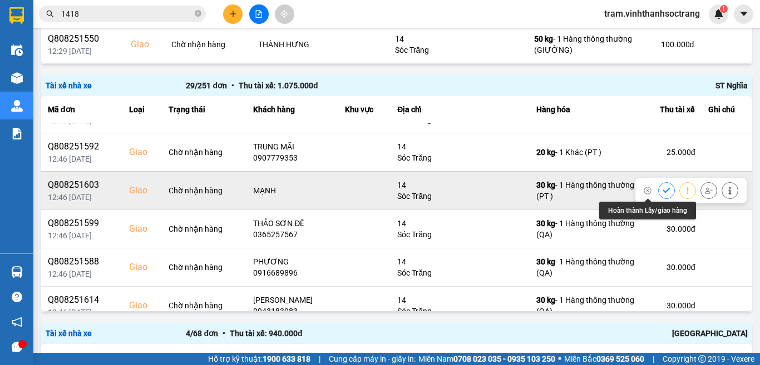
click at [658, 190] on button at bounding box center [666, 190] width 16 height 19
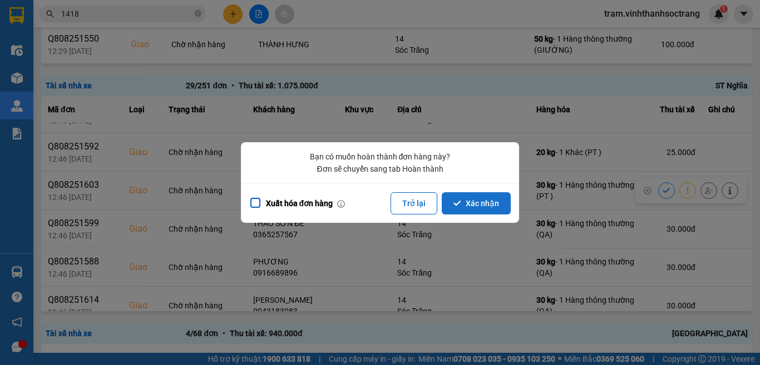
click at [466, 195] on button "Xác nhận" at bounding box center [475, 203] width 69 height 22
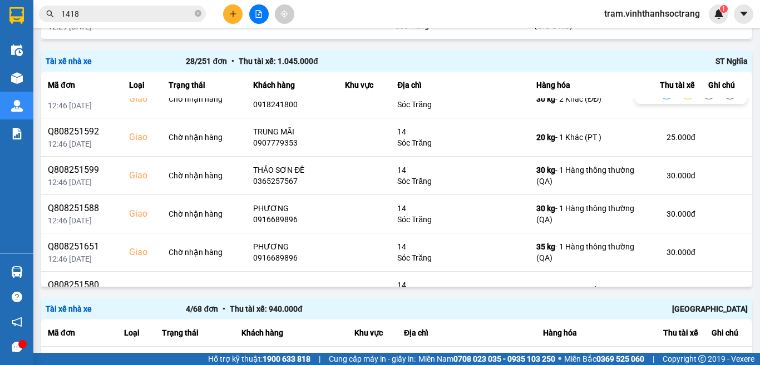
scroll to position [778, 0]
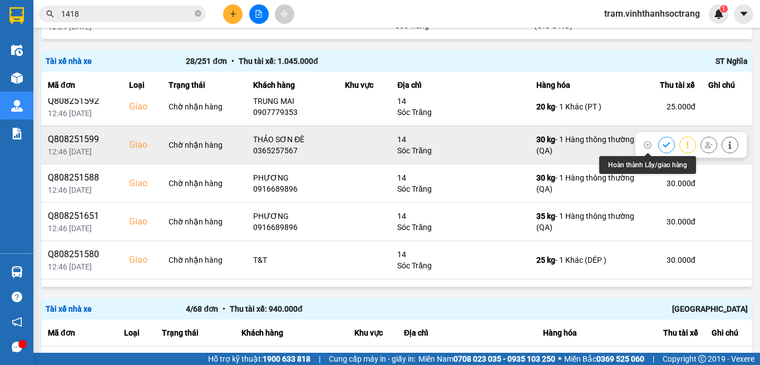
click at [662, 146] on icon at bounding box center [666, 145] width 8 height 8
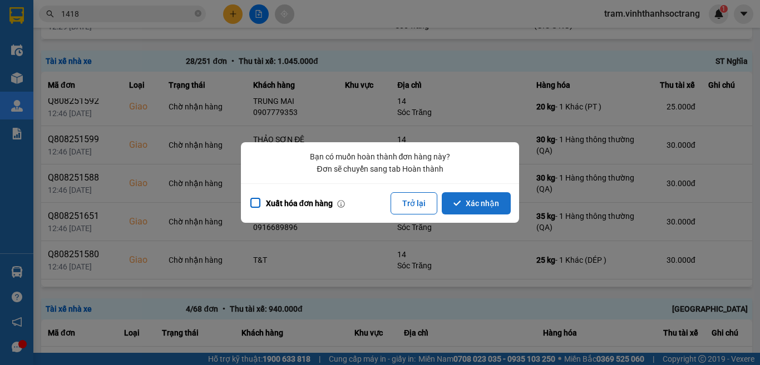
click at [474, 203] on button "Xác nhận" at bounding box center [475, 203] width 69 height 22
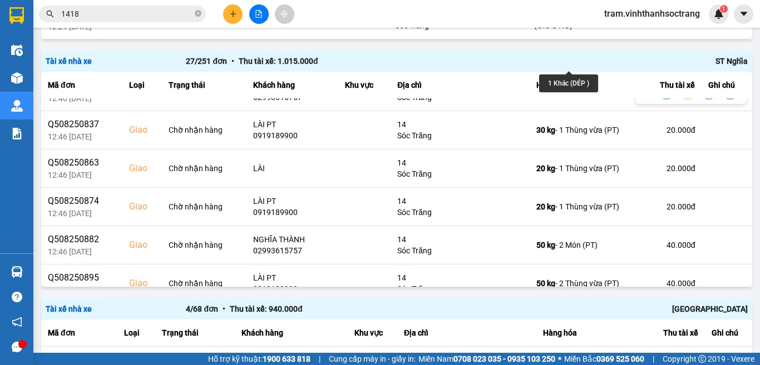
scroll to position [334, 0]
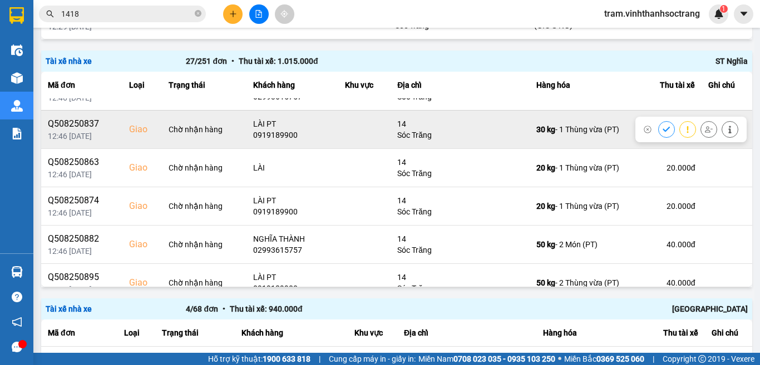
click at [662, 127] on icon at bounding box center [666, 130] width 8 height 8
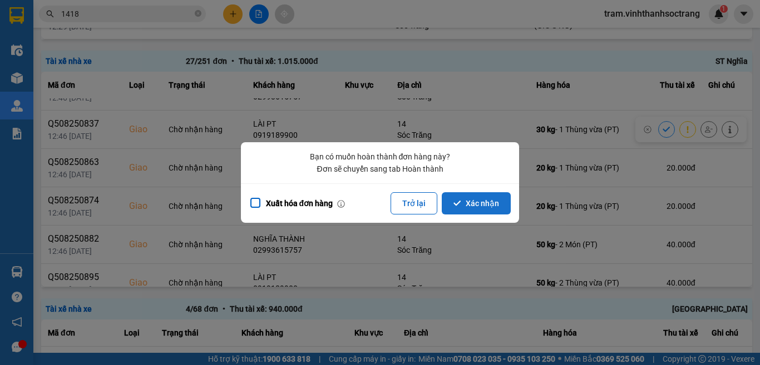
click at [469, 202] on button "Xác nhận" at bounding box center [475, 203] width 69 height 22
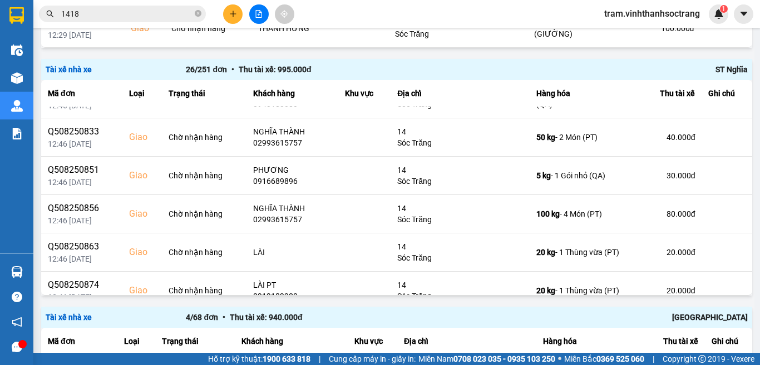
scroll to position [278, 0]
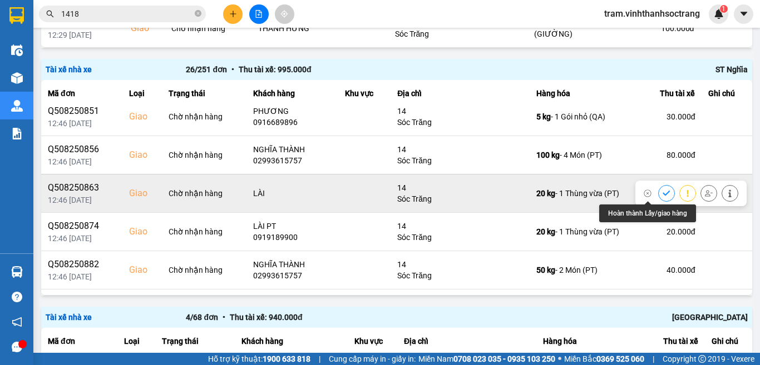
click at [662, 191] on icon at bounding box center [666, 194] width 8 height 8
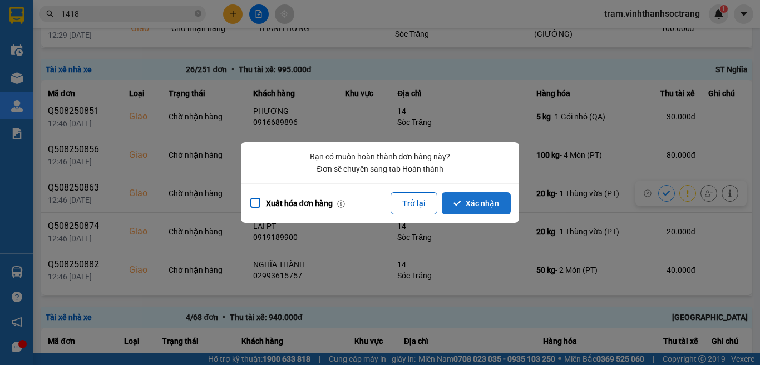
click at [454, 200] on icon "dialog" at bounding box center [457, 204] width 8 height 8
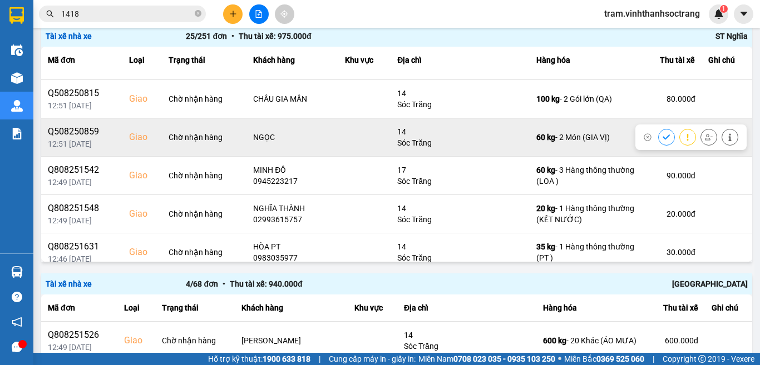
scroll to position [222, 0]
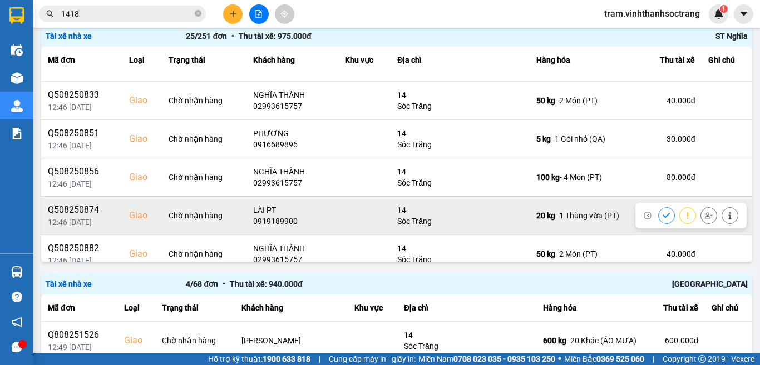
click at [662, 216] on icon at bounding box center [665, 215] width 7 height 5
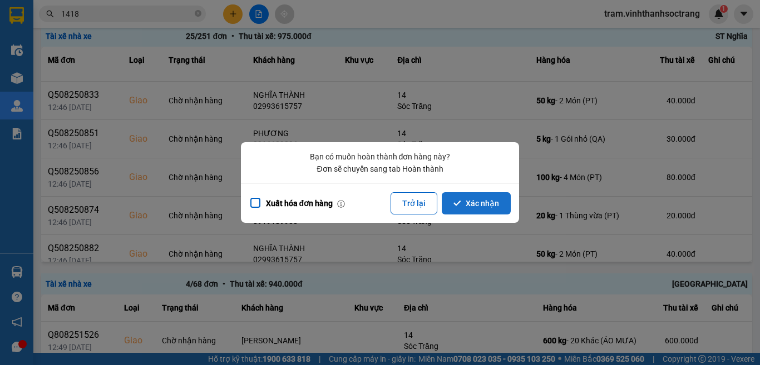
click at [483, 201] on button "Xác nhận" at bounding box center [475, 203] width 69 height 22
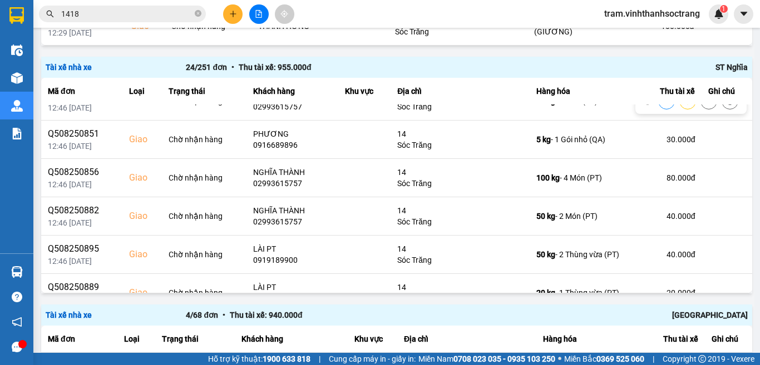
scroll to position [278, 0]
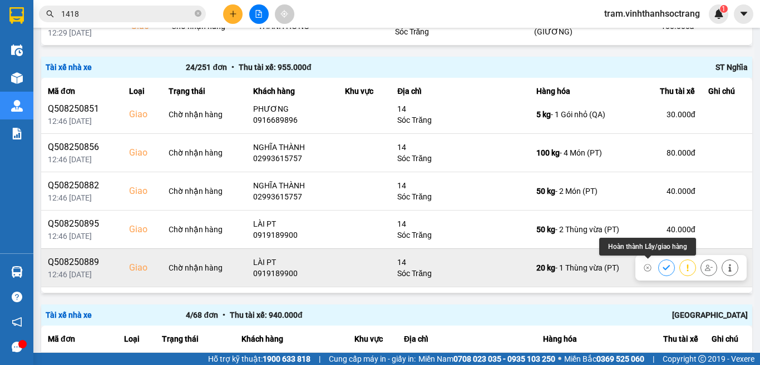
click at [662, 269] on icon at bounding box center [665, 267] width 7 height 5
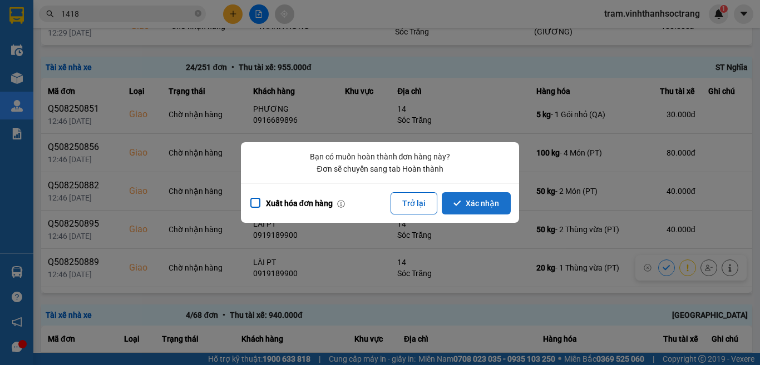
click at [495, 211] on button "Xác nhận" at bounding box center [475, 203] width 69 height 22
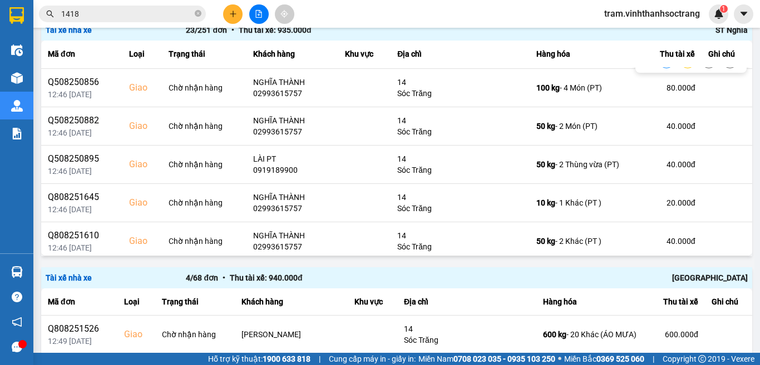
scroll to position [334, 0]
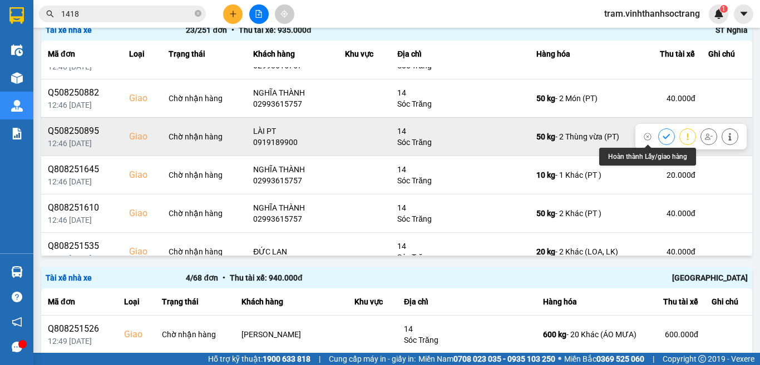
click at [662, 137] on icon at bounding box center [666, 137] width 8 height 8
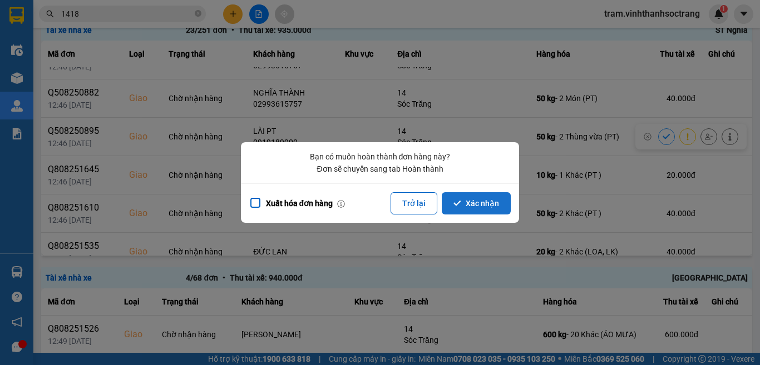
click at [480, 209] on button "Xác nhận" at bounding box center [475, 203] width 69 height 22
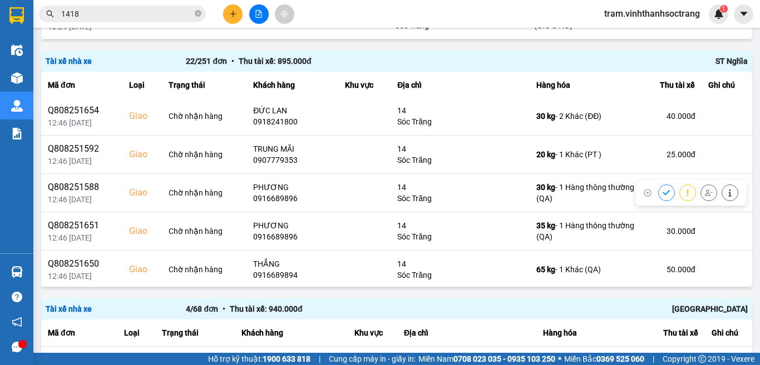
scroll to position [656, 0]
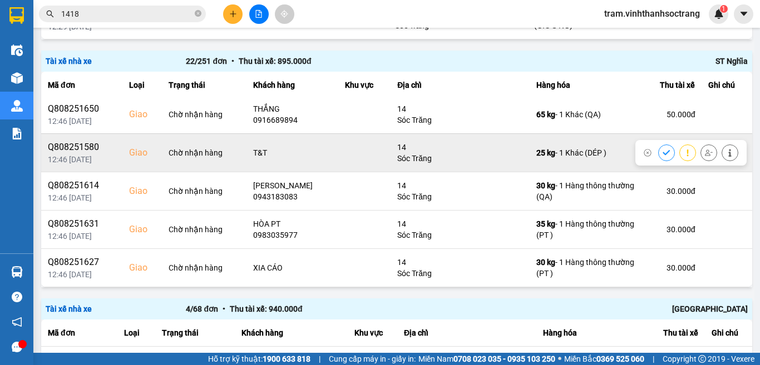
click at [662, 153] on icon at bounding box center [666, 153] width 8 height 8
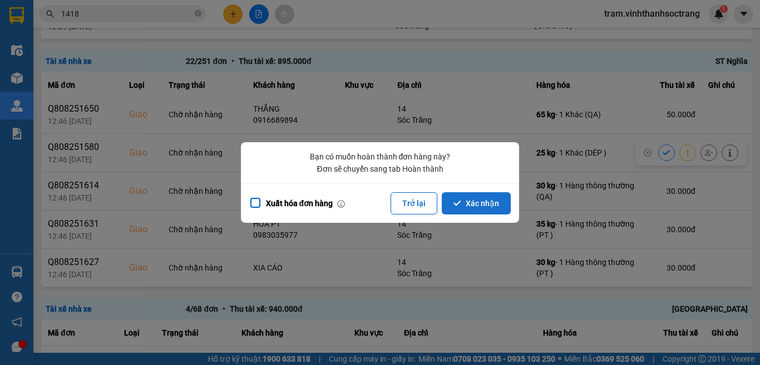
click at [477, 213] on button "Xác nhận" at bounding box center [475, 203] width 69 height 22
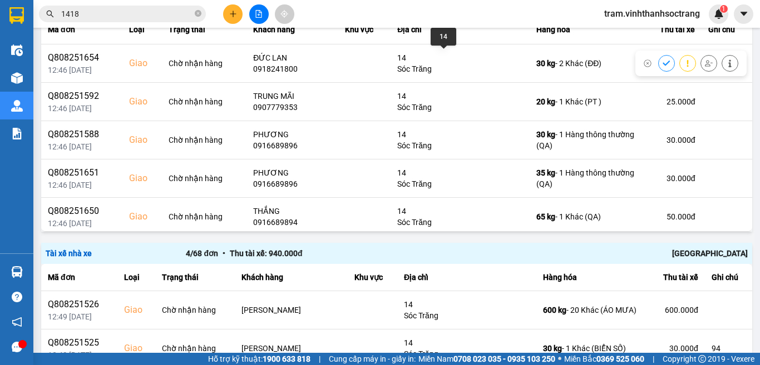
scroll to position [500, 0]
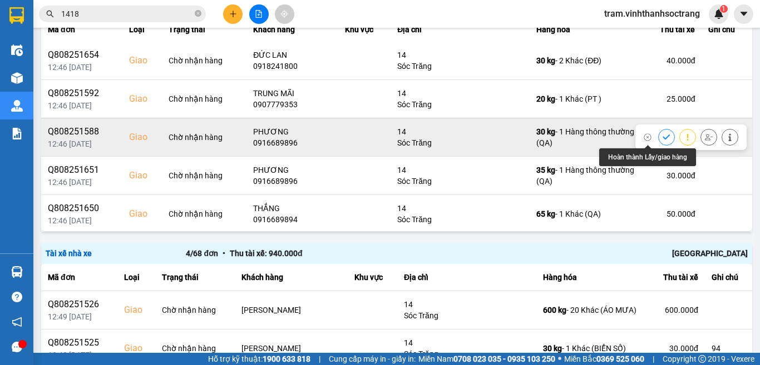
click at [662, 134] on icon at bounding box center [666, 137] width 8 height 8
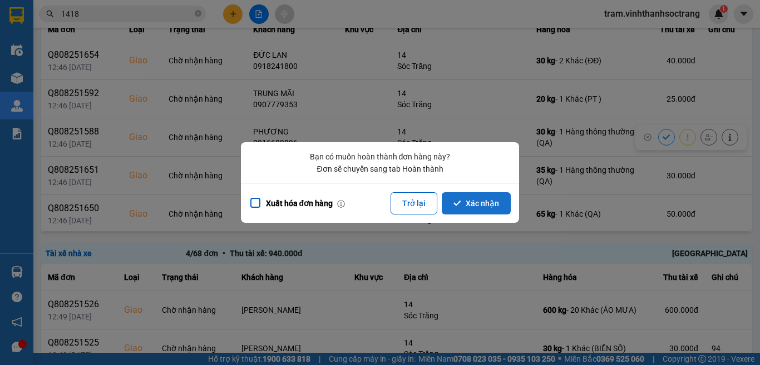
click at [485, 205] on button "Xác nhận" at bounding box center [475, 203] width 69 height 22
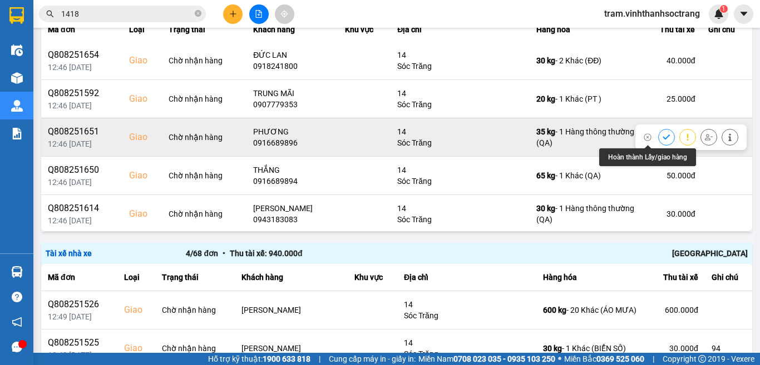
click at [662, 138] on icon at bounding box center [666, 137] width 8 height 8
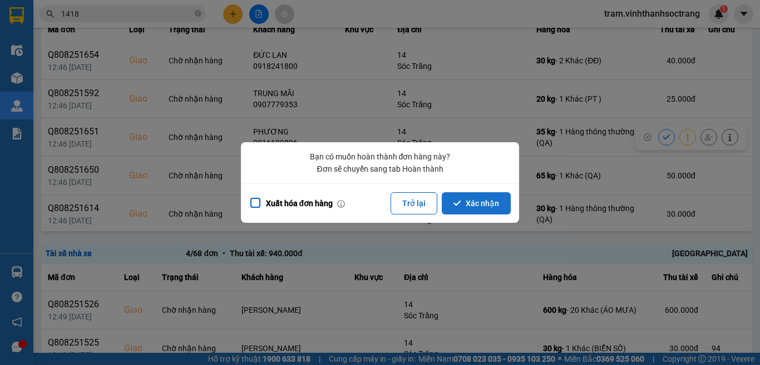
click at [480, 202] on button "Xác nhận" at bounding box center [475, 203] width 69 height 22
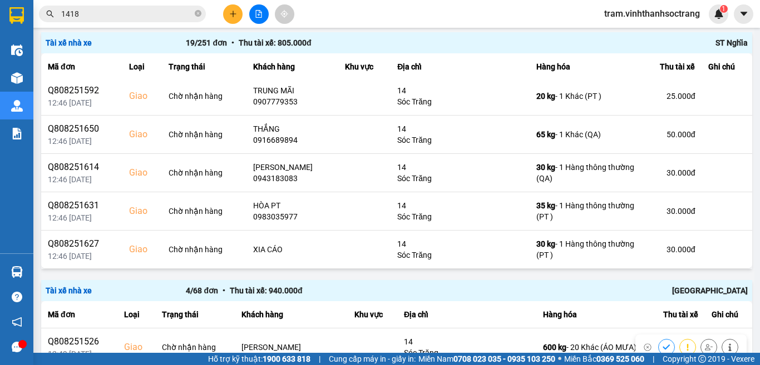
scroll to position [816, 0]
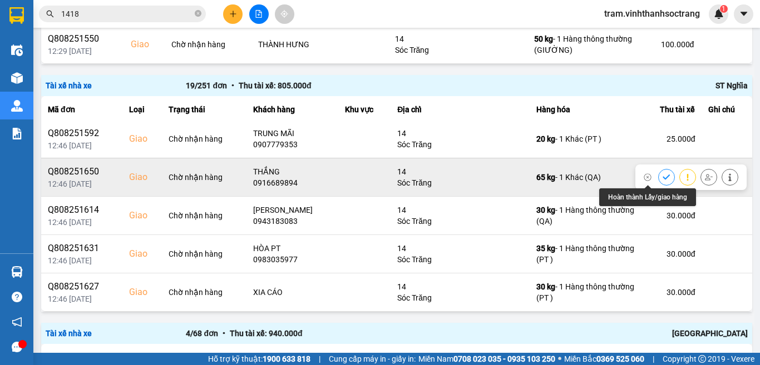
click at [662, 176] on icon at bounding box center [666, 177] width 8 height 8
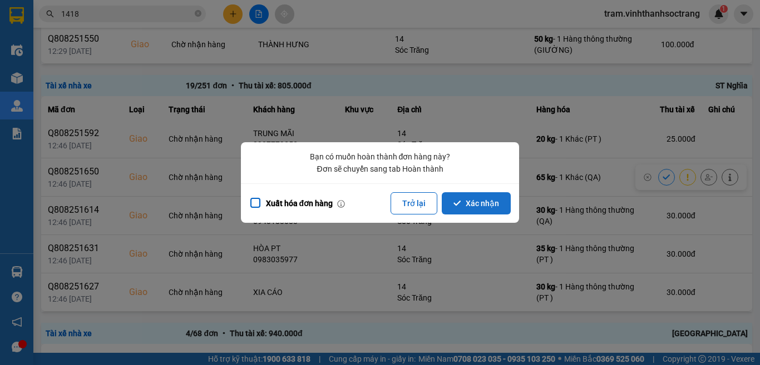
click at [475, 206] on button "Xác nhận" at bounding box center [475, 203] width 69 height 22
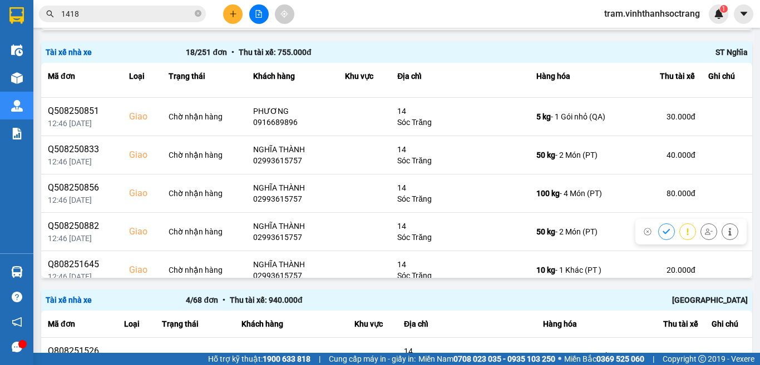
scroll to position [113, 0]
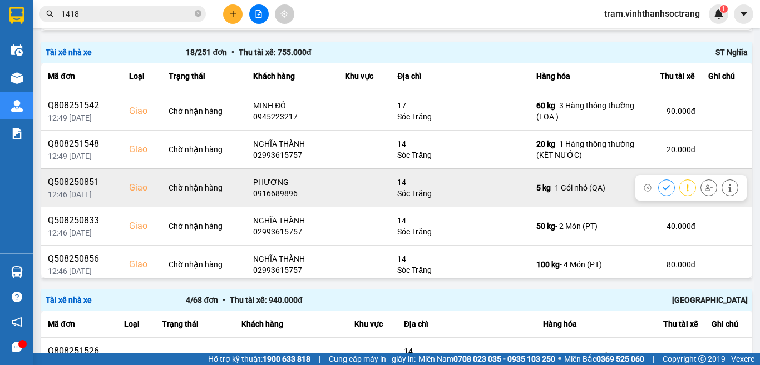
click at [662, 188] on icon at bounding box center [666, 188] width 8 height 8
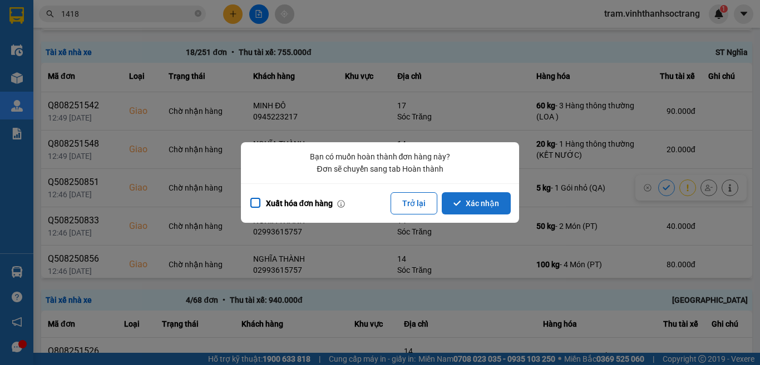
click at [480, 201] on button "Xác nhận" at bounding box center [475, 203] width 69 height 22
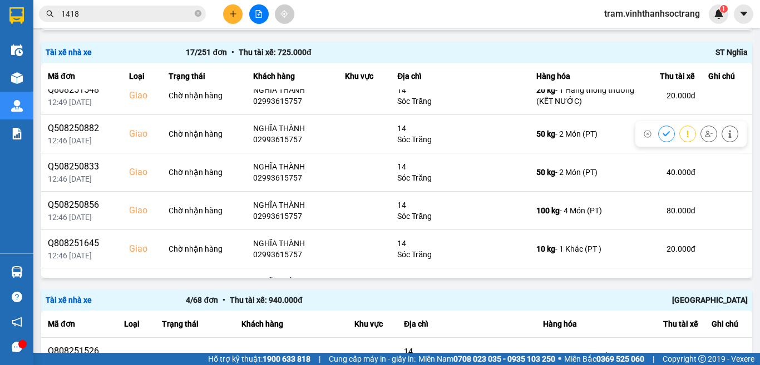
scroll to position [222, 0]
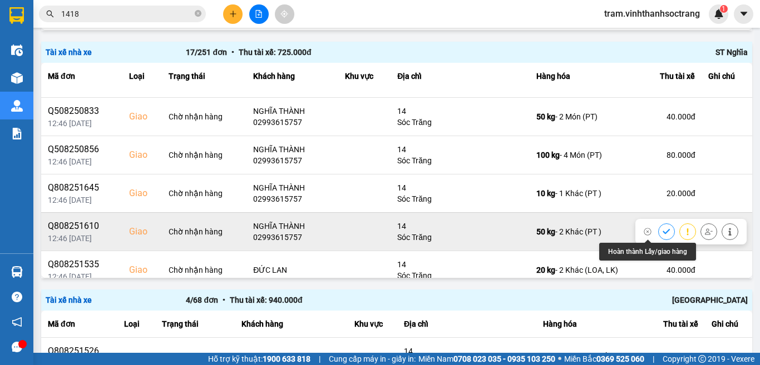
click at [662, 232] on icon at bounding box center [665, 231] width 7 height 5
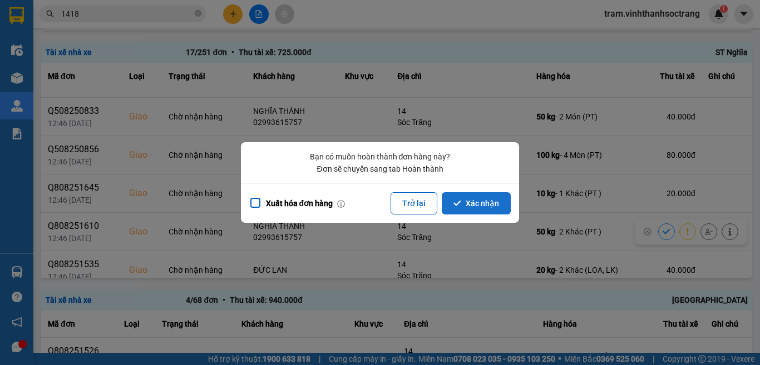
click at [455, 213] on button "Xác nhận" at bounding box center [475, 203] width 69 height 22
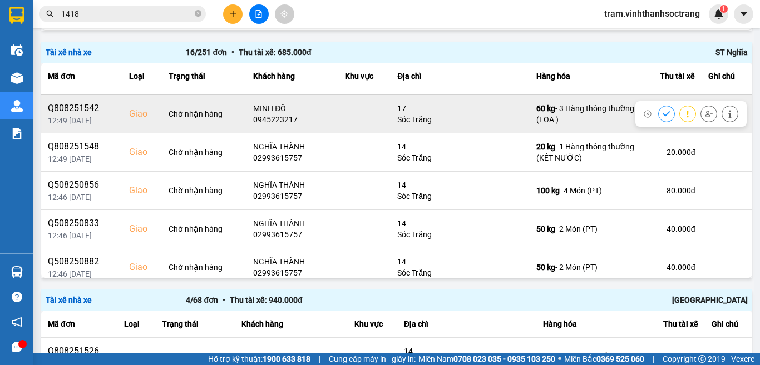
scroll to position [111, 0]
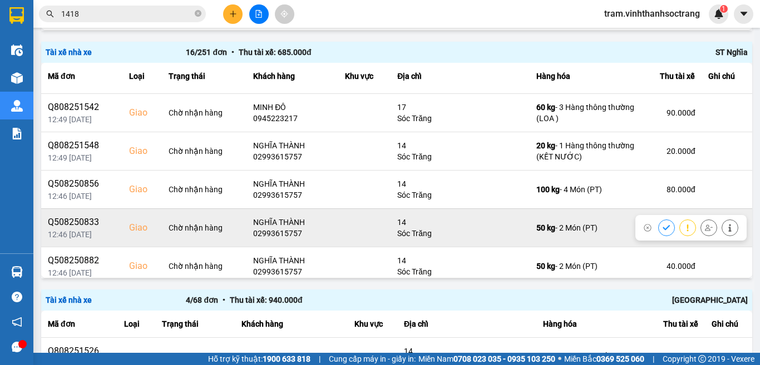
click at [662, 227] on icon at bounding box center [666, 228] width 8 height 8
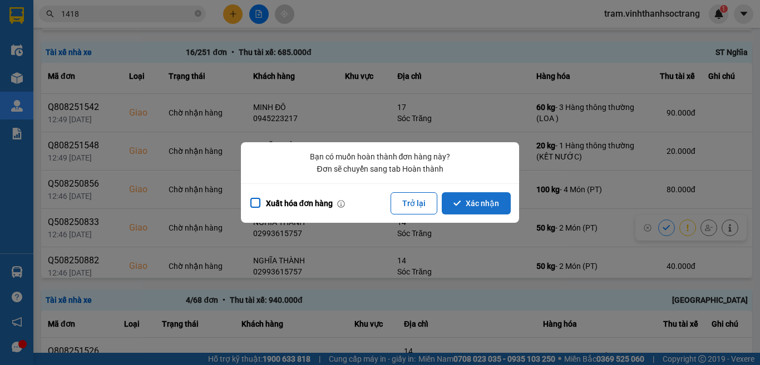
click at [473, 204] on button "Xác nhận" at bounding box center [475, 203] width 69 height 22
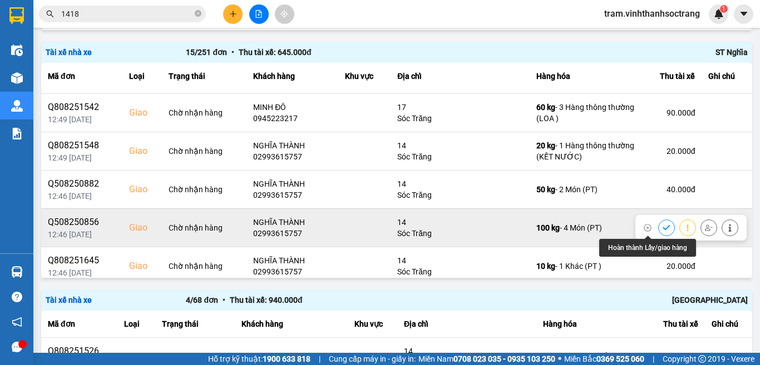
click at [662, 224] on icon at bounding box center [666, 228] width 8 height 8
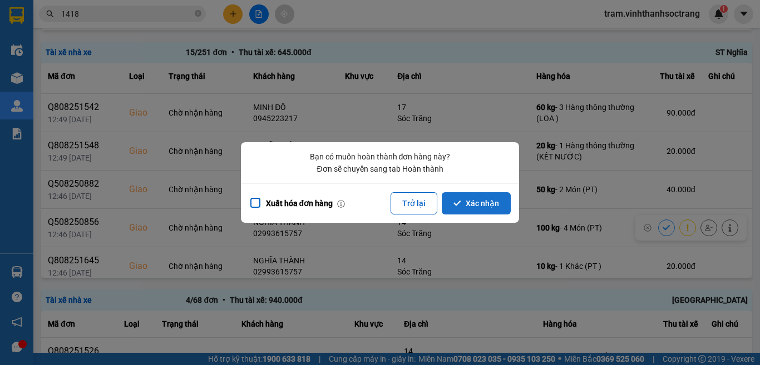
click at [489, 198] on button "Xác nhận" at bounding box center [475, 203] width 69 height 22
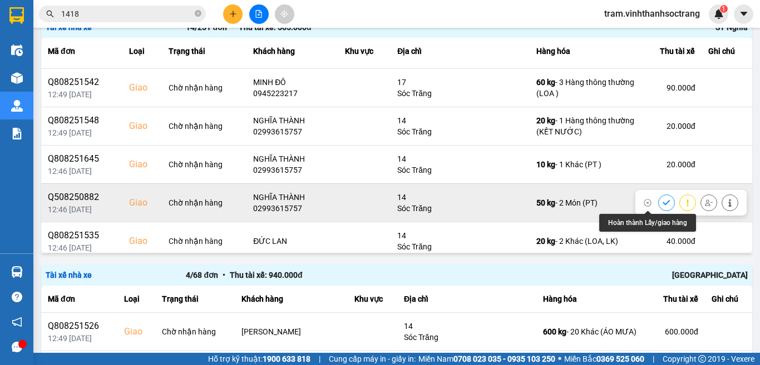
click at [662, 200] on icon at bounding box center [666, 203] width 8 height 8
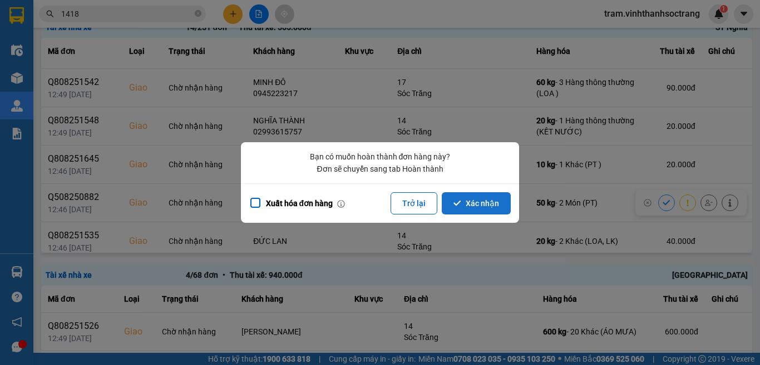
click at [499, 204] on button "Xác nhận" at bounding box center [475, 203] width 69 height 22
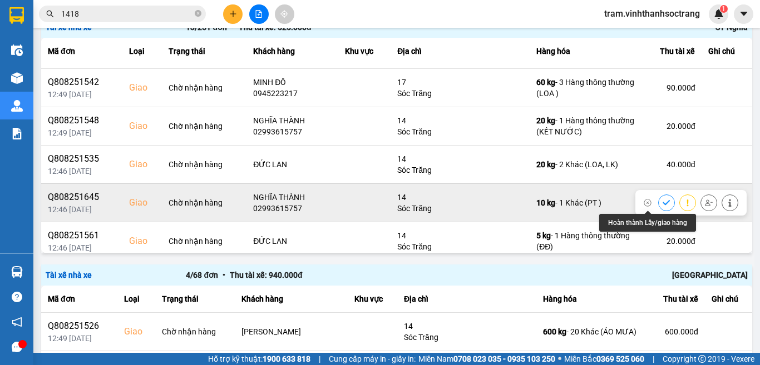
click at [662, 204] on icon at bounding box center [666, 203] width 8 height 8
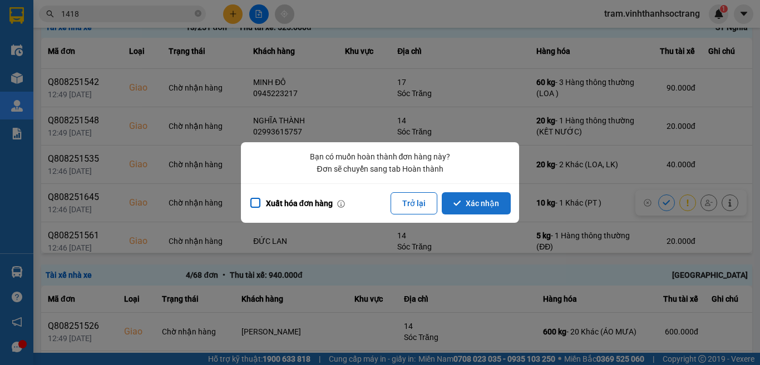
click at [487, 205] on button "Xác nhận" at bounding box center [475, 203] width 69 height 22
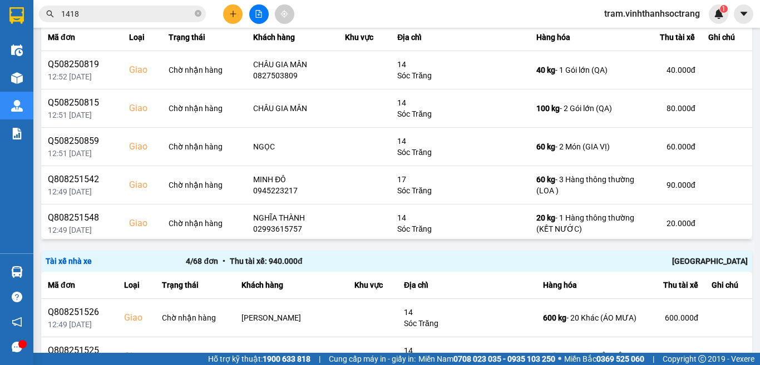
scroll to position [896, 0]
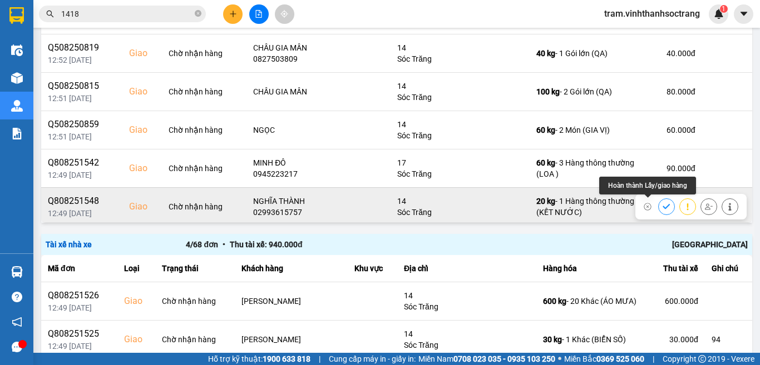
click at [662, 205] on icon at bounding box center [666, 207] width 8 height 8
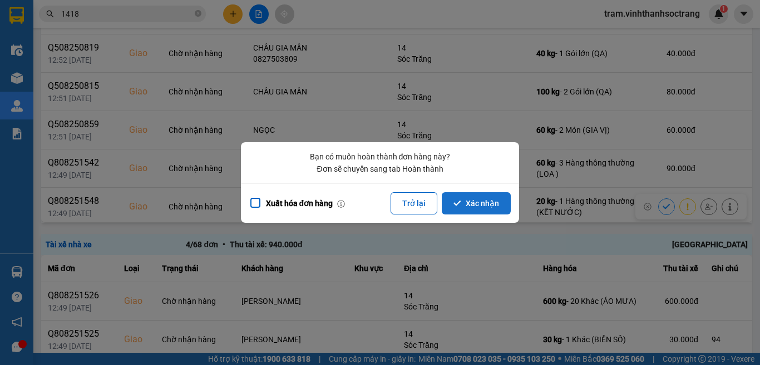
click at [492, 209] on button "Xác nhận" at bounding box center [475, 203] width 69 height 22
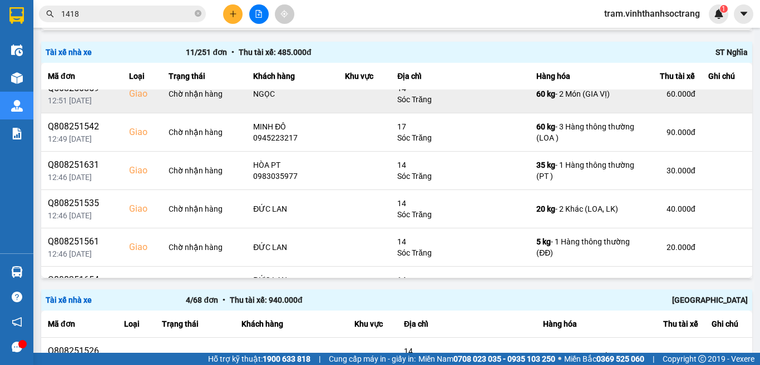
scroll to position [111, 0]
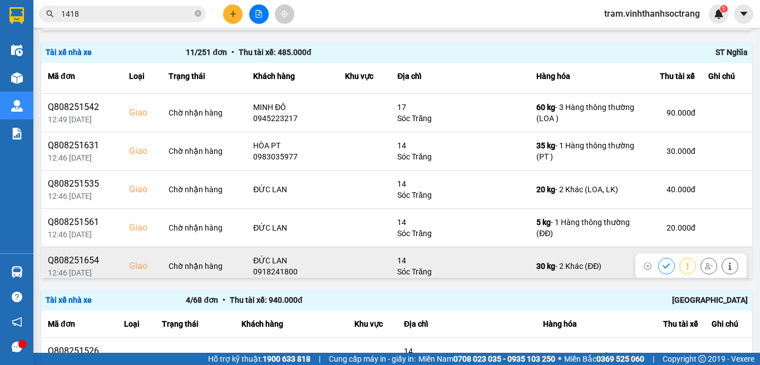
click at [662, 262] on icon at bounding box center [666, 266] width 8 height 8
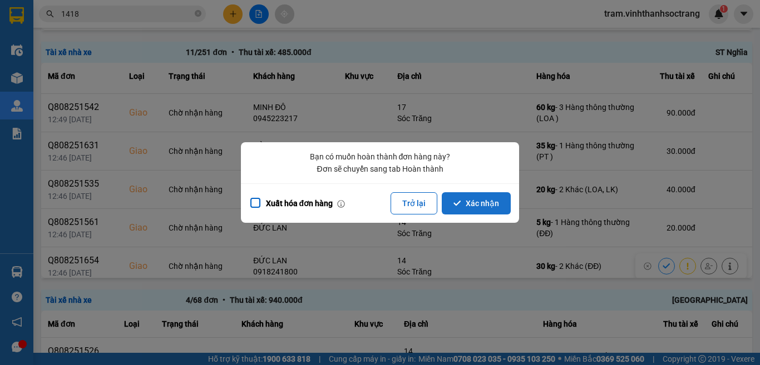
click at [485, 198] on button "Xác nhận" at bounding box center [475, 203] width 69 height 22
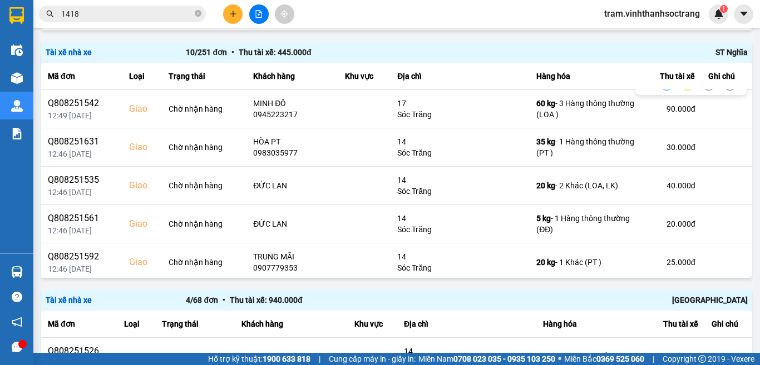
scroll to position [195, 0]
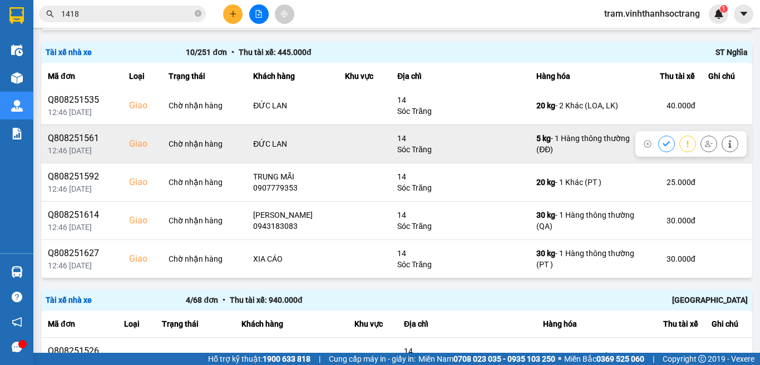
click at [658, 145] on button at bounding box center [666, 143] width 16 height 19
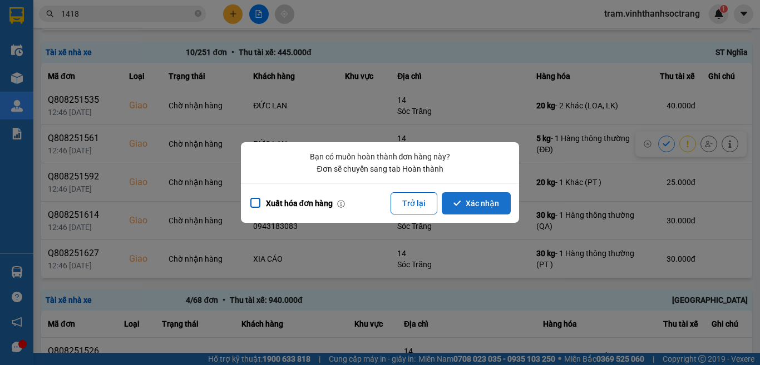
click at [500, 195] on button "Xác nhận" at bounding box center [475, 203] width 69 height 22
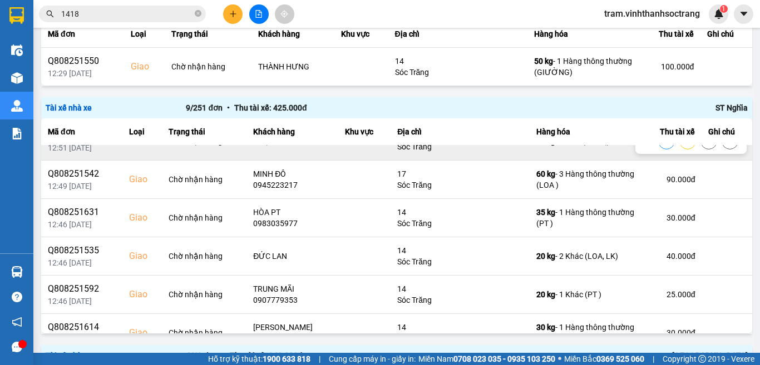
scroll to position [111, 0]
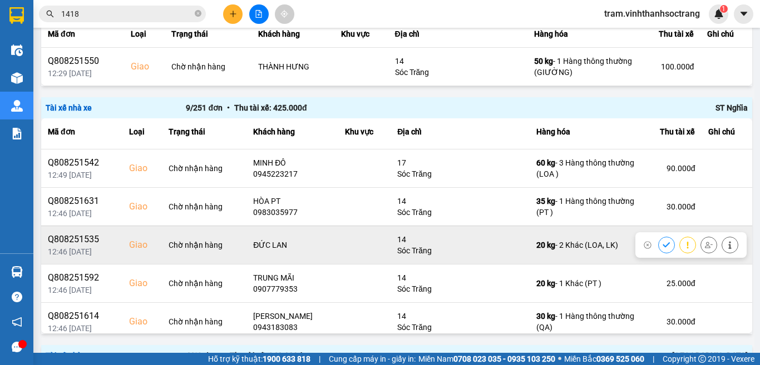
click at [662, 243] on icon at bounding box center [666, 245] width 8 height 8
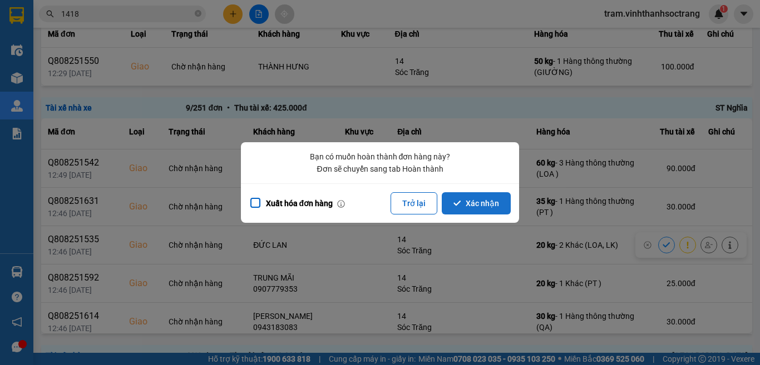
click at [454, 203] on icon "dialog" at bounding box center [457, 204] width 8 height 8
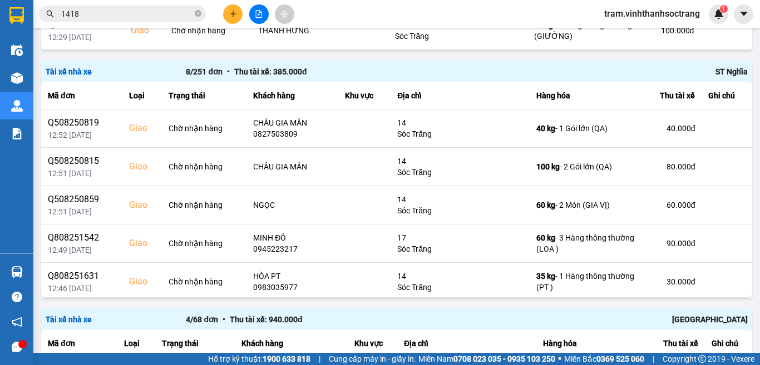
scroll to position [840, 0]
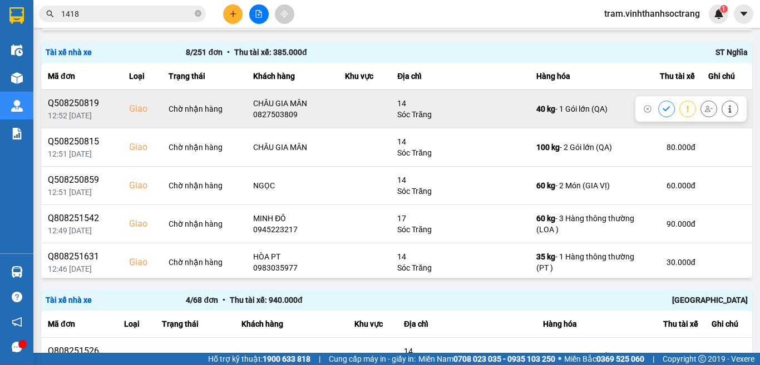
click at [662, 106] on icon at bounding box center [666, 109] width 8 height 8
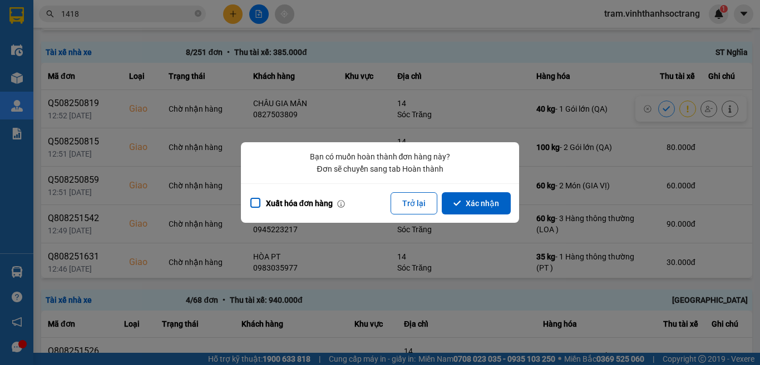
drag, startPoint x: 489, startPoint y: 205, endPoint x: 489, endPoint y: 175, distance: 30.6
click at [488, 204] on button "Xác nhận" at bounding box center [475, 203] width 69 height 22
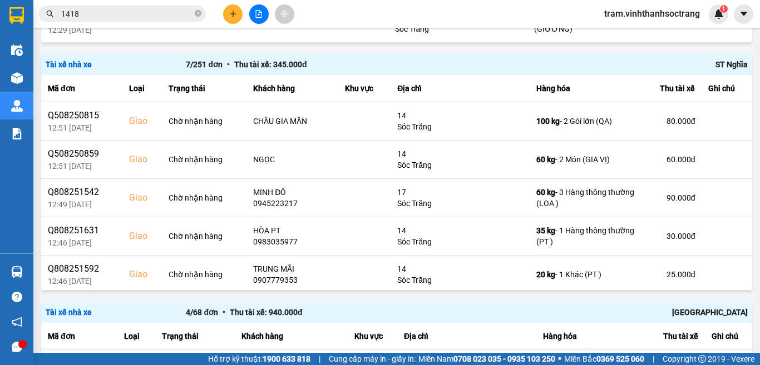
scroll to position [816, 0]
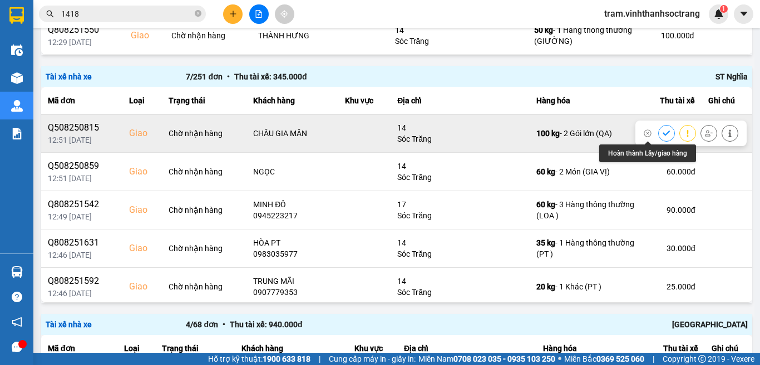
click at [662, 135] on icon at bounding box center [666, 134] width 8 height 8
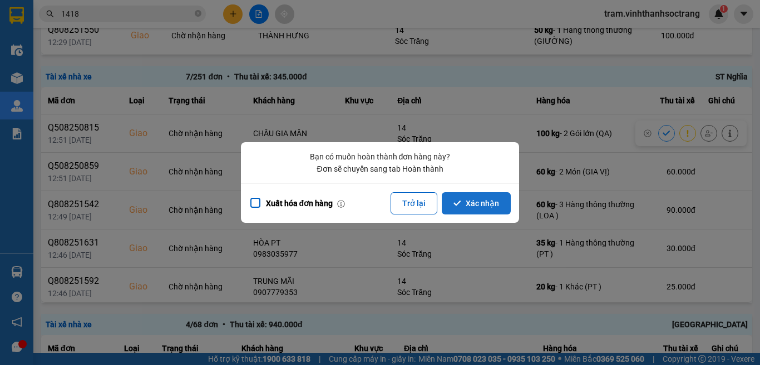
click at [475, 207] on button "Xác nhận" at bounding box center [475, 203] width 69 height 22
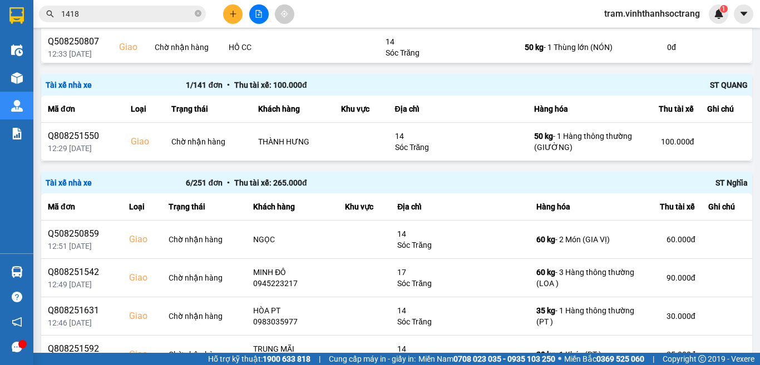
scroll to position [785, 0]
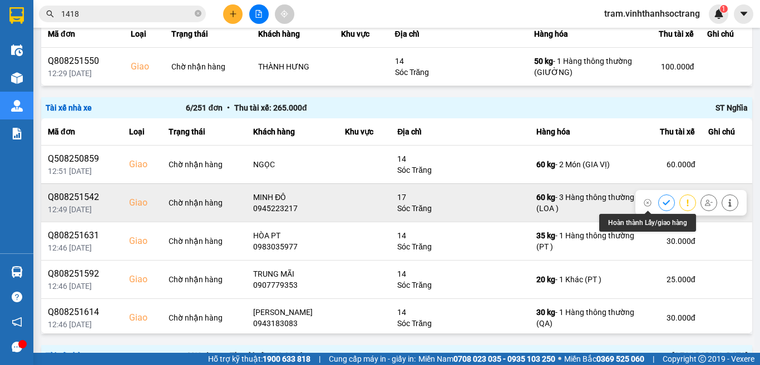
click at [658, 209] on button at bounding box center [666, 202] width 16 height 19
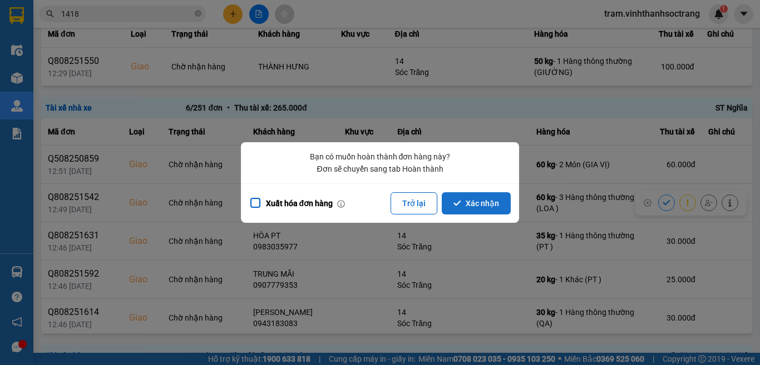
click at [488, 205] on button "Xác nhận" at bounding box center [475, 203] width 69 height 22
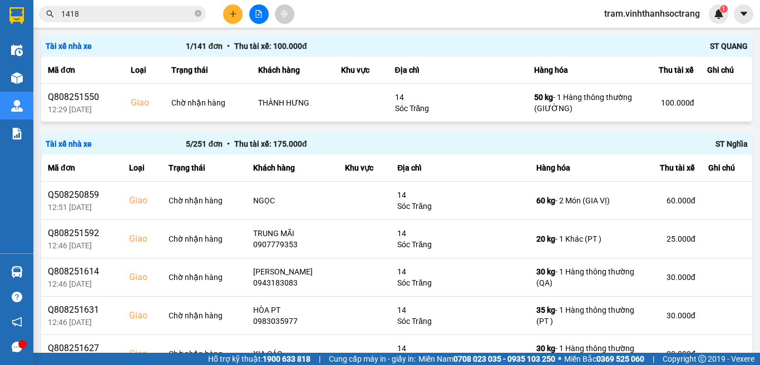
scroll to position [840, 0]
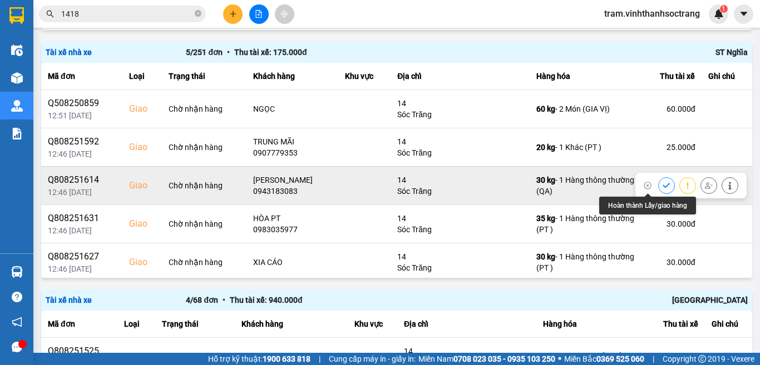
click at [658, 184] on button at bounding box center [666, 185] width 16 height 19
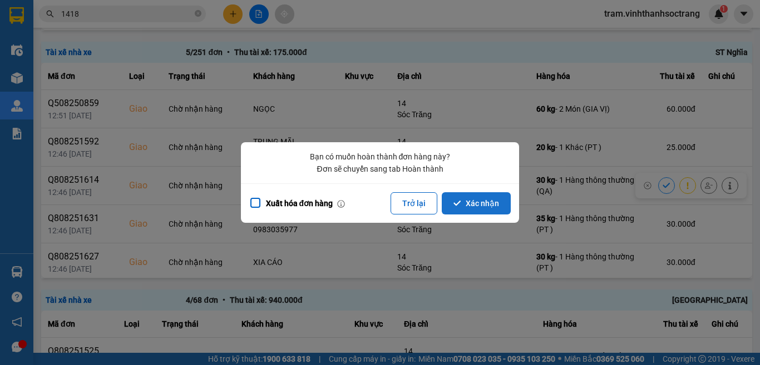
click at [471, 204] on button "Xác nhận" at bounding box center [475, 203] width 69 height 22
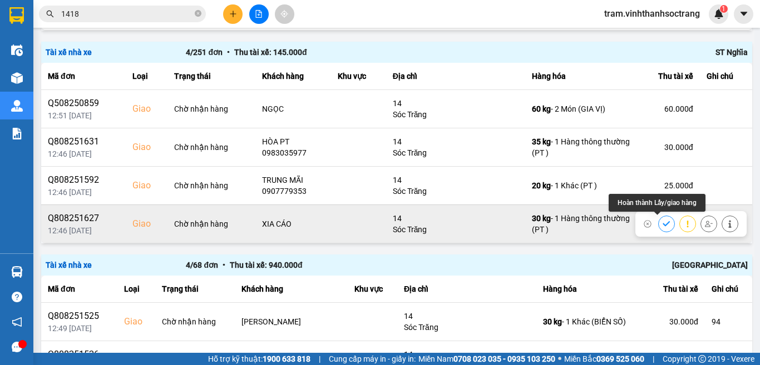
click at [662, 221] on icon at bounding box center [666, 224] width 8 height 8
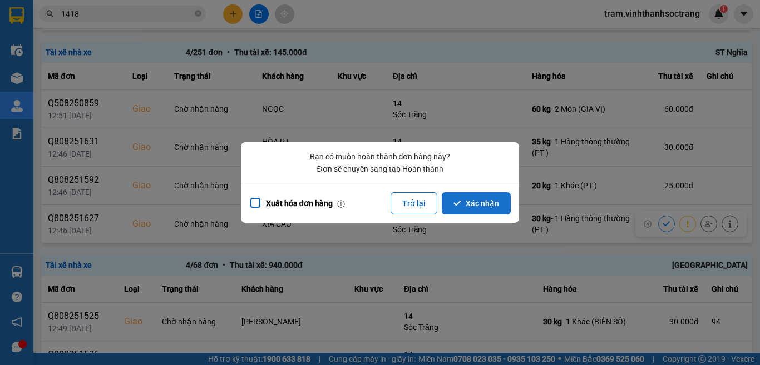
click at [483, 210] on button "Xác nhận" at bounding box center [475, 203] width 69 height 22
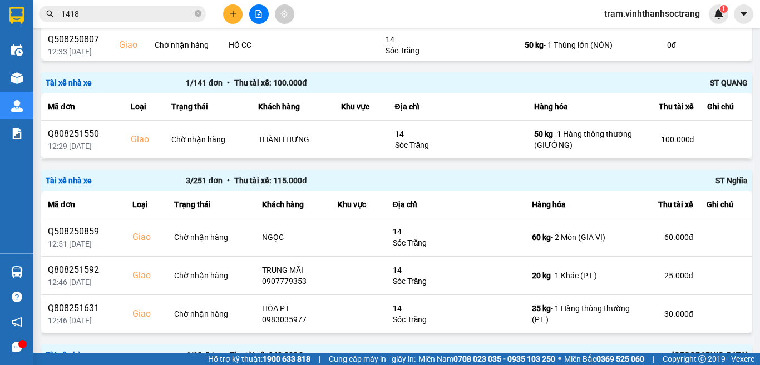
scroll to position [785, 0]
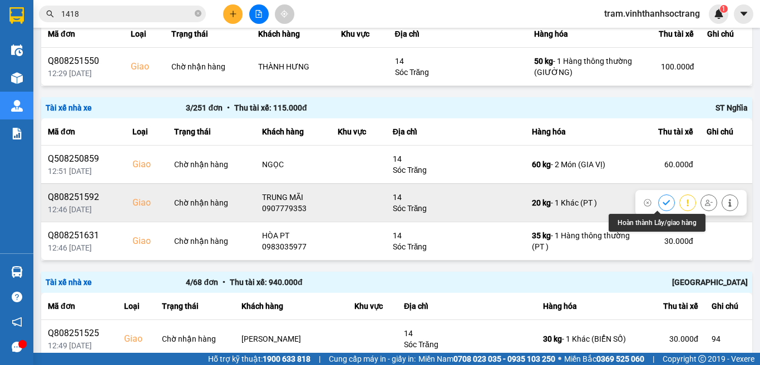
click at [662, 206] on icon at bounding box center [666, 203] width 8 height 8
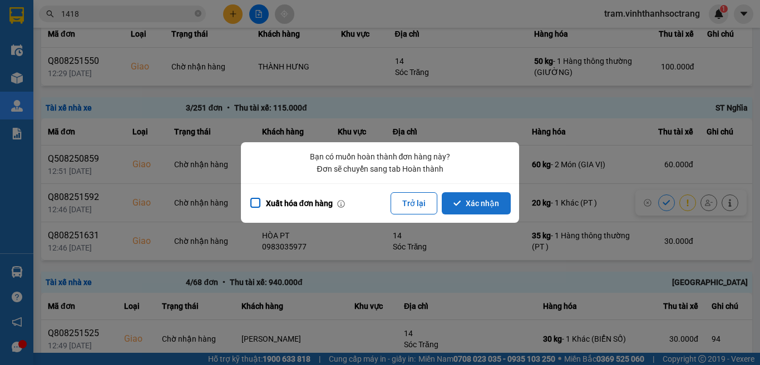
click at [475, 193] on button "Xác nhận" at bounding box center [475, 203] width 69 height 22
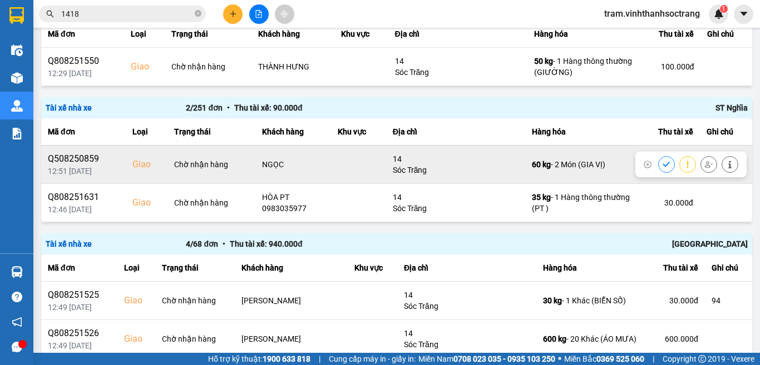
click at [658, 166] on button at bounding box center [666, 164] width 16 height 19
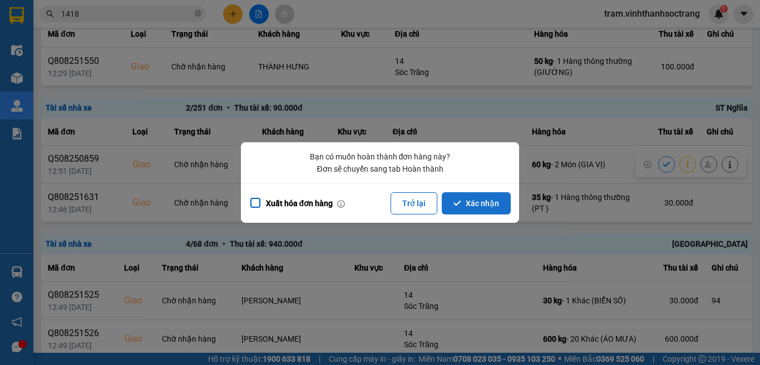
click at [454, 202] on icon "dialog" at bounding box center [457, 204] width 8 height 8
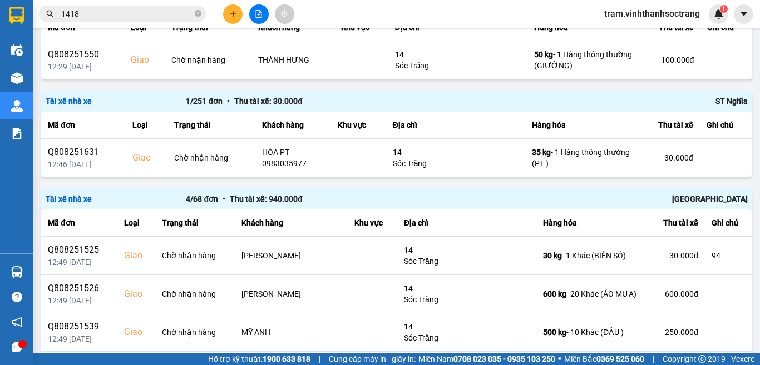
scroll to position [784, 0]
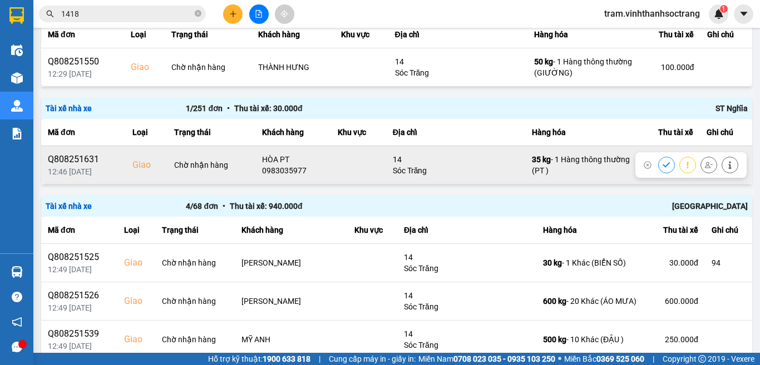
click at [662, 162] on icon at bounding box center [666, 165] width 8 height 8
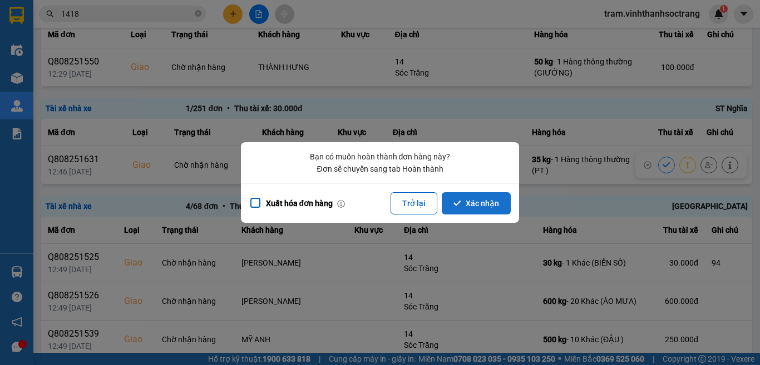
click at [485, 198] on button "Xác nhận" at bounding box center [475, 203] width 69 height 22
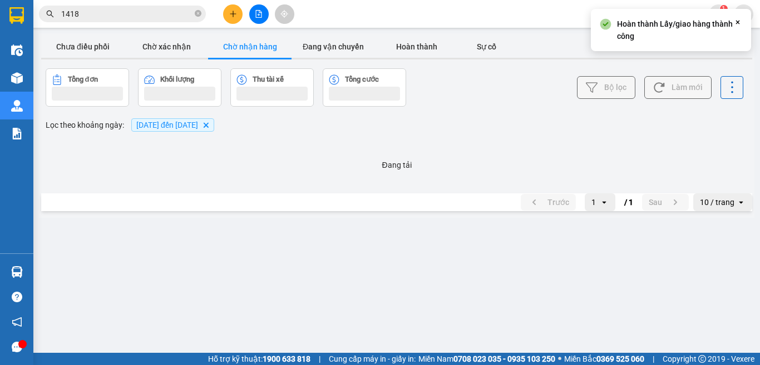
scroll to position [0, 0]
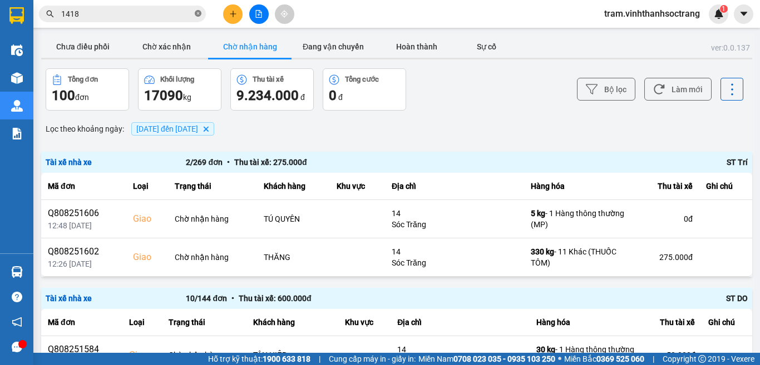
click at [196, 10] on span at bounding box center [198, 14] width 7 height 11
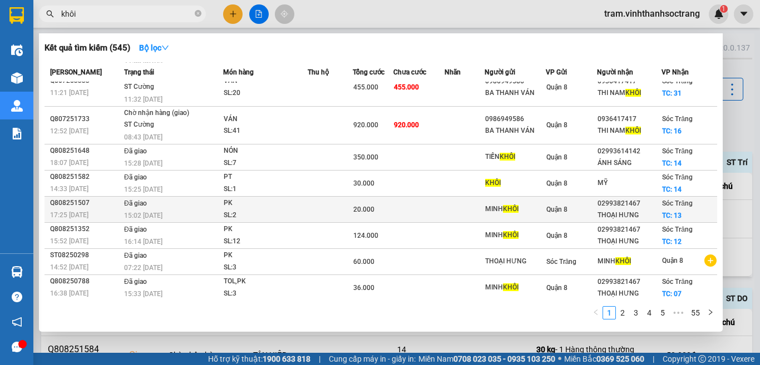
scroll to position [91, 0]
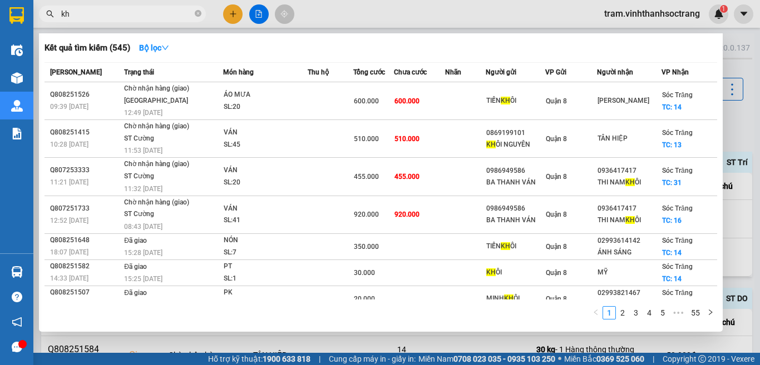
type input "k"
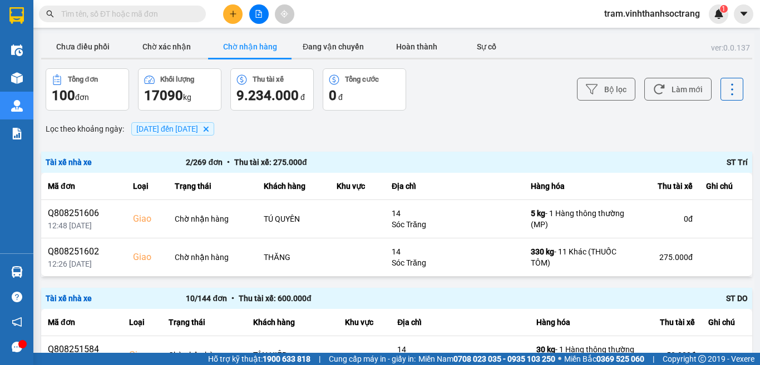
click at [209, 128] on icon "10/08/2025 đến 15/08/2025, close by backspace" at bounding box center [206, 128] width 5 height 5
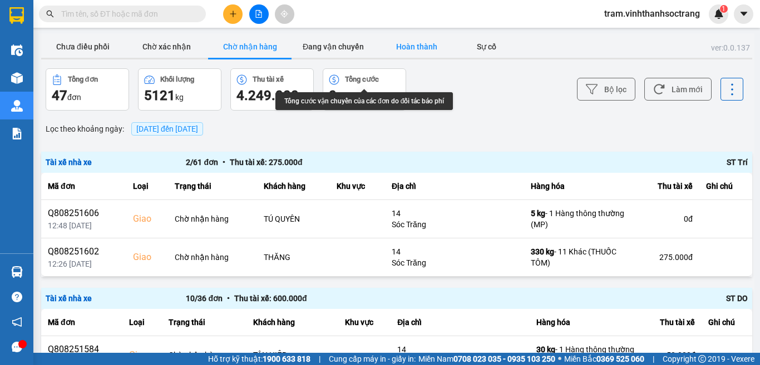
click at [428, 52] on button "Hoàn thành" at bounding box center [416, 47] width 83 height 22
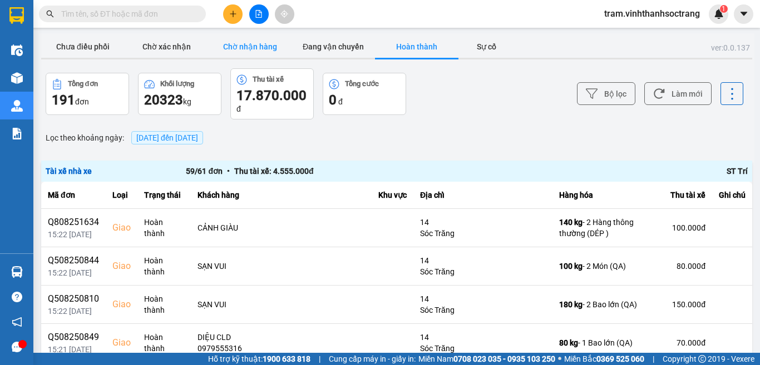
click at [253, 53] on button "Chờ nhận hàng" at bounding box center [249, 47] width 83 height 22
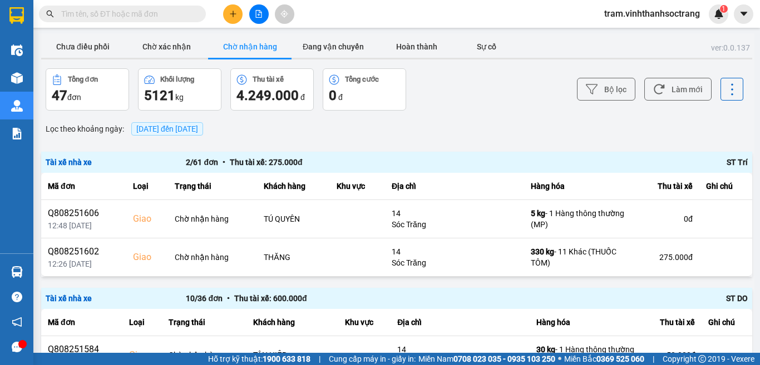
click at [198, 128] on span "15/08/2025 đến 15/08/2025" at bounding box center [167, 129] width 62 height 9
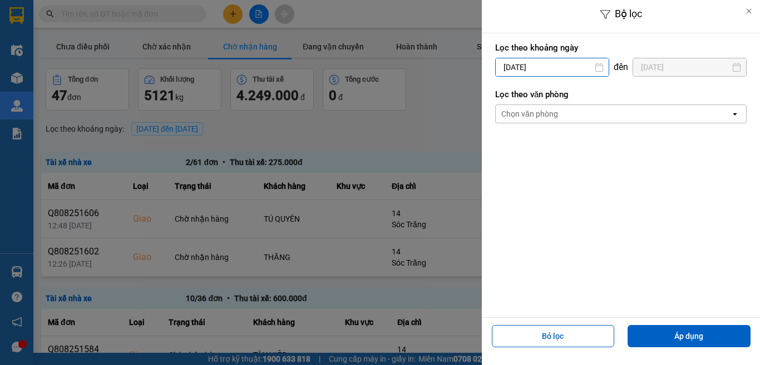
drag, startPoint x: 575, startPoint y: 68, endPoint x: 582, endPoint y: 75, distance: 9.4
click at [574, 67] on input "15/08/2025" at bounding box center [551, 67] width 113 height 18
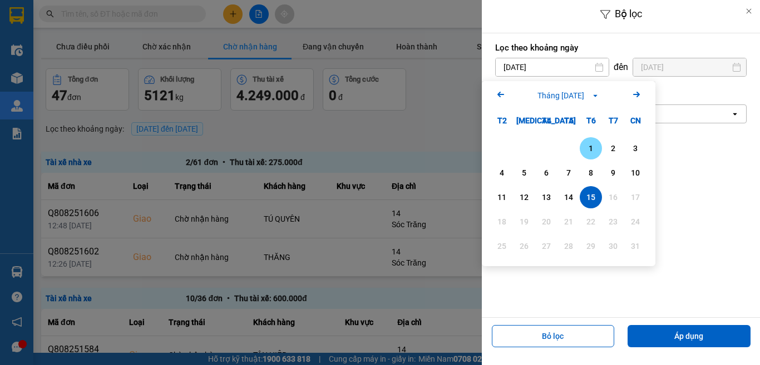
click at [592, 144] on div "1" at bounding box center [591, 148] width 16 height 13
type input "01/08/2025"
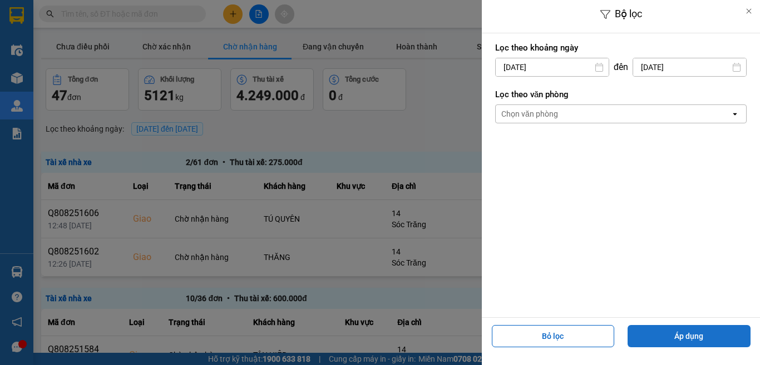
click at [699, 345] on button "Áp dụng" at bounding box center [688, 336] width 123 height 22
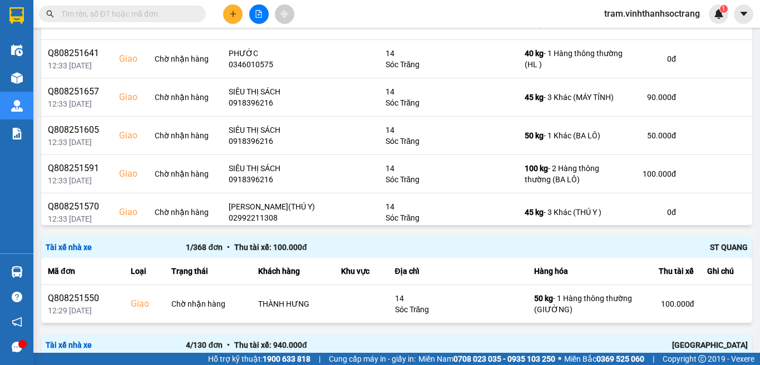
scroll to position [723, 0]
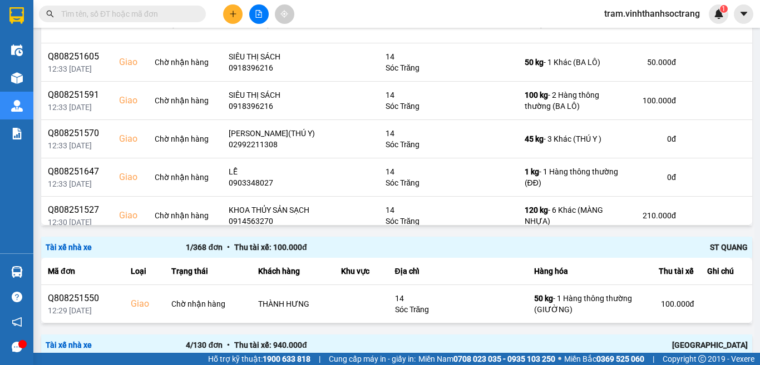
click at [167, 20] on span at bounding box center [122, 14] width 167 height 17
click at [172, 12] on input "text" at bounding box center [126, 14] width 131 height 12
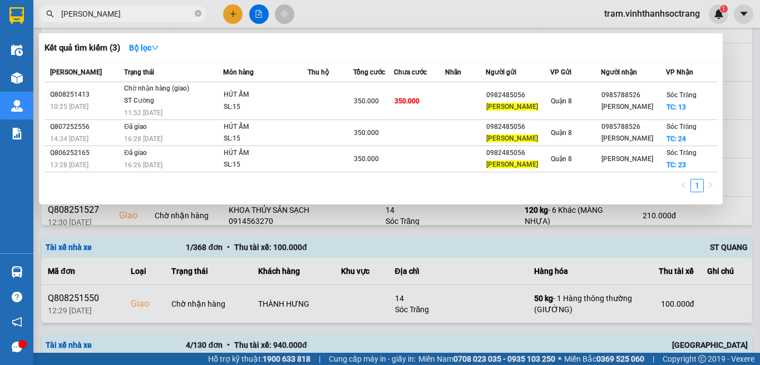
type input "kỳ vũ"
click at [195, 16] on icon "close-circle" at bounding box center [198, 13] width 7 height 7
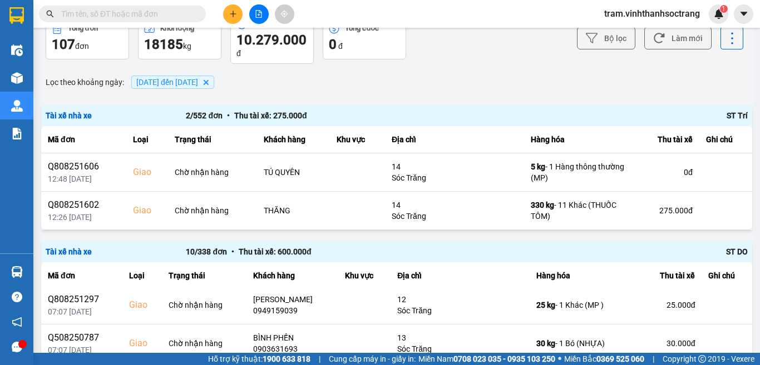
scroll to position [0, 0]
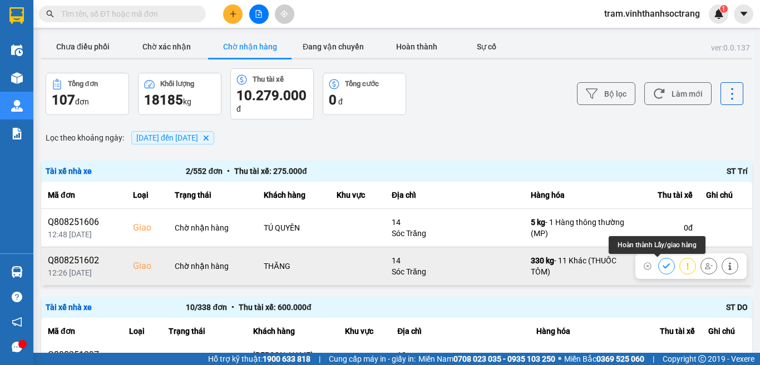
click at [658, 270] on button at bounding box center [666, 265] width 16 height 19
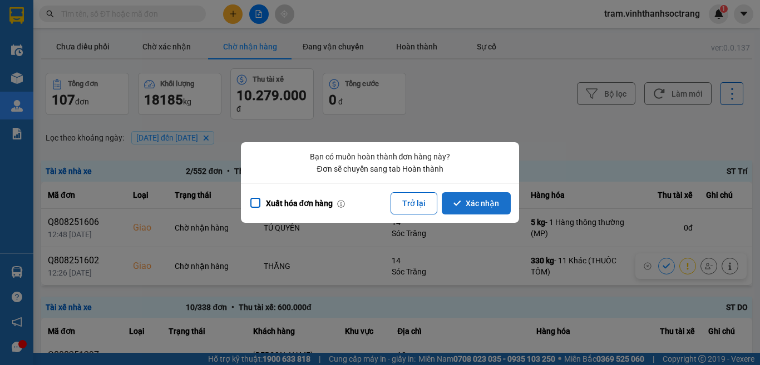
click at [484, 201] on button "Xác nhận" at bounding box center [475, 203] width 69 height 22
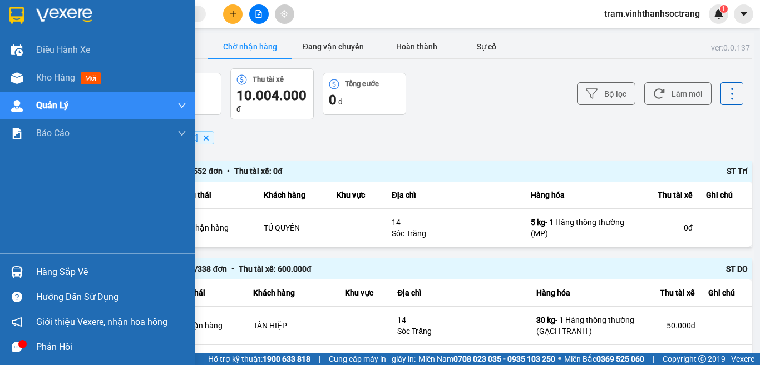
click at [12, 12] on img at bounding box center [16, 15] width 14 height 17
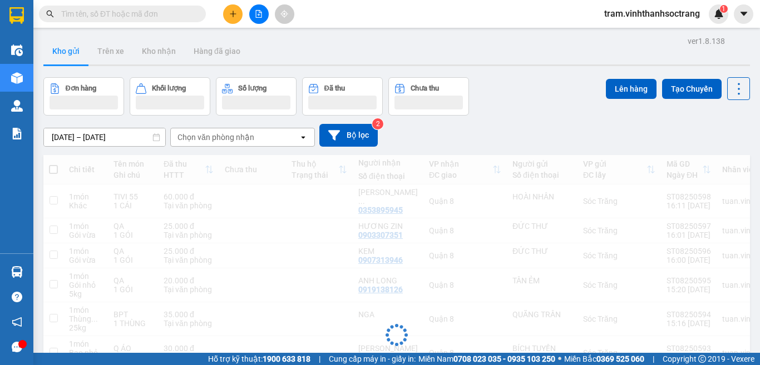
click at [356, 138] on button "Bộ lọc" at bounding box center [348, 135] width 58 height 23
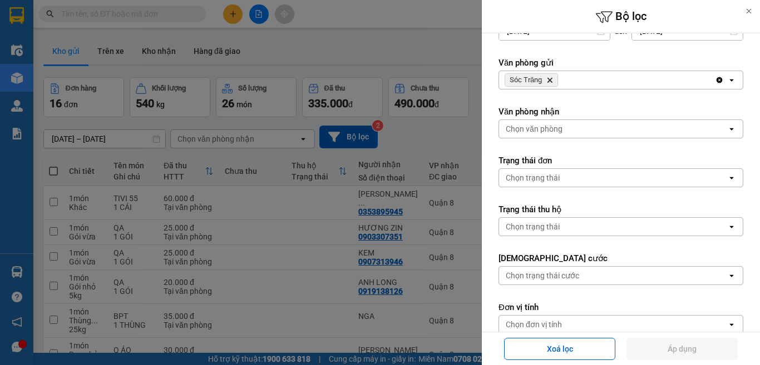
scroll to position [197, 0]
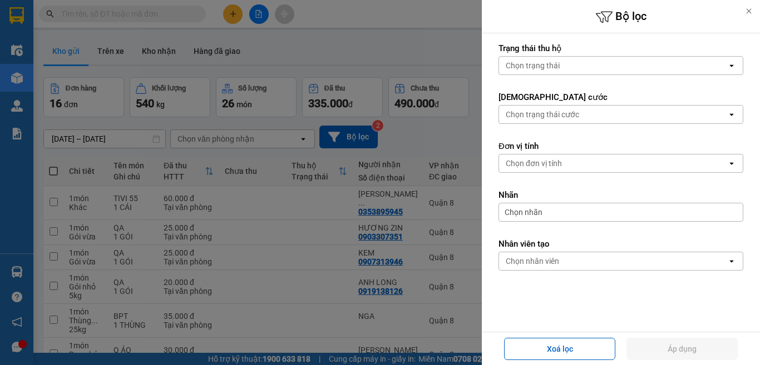
click at [630, 262] on div "Chọn nhân viên" at bounding box center [613, 261] width 228 height 18
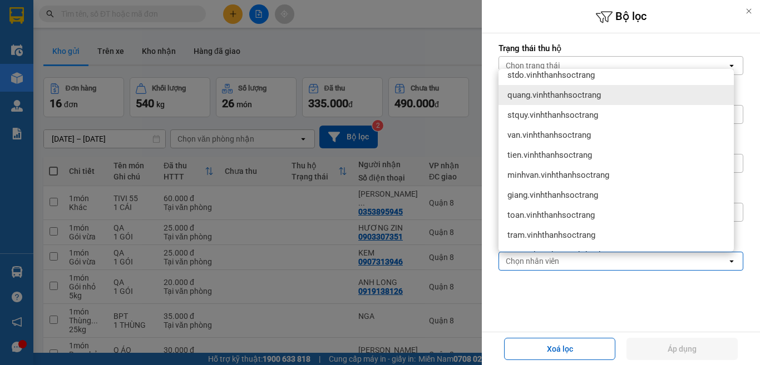
scroll to position [111, 0]
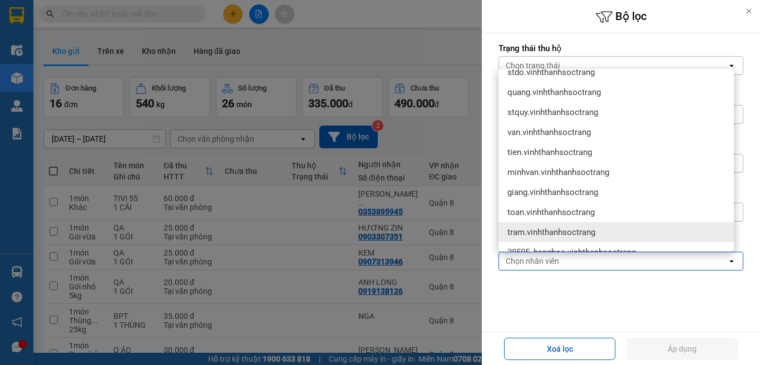
click at [577, 229] on span "tram.vinhthanhsoctrang" at bounding box center [551, 232] width 88 height 11
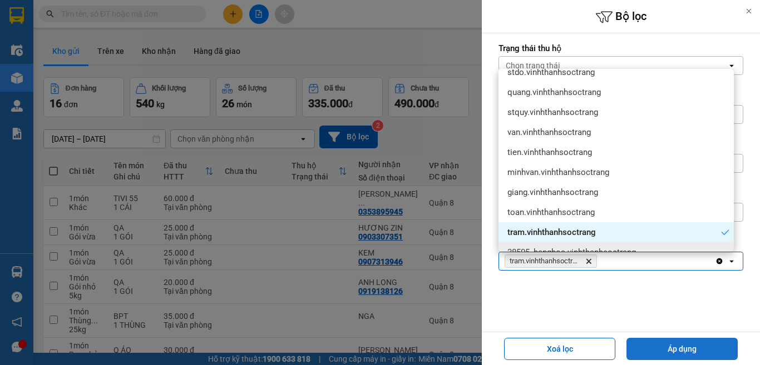
click at [704, 349] on button "Áp dụng" at bounding box center [681, 349] width 111 height 22
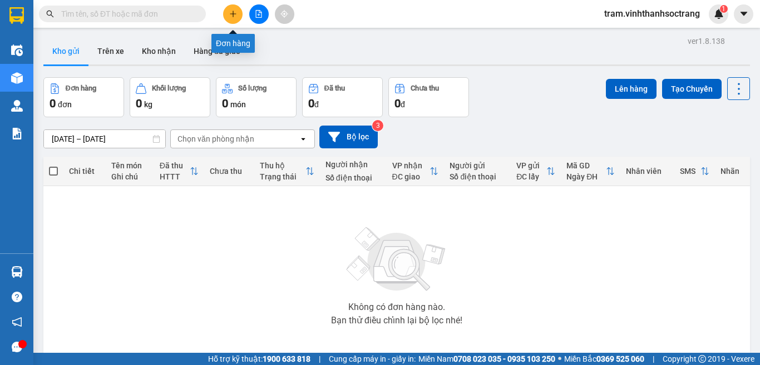
click at [231, 13] on icon "plus" at bounding box center [233, 14] width 8 height 8
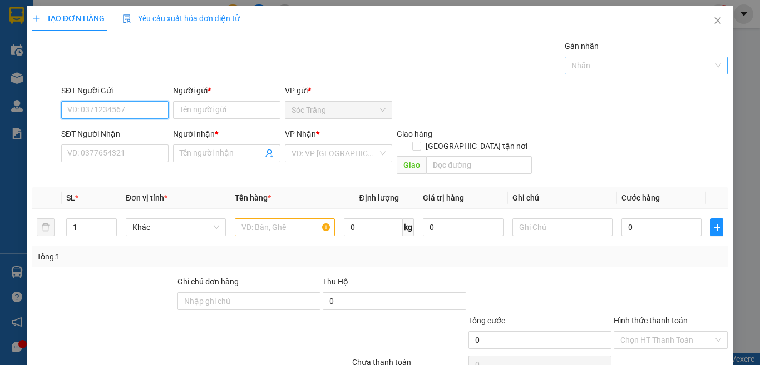
click at [580, 67] on div at bounding box center [640, 65] width 147 height 13
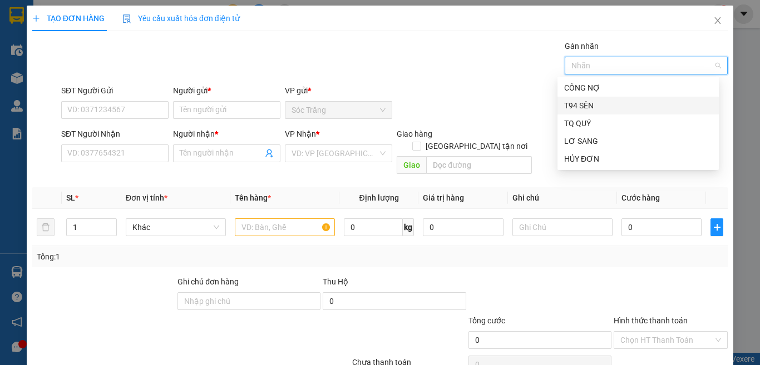
click at [572, 103] on div "T94 SÊN" at bounding box center [638, 106] width 148 height 12
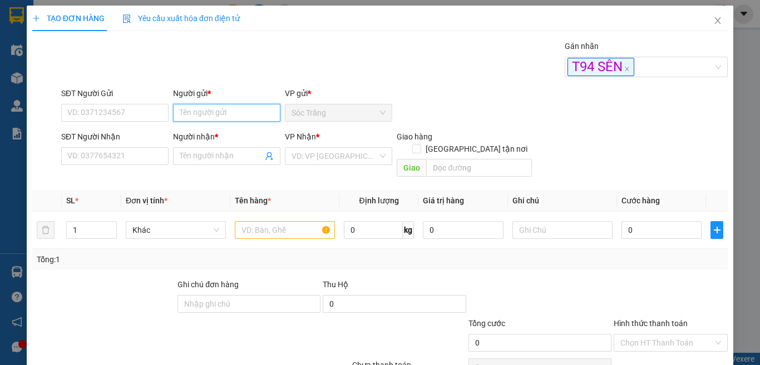
click at [250, 113] on input "Người gửi *" at bounding box center [226, 113] width 107 height 18
type input "Mỹ ANh b"
type input "0962311068"
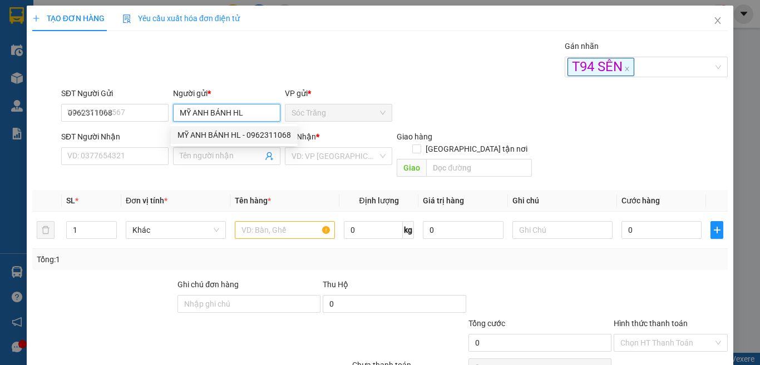
type input "MỸ ANH BÁNH HL"
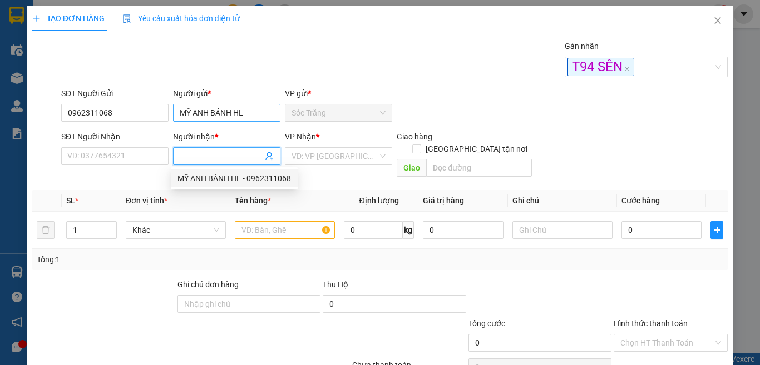
type input "0962311068"
type input "MỸ ANH BÁNH HL"
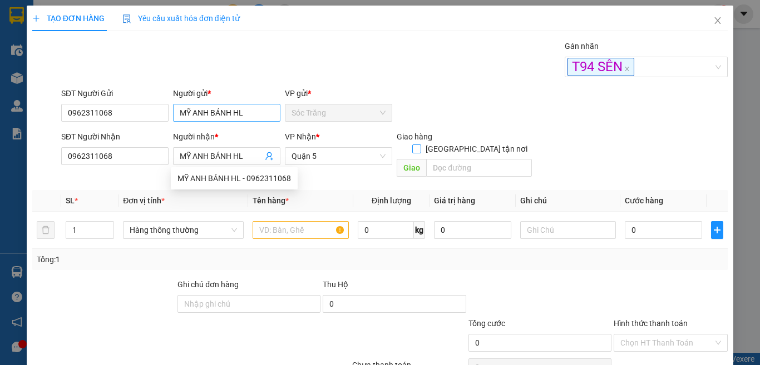
click at [412, 145] on input "[GEOGRAPHIC_DATA] tận nơi" at bounding box center [416, 149] width 8 height 8
checkbox input "true"
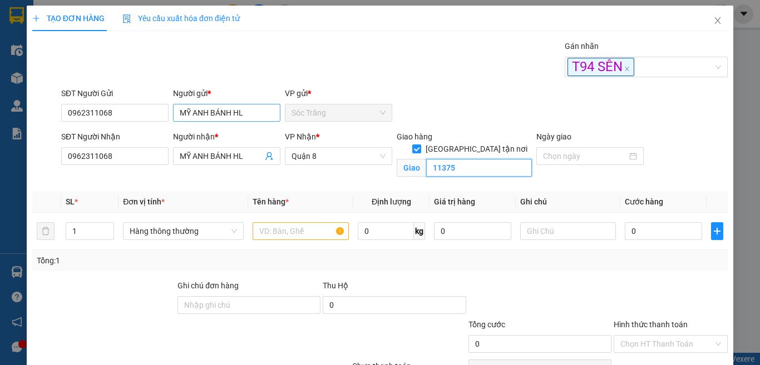
type input "11375"
type input "12"
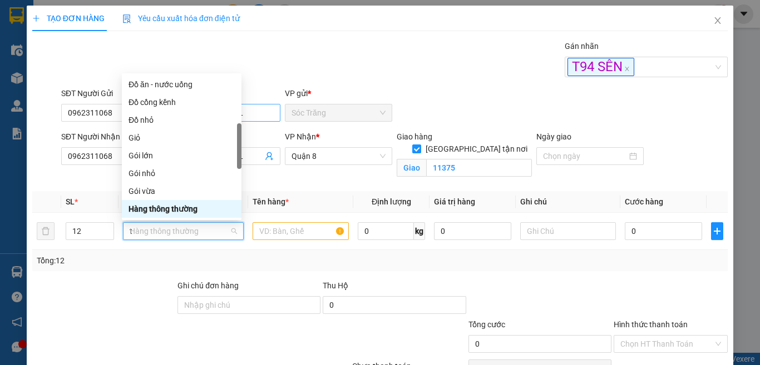
scroll to position [36, 0]
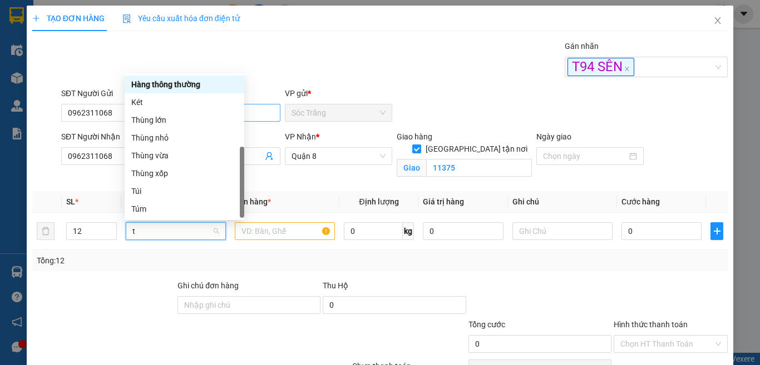
type input "th"
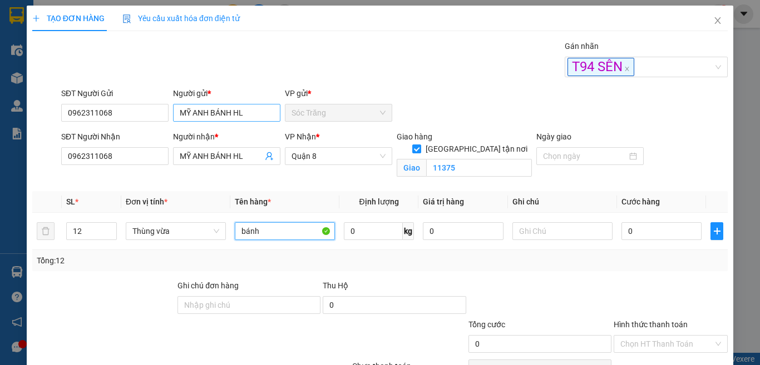
type input "bánh"
type input "120"
type input "1"
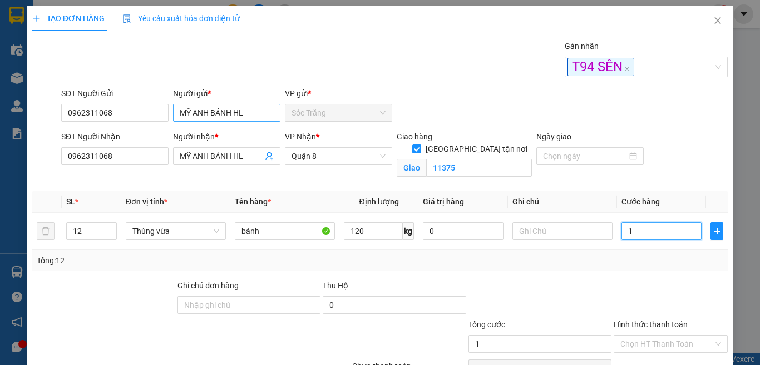
type input "16"
type input "160"
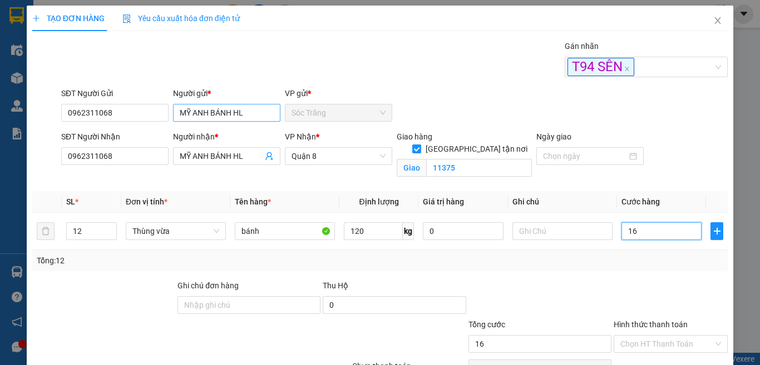
type input "160"
type input "160.000"
type input "0"
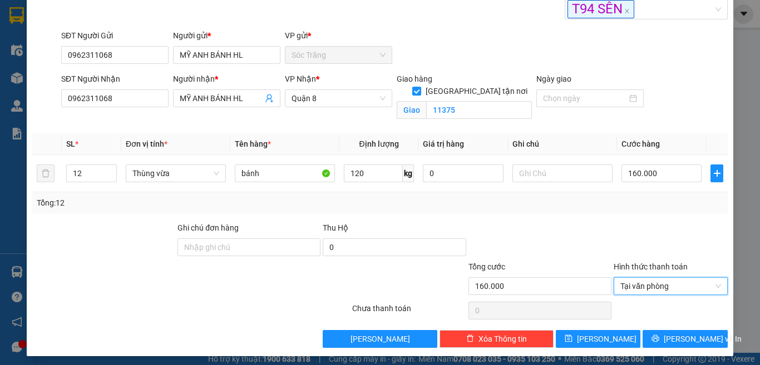
scroll to position [62, 0]
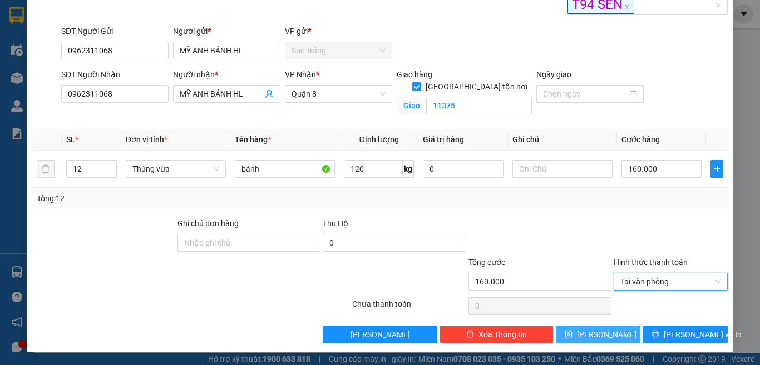
click at [587, 335] on button "Lưu" at bounding box center [597, 335] width 85 height 18
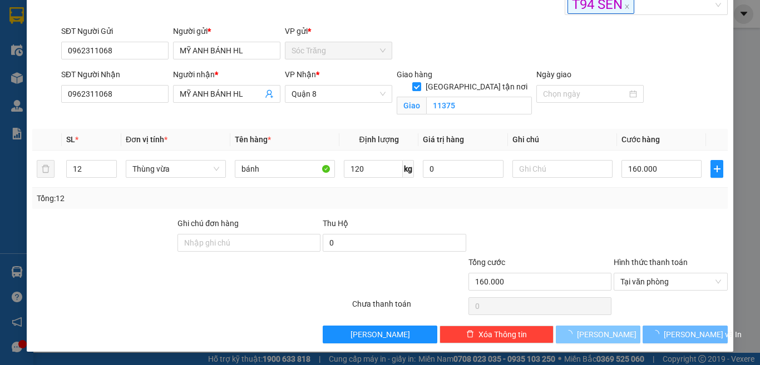
checkbox input "false"
type input "1"
type input "0"
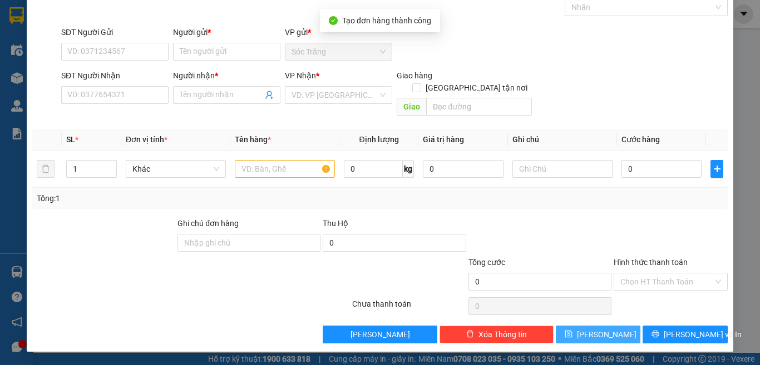
scroll to position [46, 0]
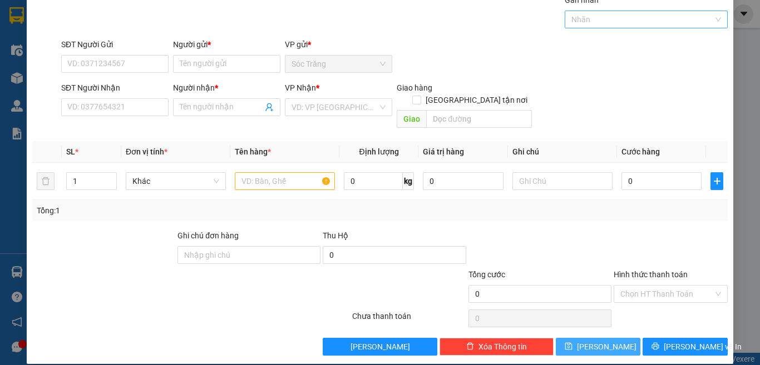
click at [585, 22] on div at bounding box center [640, 19] width 147 height 13
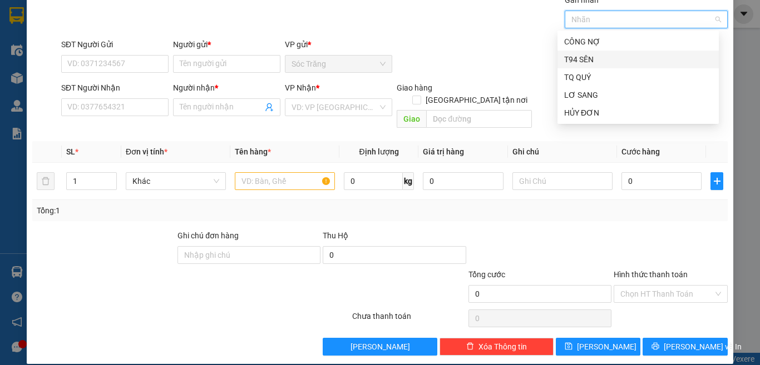
click at [599, 62] on div "T94 SÊN" at bounding box center [638, 59] width 148 height 12
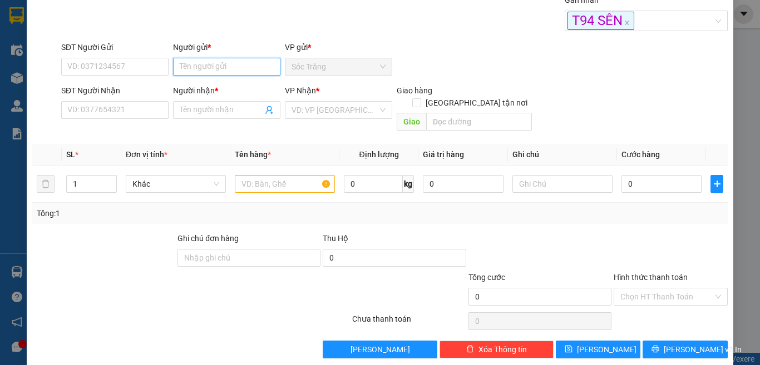
click at [216, 69] on input "Người gửi *" at bounding box center [226, 67] width 107 height 18
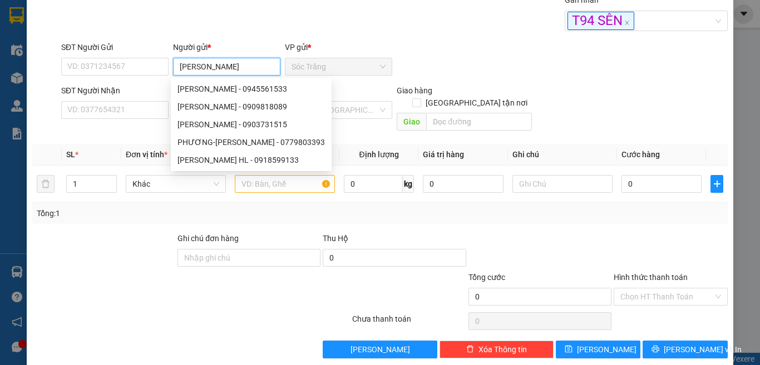
type input "Minh Dũng"
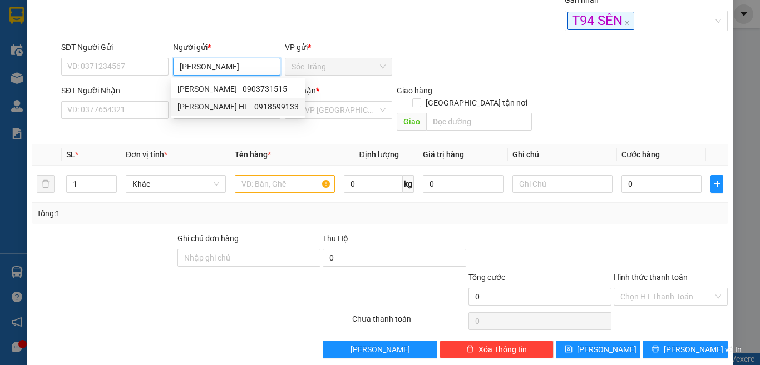
type input "0918599133"
type input "MINH DŨNG HL"
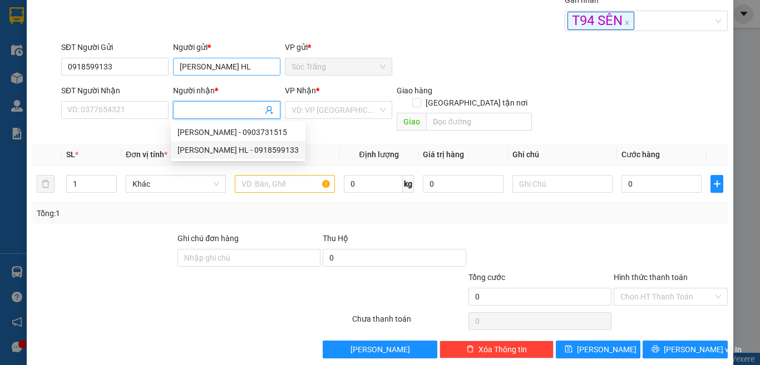
type input "0918599133"
type input "MINH DŨNG HL"
click at [412, 98] on input "[GEOGRAPHIC_DATA] tận nơi" at bounding box center [416, 102] width 8 height 8
checkbox input "true"
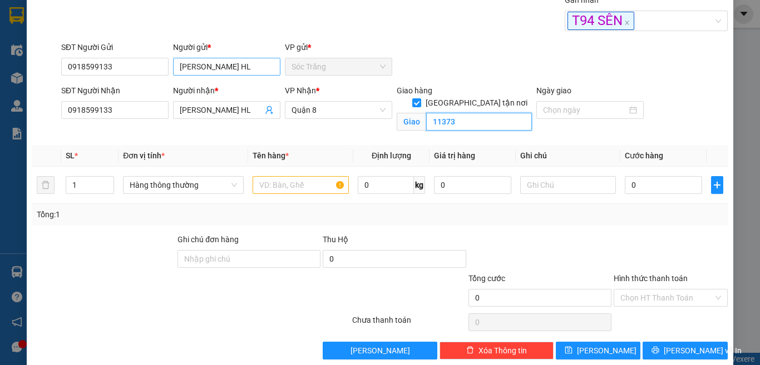
type input "11373"
type input "4"
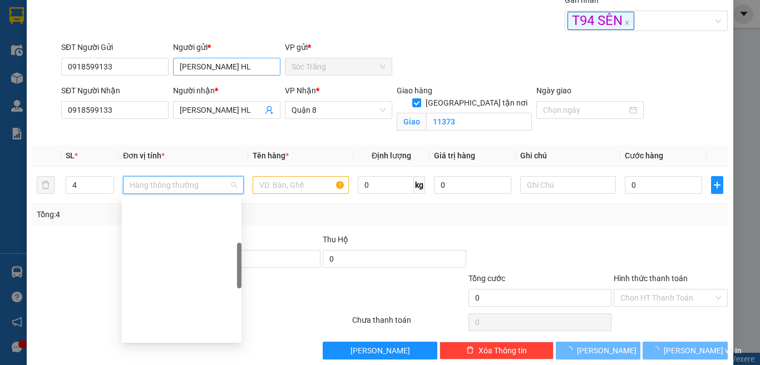
scroll to position [178, 0]
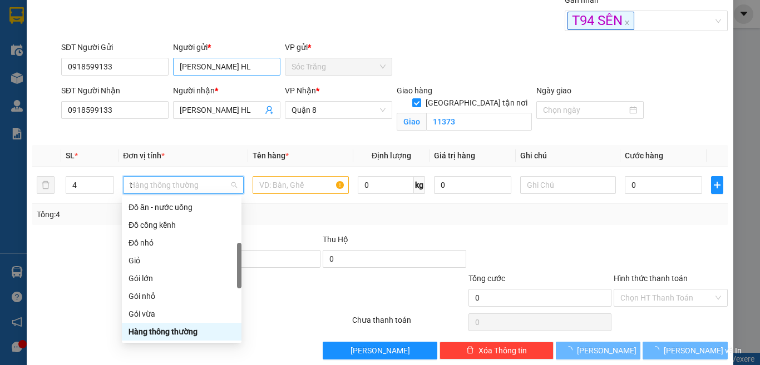
type input "th"
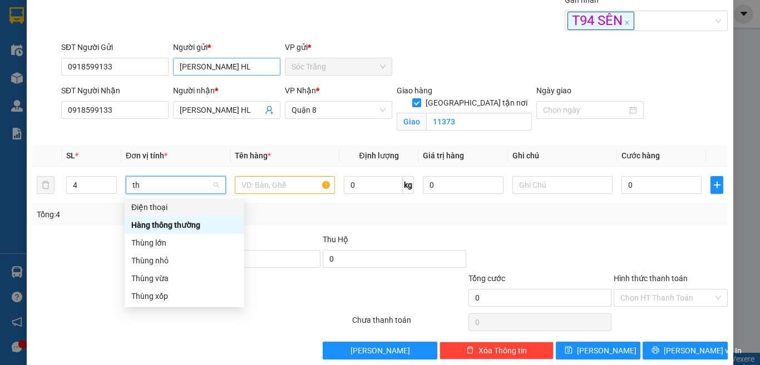
scroll to position [0, 0]
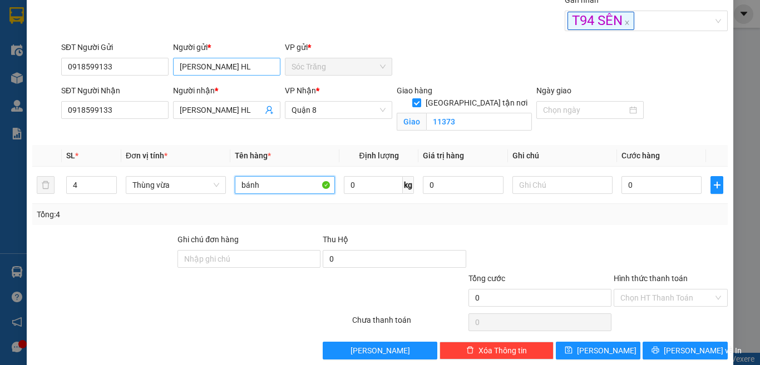
type input "bánh"
type input "40"
type input "8"
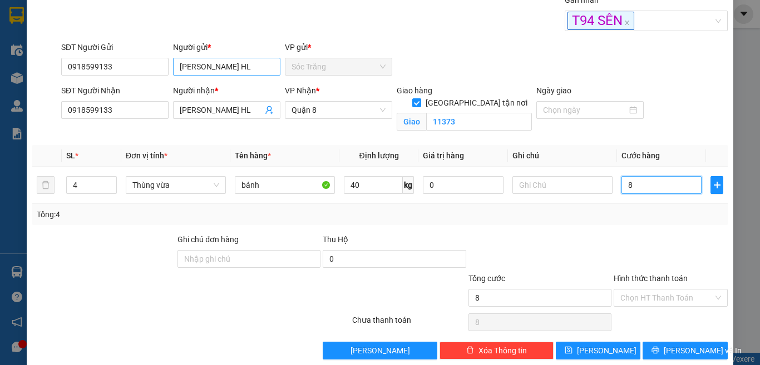
type input "80"
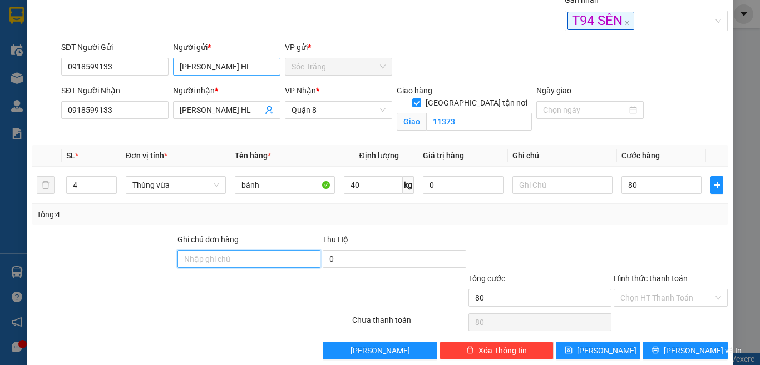
type input "80.000"
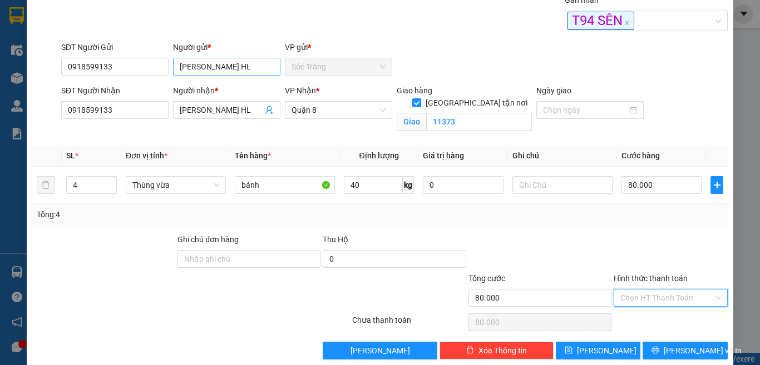
type input "0"
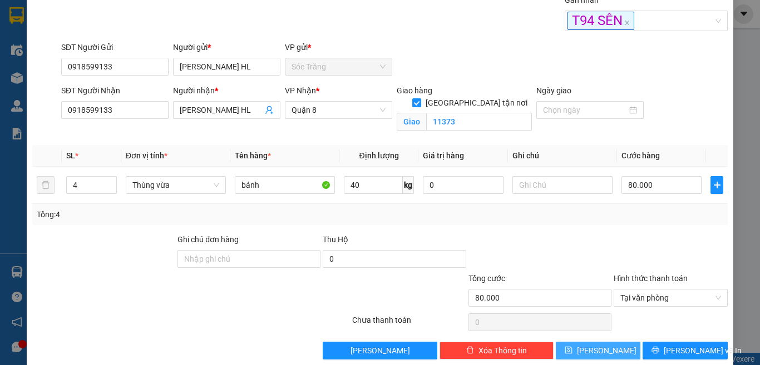
click at [599, 355] on span "Lưu" at bounding box center [606, 351] width 59 height 12
checkbox input "false"
type input "1"
type input "0"
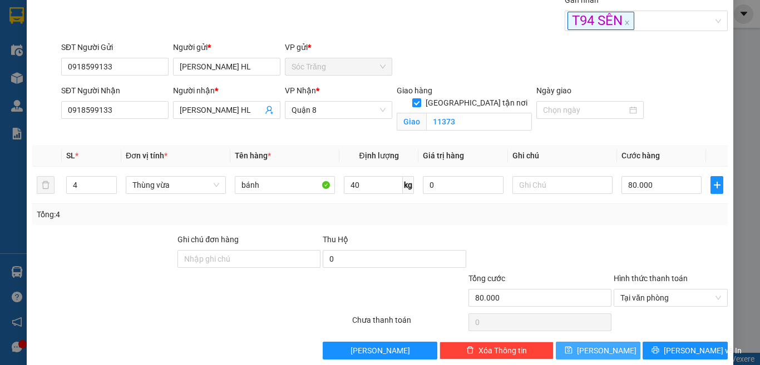
type input "0"
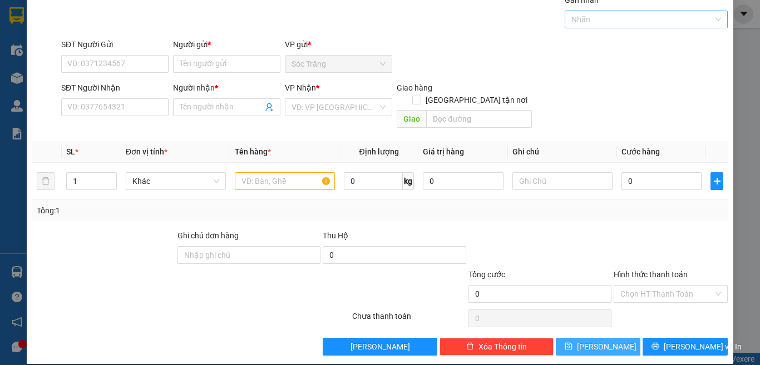
click at [595, 19] on div at bounding box center [640, 19] width 147 height 13
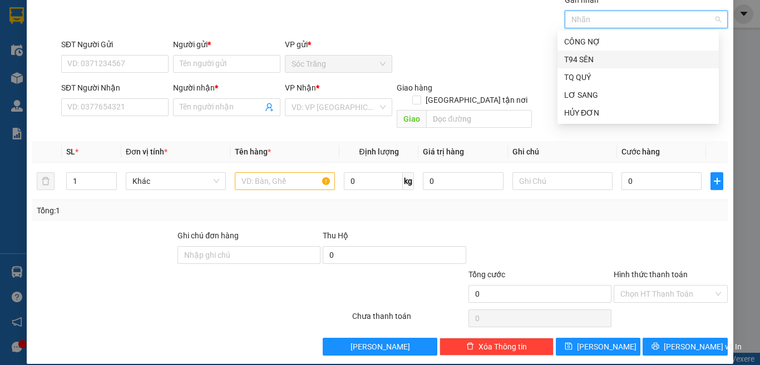
click at [585, 58] on div "T94 SÊN" at bounding box center [638, 59] width 148 height 12
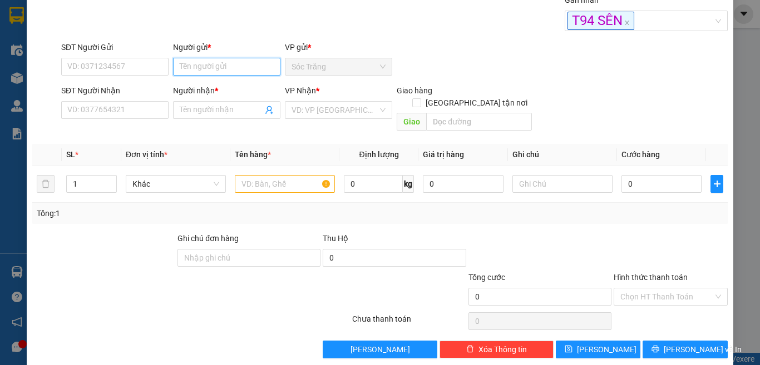
click at [244, 62] on input "Người gửi *" at bounding box center [226, 67] width 107 height 18
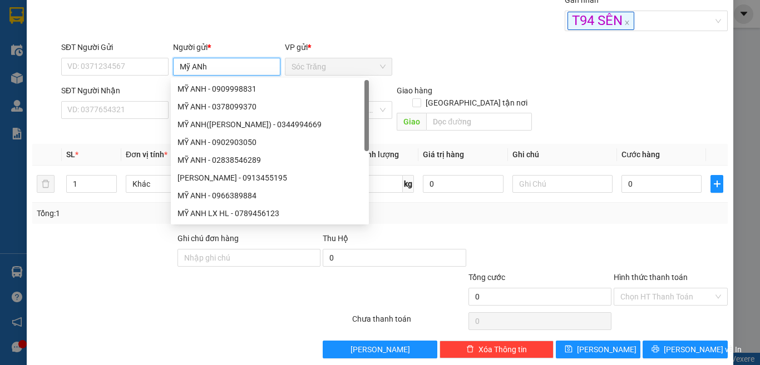
type input "Mỹ ANh l"
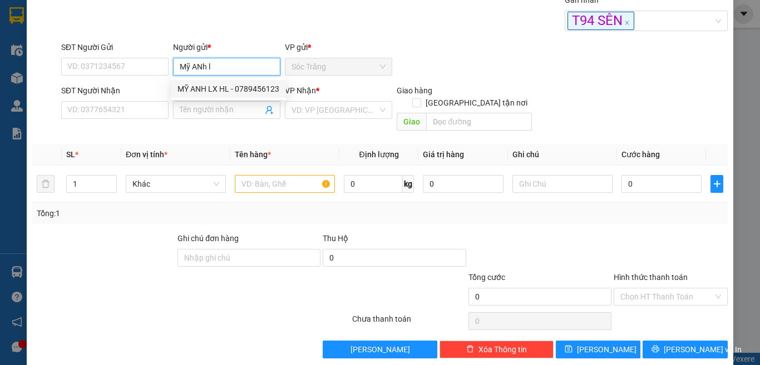
type input "0789456123"
type input "MỸ ANH LX HL"
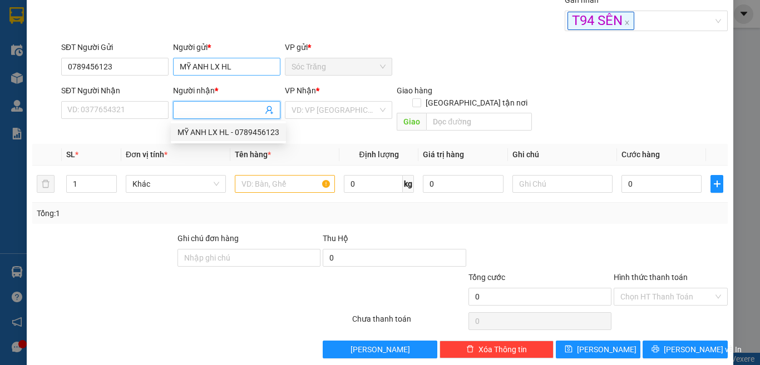
type input "MỸ ANH LX HL"
type input "0789456123"
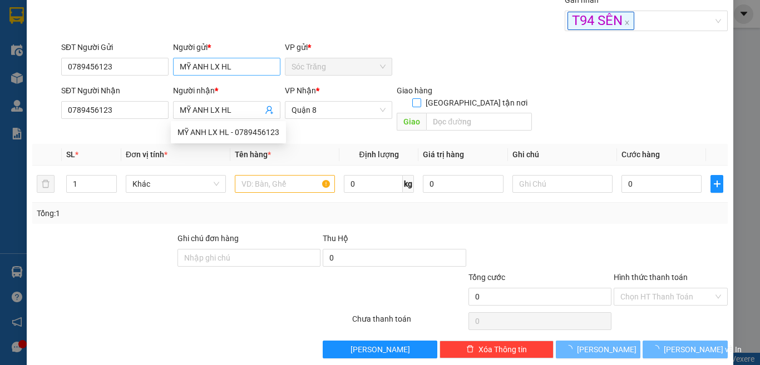
click at [412, 98] on input "[GEOGRAPHIC_DATA] tận nơi" at bounding box center [416, 102] width 8 height 8
checkbox input "true"
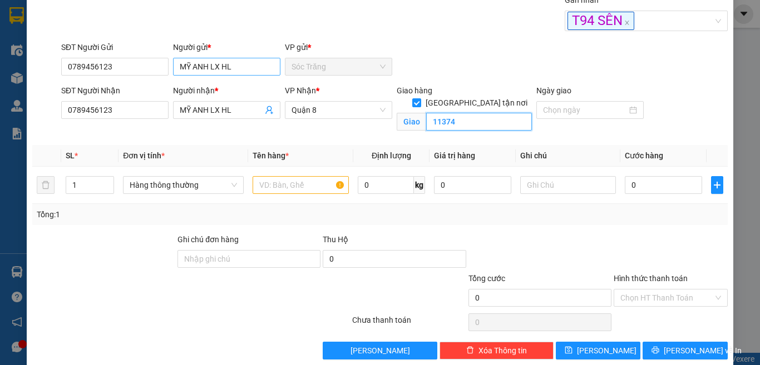
type input "11374"
type input "2"
type input "th"
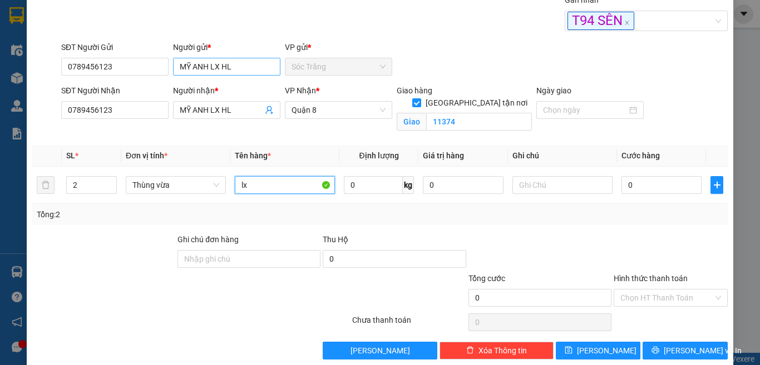
type input "lx"
type input "40"
type input "4"
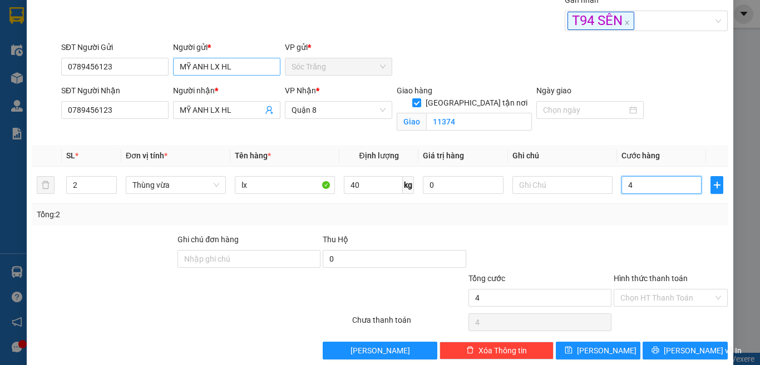
type input "45"
type input "45.000"
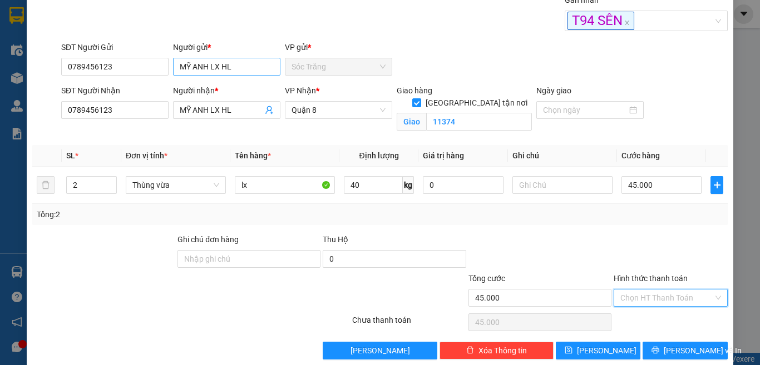
type input "0"
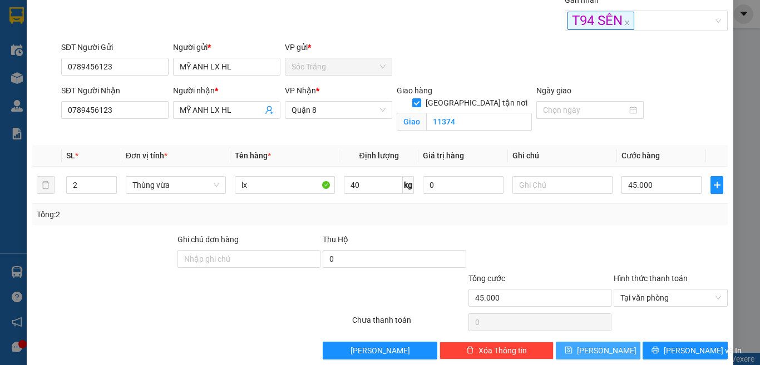
click at [607, 352] on button "Lưu" at bounding box center [597, 351] width 85 height 18
checkbox input "false"
type input "1"
type input "0"
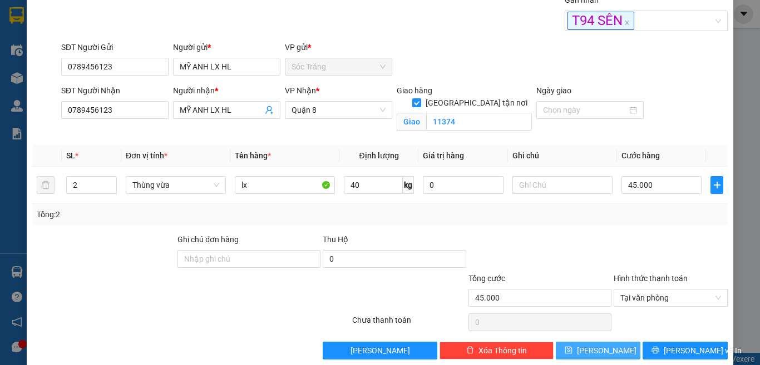
type input "0"
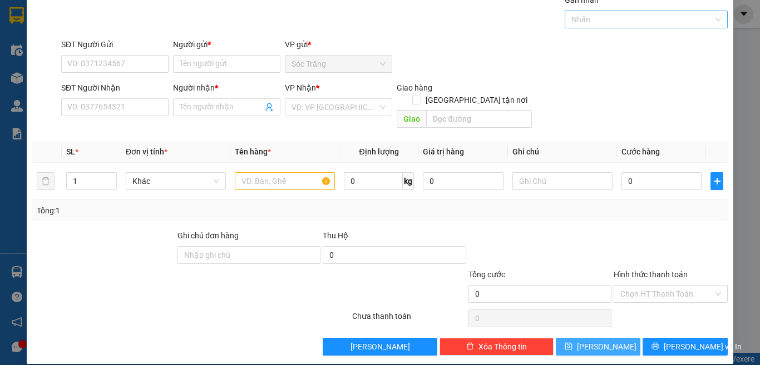
click at [616, 25] on div at bounding box center [640, 19] width 147 height 13
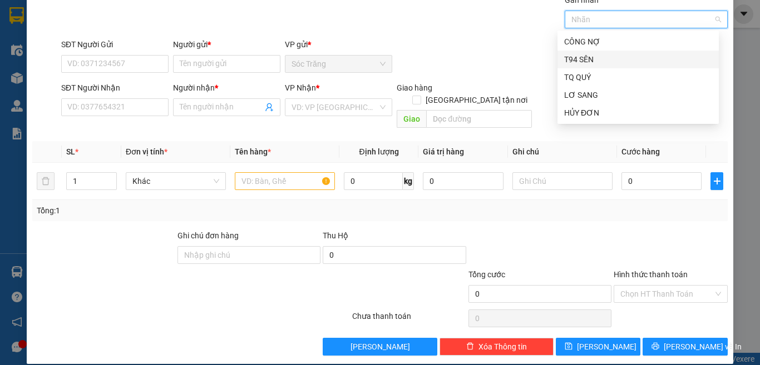
click at [595, 60] on div "T94 SÊN" at bounding box center [638, 59] width 148 height 12
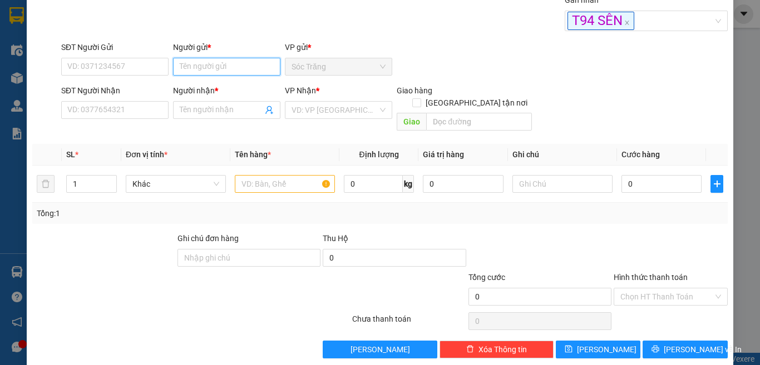
click at [234, 72] on input "Người gửi *" at bounding box center [226, 67] width 107 height 18
type input "a"
type input "á Phát"
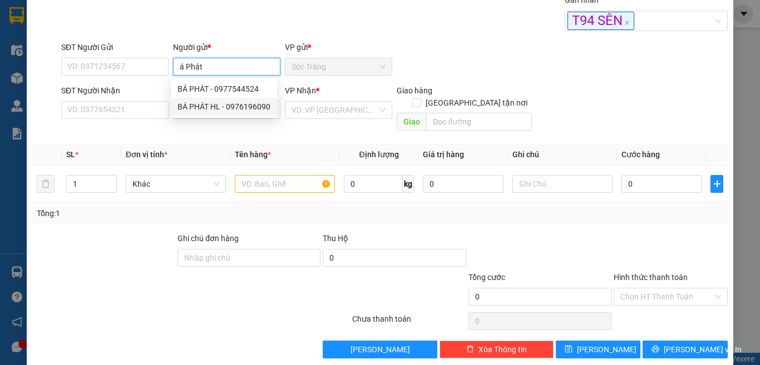
type input "0976196090"
type input "BÁ PHÁT HL"
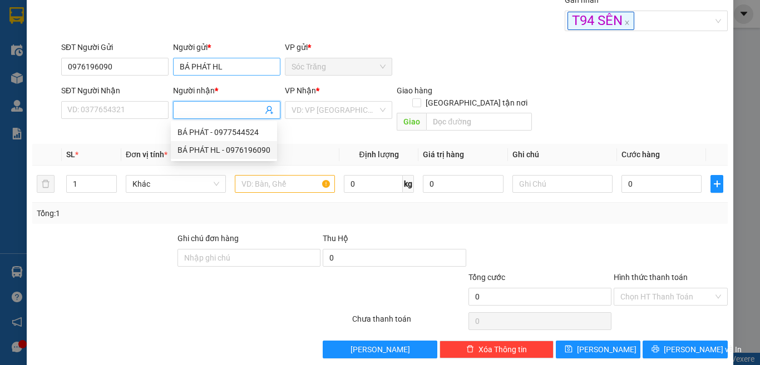
type input "0976196090"
type input "BÁ PHÁT HL"
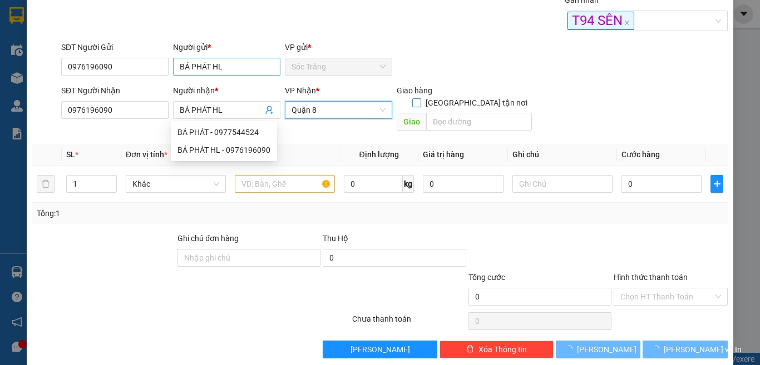
click at [412, 98] on input "[GEOGRAPHIC_DATA] tận nơi" at bounding box center [416, 102] width 8 height 8
checkbox input "true"
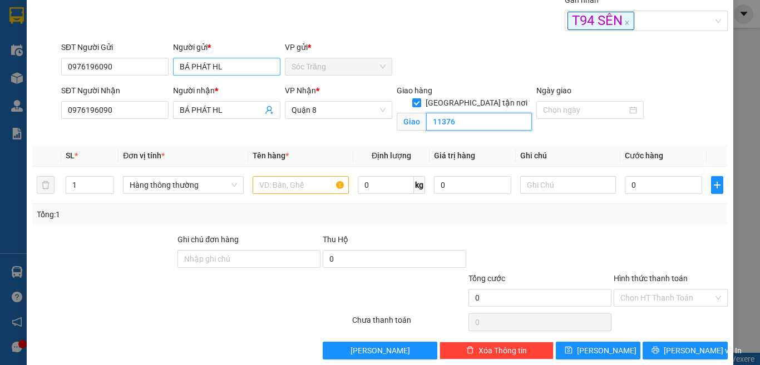
type input "11376"
type input "5"
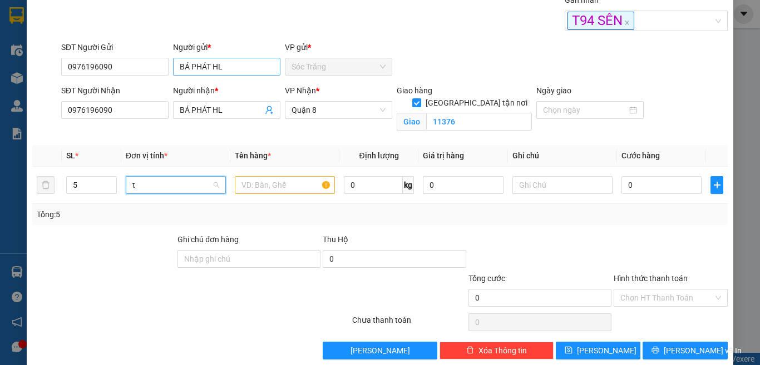
type input "th"
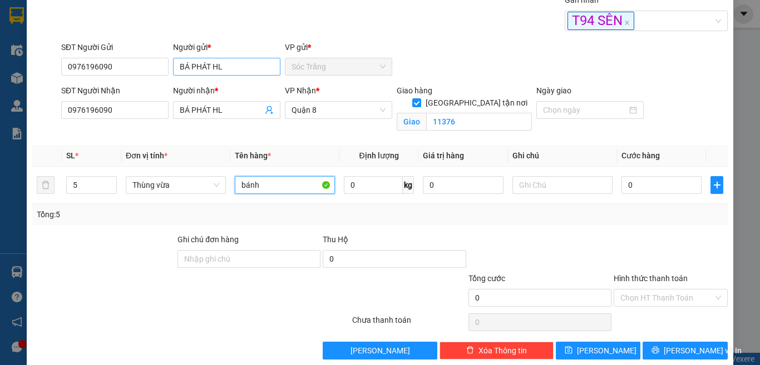
type input "bánh"
type input "50"
type input "7"
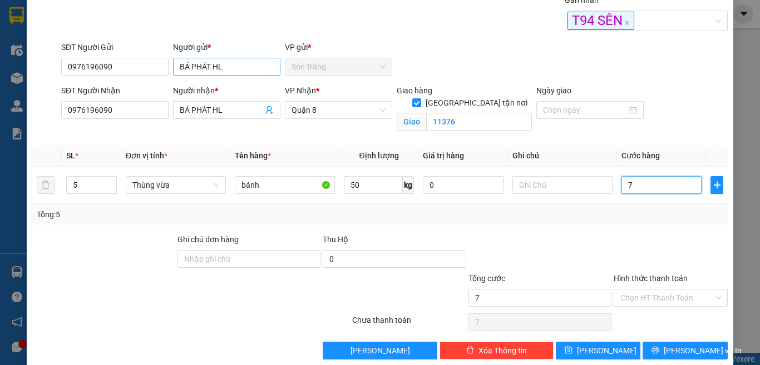
type input "75"
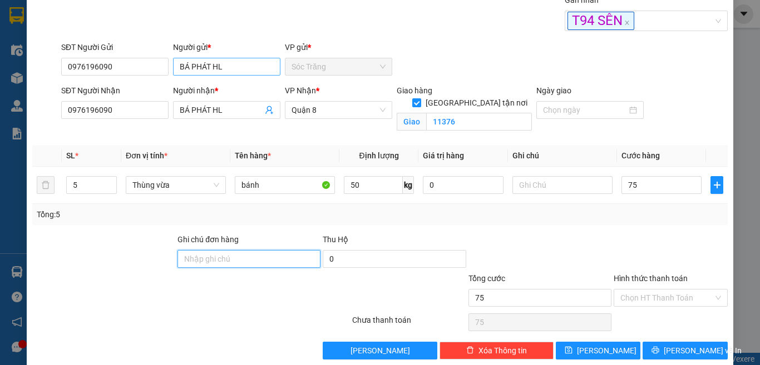
type input "75.000"
type input "0"
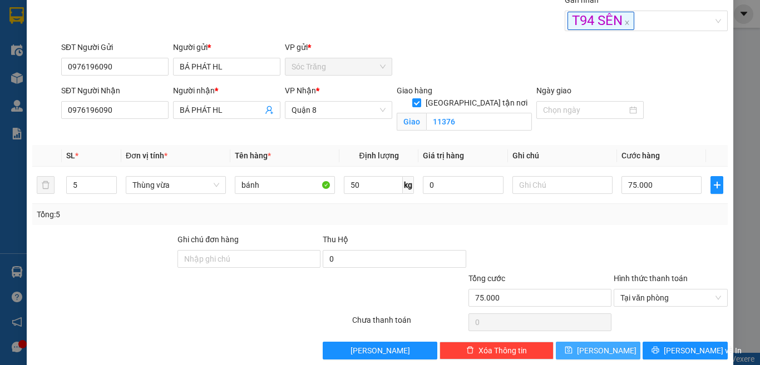
click at [594, 349] on span "Lưu" at bounding box center [606, 351] width 59 height 12
checkbox input "false"
type input "1"
type input "0"
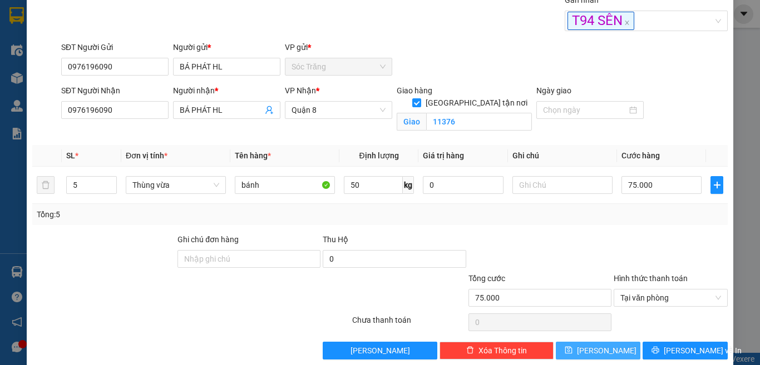
type input "0"
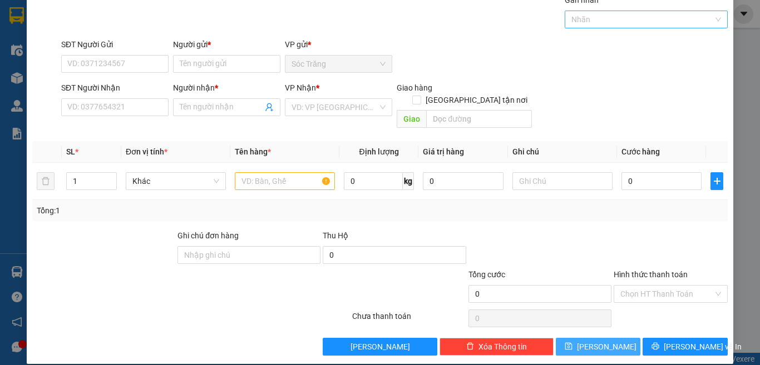
click at [605, 17] on div at bounding box center [640, 19] width 147 height 13
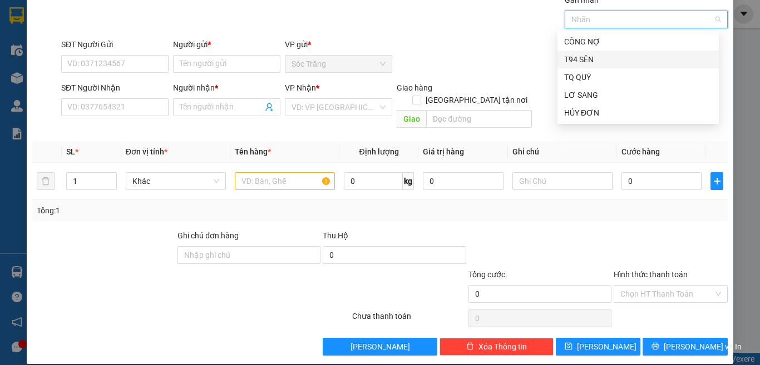
click at [602, 57] on div "T94 SÊN" at bounding box center [638, 59] width 148 height 12
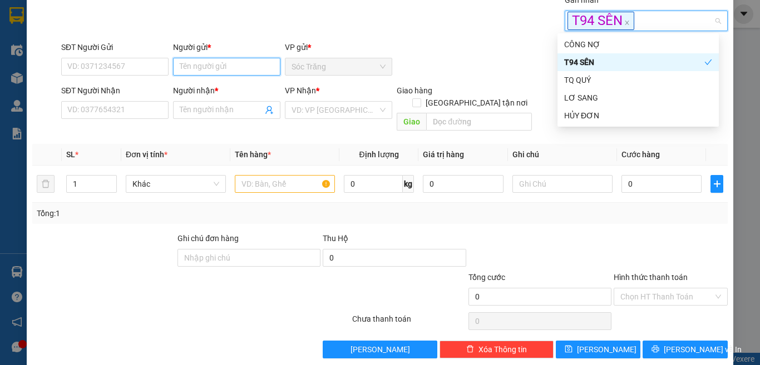
click at [262, 71] on input "Người gửi *" at bounding box center [226, 67] width 107 height 18
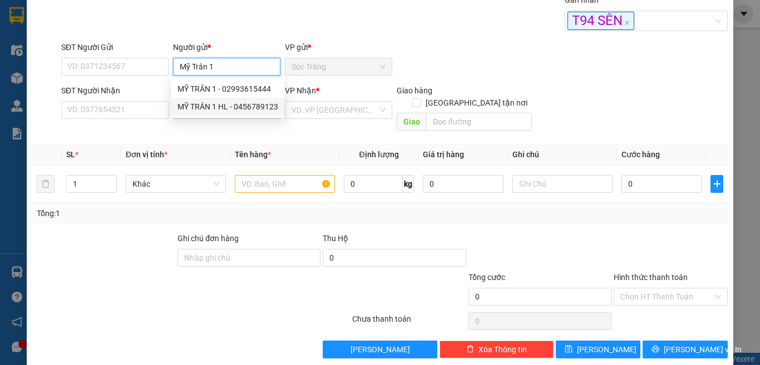
type input "MỸ TRÂN 1 HL"
type input "0456789123"
type input "MỸ TRÂN 1 HL"
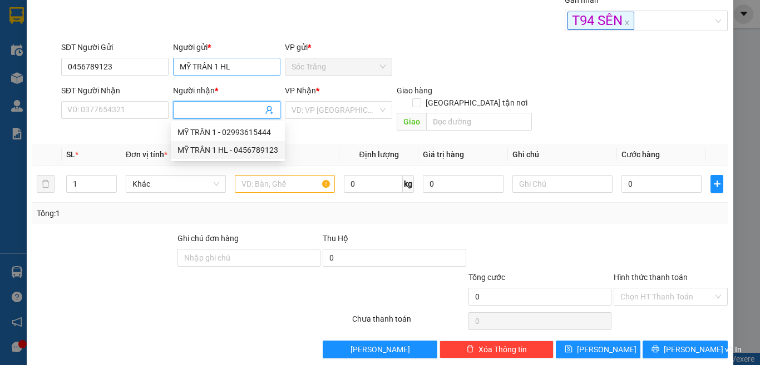
type input "0456789123"
type input "MỸ TRÂN 1 HL"
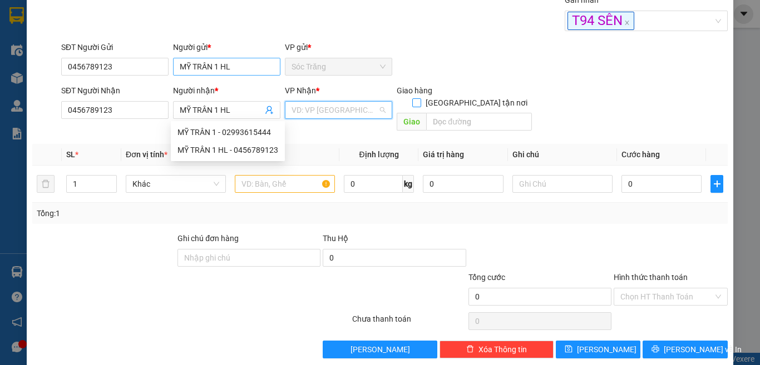
click at [412, 98] on input "[GEOGRAPHIC_DATA] tận nơi" at bounding box center [416, 102] width 8 height 8
checkbox input "true"
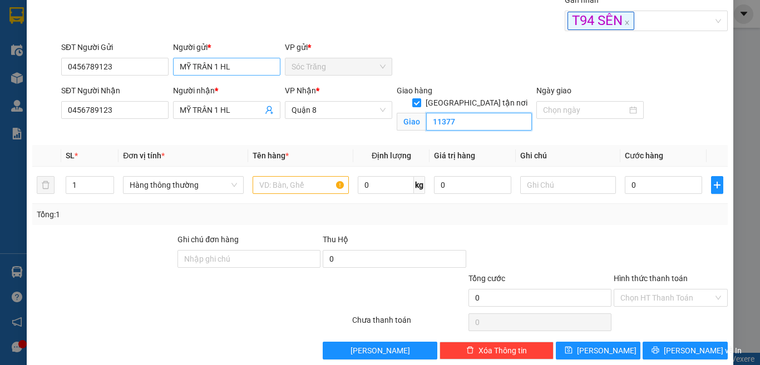
type input "11377"
type input "th"
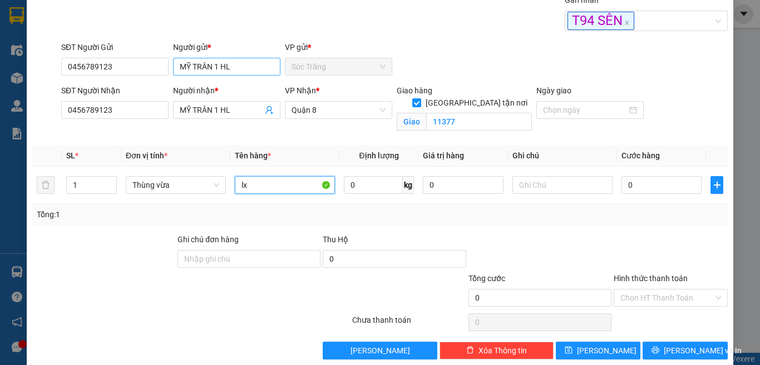
type input "lx"
type input "20"
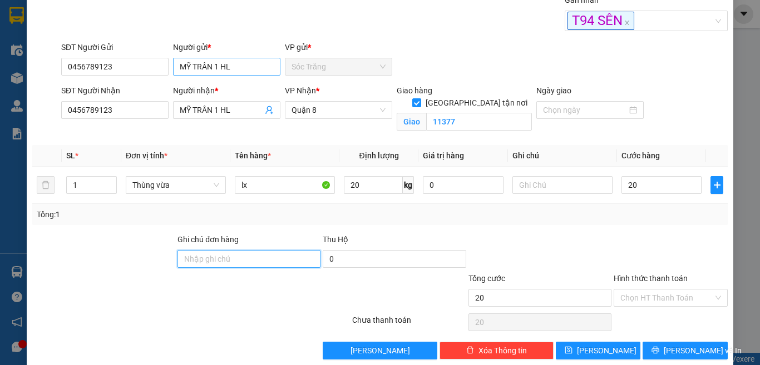
type input "20.000"
type input "0"
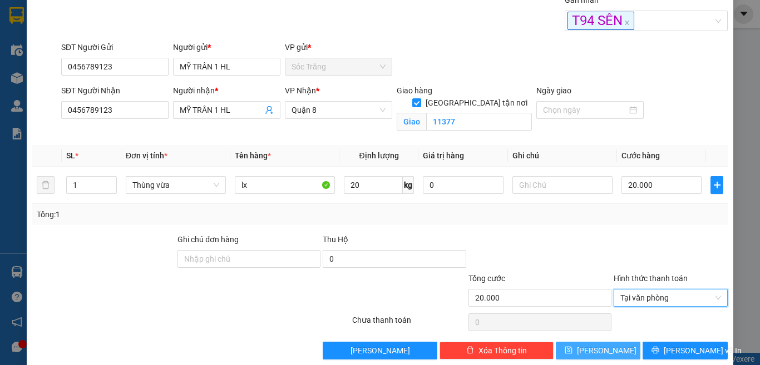
click at [587, 358] on button "Lưu" at bounding box center [597, 351] width 85 height 18
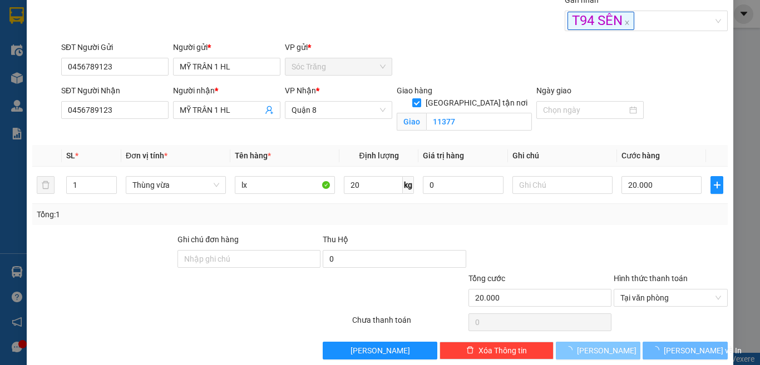
checkbox input "false"
type input "0"
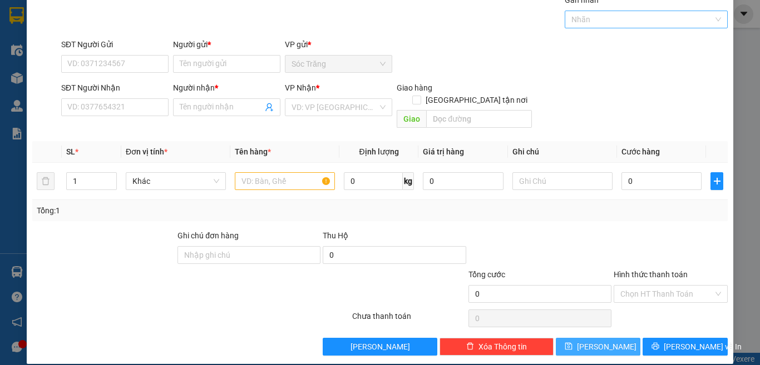
click at [601, 18] on div at bounding box center [640, 19] width 147 height 13
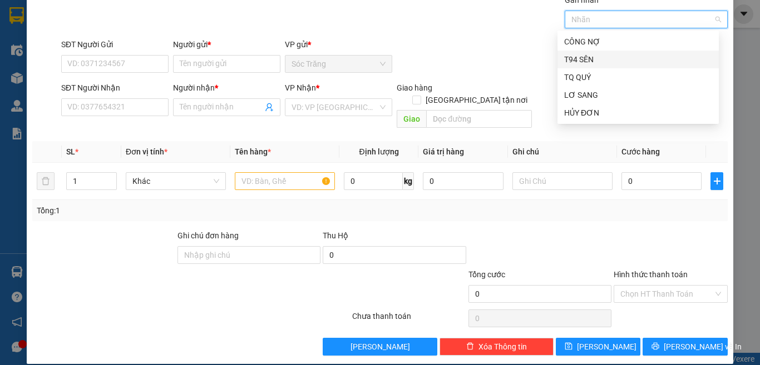
click at [588, 61] on div "T94 SÊN" at bounding box center [638, 59] width 148 height 12
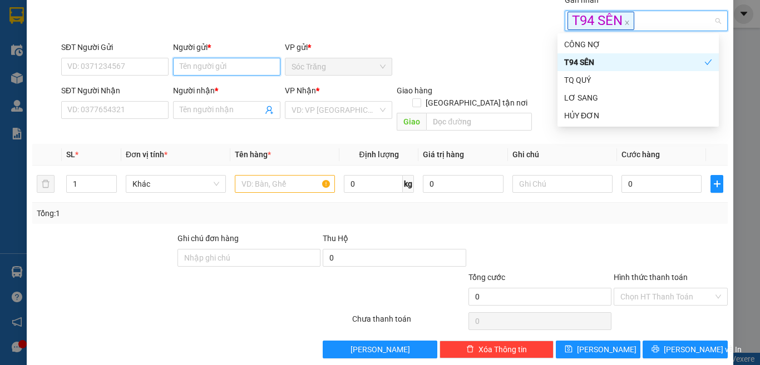
click at [256, 72] on input "Người gửi *" at bounding box center [226, 67] width 107 height 18
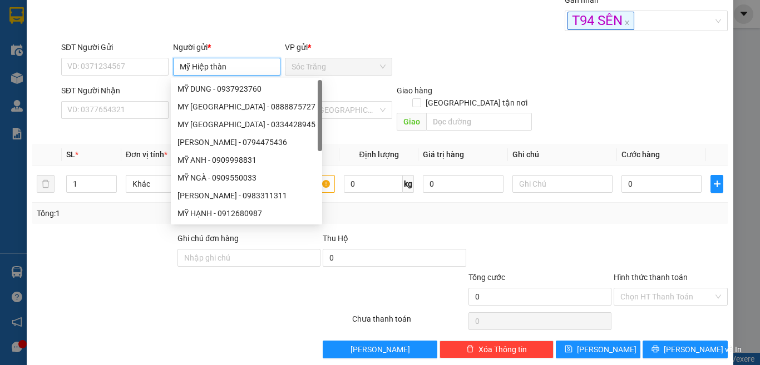
type input "Mỹ Hiệp thành"
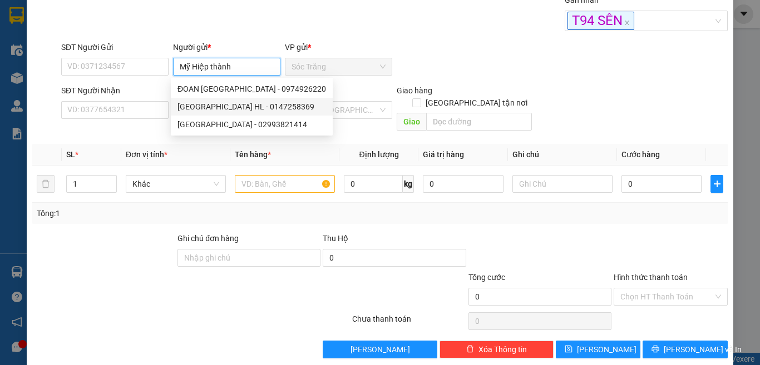
type input "0147258369"
type input "MỸ HIỆP THÀNH HL"
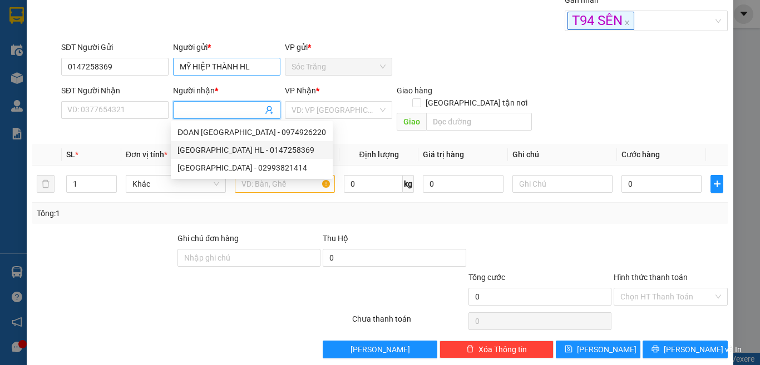
type input "0147258369"
type input "MỸ HIỆP THÀNH HL"
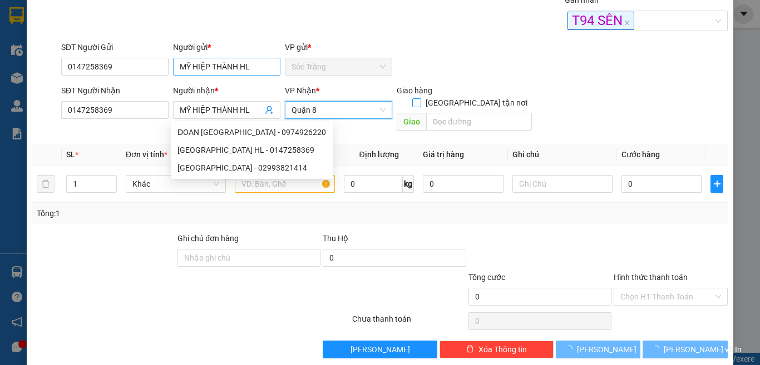
click at [412, 98] on input "[GEOGRAPHIC_DATA] tận nơi" at bounding box center [416, 102] width 8 height 8
checkbox input "true"
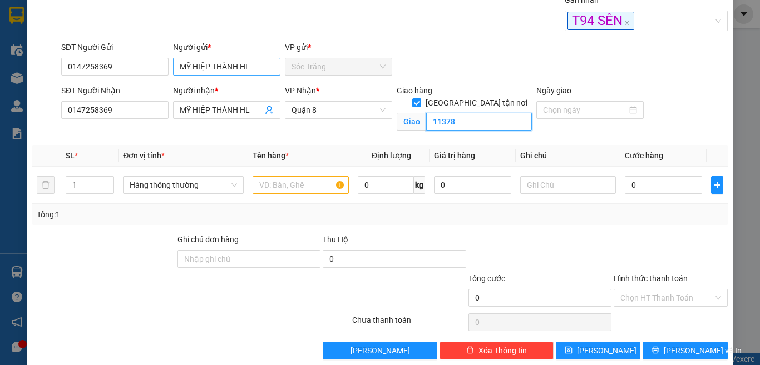
type input "11378"
type input "4"
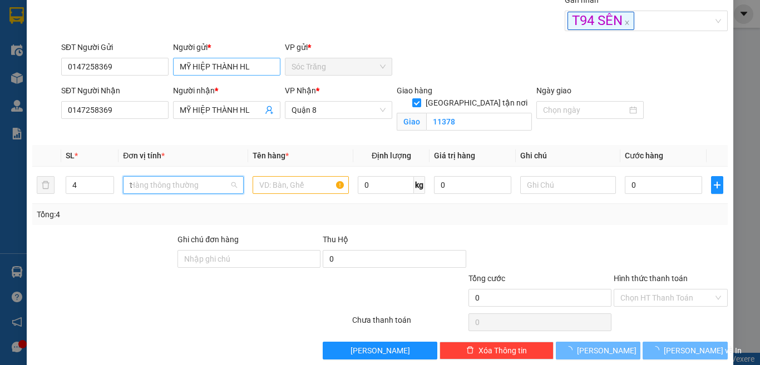
type input "th"
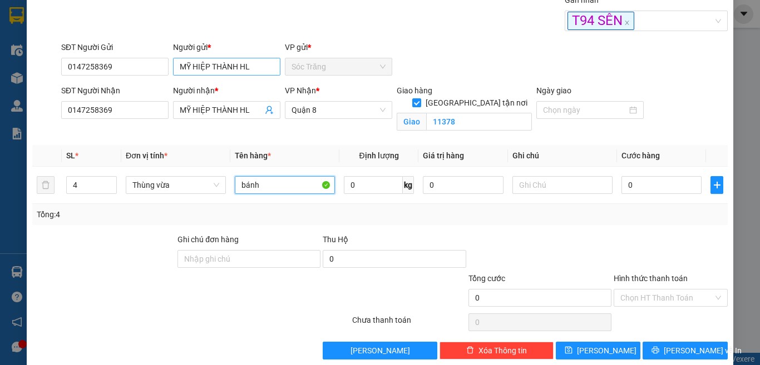
type input "bánh"
type input "40"
type input "6"
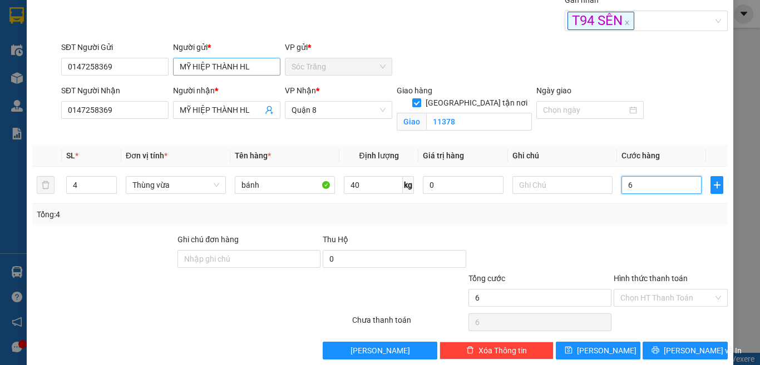
type input "60"
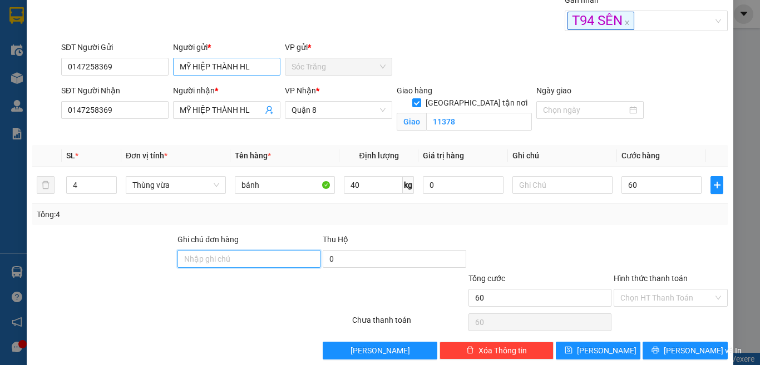
type input "60.000"
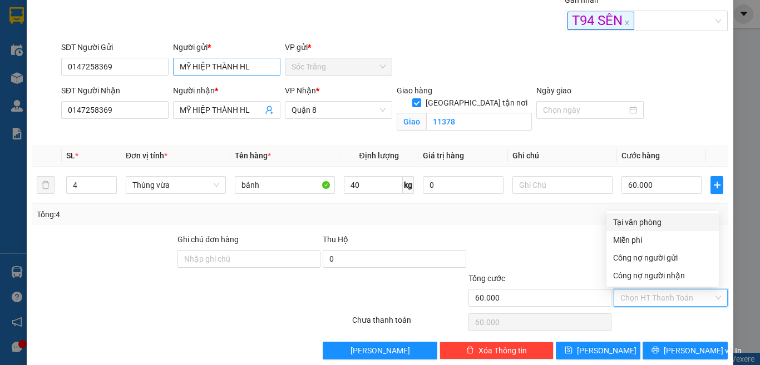
type input "0"
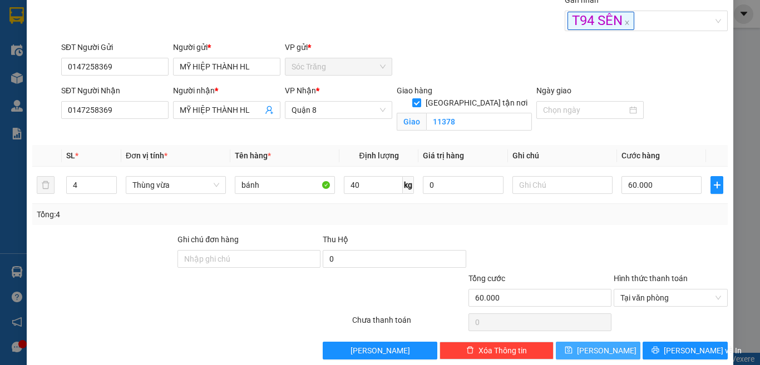
click at [572, 349] on icon "save" at bounding box center [567, 350] width 7 height 7
checkbox input "false"
type input "1"
type input "0"
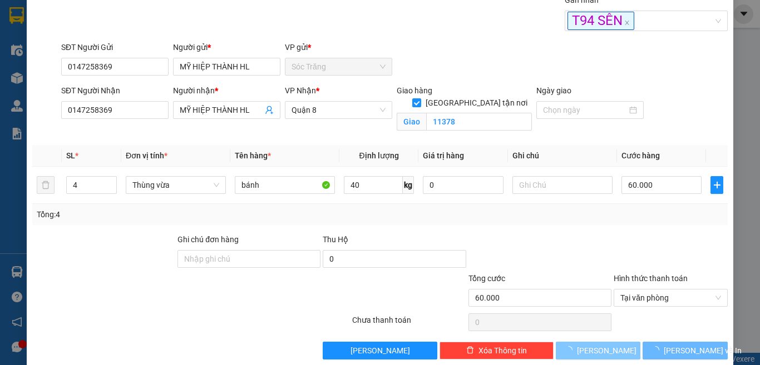
type input "0"
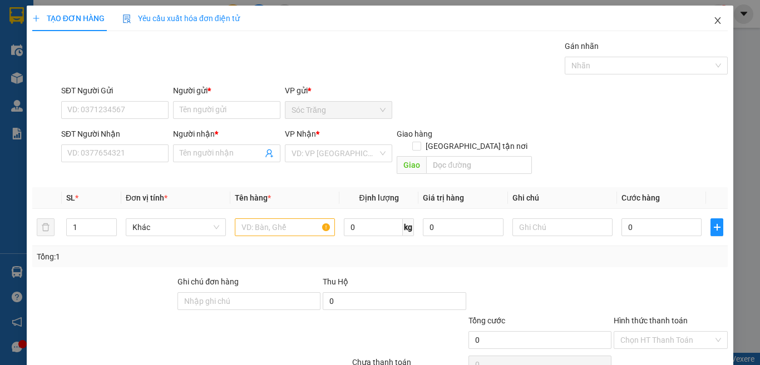
click at [714, 21] on icon "close" at bounding box center [717, 20] width 6 height 7
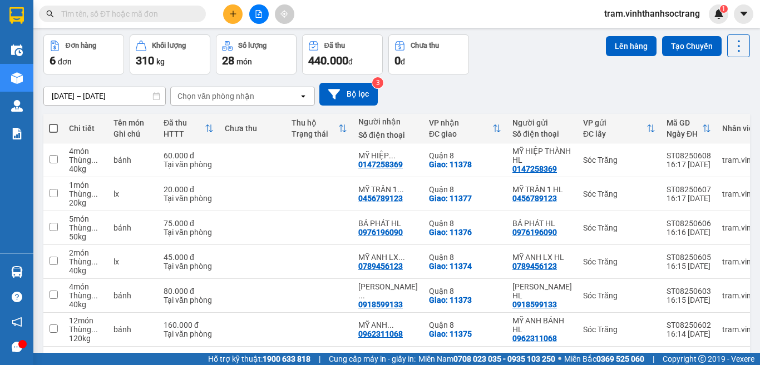
scroll to position [56, 0]
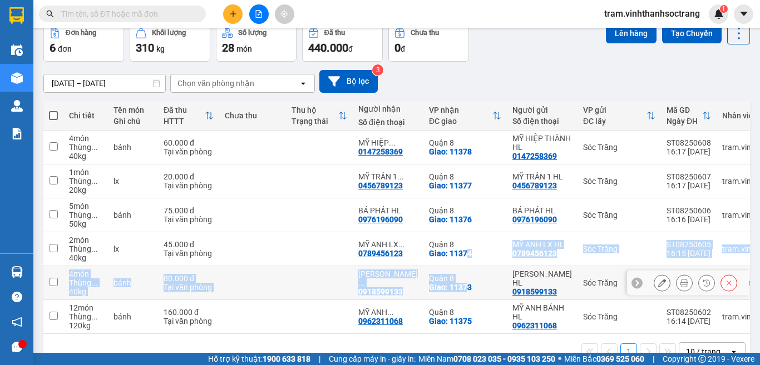
drag, startPoint x: 456, startPoint y: 267, endPoint x: 456, endPoint y: 297, distance: 29.5
click at [456, 297] on tbody "4 món Thùng ... 40 kg bánh 60.000 đ Tại văn phòng MỸ HIỆP ... 0147258369 Quận …" at bounding box center [479, 233] width 872 height 204
click at [53, 117] on span at bounding box center [53, 115] width 9 height 9
click at [53, 110] on input "checkbox" at bounding box center [53, 110] width 0 height 0
checkbox input "true"
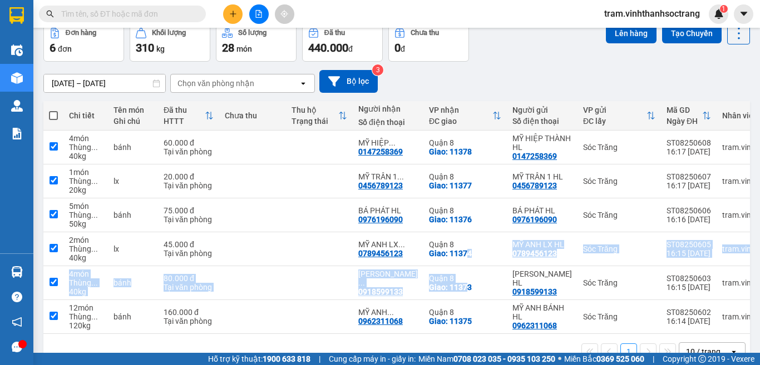
checkbox input "true"
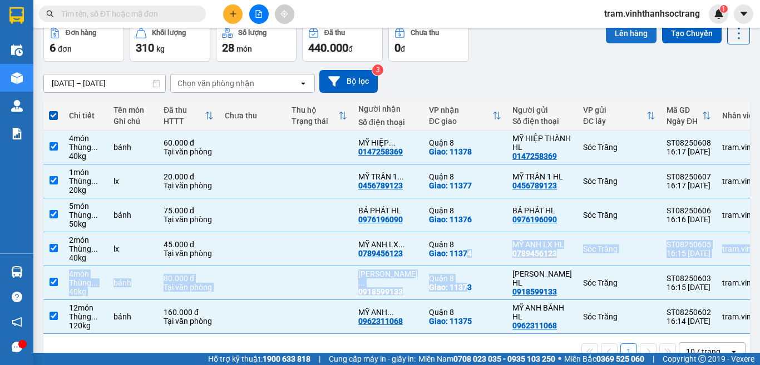
click at [611, 31] on button "Lên hàng" at bounding box center [631, 33] width 51 height 20
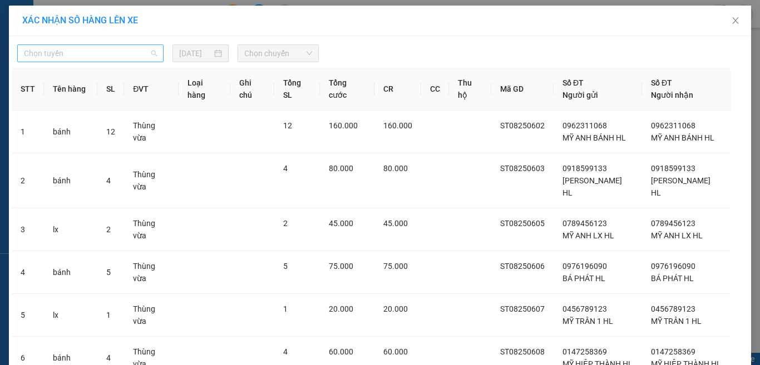
click at [155, 56] on div "Chọn tuyến" at bounding box center [90, 53] width 146 height 18
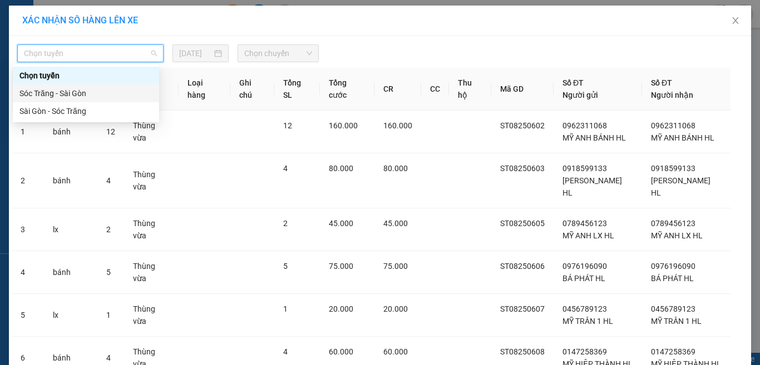
click at [136, 90] on div "Sóc Trăng - Sài Gòn" at bounding box center [85, 93] width 133 height 12
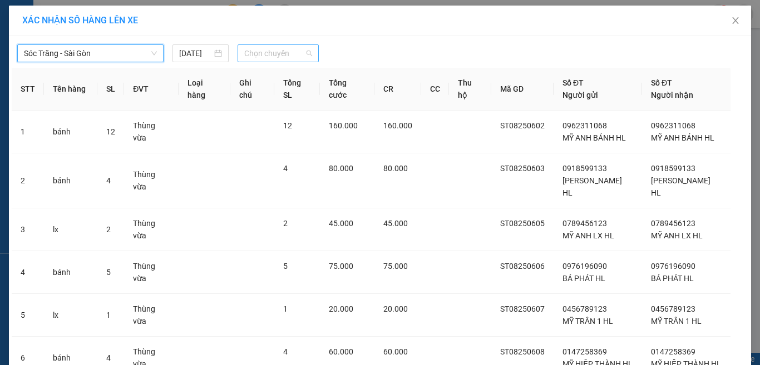
click at [256, 59] on span "Chọn chuyến" at bounding box center [278, 53] width 68 height 17
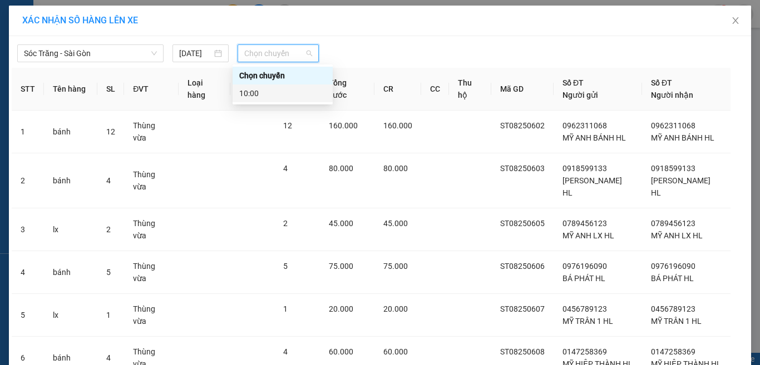
click at [272, 92] on div "10:00" at bounding box center [282, 93] width 87 height 12
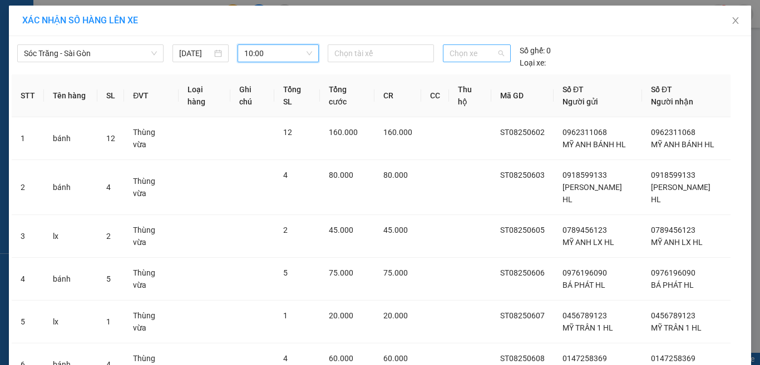
click at [464, 54] on span "Chọn xe" at bounding box center [476, 53] width 54 height 17
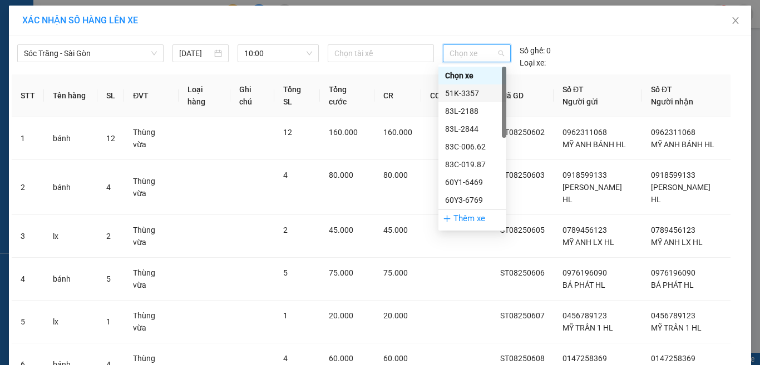
click at [465, 87] on div "51K-3357" at bounding box center [472, 94] width 68 height 18
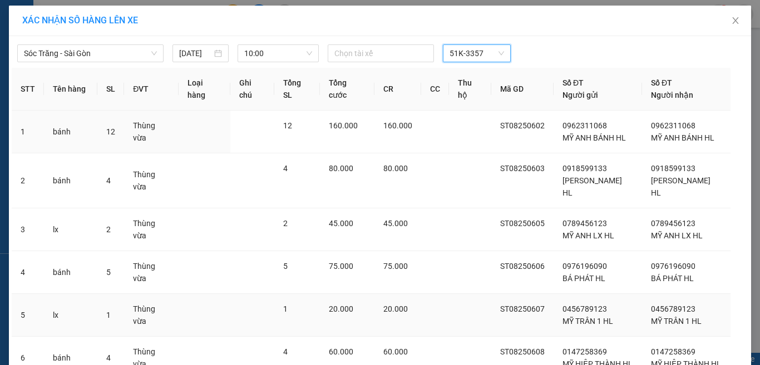
scroll to position [83, 0]
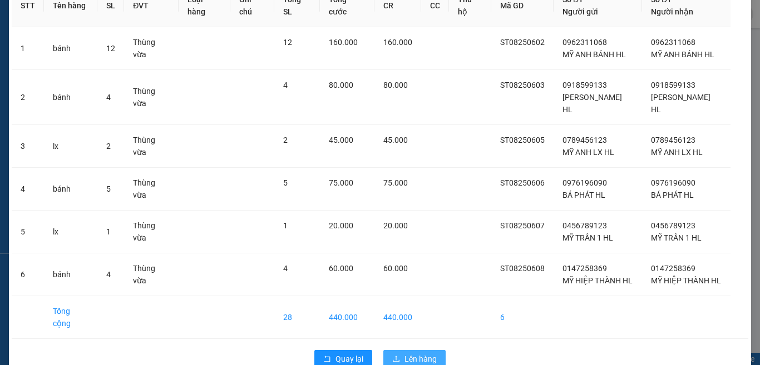
click at [426, 353] on span "Lên hàng" at bounding box center [420, 359] width 32 height 12
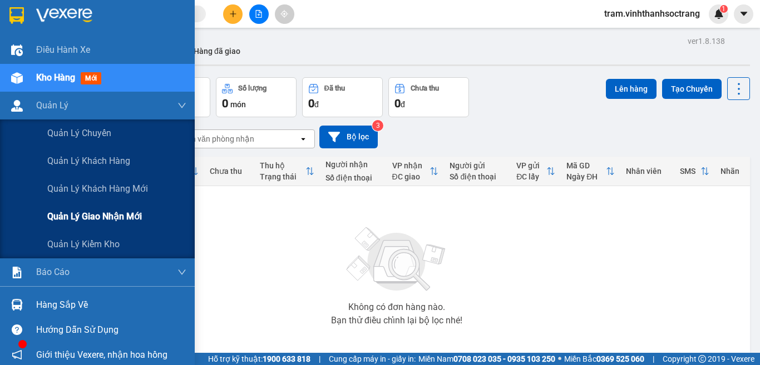
click at [118, 228] on div "Quản lý giao nhận mới" at bounding box center [116, 217] width 139 height 28
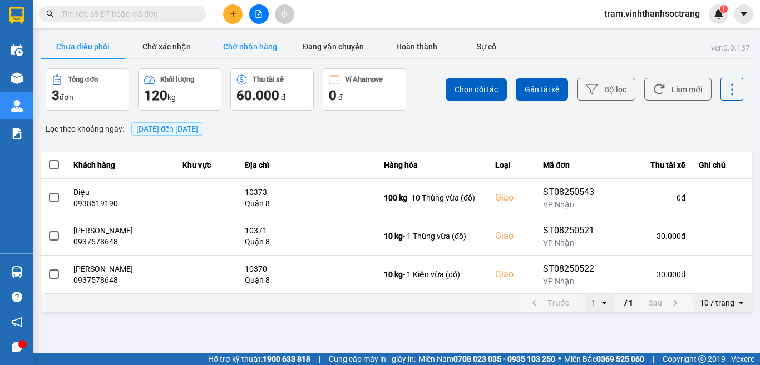
click at [252, 53] on button "Chờ nhận hàng" at bounding box center [249, 47] width 83 height 22
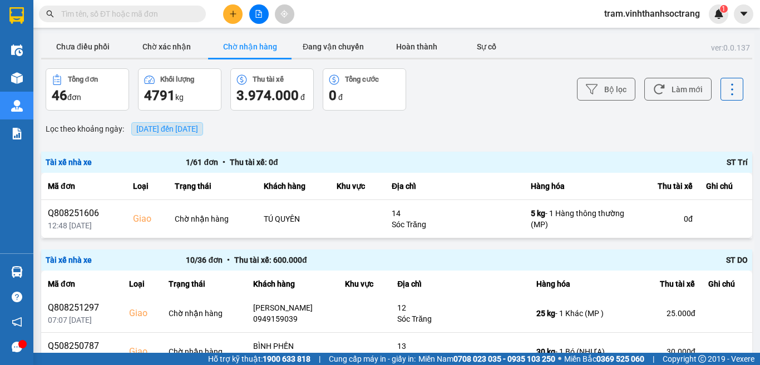
click at [178, 129] on span "15/08/2025 đến 15/08/2025" at bounding box center [167, 129] width 62 height 9
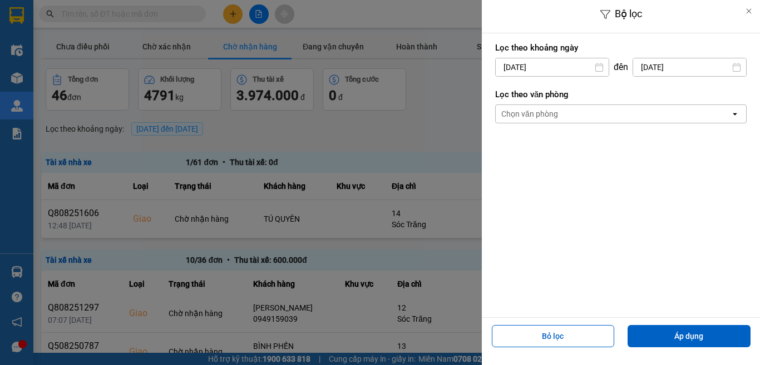
click at [532, 68] on input "15/08/2025" at bounding box center [551, 67] width 113 height 18
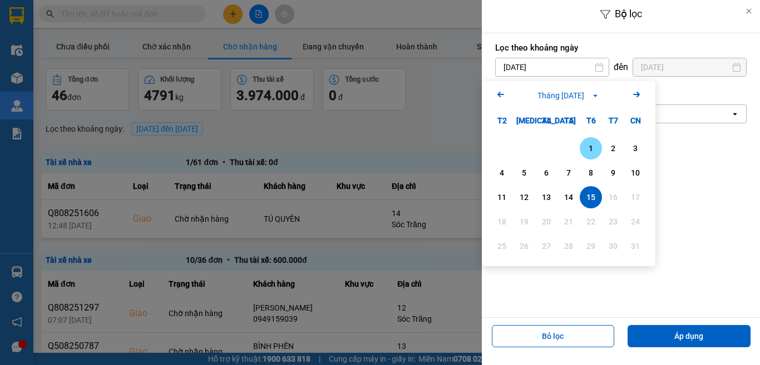
click at [589, 150] on div "1" at bounding box center [591, 148] width 16 height 13
type input "01/08/2025"
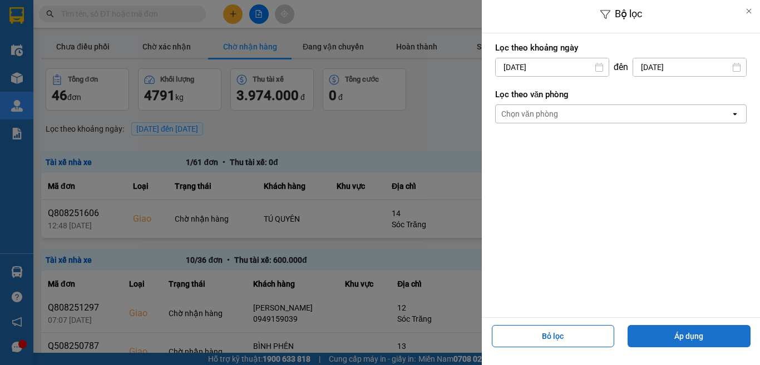
click at [726, 341] on button "Áp dụng" at bounding box center [688, 336] width 123 height 22
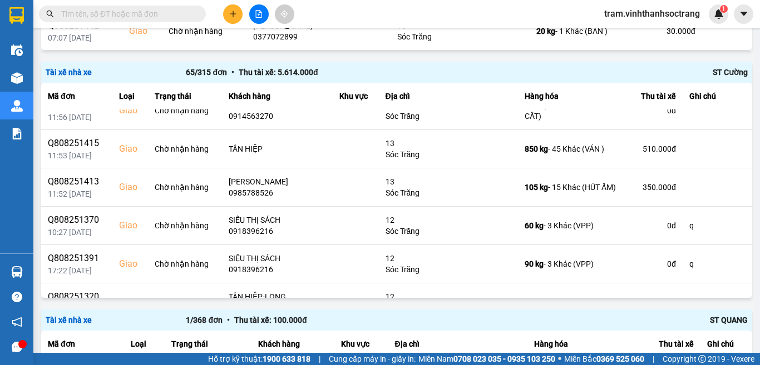
scroll to position [1112, 0]
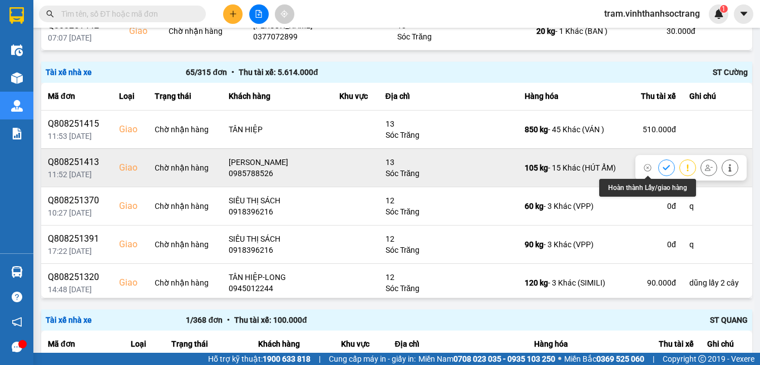
click at [662, 167] on icon at bounding box center [666, 168] width 8 height 8
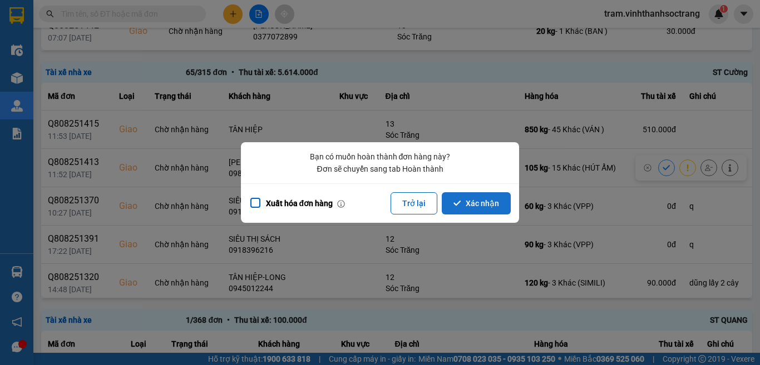
click at [465, 206] on button "Xác nhận" at bounding box center [475, 203] width 69 height 22
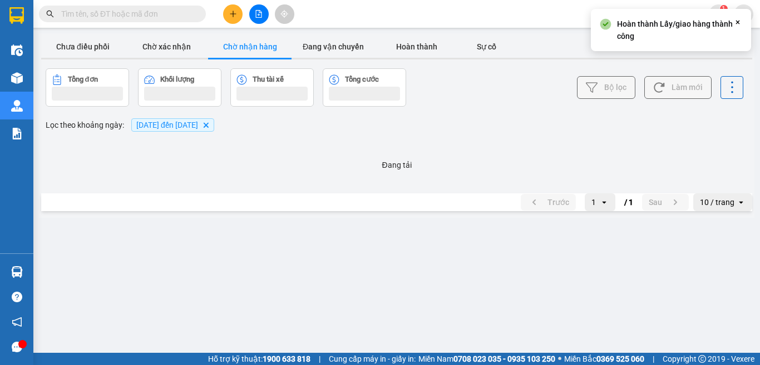
scroll to position [0, 0]
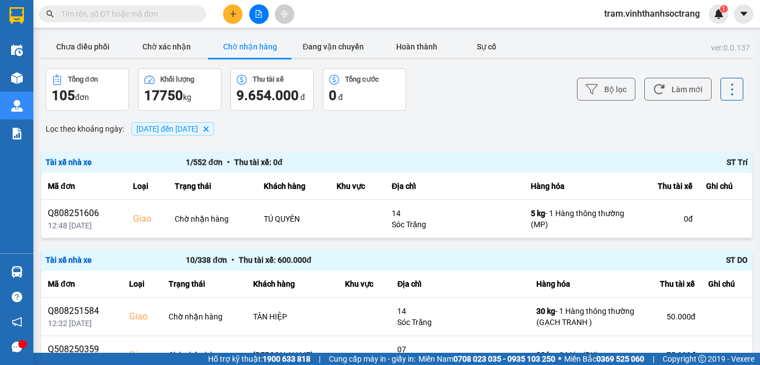
click at [160, 16] on input "text" at bounding box center [126, 14] width 131 height 12
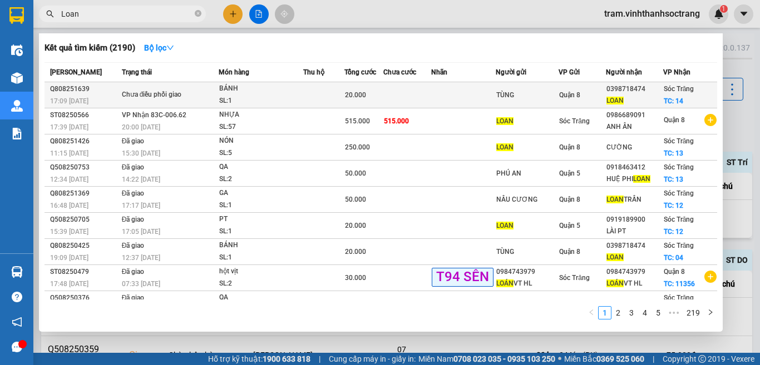
type input "Loan"
click at [444, 96] on td at bounding box center [463, 95] width 64 height 26
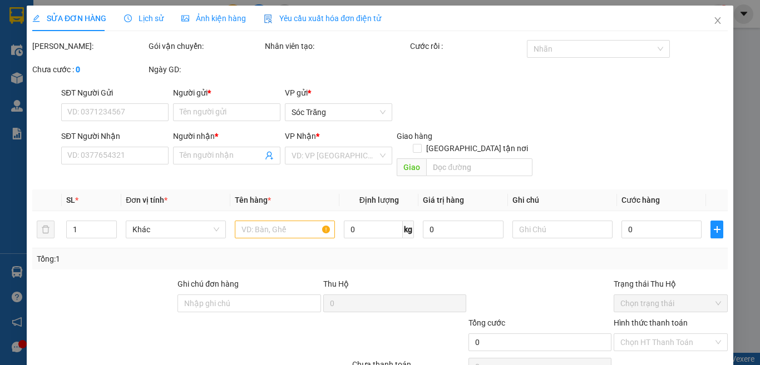
type input "TÙNG"
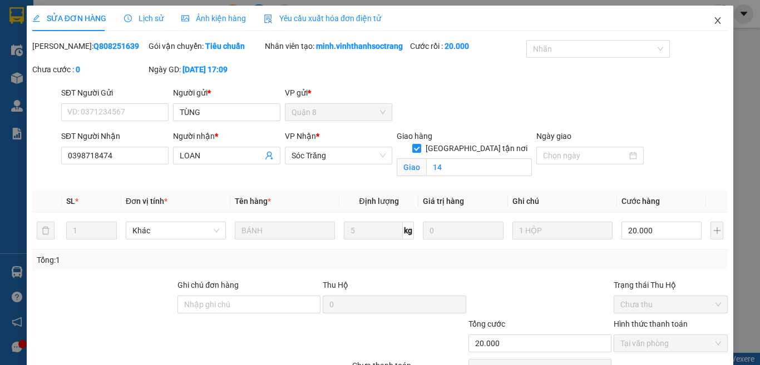
click at [713, 20] on span "Close" at bounding box center [717, 21] width 31 height 31
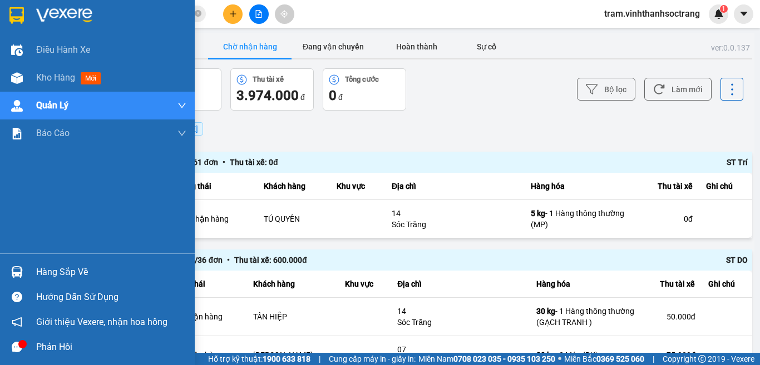
click at [30, 14] on div at bounding box center [97, 18] width 195 height 36
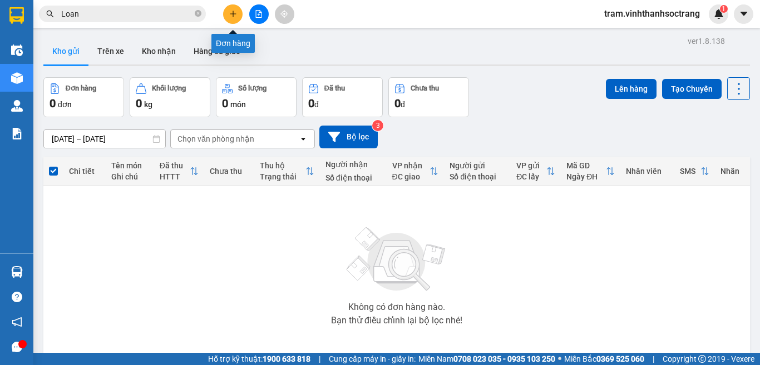
click at [236, 18] on button at bounding box center [232, 13] width 19 height 19
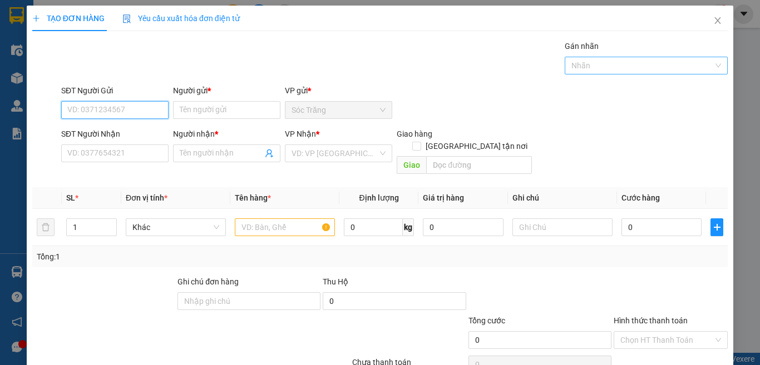
click at [574, 67] on div at bounding box center [640, 65] width 147 height 13
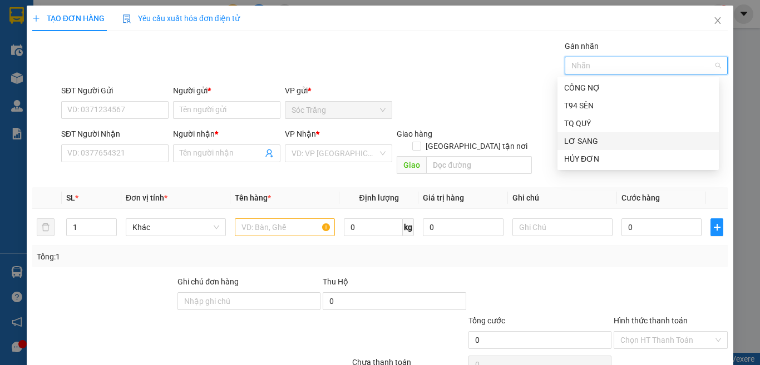
click at [582, 141] on div "LƠ SANG" at bounding box center [638, 141] width 148 height 12
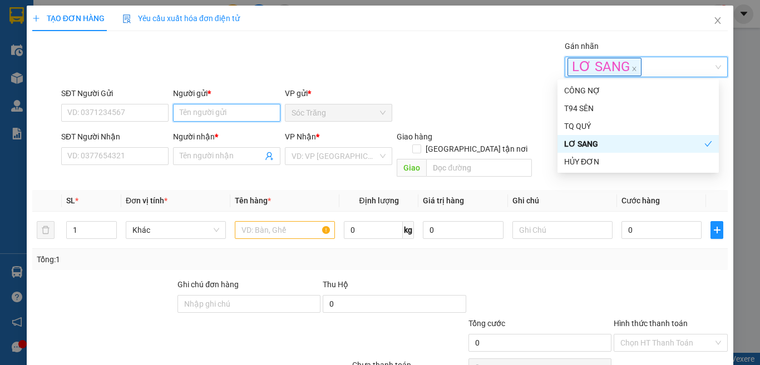
click at [252, 113] on input "Người gửi *" at bounding box center [226, 113] width 107 height 18
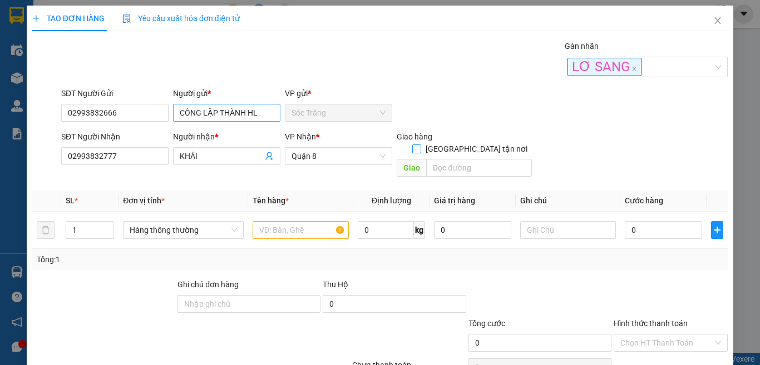
click at [412, 145] on input "[GEOGRAPHIC_DATA] tận nơi" at bounding box center [416, 149] width 8 height 8
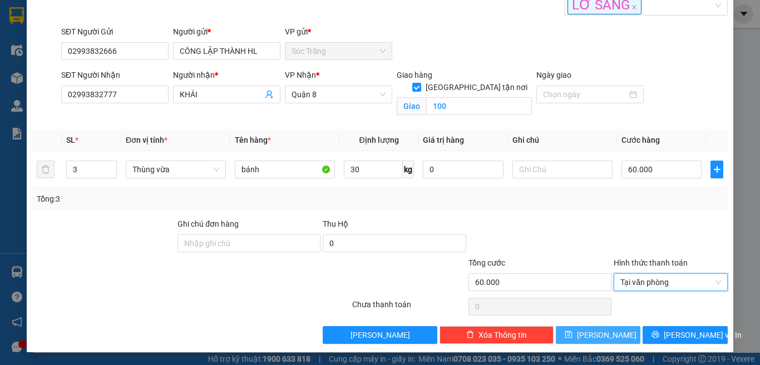
scroll to position [62, 0]
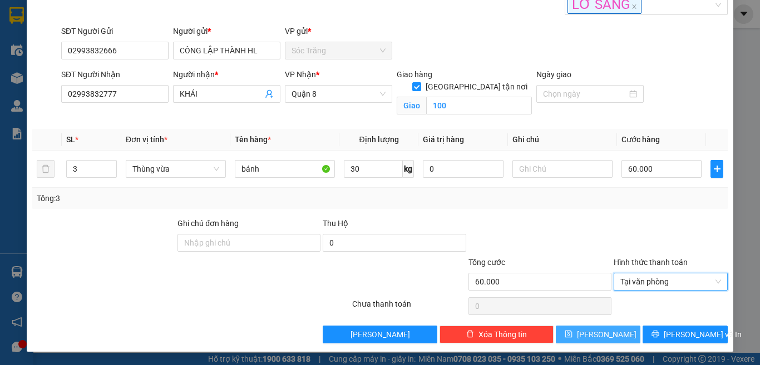
click at [595, 335] on span "Lưu" at bounding box center [606, 335] width 59 height 12
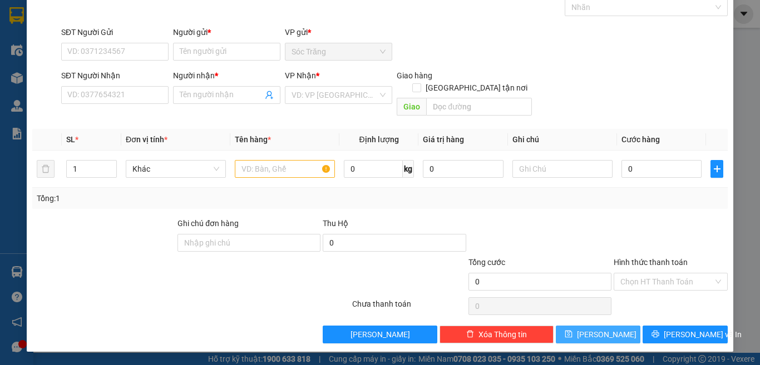
scroll to position [46, 0]
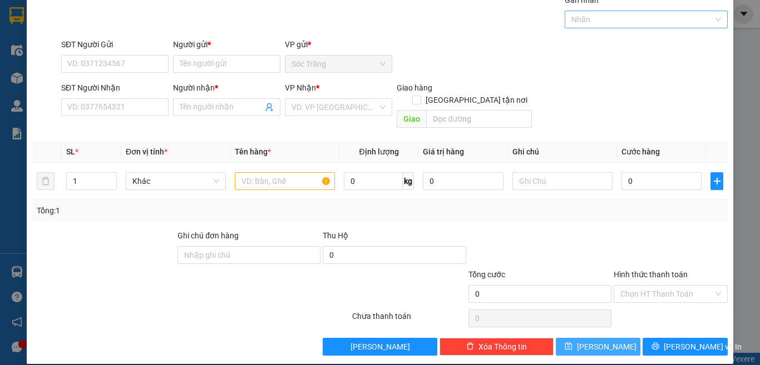
click at [628, 27] on div "Nhãn" at bounding box center [645, 20] width 163 height 18
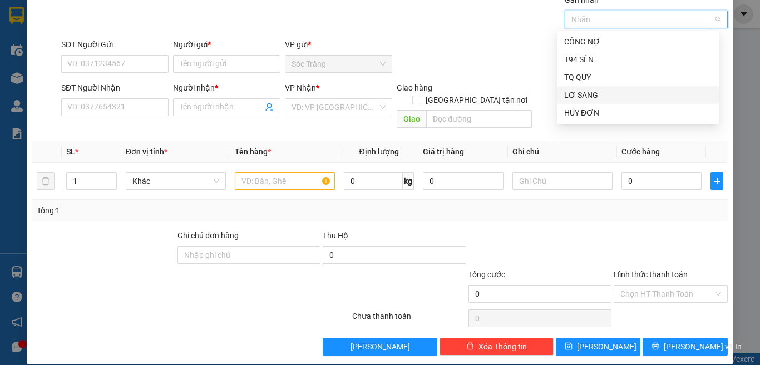
click at [616, 95] on div "LƠ SANG" at bounding box center [638, 95] width 148 height 12
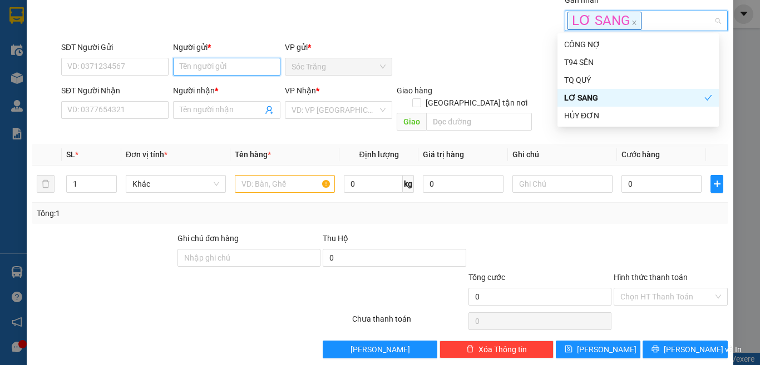
click at [208, 65] on input "Người gửi *" at bounding box center [226, 67] width 107 height 18
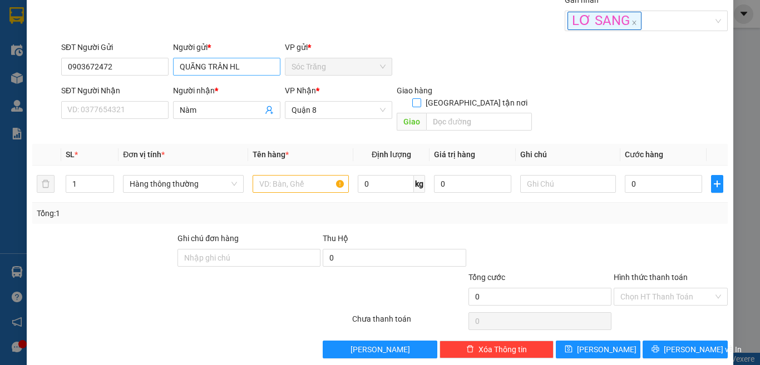
click at [412, 98] on input "[GEOGRAPHIC_DATA] tận nơi" at bounding box center [416, 102] width 8 height 8
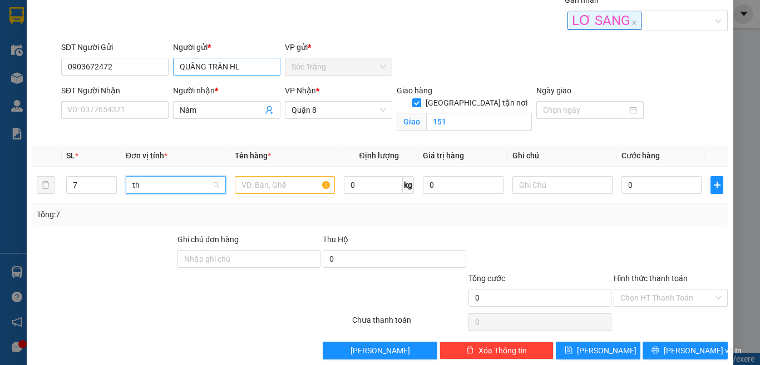
scroll to position [0, 0]
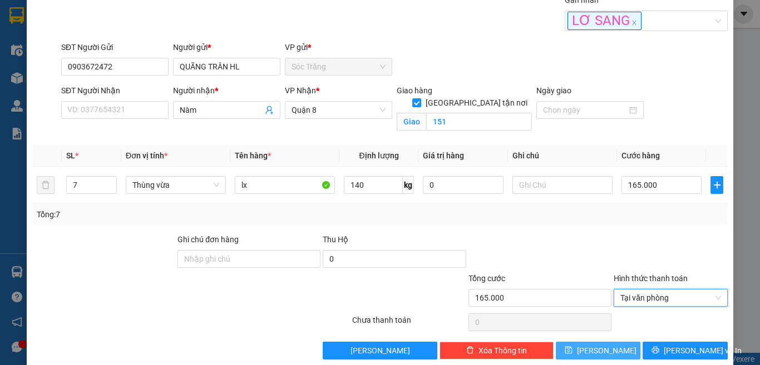
click at [593, 353] on span "Lưu" at bounding box center [606, 351] width 59 height 12
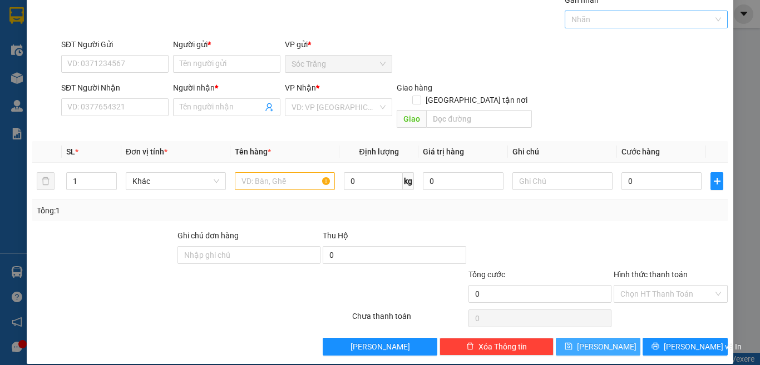
click at [602, 21] on div at bounding box center [640, 19] width 147 height 13
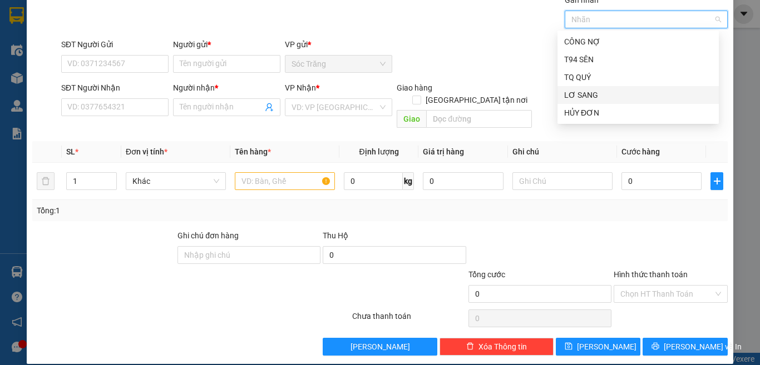
click at [616, 90] on div "LƠ SANG" at bounding box center [638, 95] width 148 height 12
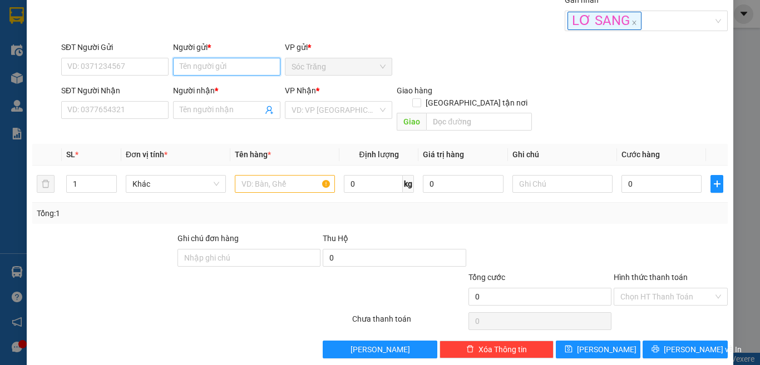
click at [237, 65] on input "Người gửi *" at bounding box center [226, 67] width 107 height 18
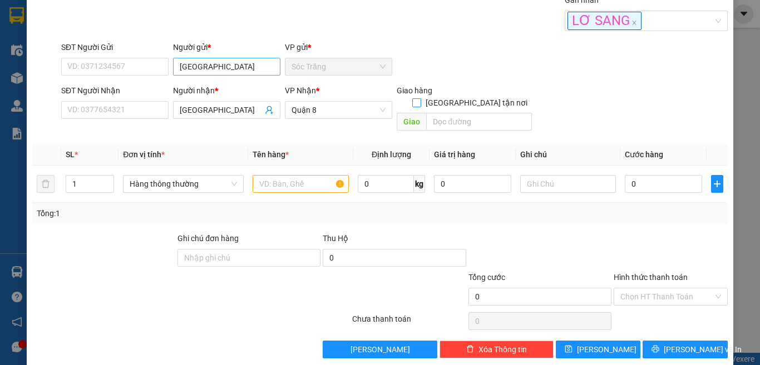
click at [412, 98] on input "[GEOGRAPHIC_DATA] tận nơi" at bounding box center [416, 102] width 8 height 8
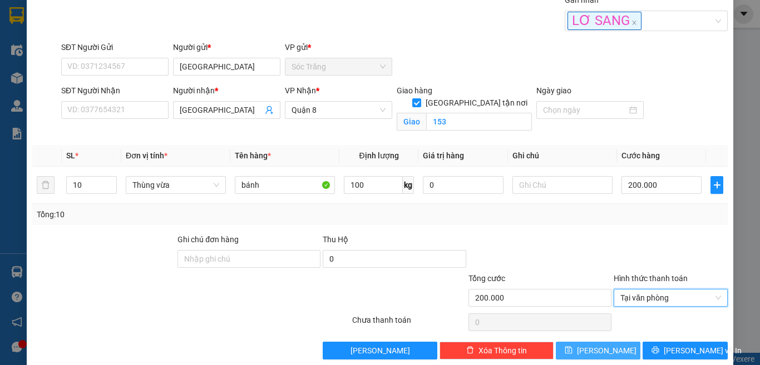
click at [603, 349] on button "Lưu" at bounding box center [597, 351] width 85 height 18
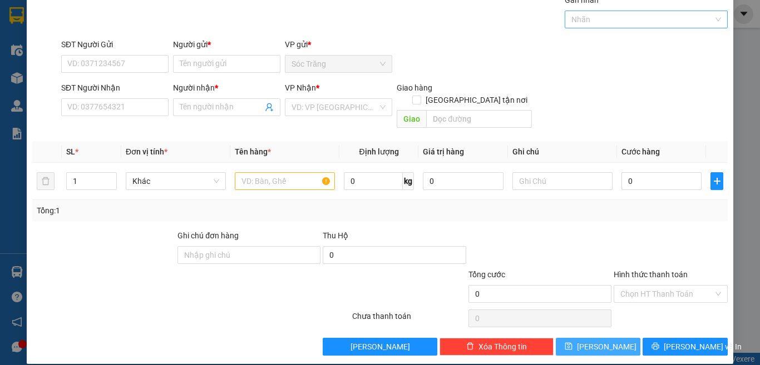
click at [632, 14] on div at bounding box center [640, 19] width 147 height 13
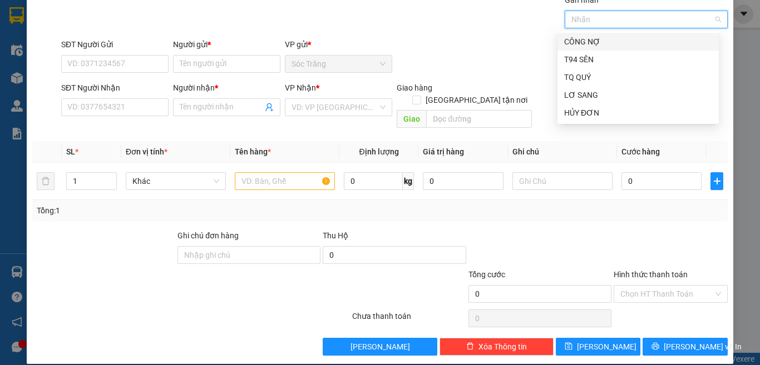
click at [626, 43] on div "CÔNG NỢ" at bounding box center [638, 42] width 148 height 12
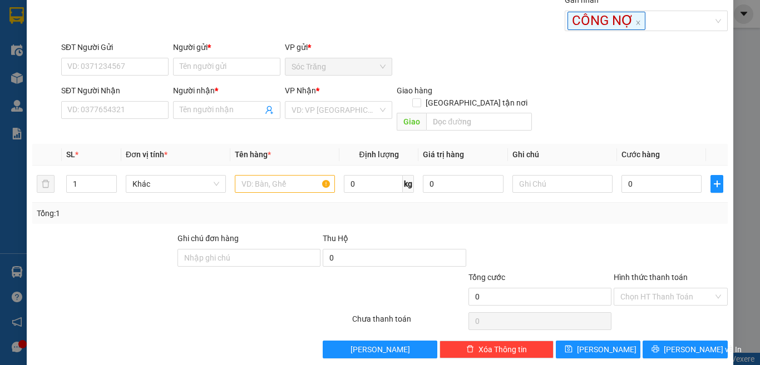
click at [233, 57] on div "Người gửi *" at bounding box center [226, 49] width 107 height 17
click at [234, 63] on input "Người gửi *" at bounding box center [226, 67] width 107 height 18
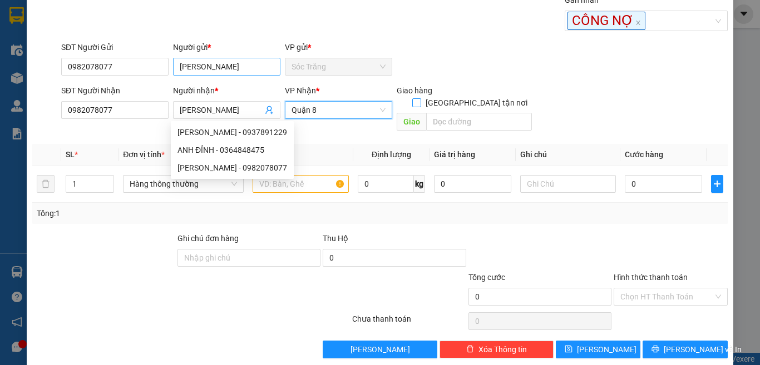
click at [412, 98] on input "[GEOGRAPHIC_DATA] tận nơi" at bounding box center [416, 102] width 8 height 8
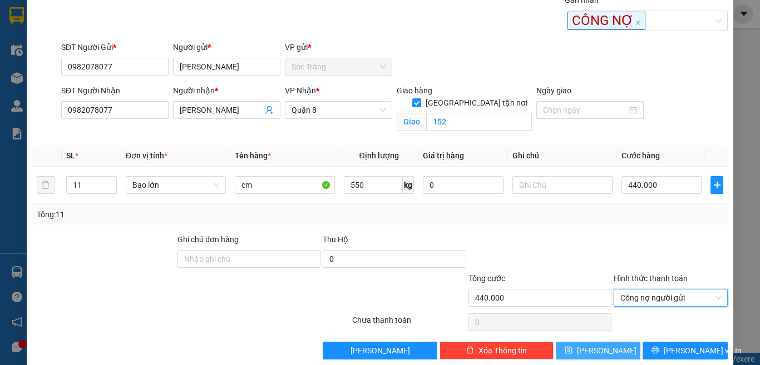
click at [604, 355] on button "Lưu" at bounding box center [597, 351] width 85 height 18
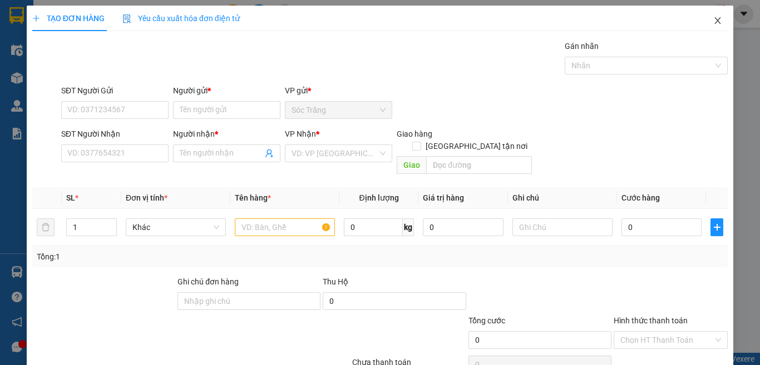
click at [714, 21] on icon "close" at bounding box center [717, 20] width 6 height 7
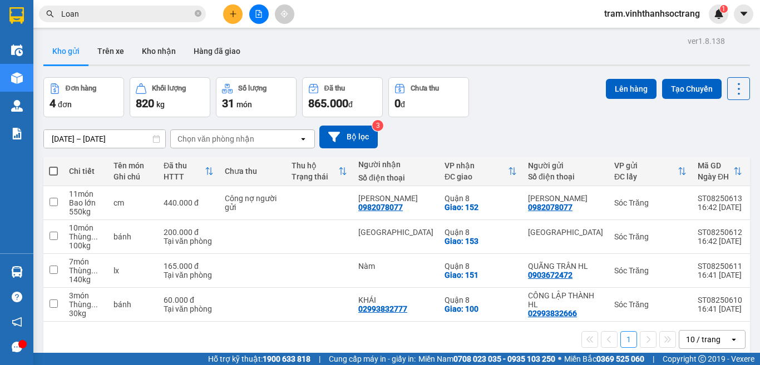
click at [53, 170] on span at bounding box center [53, 171] width 9 height 9
click at [53, 166] on input "checkbox" at bounding box center [53, 166] width 0 height 0
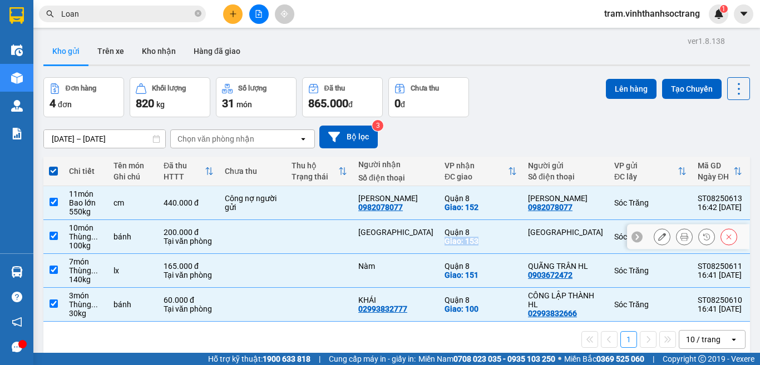
drag, startPoint x: 465, startPoint y: 244, endPoint x: 465, endPoint y: 260, distance: 16.1
click at [465, 259] on tbody "11 món Bao lớn 550 kg cm 440.000 đ Công nợ người gửi ANH DINH 0982078077 Quận …" at bounding box center [497, 254] width 909 height 136
click at [487, 108] on div "Đơn hàng 4 đơn Khối lượng 820 kg Số lượng 31 món Đã thu 865.000 đ Chưa thu 0 đ …" at bounding box center [396, 97] width 706 height 40
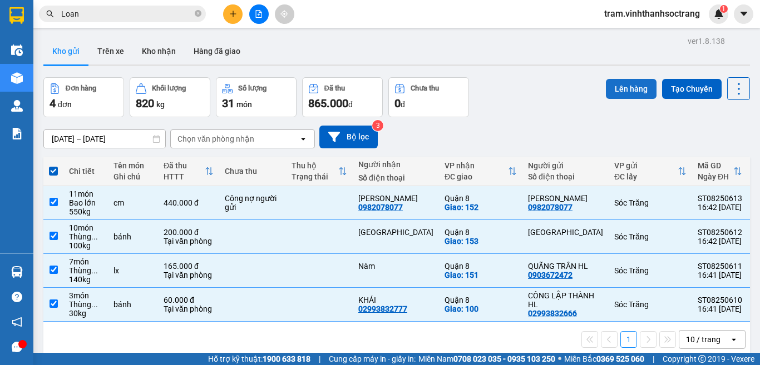
click at [628, 87] on button "Lên hàng" at bounding box center [631, 89] width 51 height 20
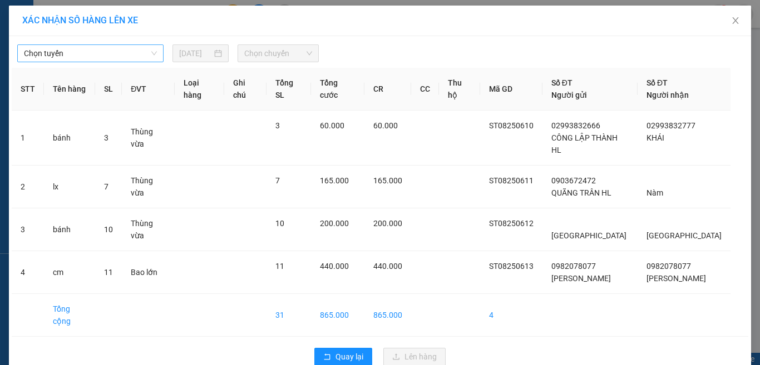
click at [137, 52] on span "Chọn tuyến" at bounding box center [90, 53] width 133 height 17
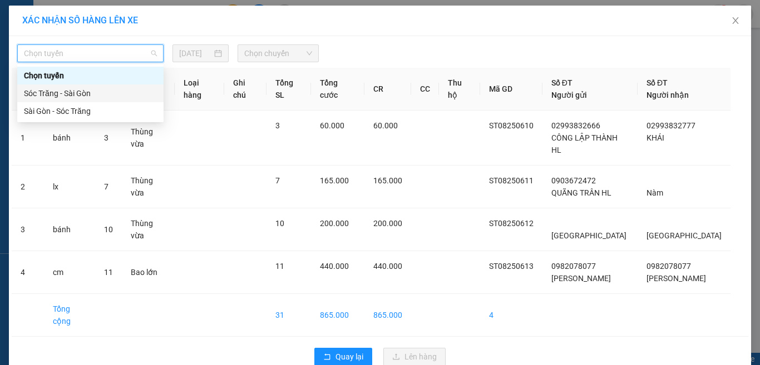
click at [148, 93] on div "Sóc Trăng - Sài Gòn" at bounding box center [90, 93] width 133 height 12
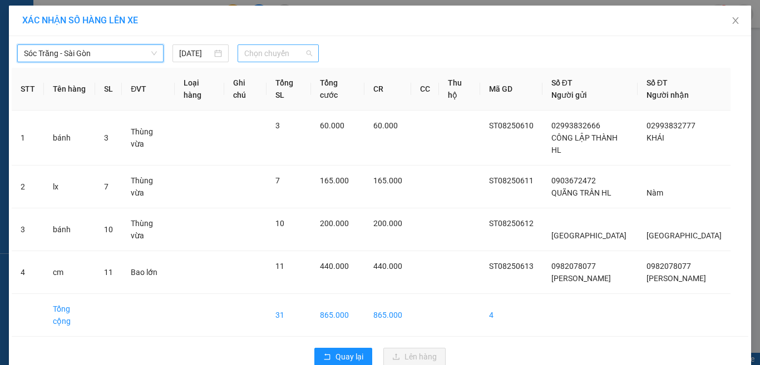
click at [246, 52] on span "Chọn chuyến" at bounding box center [278, 53] width 68 height 17
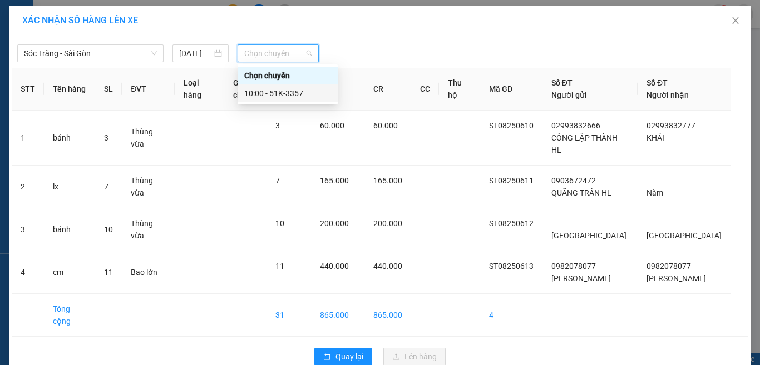
click at [270, 93] on div "10:00 - 51K-3357" at bounding box center [287, 93] width 87 height 12
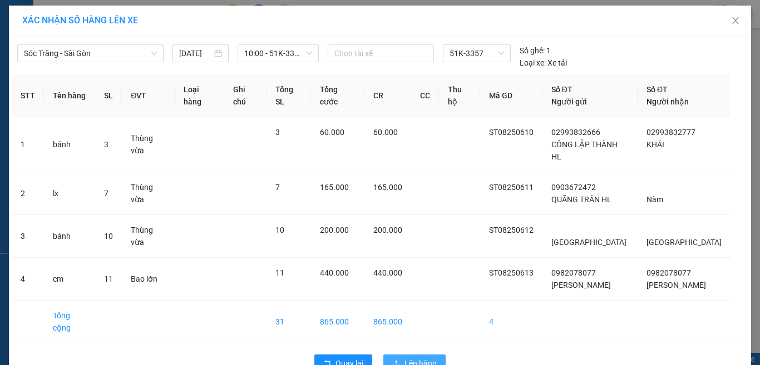
click at [410, 358] on span "Lên hàng" at bounding box center [420, 364] width 32 height 12
